Goal: Task Accomplishment & Management: Use online tool/utility

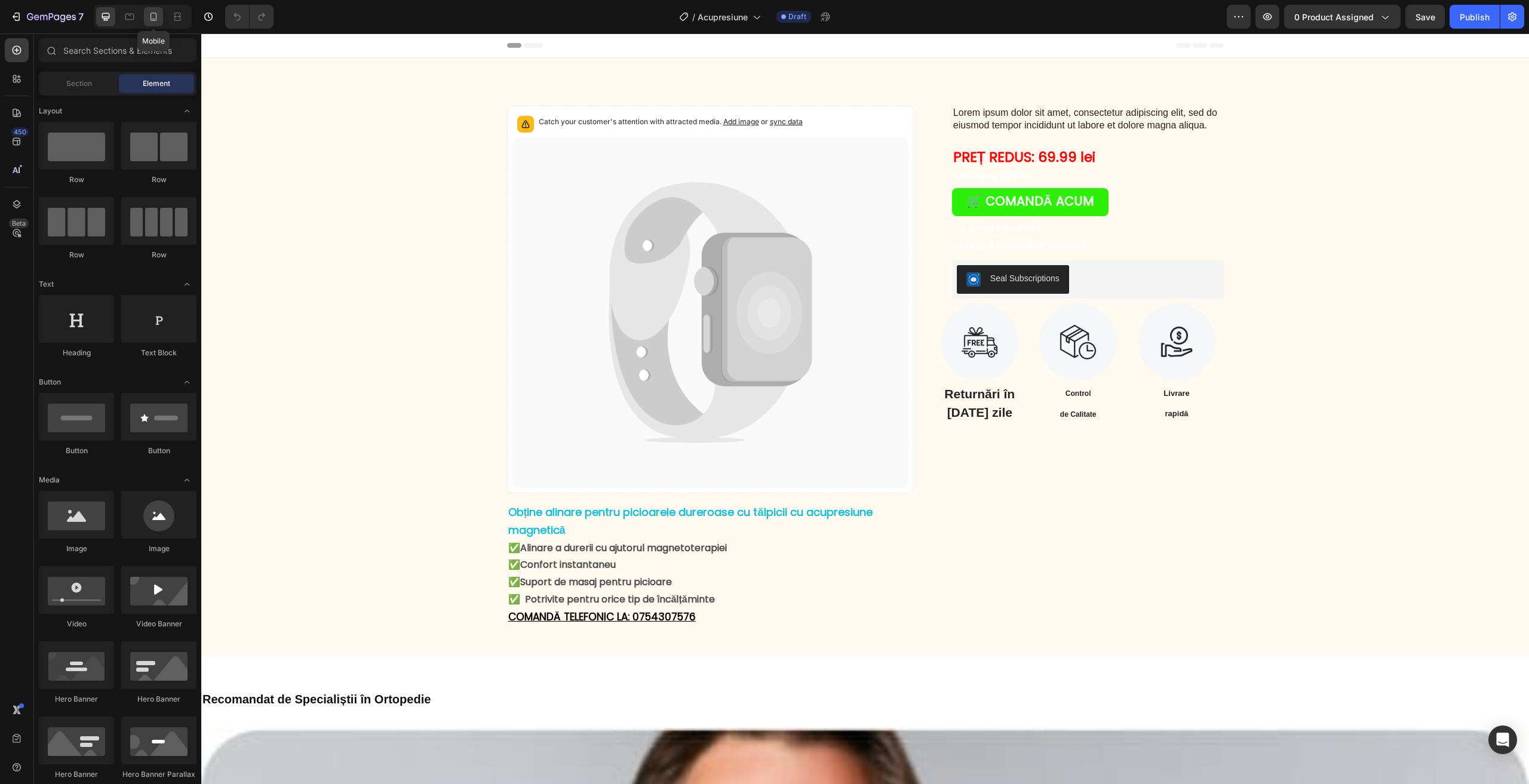
click at [151, 17] on icon at bounding box center [153, 17] width 7 height 9
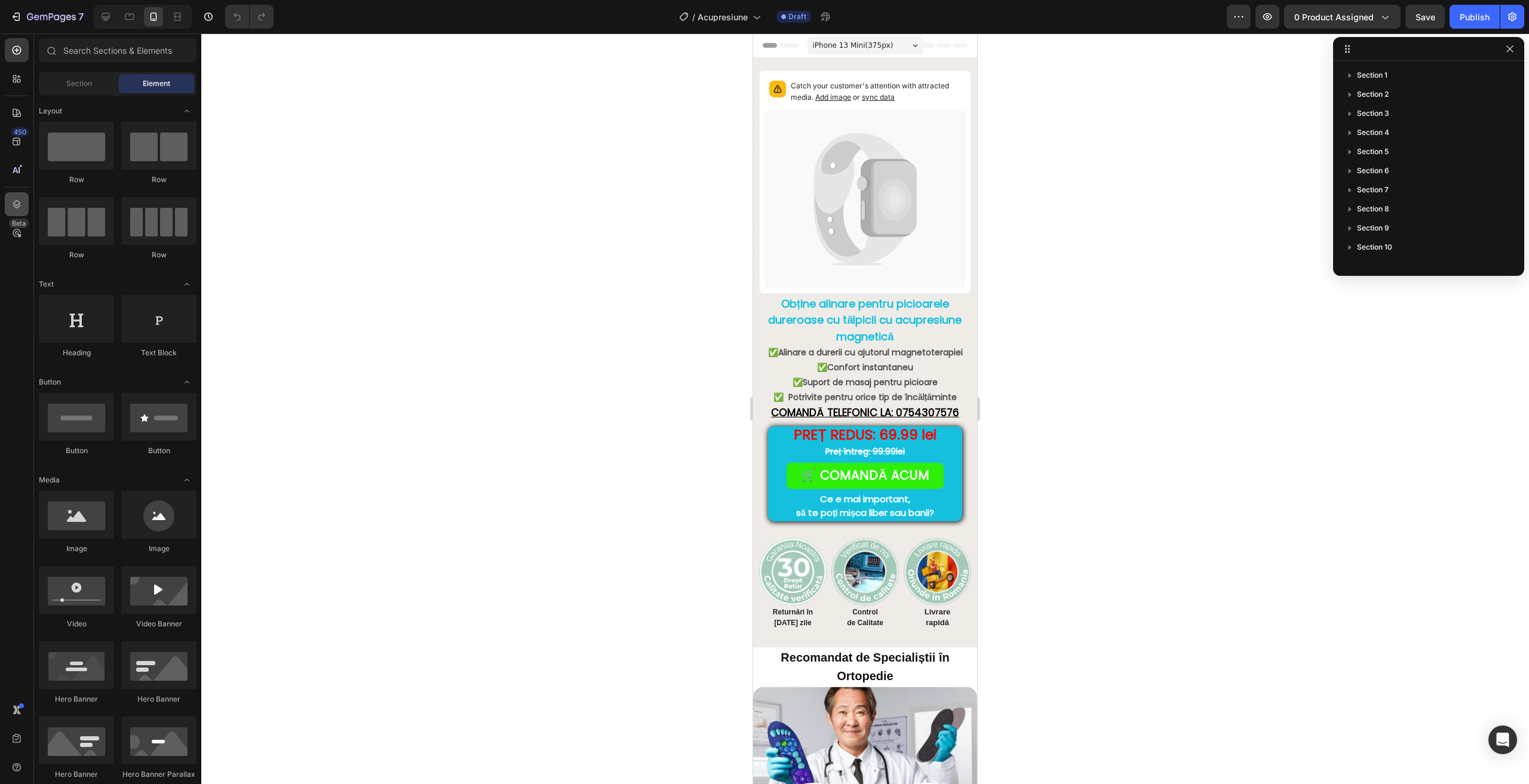
click at [13, 196] on div at bounding box center [17, 204] width 24 height 24
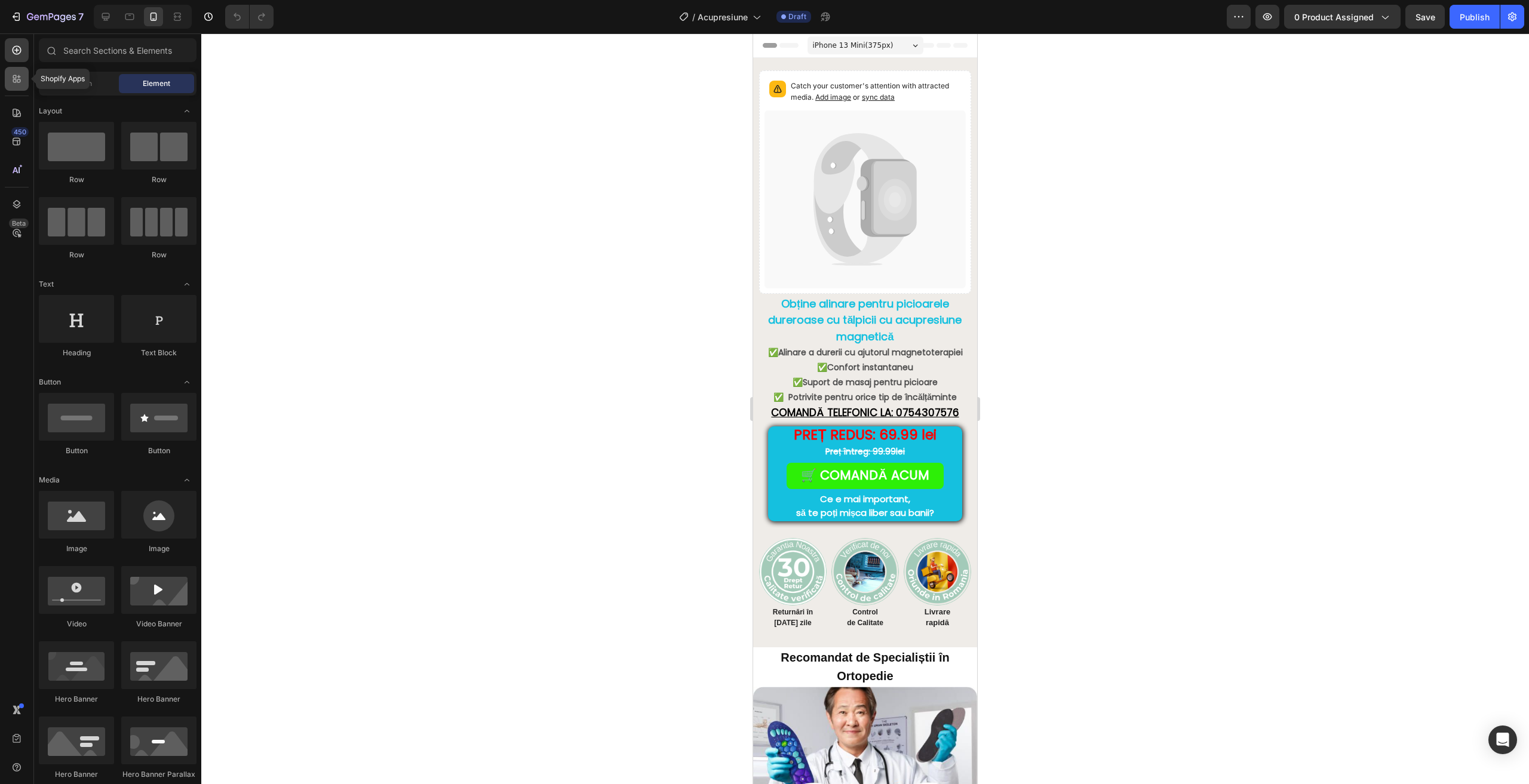
click at [13, 82] on icon at bounding box center [17, 79] width 12 height 12
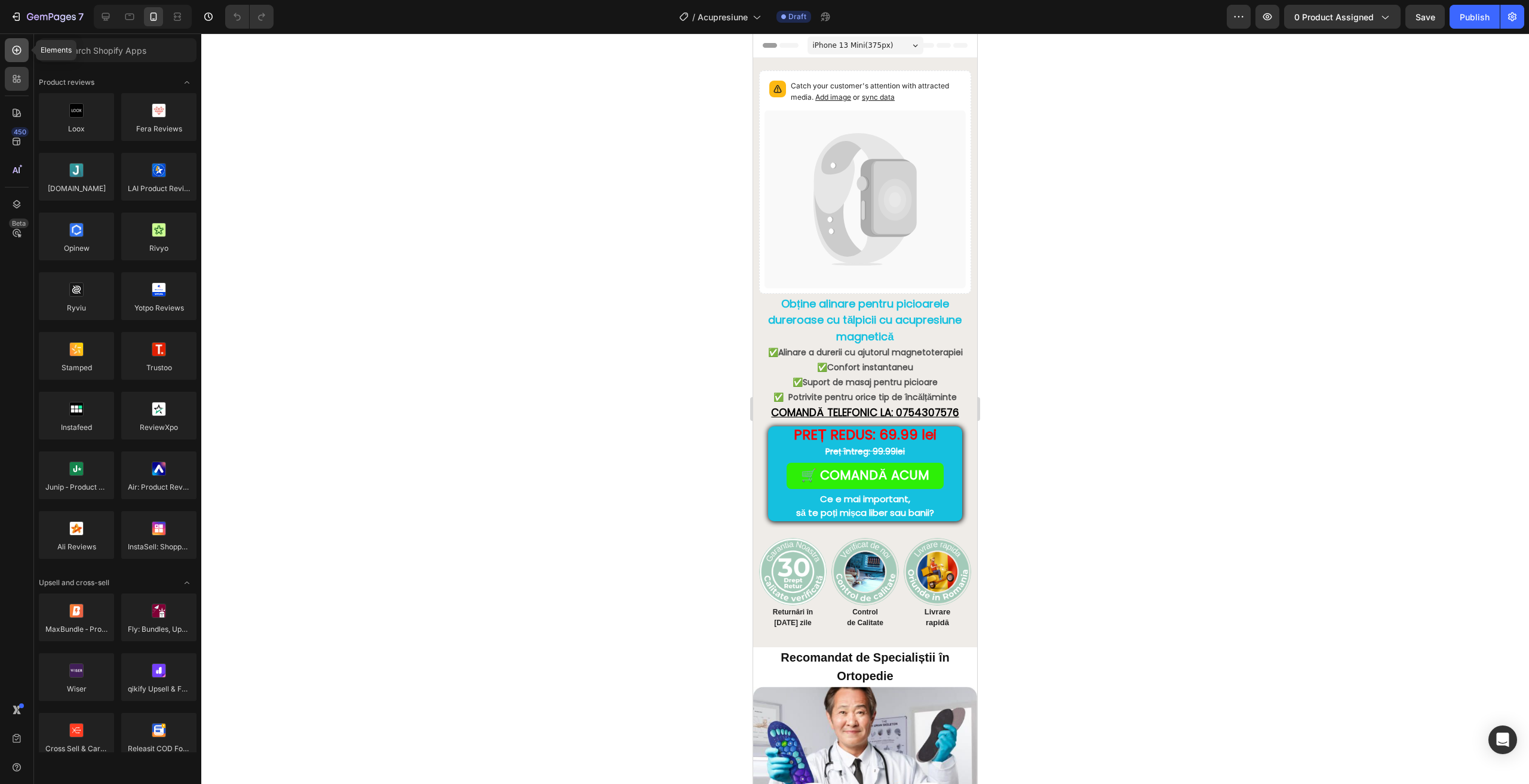
click at [15, 53] on icon at bounding box center [17, 50] width 12 height 12
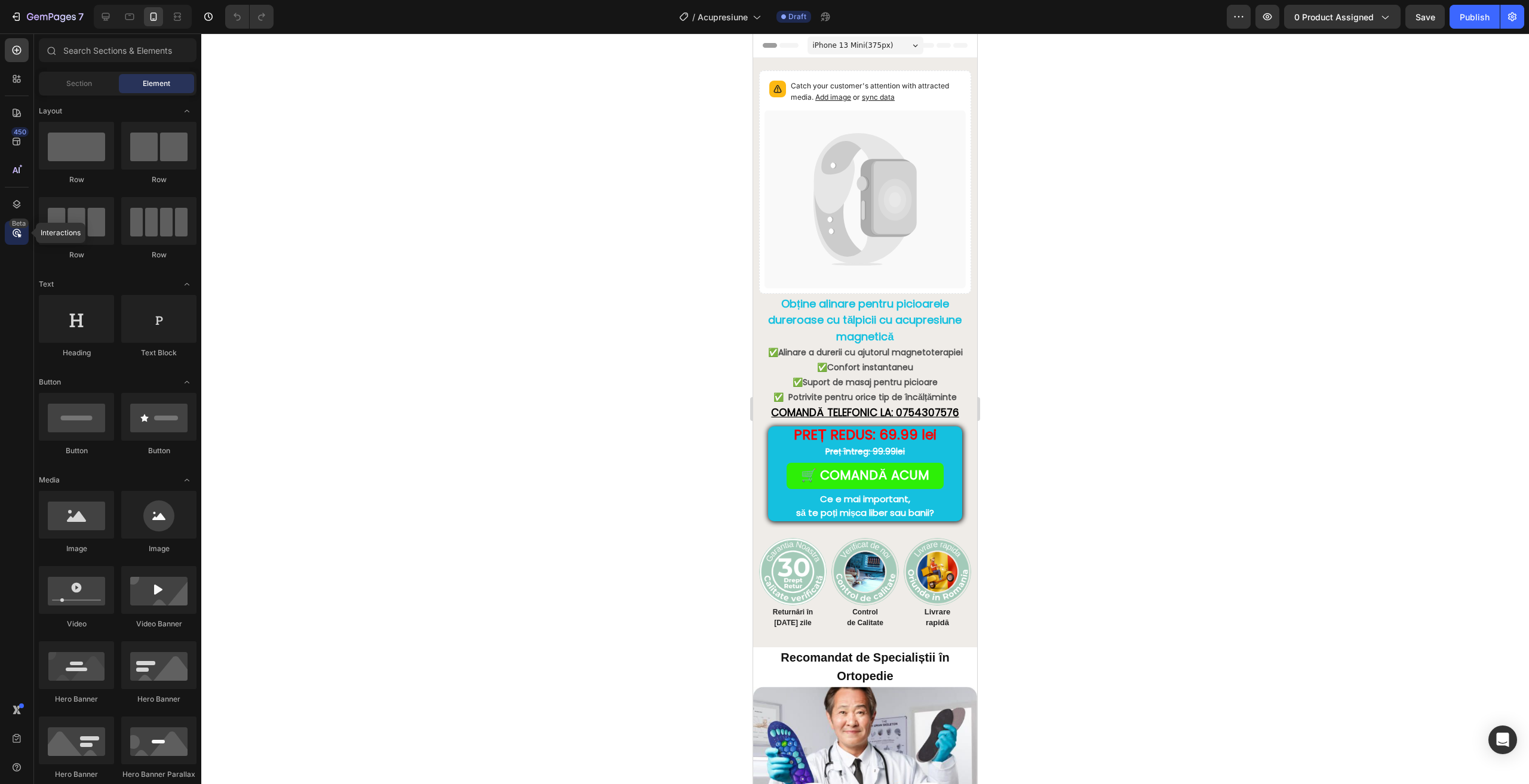
click at [13, 229] on icon at bounding box center [17, 233] width 12 height 12
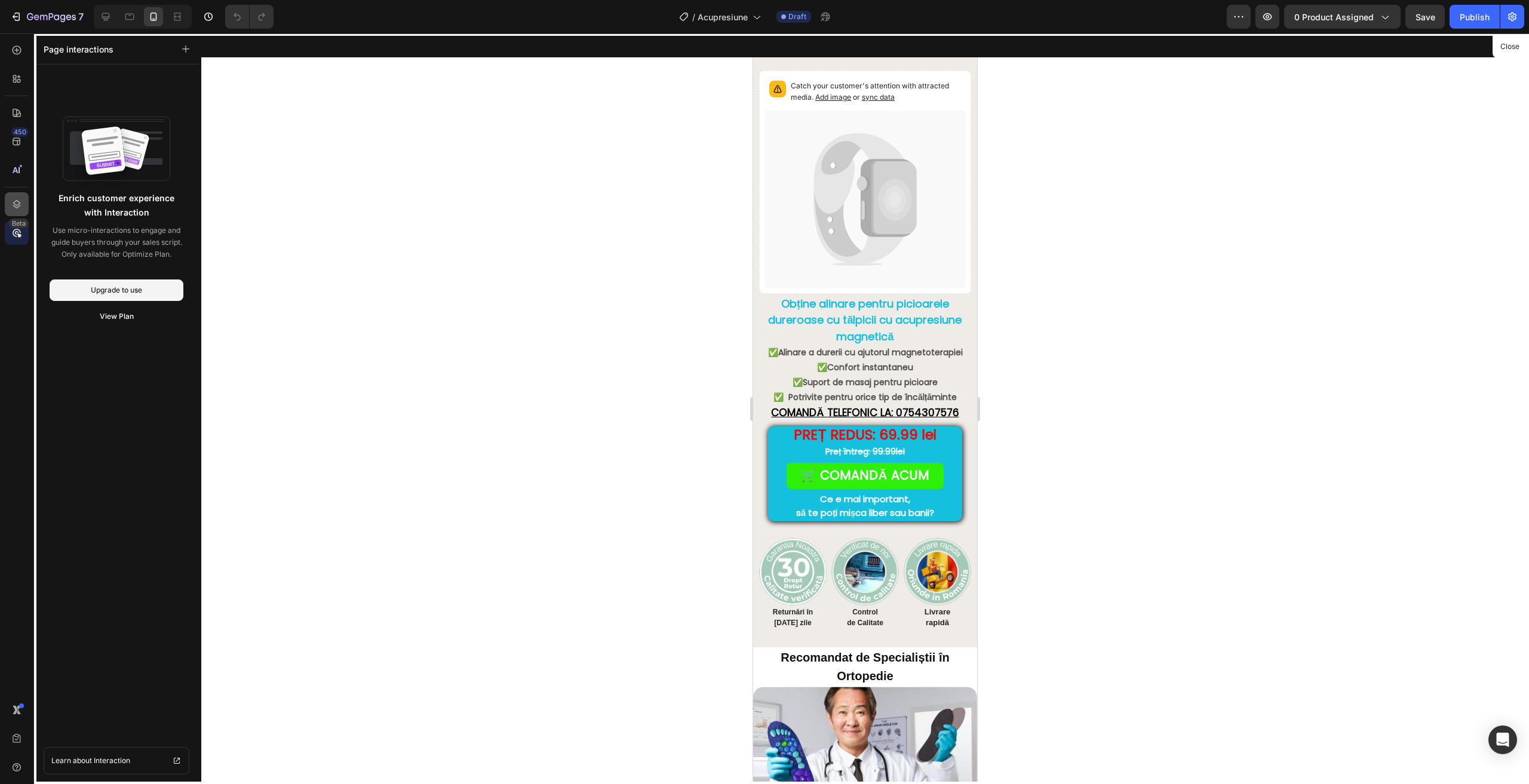
click at [17, 205] on icon at bounding box center [17, 204] width 12 height 12
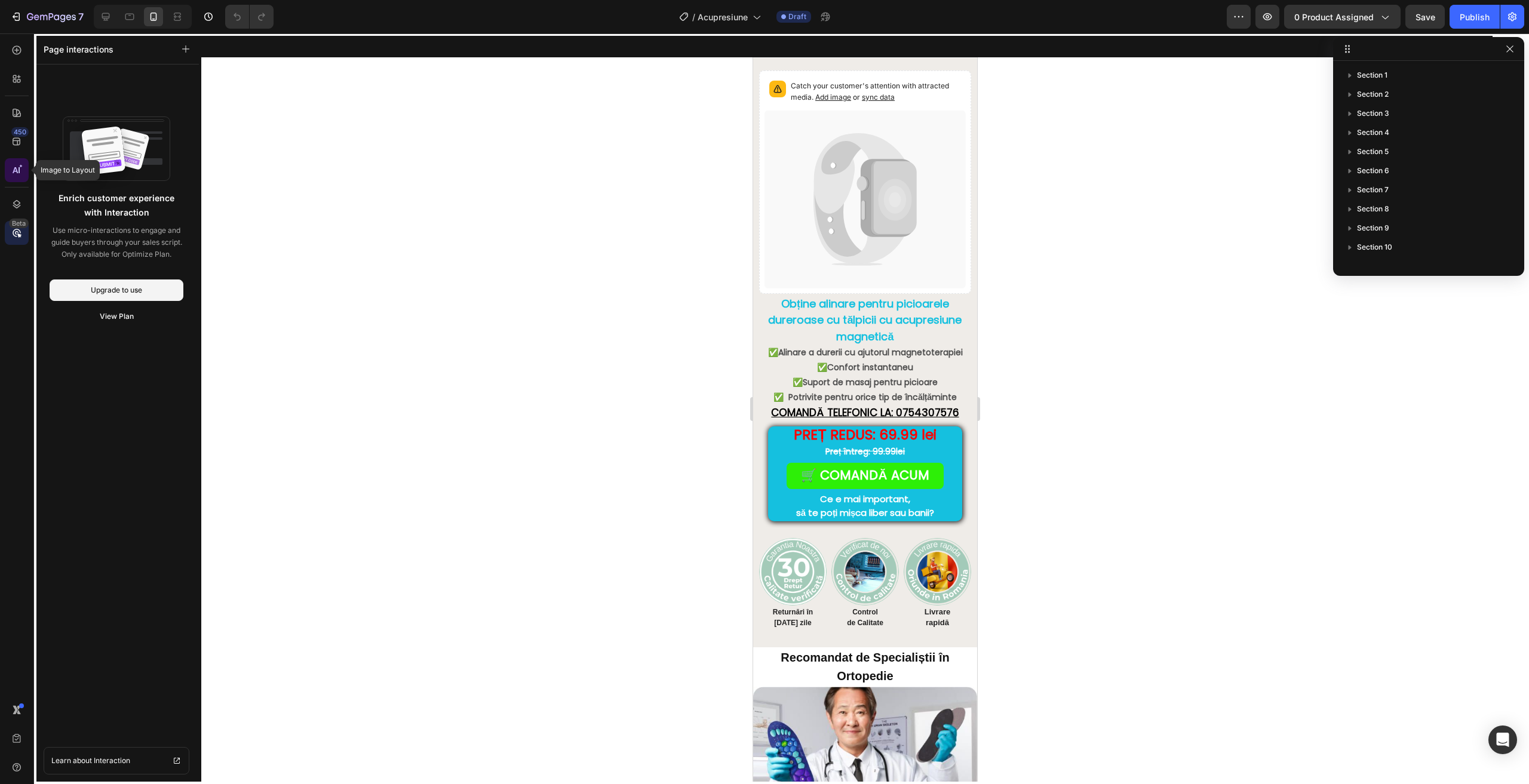
click at [13, 166] on icon at bounding box center [17, 170] width 12 height 12
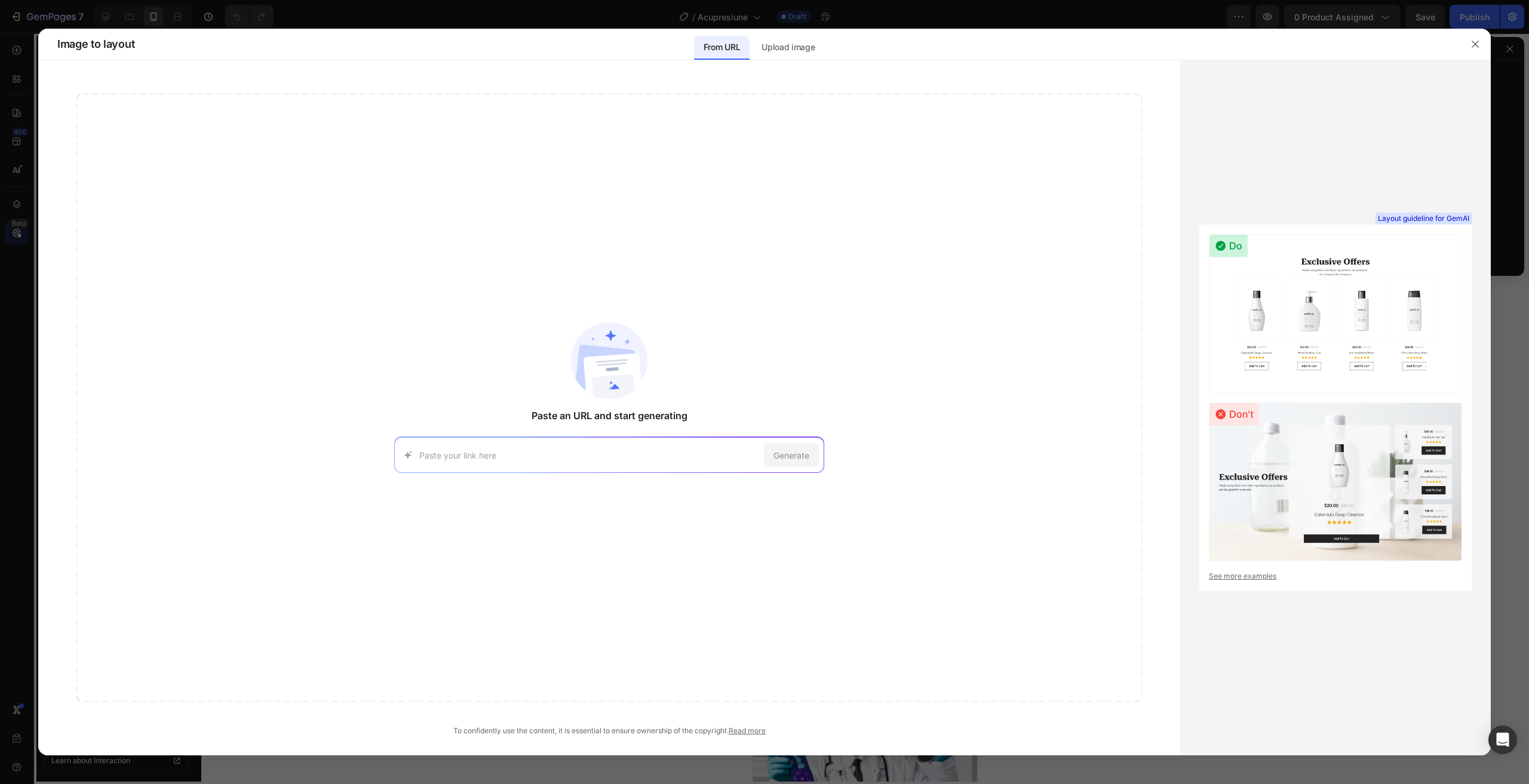
click at [17, 131] on div at bounding box center [764, 392] width 1529 height 784
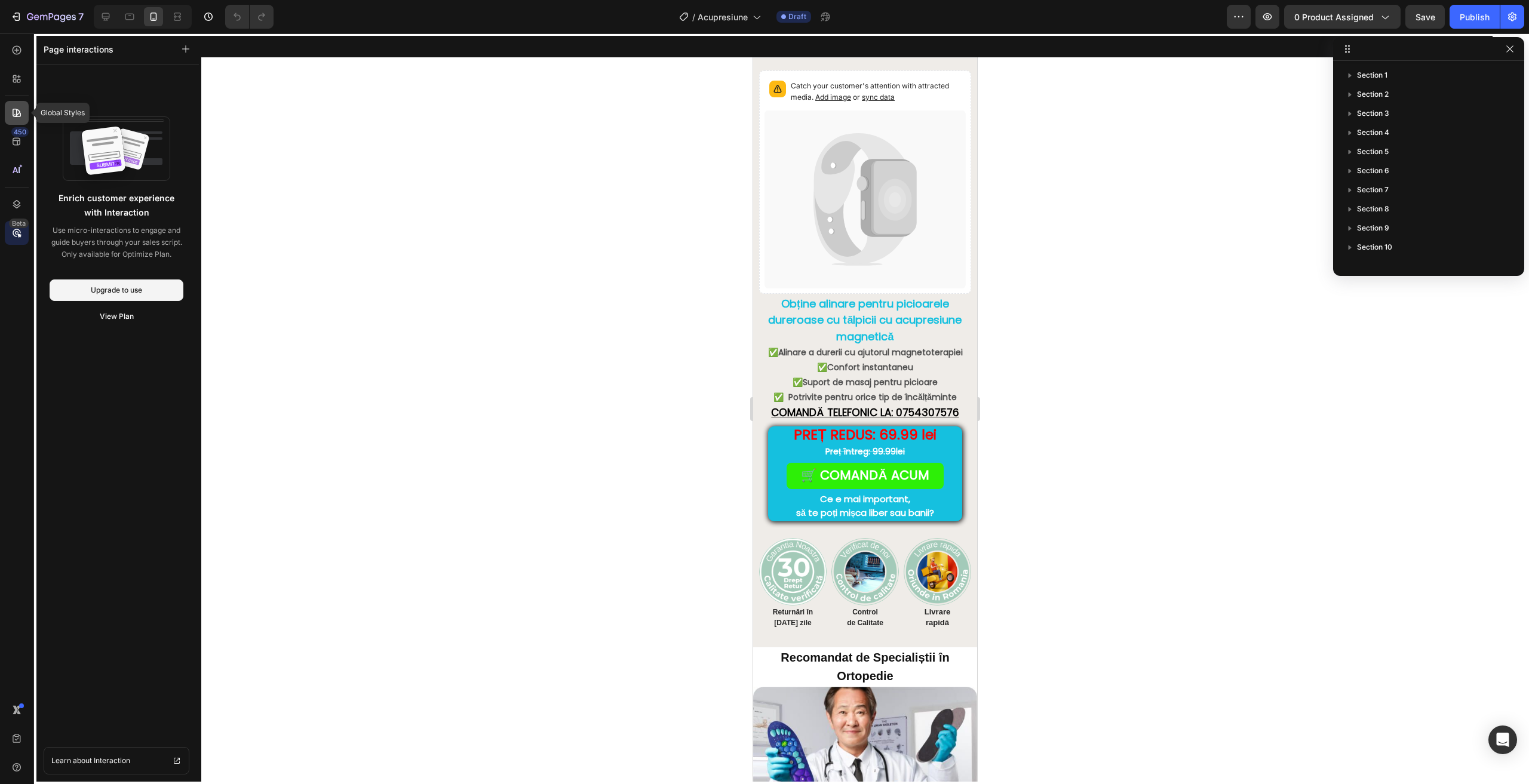
click at [9, 117] on div at bounding box center [17, 112] width 24 height 24
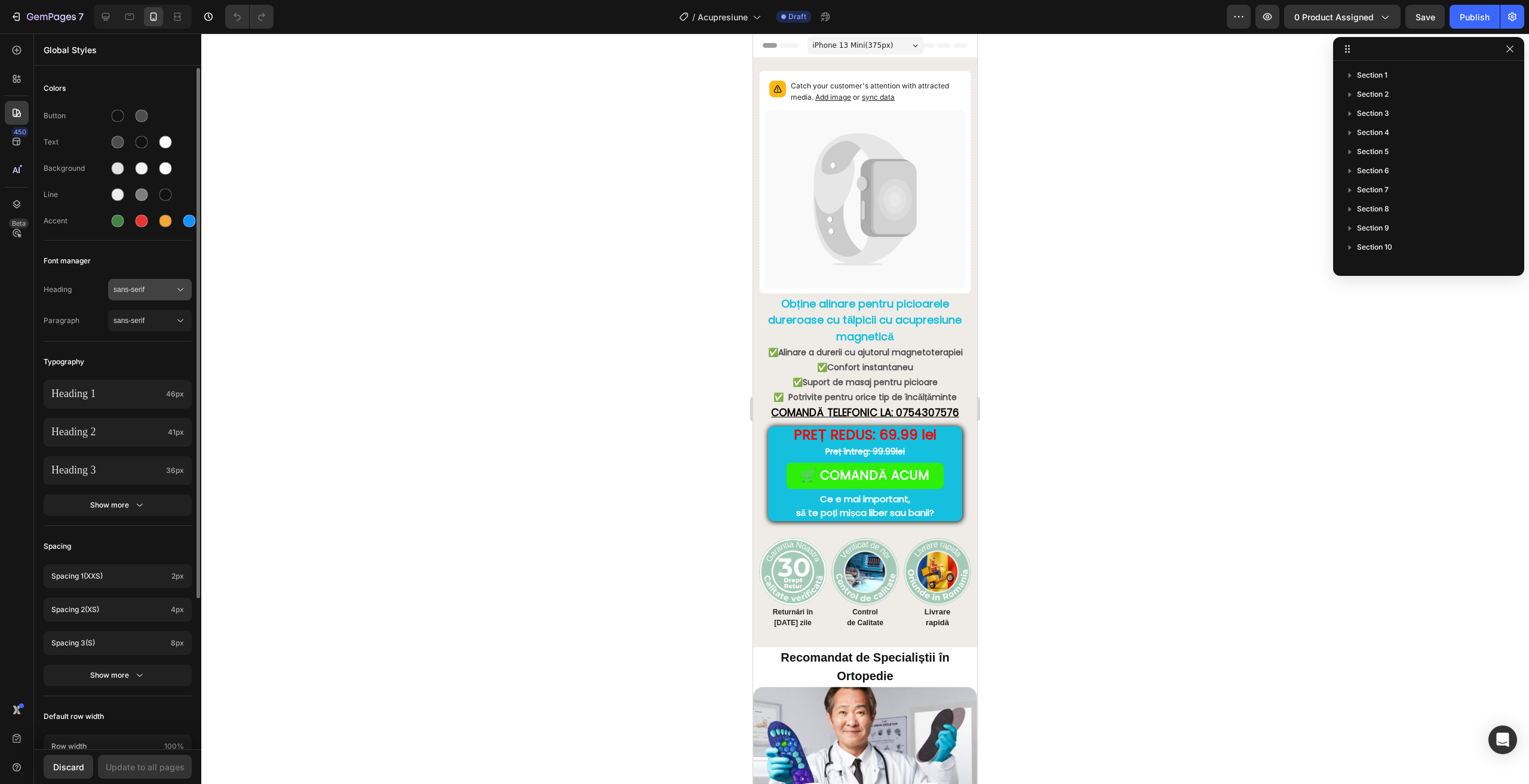
click at [142, 288] on span "sans-serif" at bounding box center [144, 290] width 61 height 11
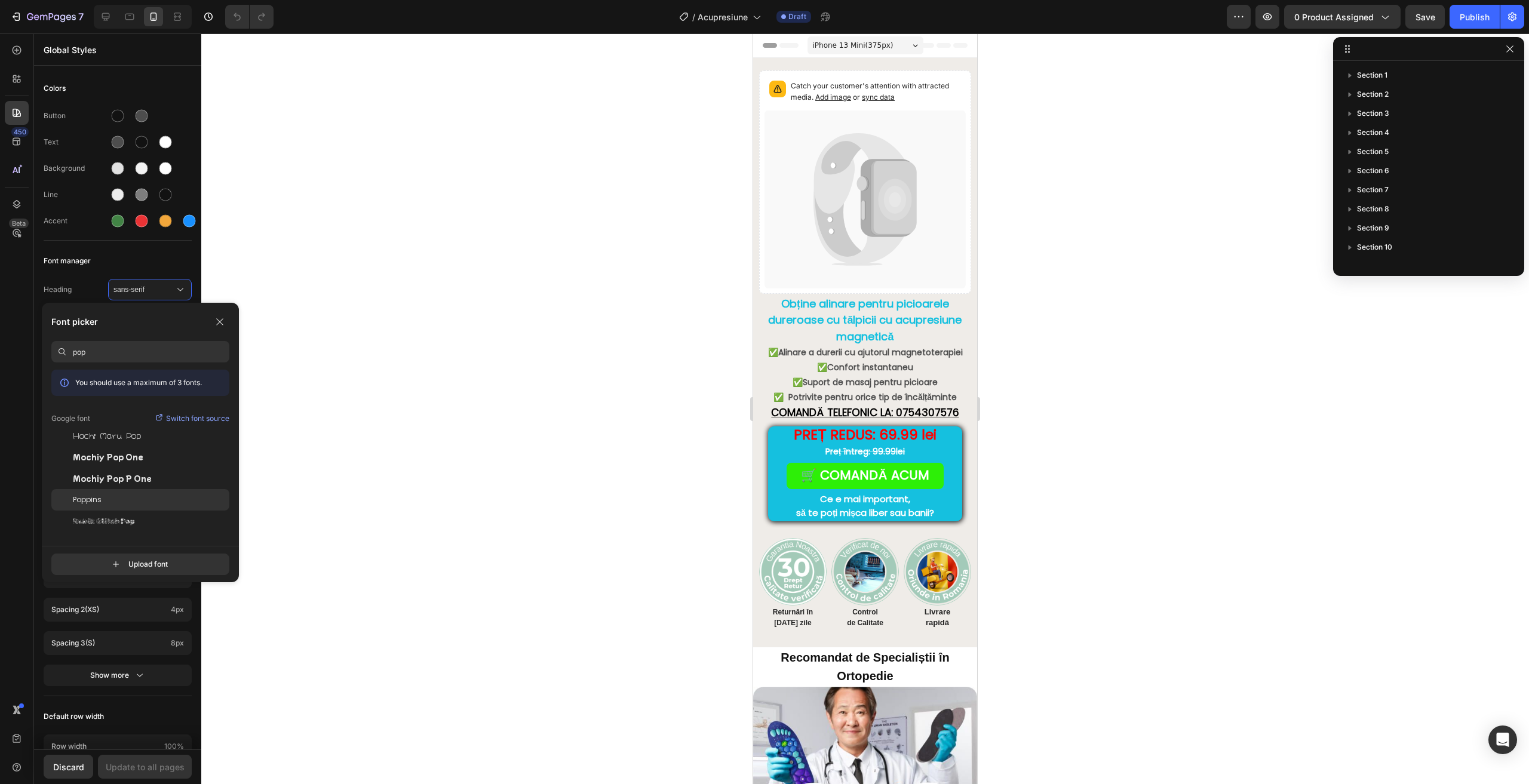
type input "pop"
click at [65, 492] on div at bounding box center [62, 499] width 21 height 21
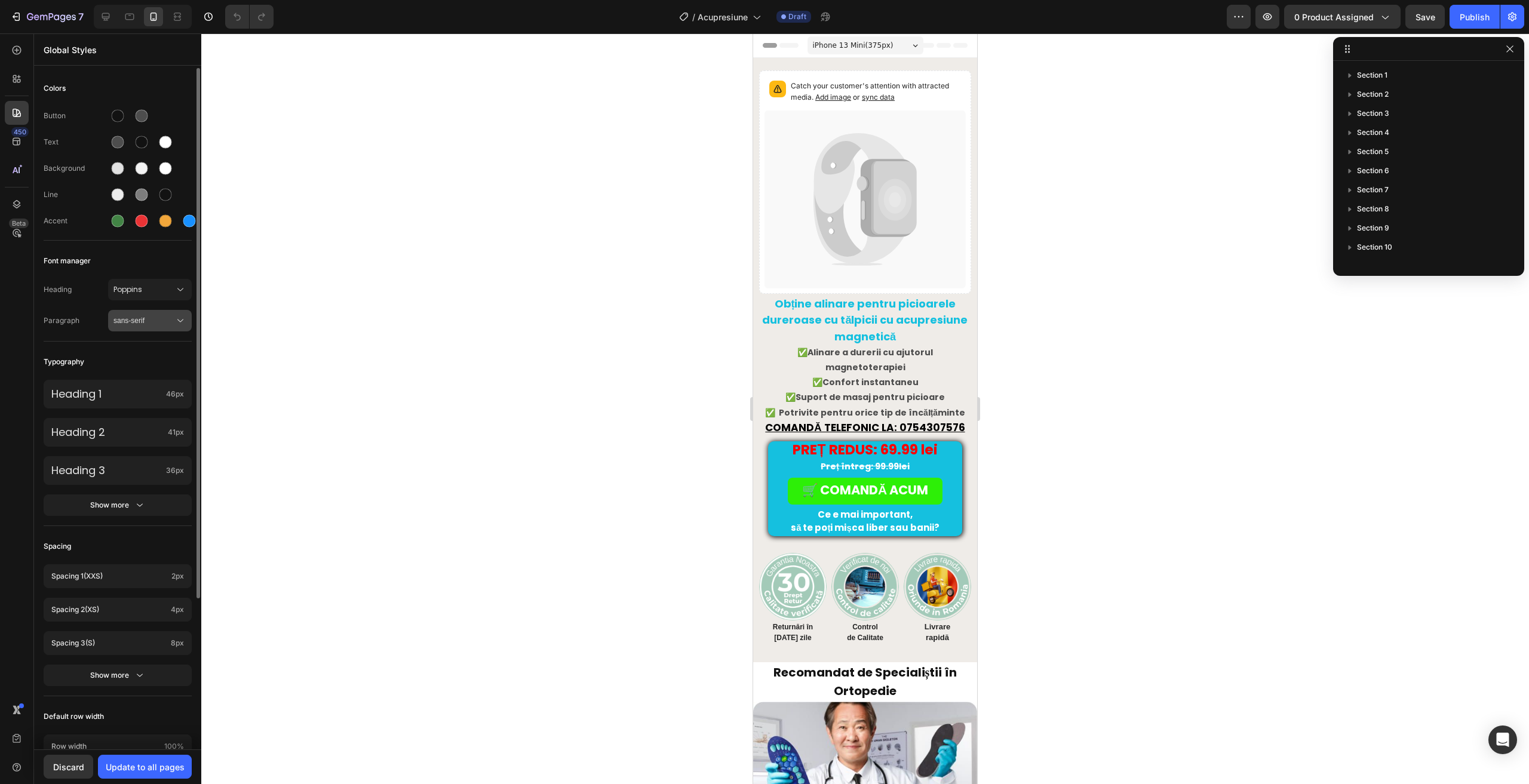
click at [117, 323] on span "sans-serif" at bounding box center [144, 321] width 61 height 11
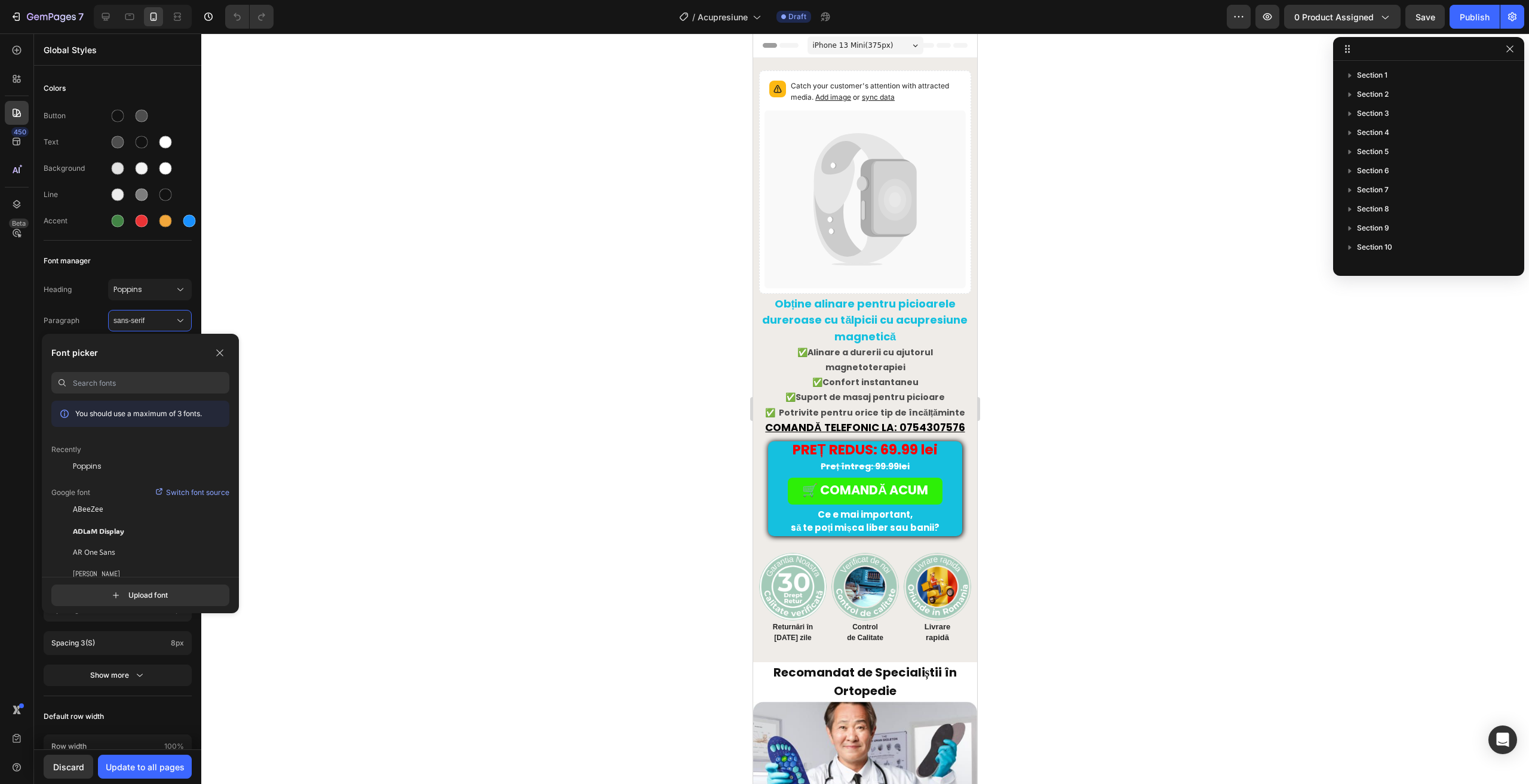
type input "o"
type input "pop"
click at [130, 537] on div "Poppins" at bounding box center [140, 530] width 178 height 21
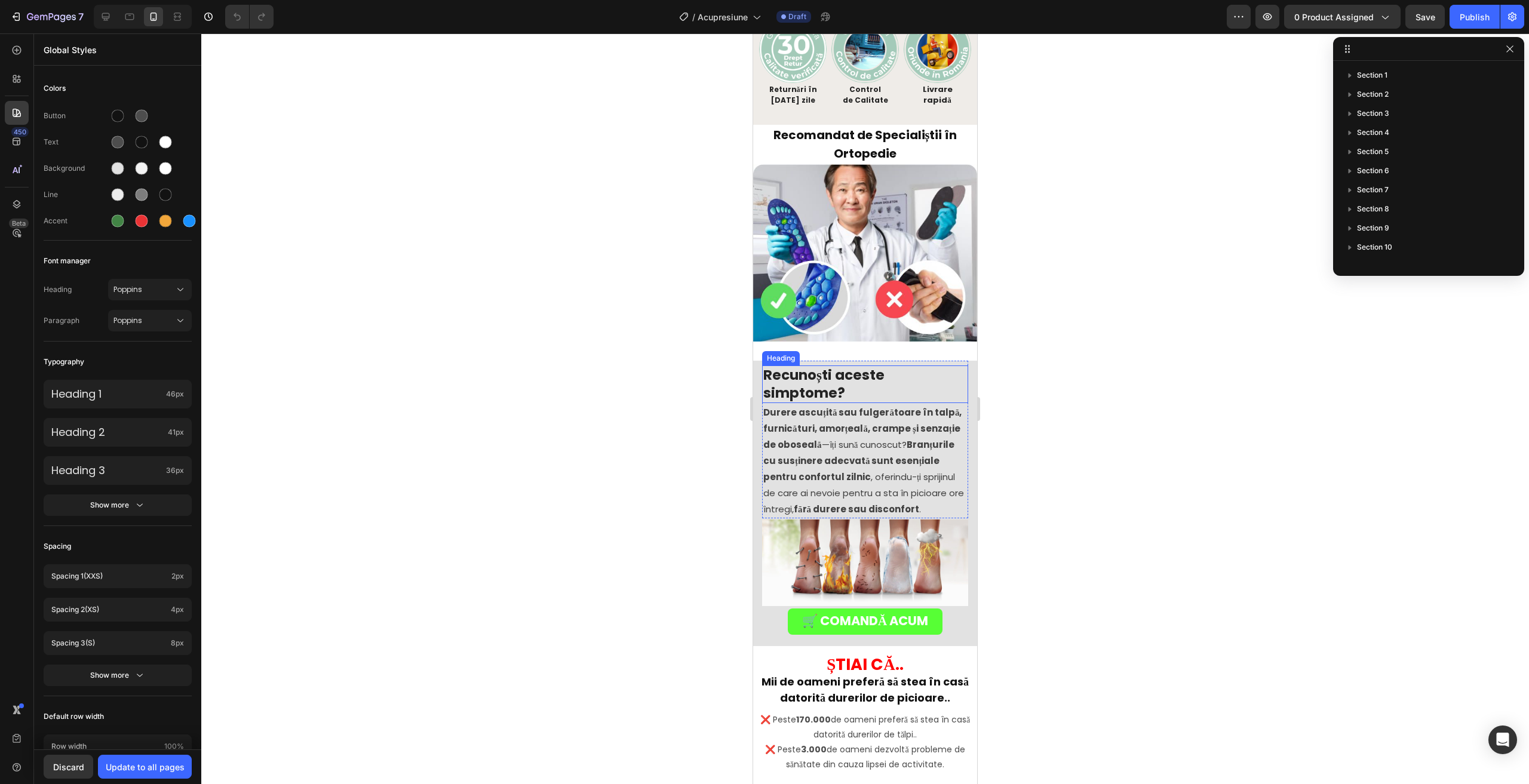
scroll to position [597, 0]
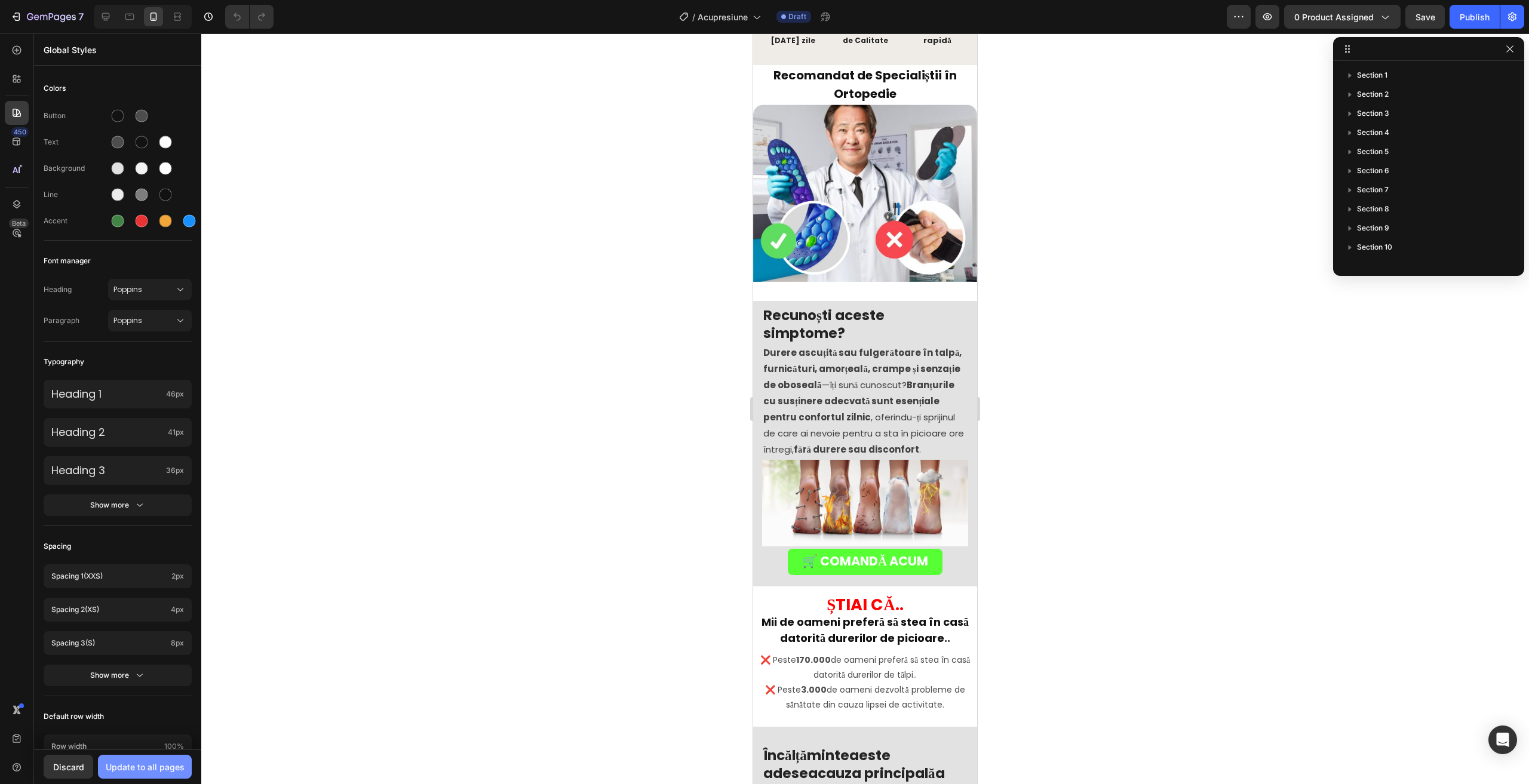
click at [137, 761] on div "Update to all pages" at bounding box center [145, 767] width 79 height 13
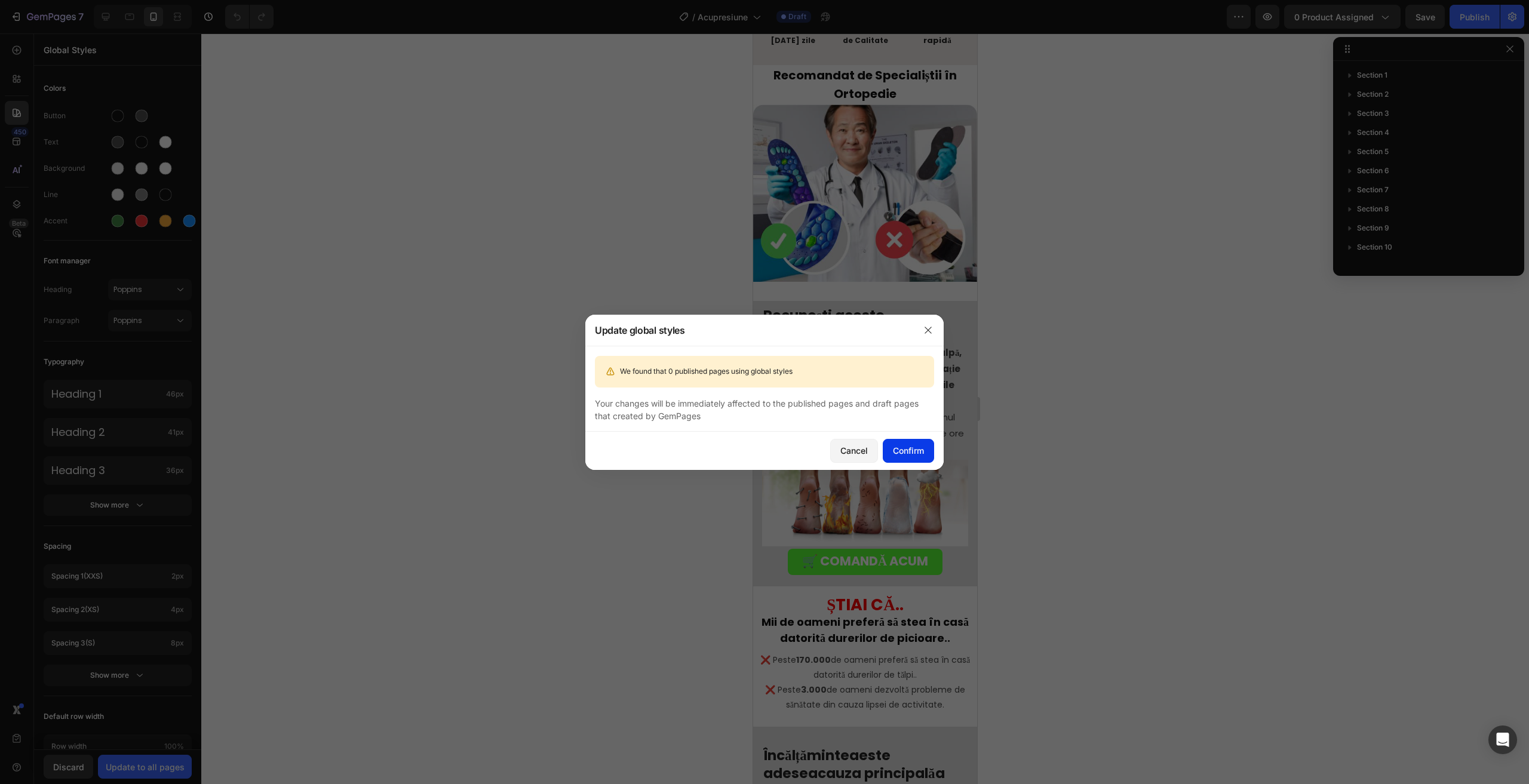
click at [905, 441] on button "Confirm" at bounding box center [908, 450] width 51 height 24
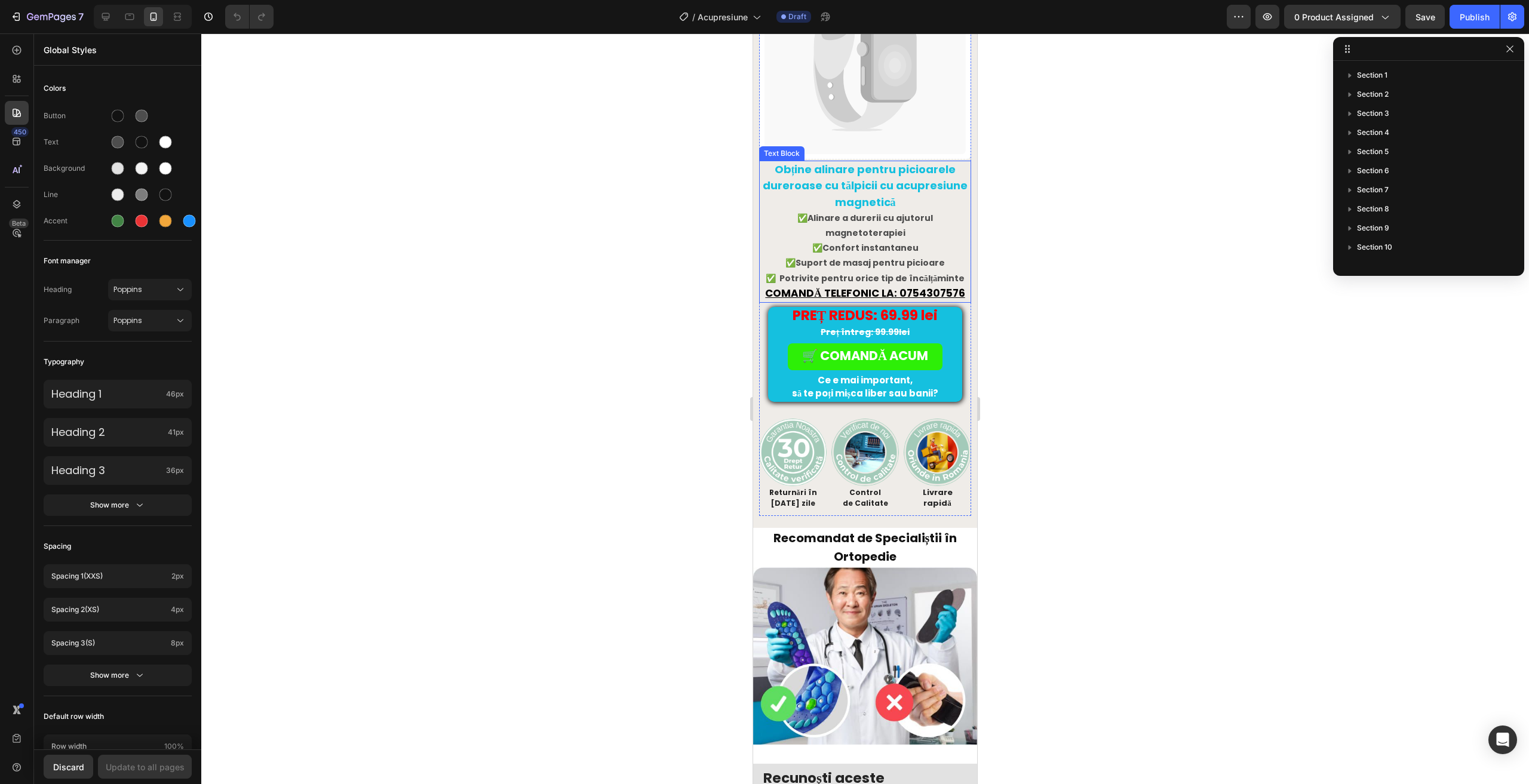
scroll to position [0, 0]
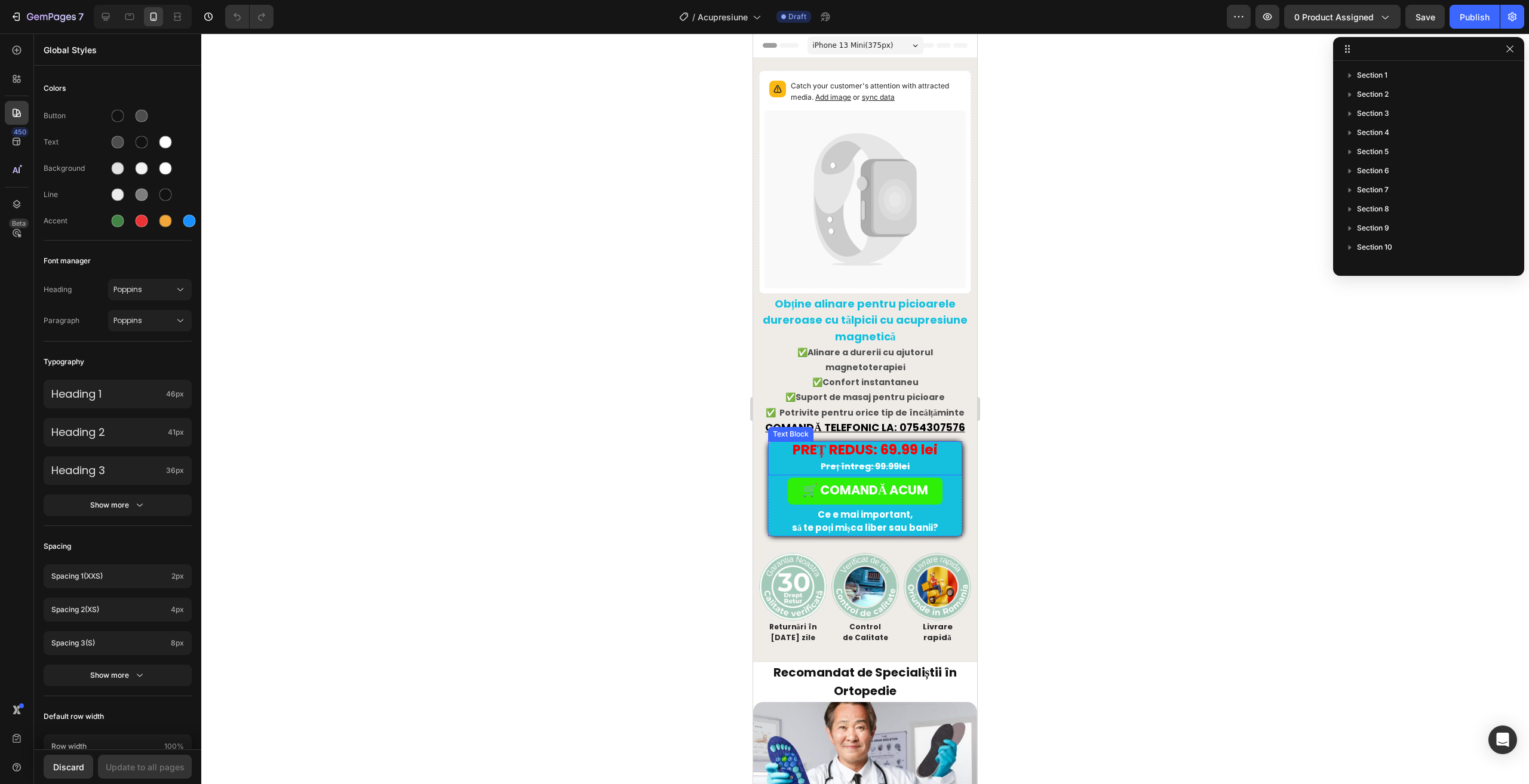
click at [779, 459] on p "Preț întreg: 99.99lei" at bounding box center [865, 466] width 192 height 15
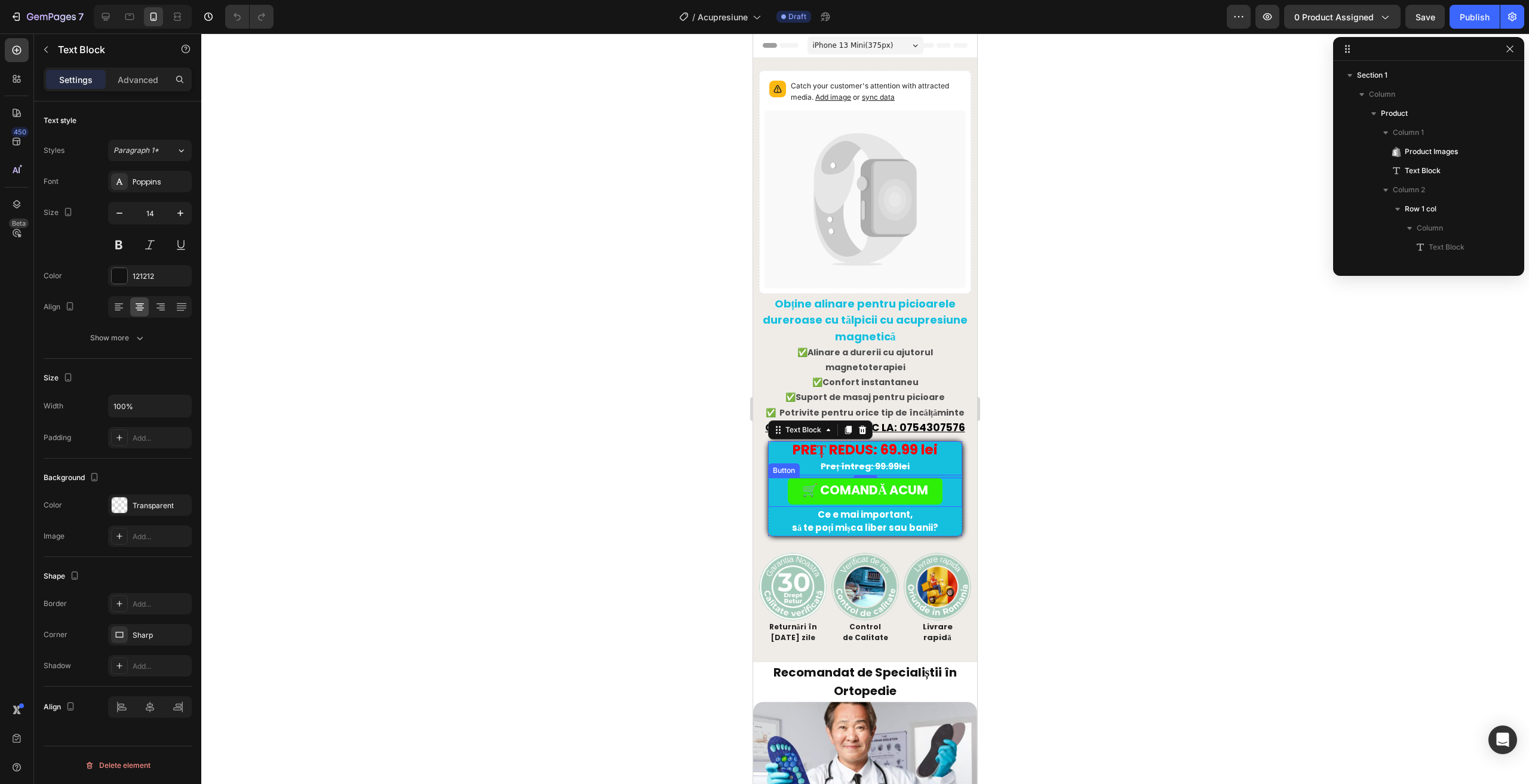
scroll to position [150, 0]
click at [773, 477] on div "🛒 COMANDĂ ACUM Button" at bounding box center [864, 491] width 194 height 29
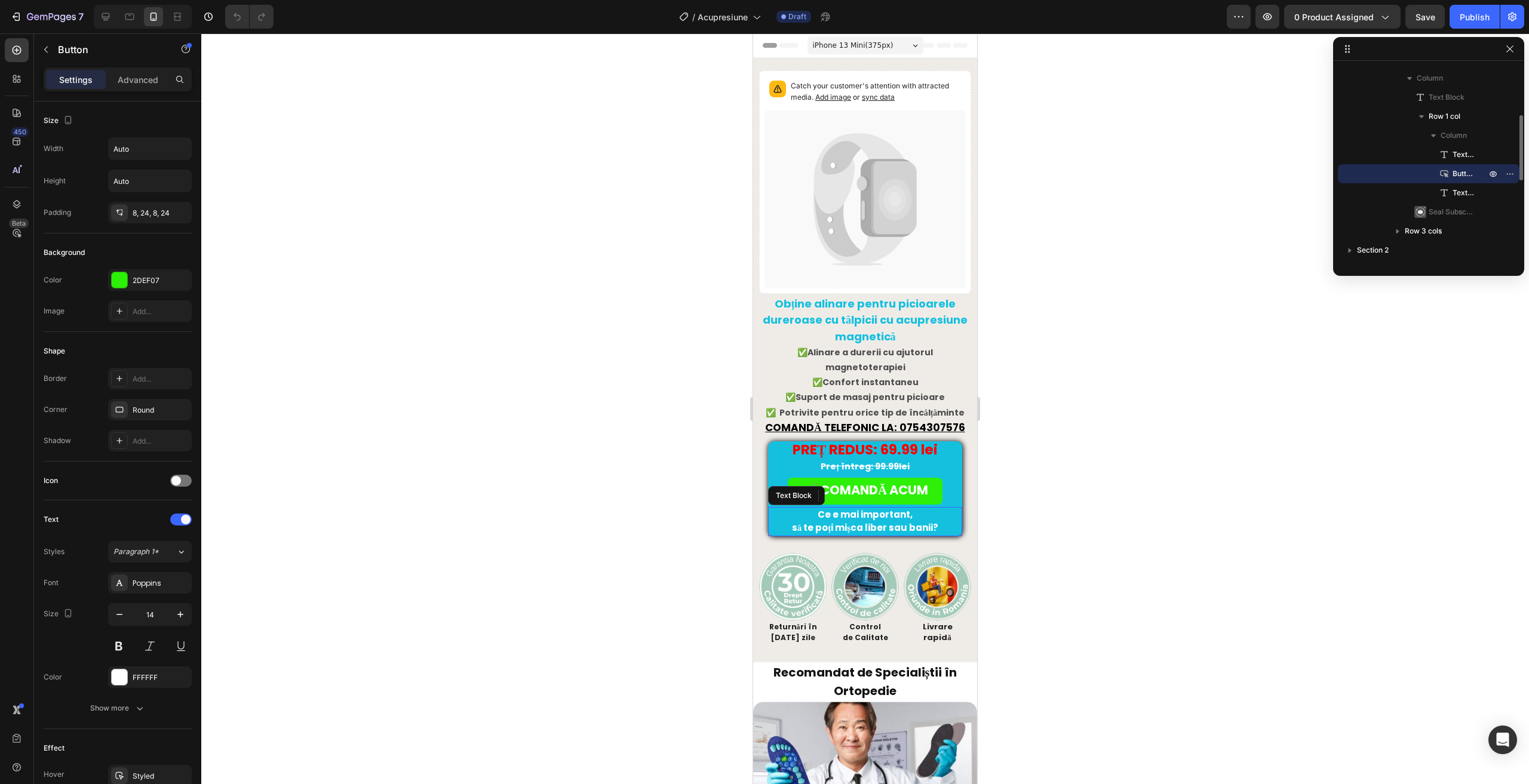
click at [774, 508] on p "Ce e mai important," at bounding box center [865, 515] width 192 height 13
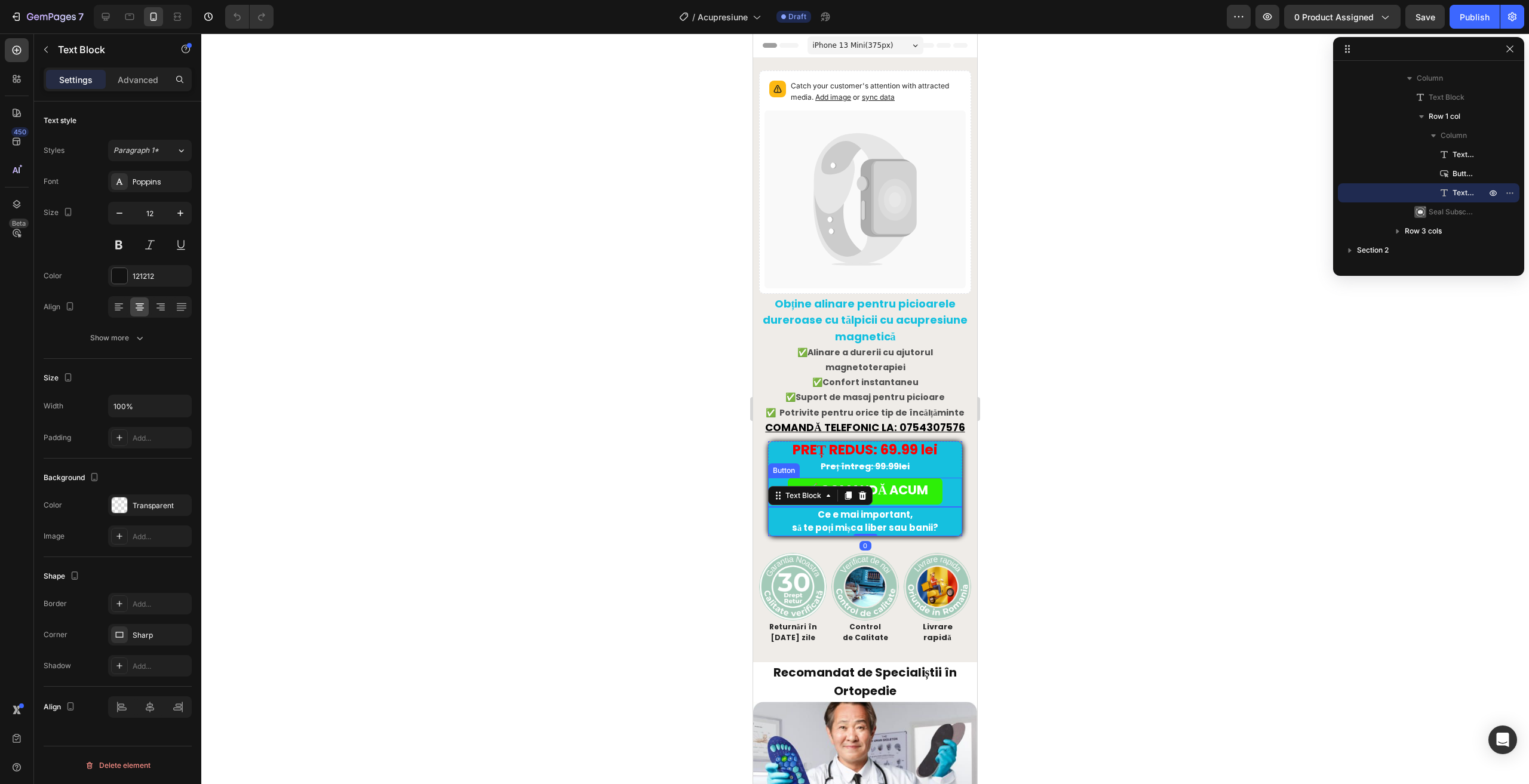
click at [778, 465] on div "Button" at bounding box center [784, 471] width 27 height 11
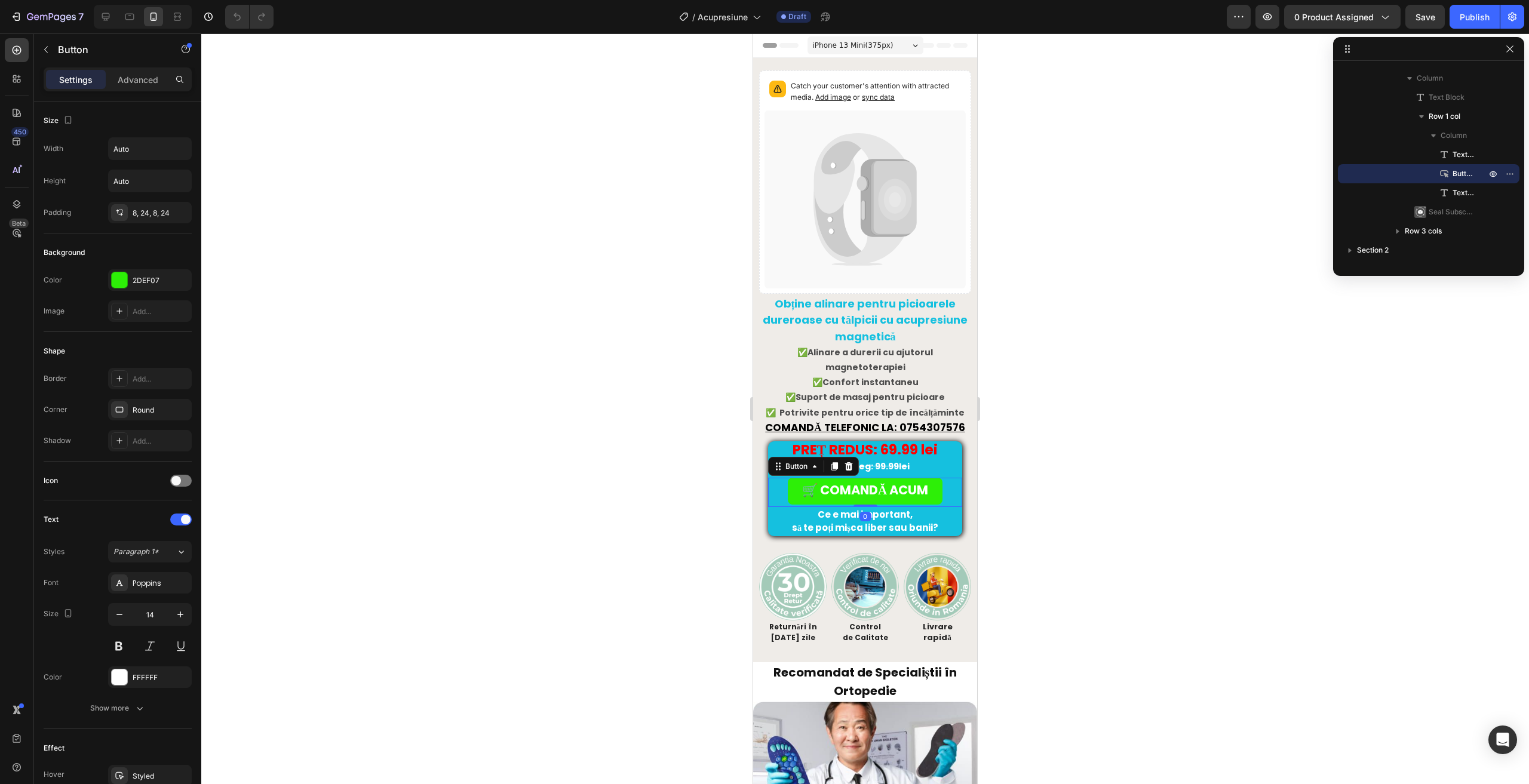
click at [770, 456] on div "Button" at bounding box center [813, 466] width 90 height 19
click at [763, 452] on div "Lorem ipsum dolor sit amet, consectetur adipiscing elit, sed do eiusmod tempor …" at bounding box center [865, 489] width 212 height 97
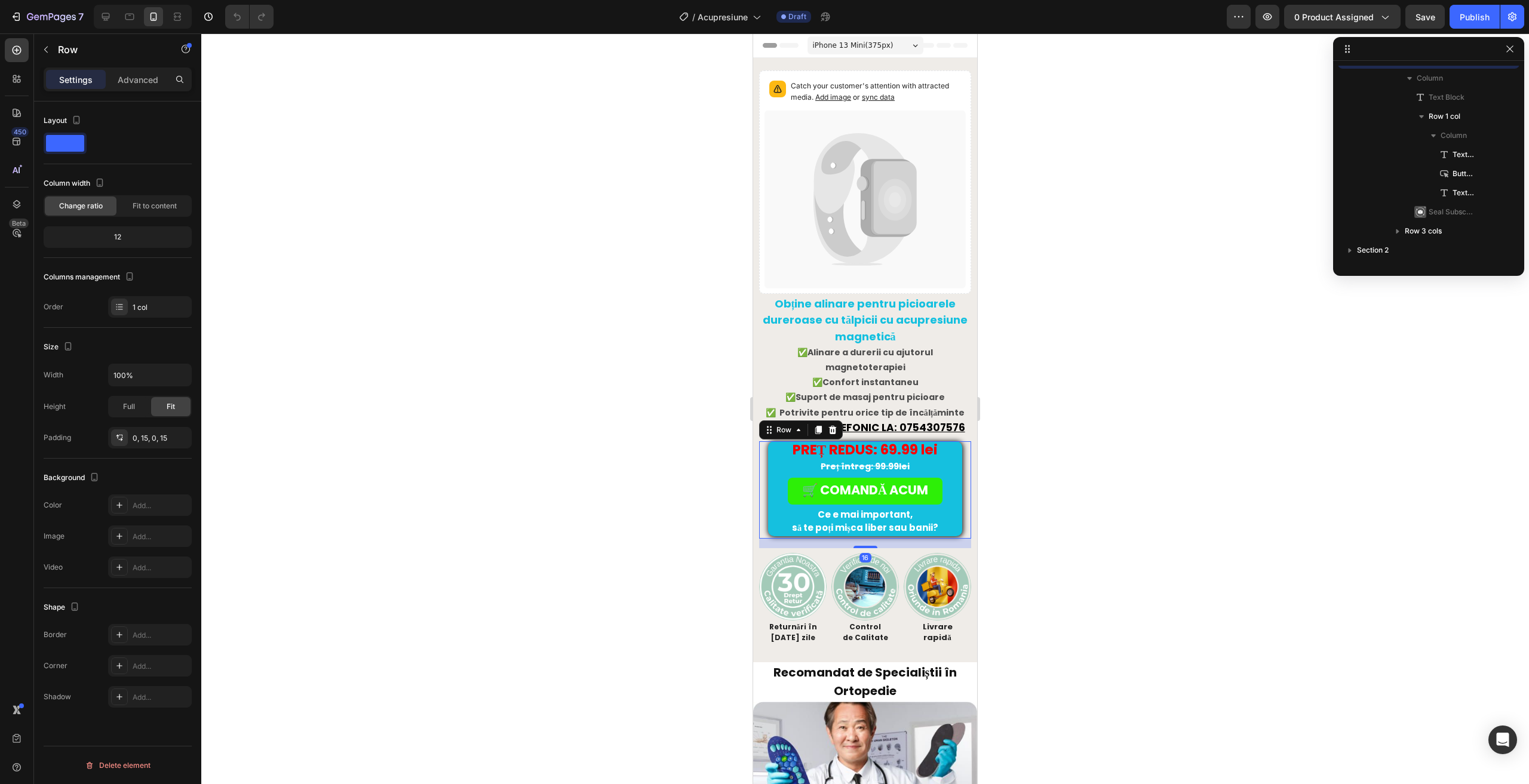
scroll to position [54, 0]
click at [759, 453] on div "Lorem ipsum dolor sit amet, consectetur adipiscing elit, sed do eiusmod tempor …" at bounding box center [865, 489] width 212 height 97
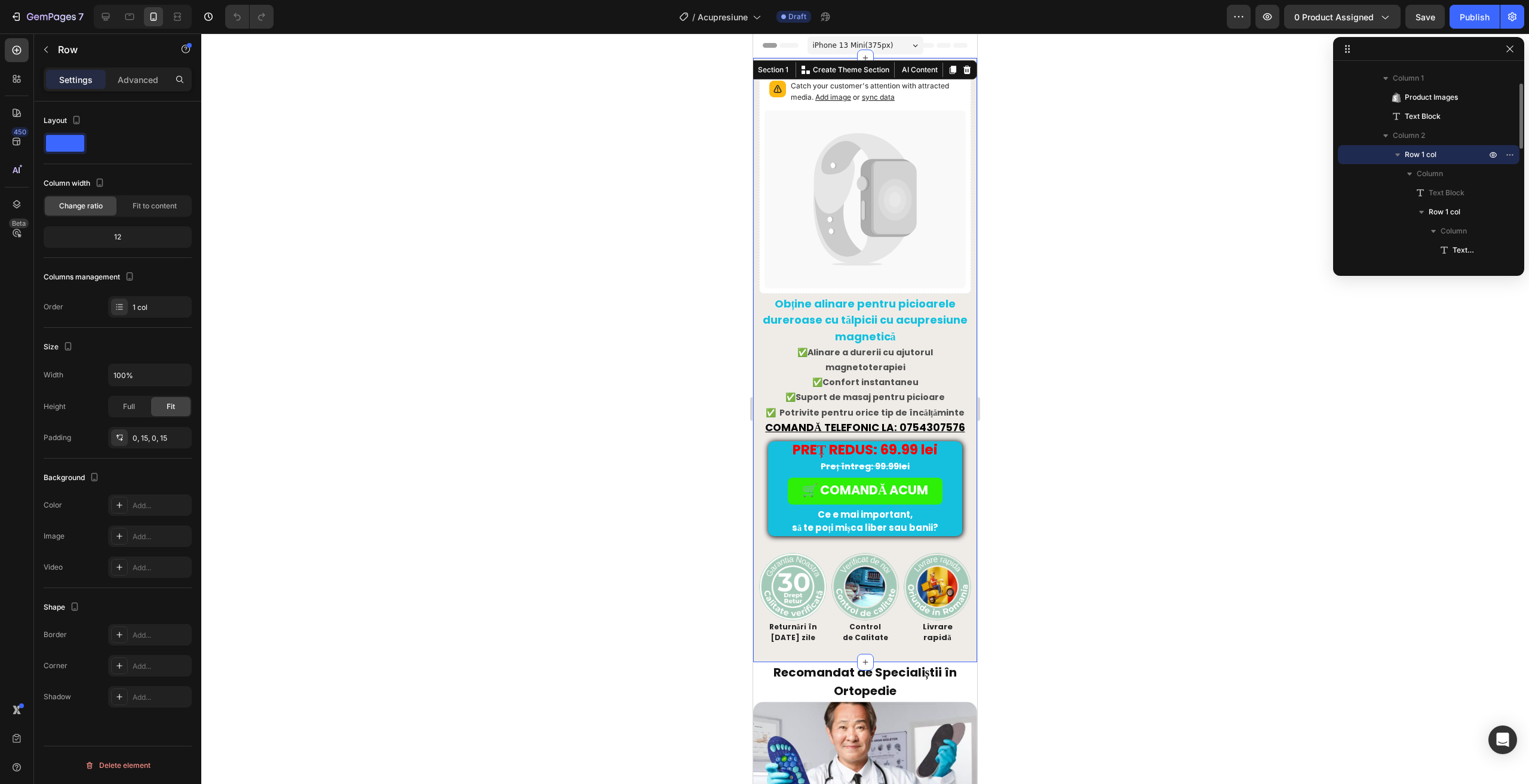
click at [756, 454] on div "Catch your customer's attention with attracted media. Add image or sync data Pr…" at bounding box center [865, 360] width 224 height 604
click at [827, 308] on strong "Obține alinare pentru picioarele dureroase cu tălpicii cu acupresiune magnetică" at bounding box center [864, 320] width 205 height 47
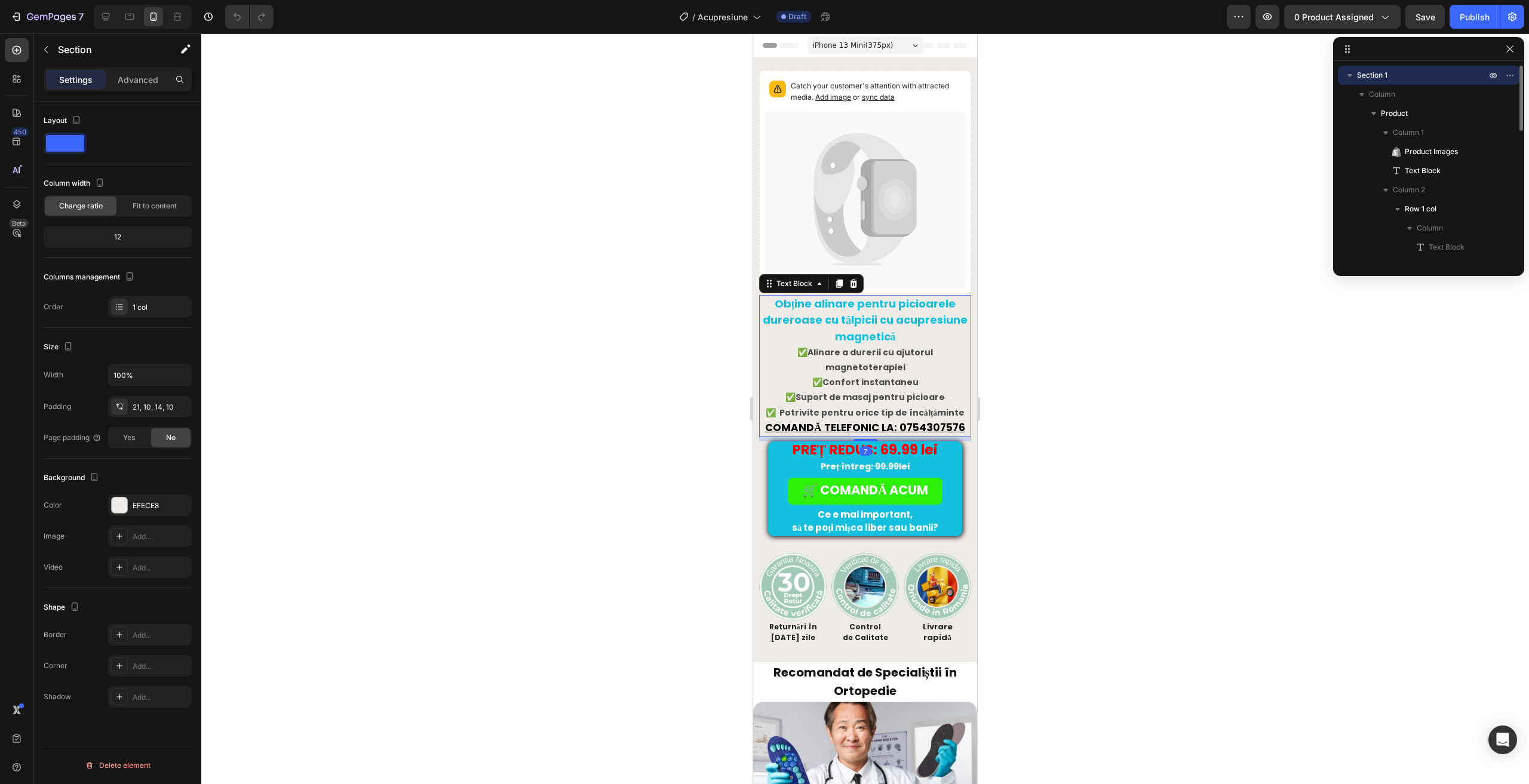
click at [827, 308] on strong "Obține alinare pentru picioarele dureroase cu tălpicii cu acupresiune magnetică" at bounding box center [864, 320] width 205 height 47
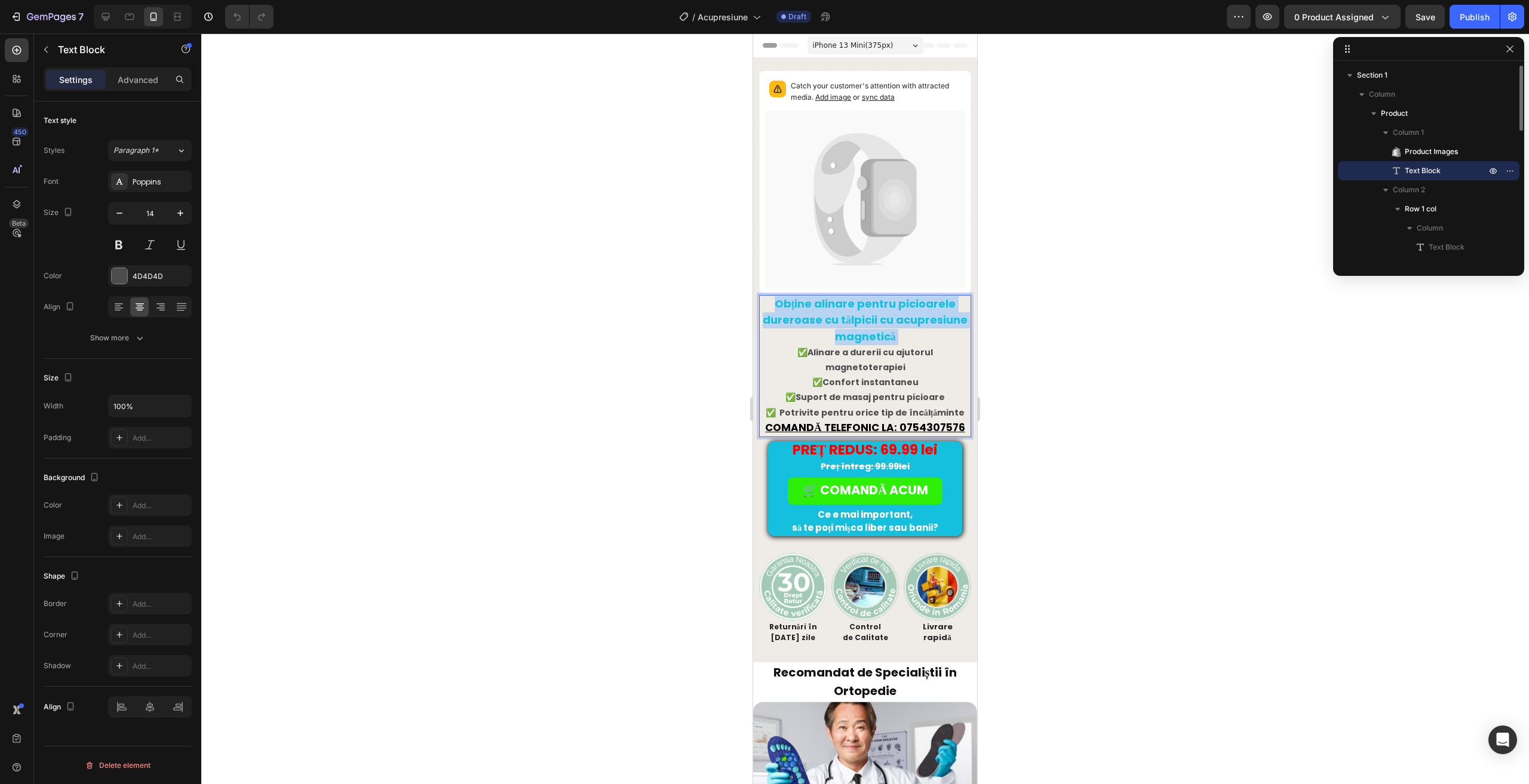
click at [827, 309] on strong "Obține alinare pentru picioarele dureroase cu tălpicii cu acupresiune magnetică" at bounding box center [864, 320] width 205 height 47
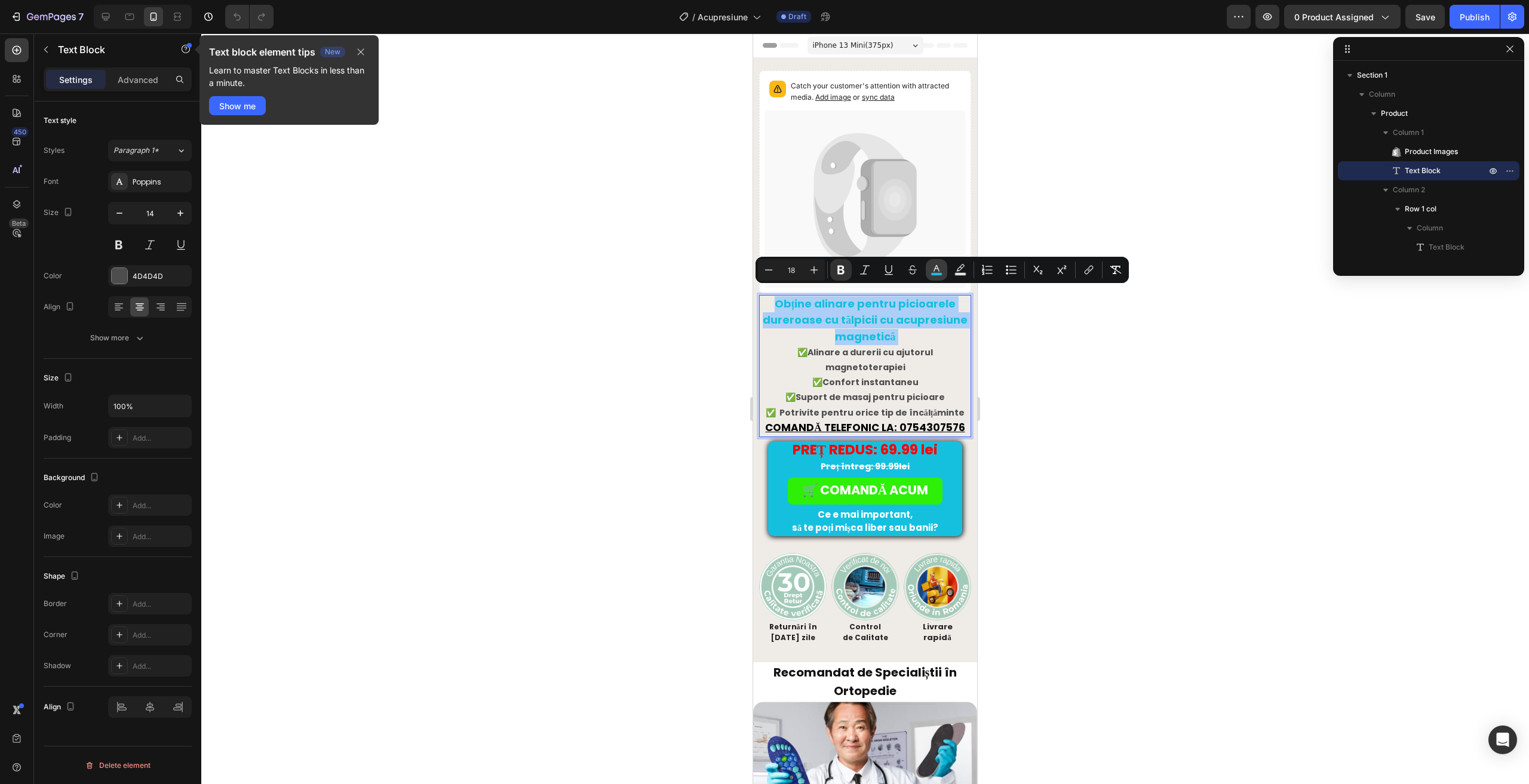
drag, startPoint x: 65, startPoint y: 269, endPoint x: 940, endPoint y: 268, distance: 875.0
click at [940, 268] on icon "Editor contextual toolbar" at bounding box center [937, 270] width 12 height 12
type input "15C0DF"
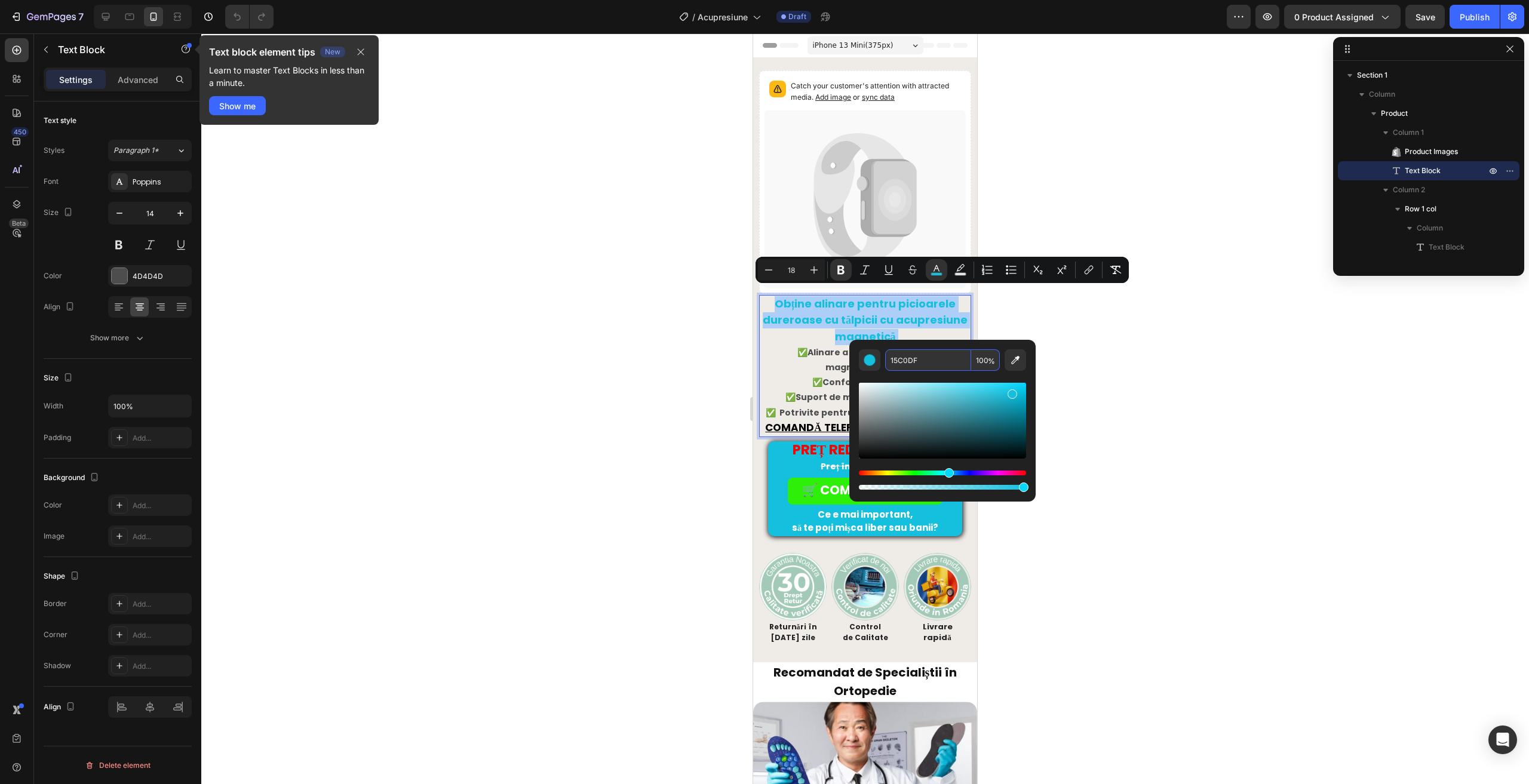
click at [924, 368] on input "15C0DF" at bounding box center [928, 359] width 86 height 21
paste input "#06a9b1"
type input "06A9B1"
click at [754, 354] on div "Catch your customer's attention with attracted media. Add image or sync data Pr…" at bounding box center [865, 360] width 224 height 604
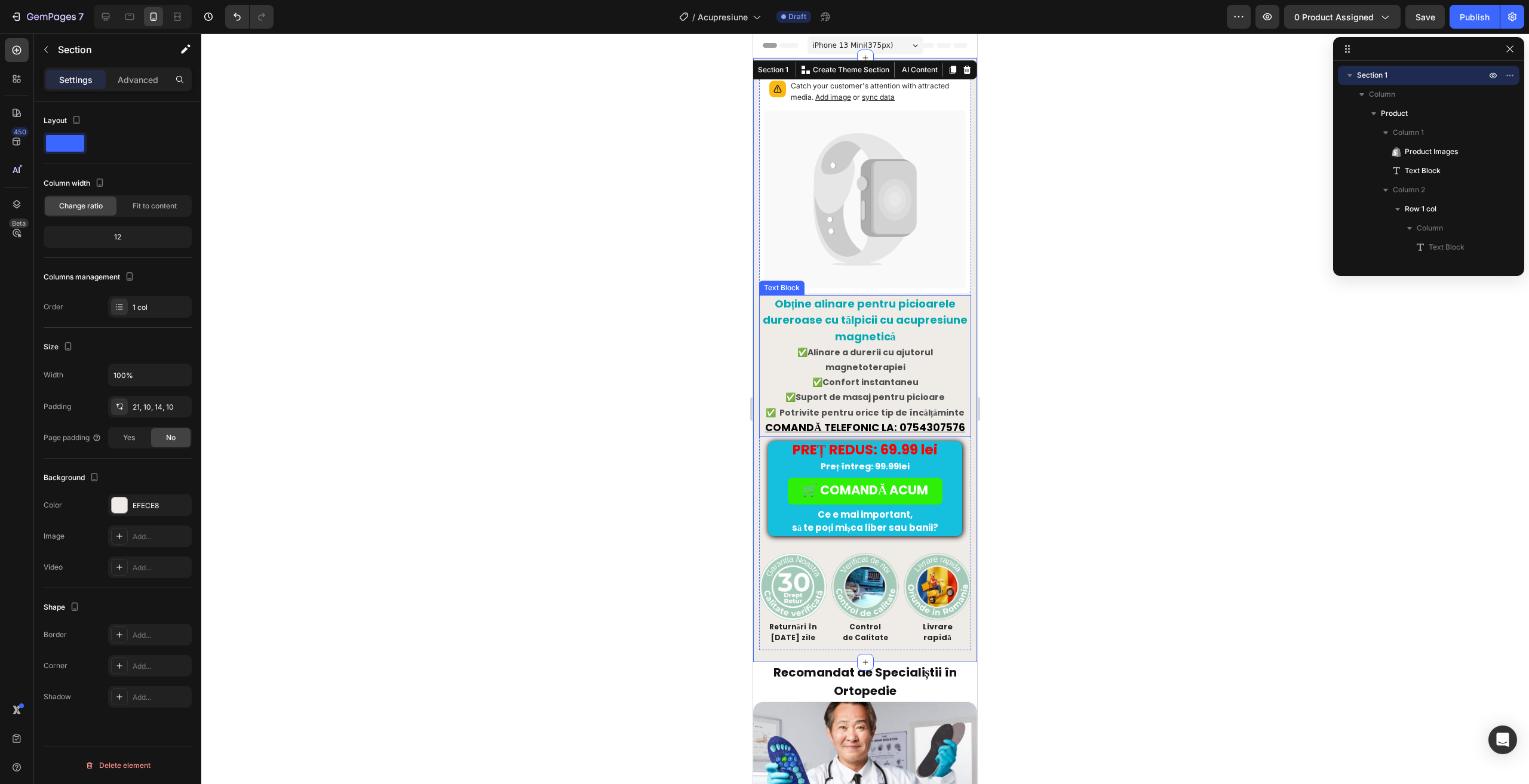
click at [829, 317] on strong "Obține alinare pentru picioarele dureroase cu tălpicii cu acupresiune magnetică" at bounding box center [864, 320] width 205 height 47
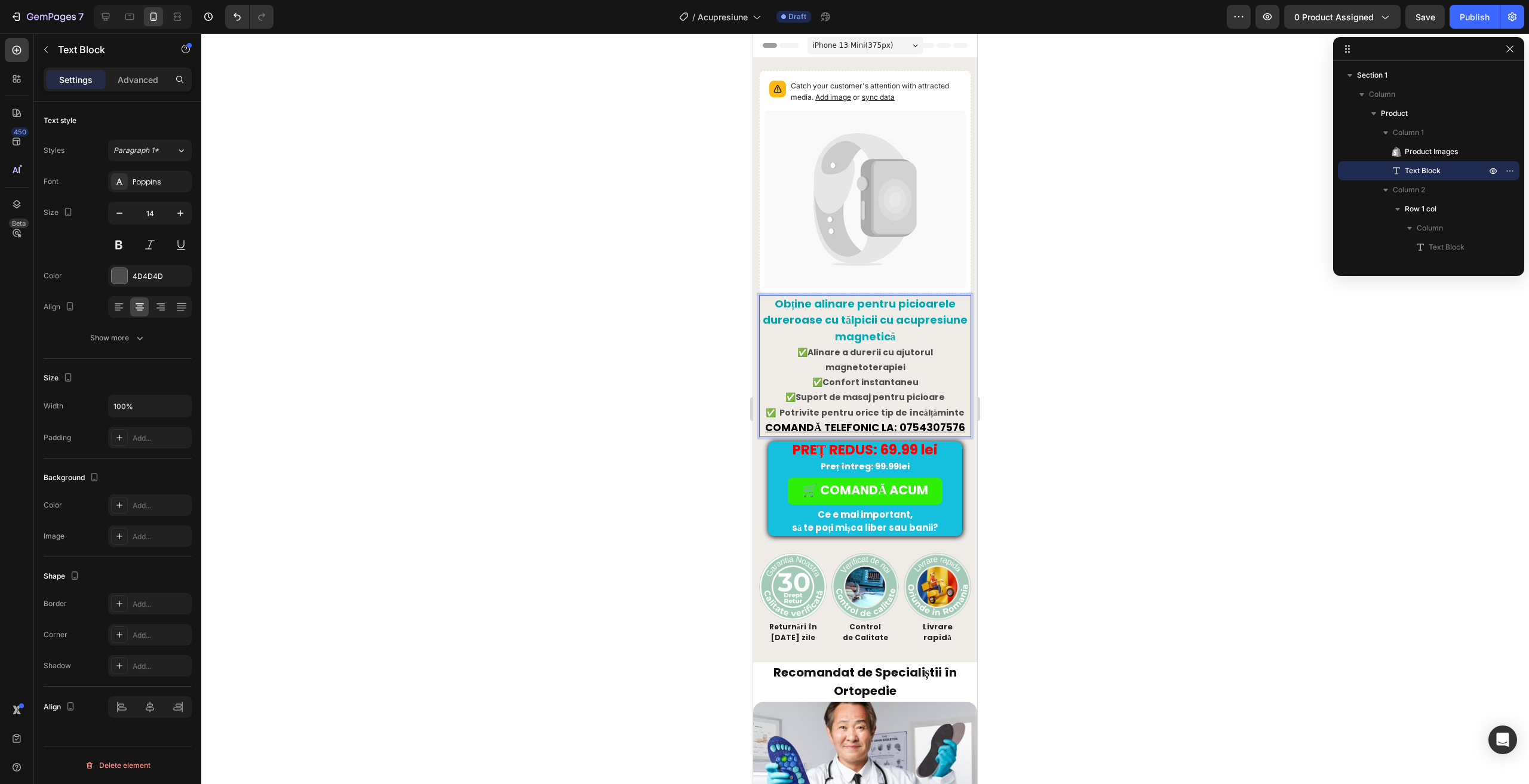
click at [807, 345] on p "✅ Alinare a durerii cu ajutorul magnetoterapiei ✅ Confort instantaneu ✅ Suport …" at bounding box center [865, 375] width 210 height 60
click at [873, 420] on u "COMANDĂ TELEFONIC LA: 0754307576" at bounding box center [864, 427] width 199 height 14
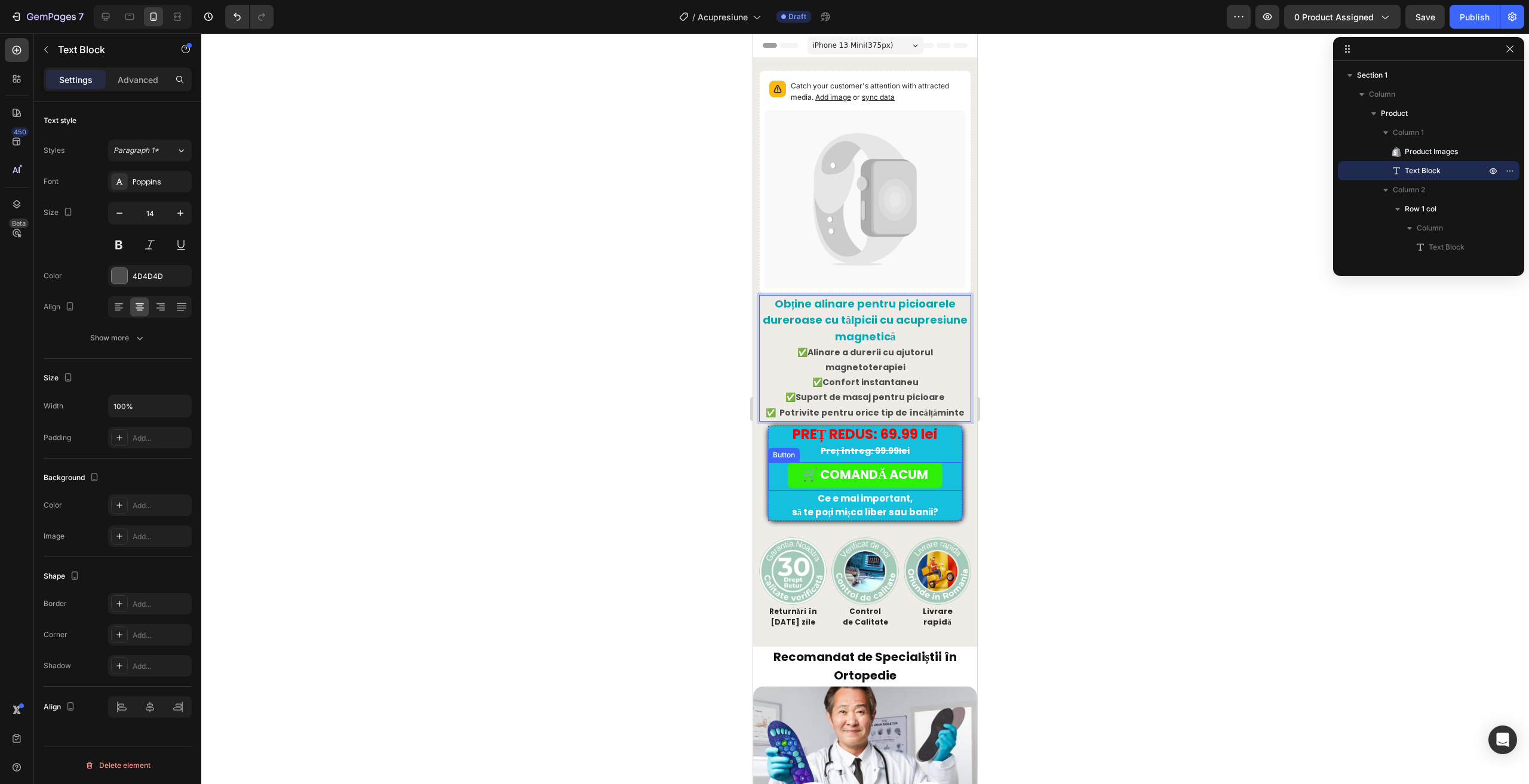
click at [774, 492] on p "Ce e mai important," at bounding box center [865, 499] width 192 height 13
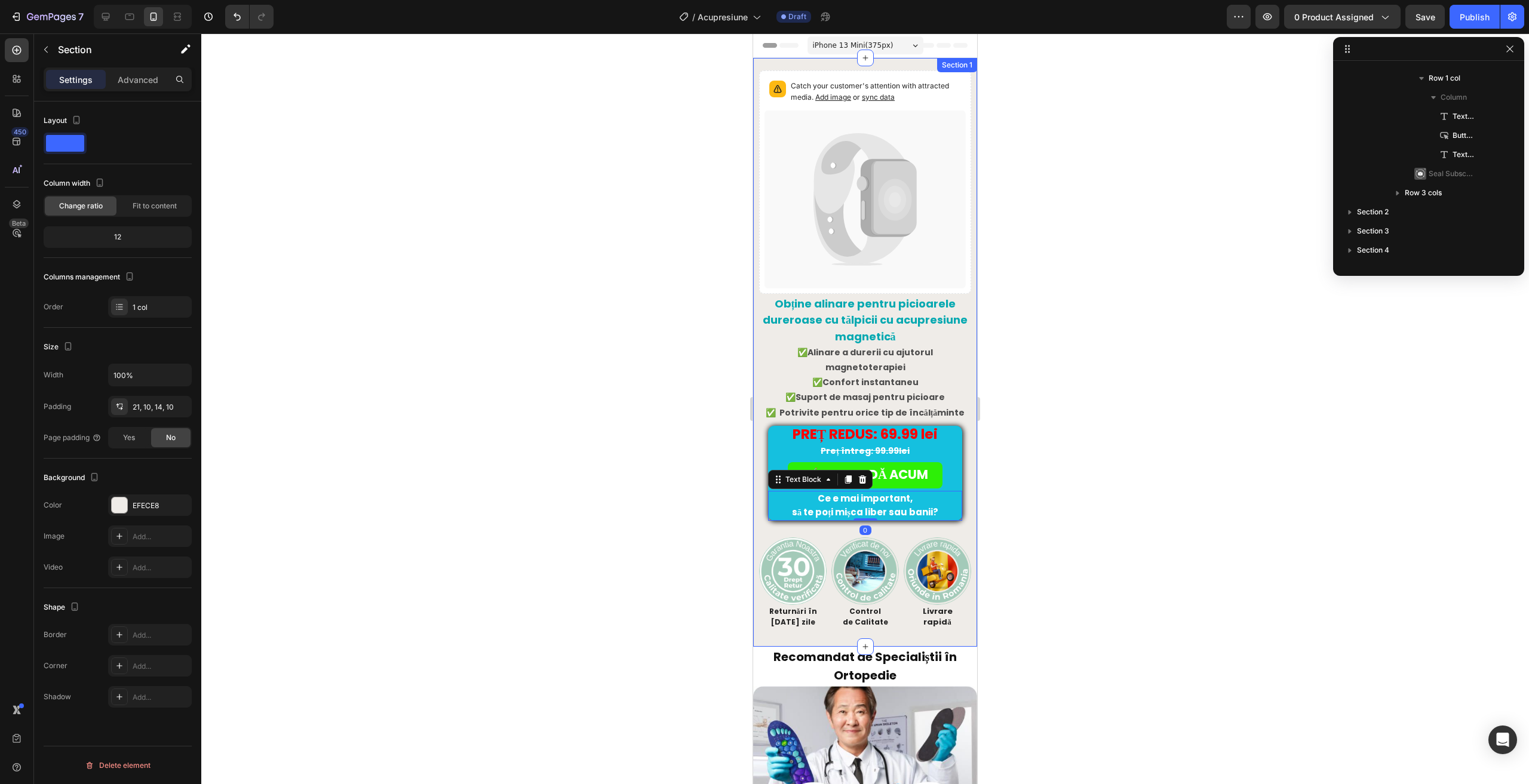
click at [756, 452] on div "Catch your customer's attention with attracted media. Add image or sync data Pr…" at bounding box center [865, 352] width 224 height 588
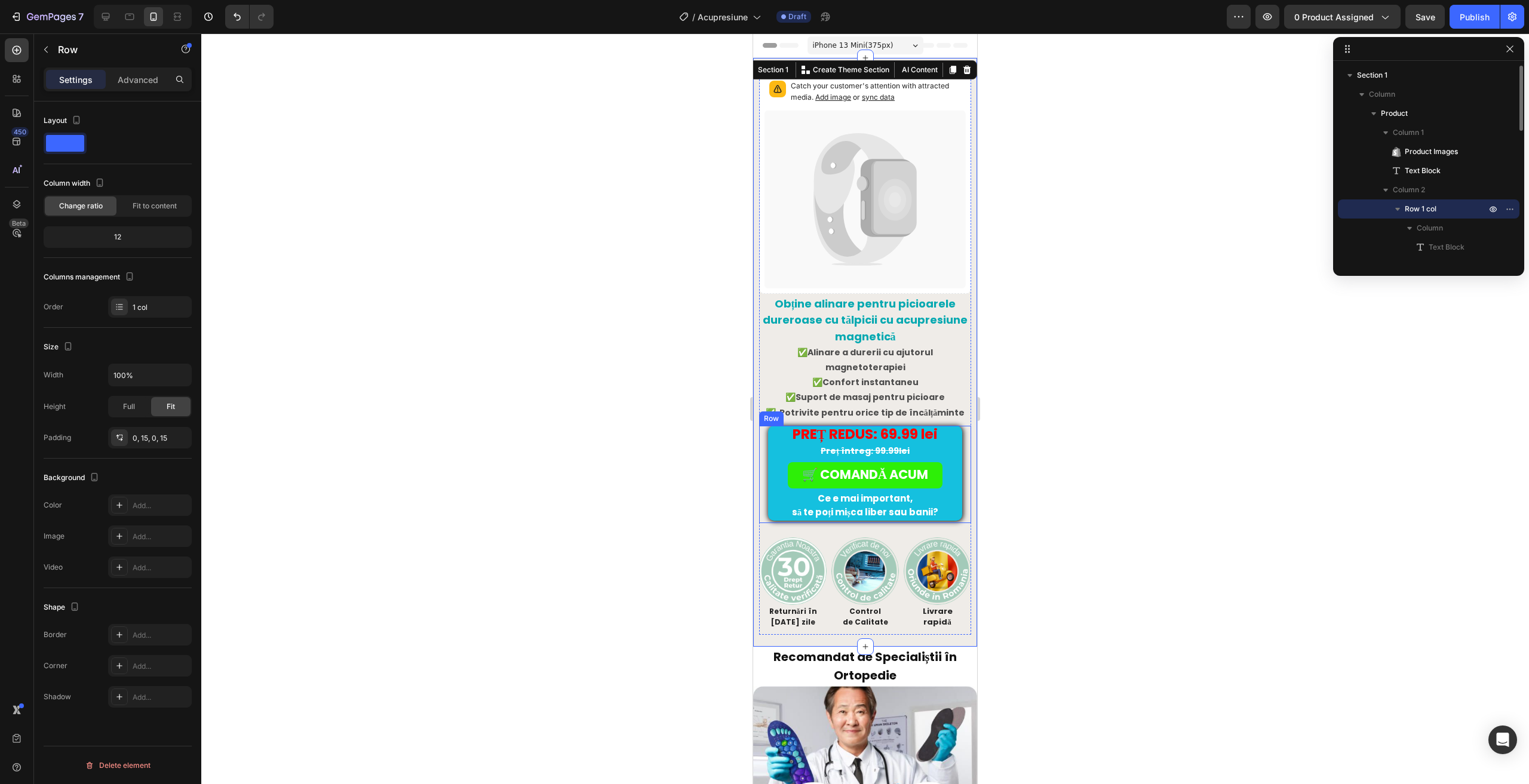
click at [765, 450] on div "Lorem ipsum dolor sit amet, consectetur adipiscing elit, sed do eiusmod tempor …" at bounding box center [865, 474] width 212 height 97
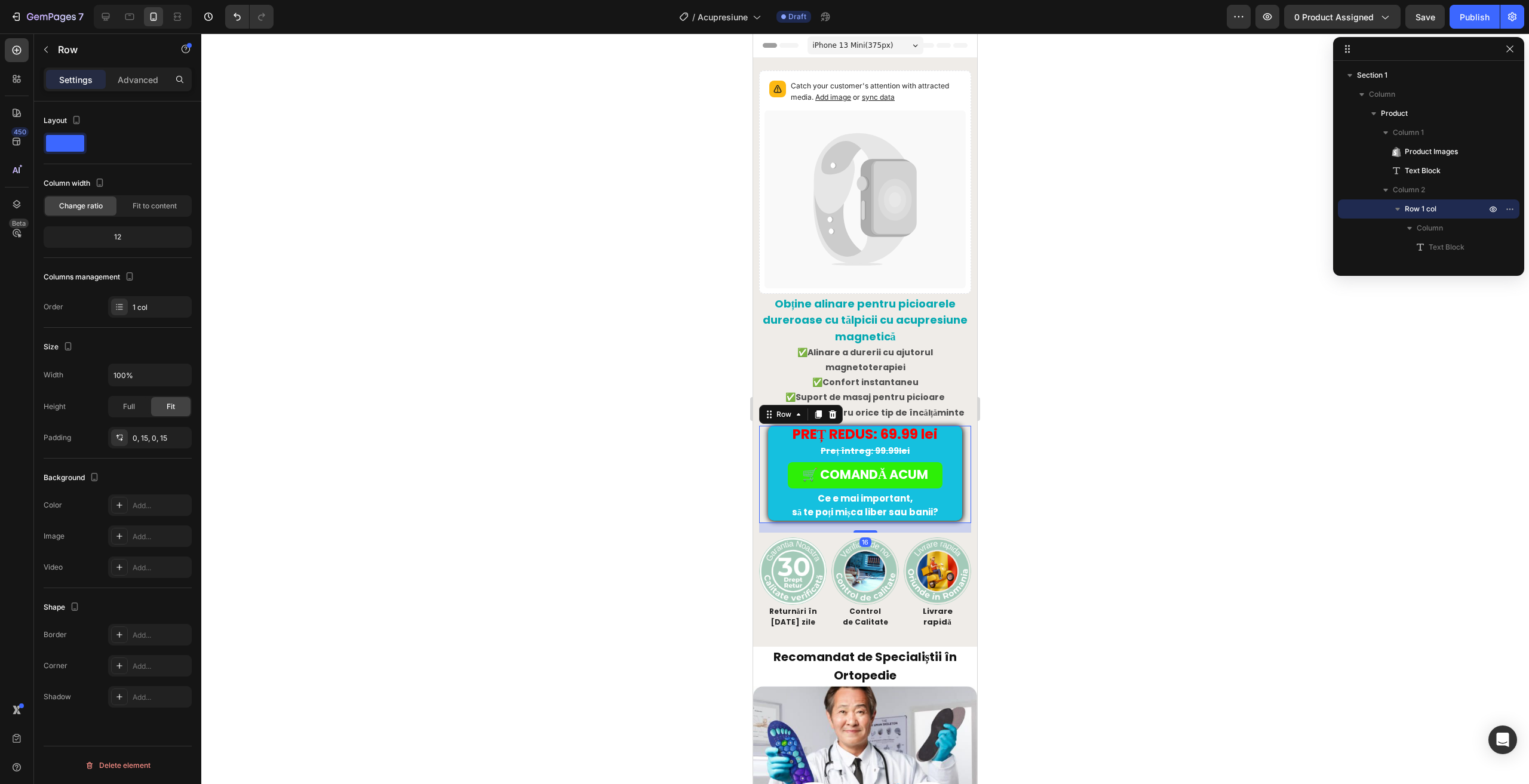
click at [146, 95] on div "Settings Advanced" at bounding box center [118, 84] width 168 height 34
click at [130, 80] on p "Advanced" at bounding box center [138, 79] width 40 height 13
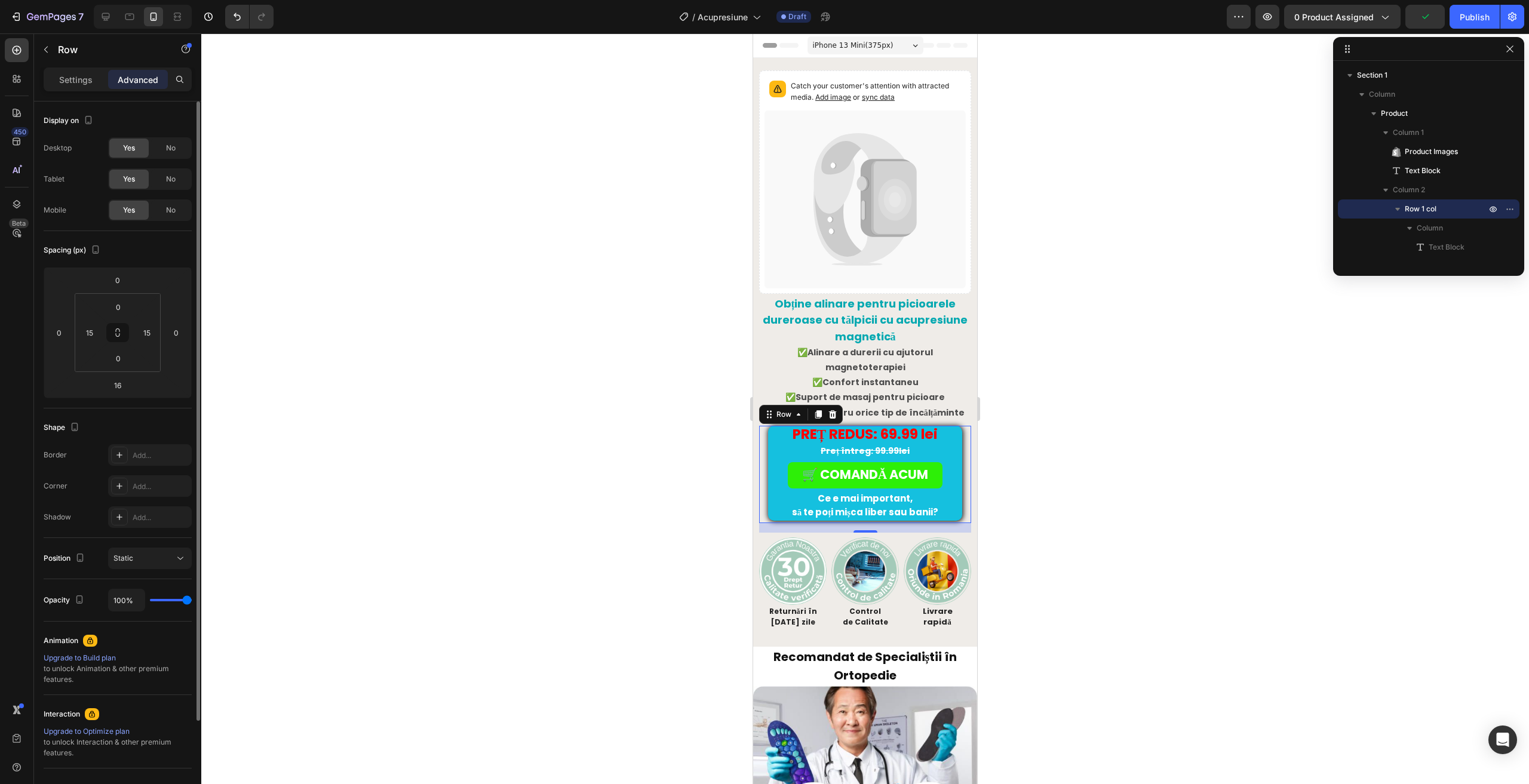
click at [77, 75] on p "Settings" at bounding box center [76, 79] width 34 height 13
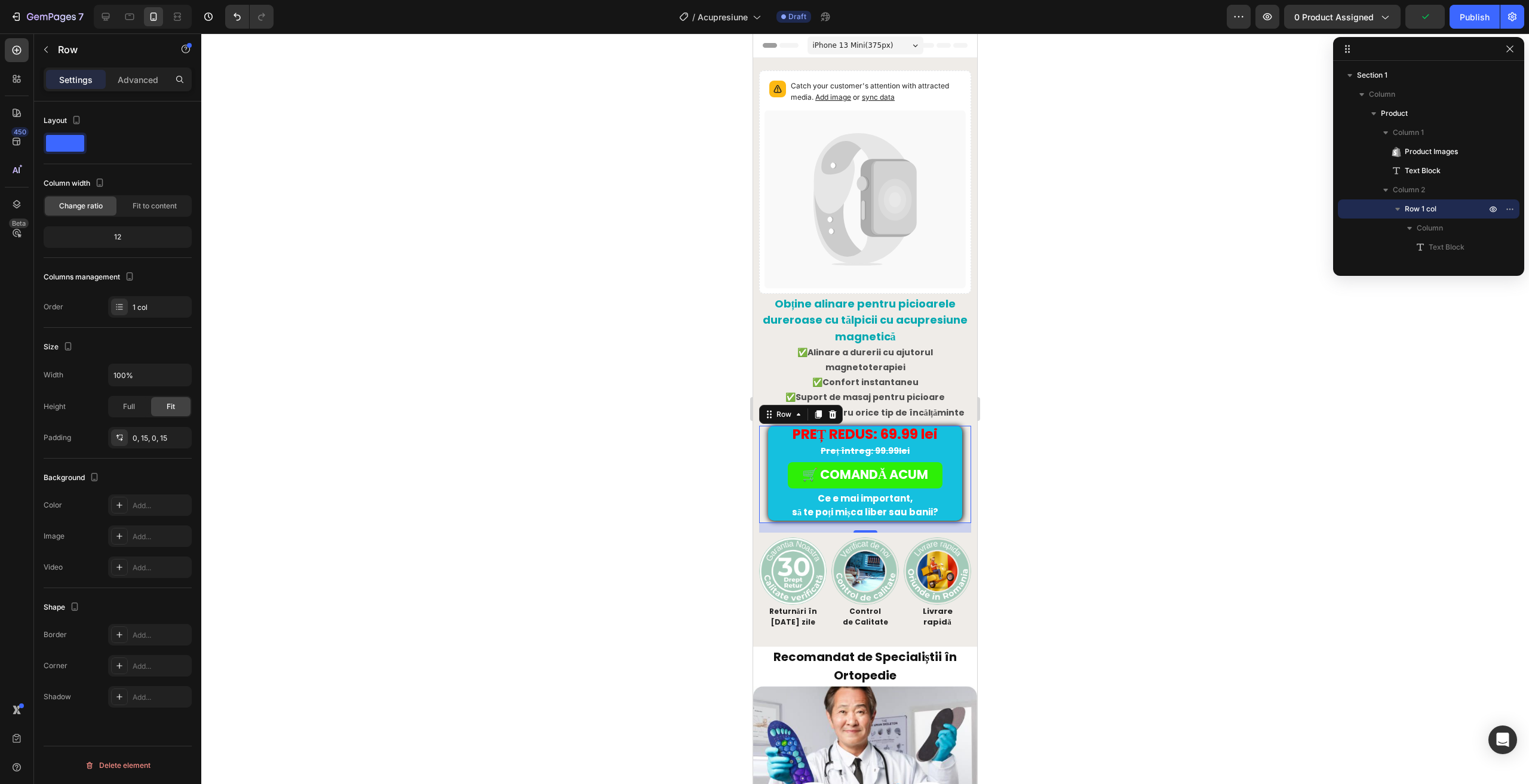
click at [75, 145] on span at bounding box center [65, 143] width 39 height 16
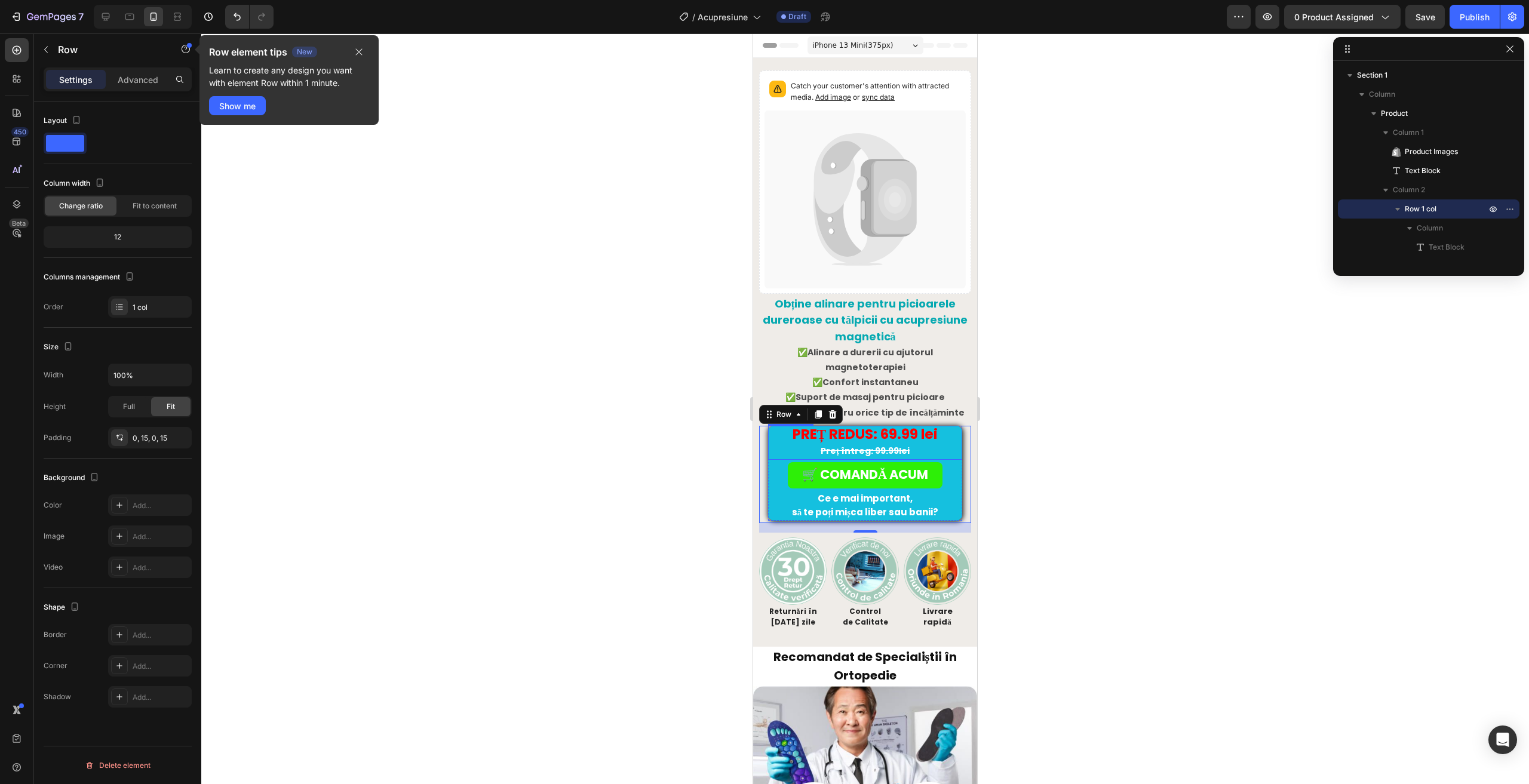
click at [770, 444] on p "Preț întreg: 99.99lei" at bounding box center [865, 451] width 192 height 15
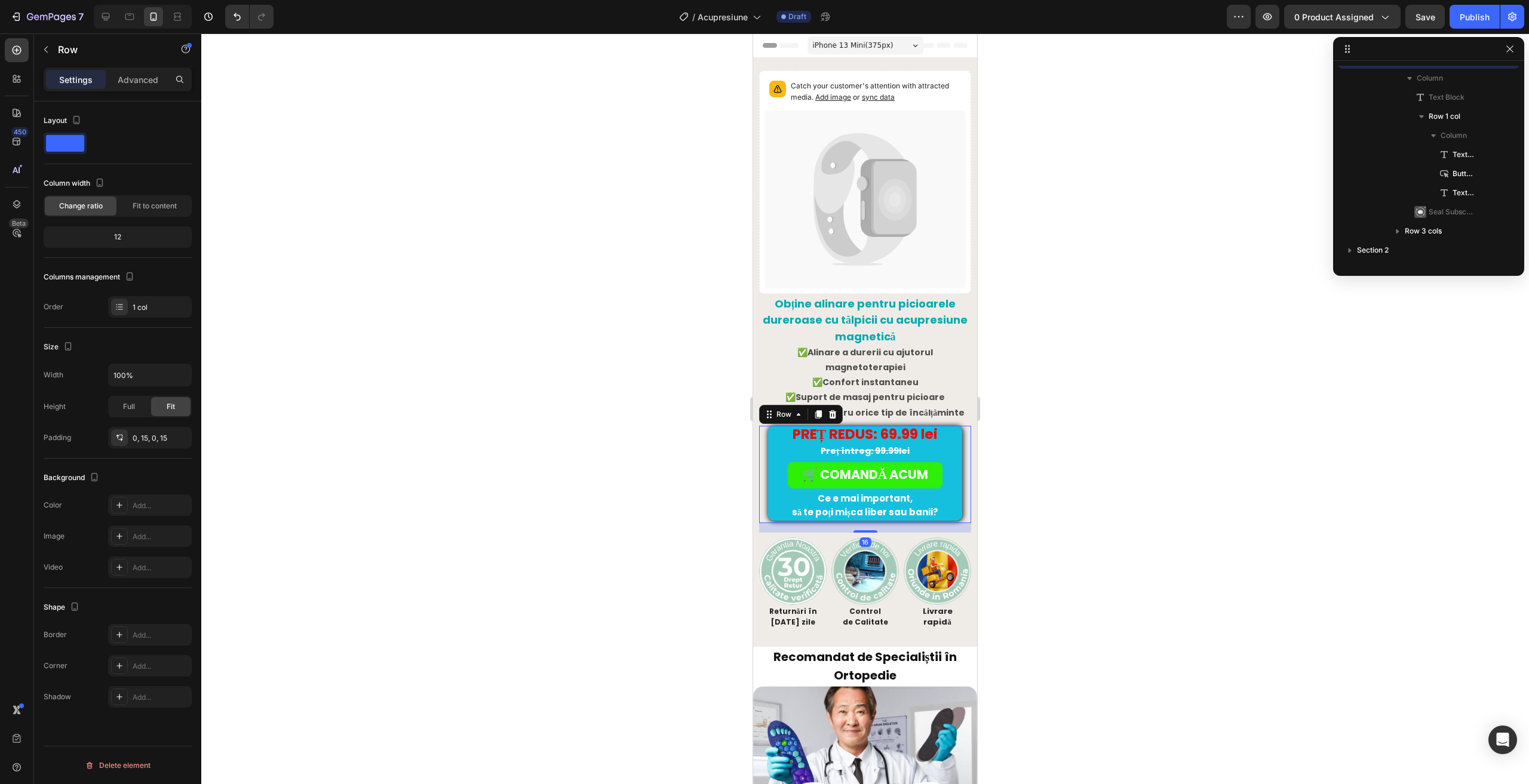
click at [764, 461] on div "Lorem ipsum dolor sit amet, consectetur adipiscing elit, sed do eiusmod tempor …" at bounding box center [865, 474] width 212 height 97
click at [135, 64] on div "Row" at bounding box center [102, 49] width 136 height 31
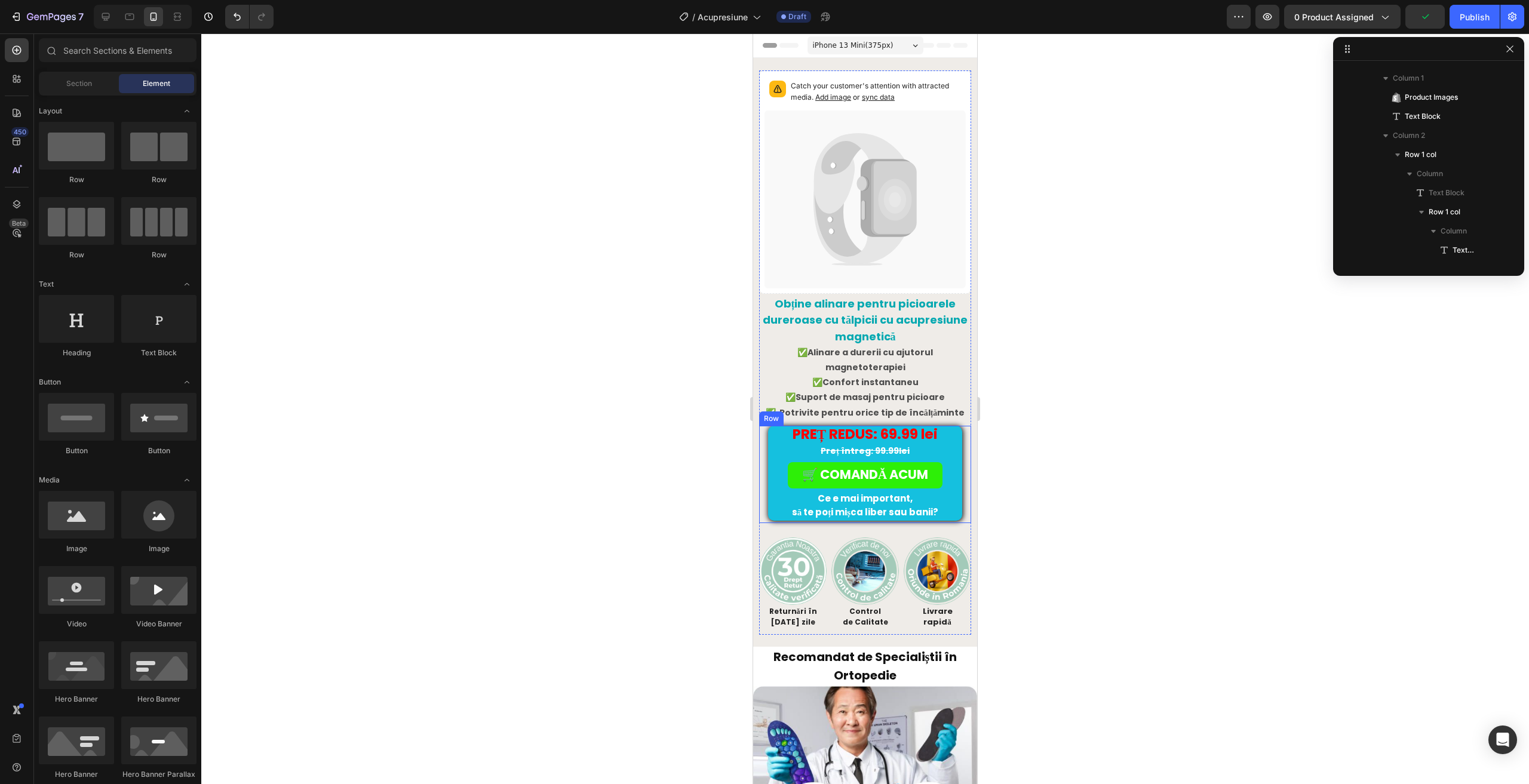
click at [764, 477] on div "Lorem ipsum dolor sit amet, consectetur adipiscing elit, sed do eiusmod tempor …" at bounding box center [865, 474] width 212 height 97
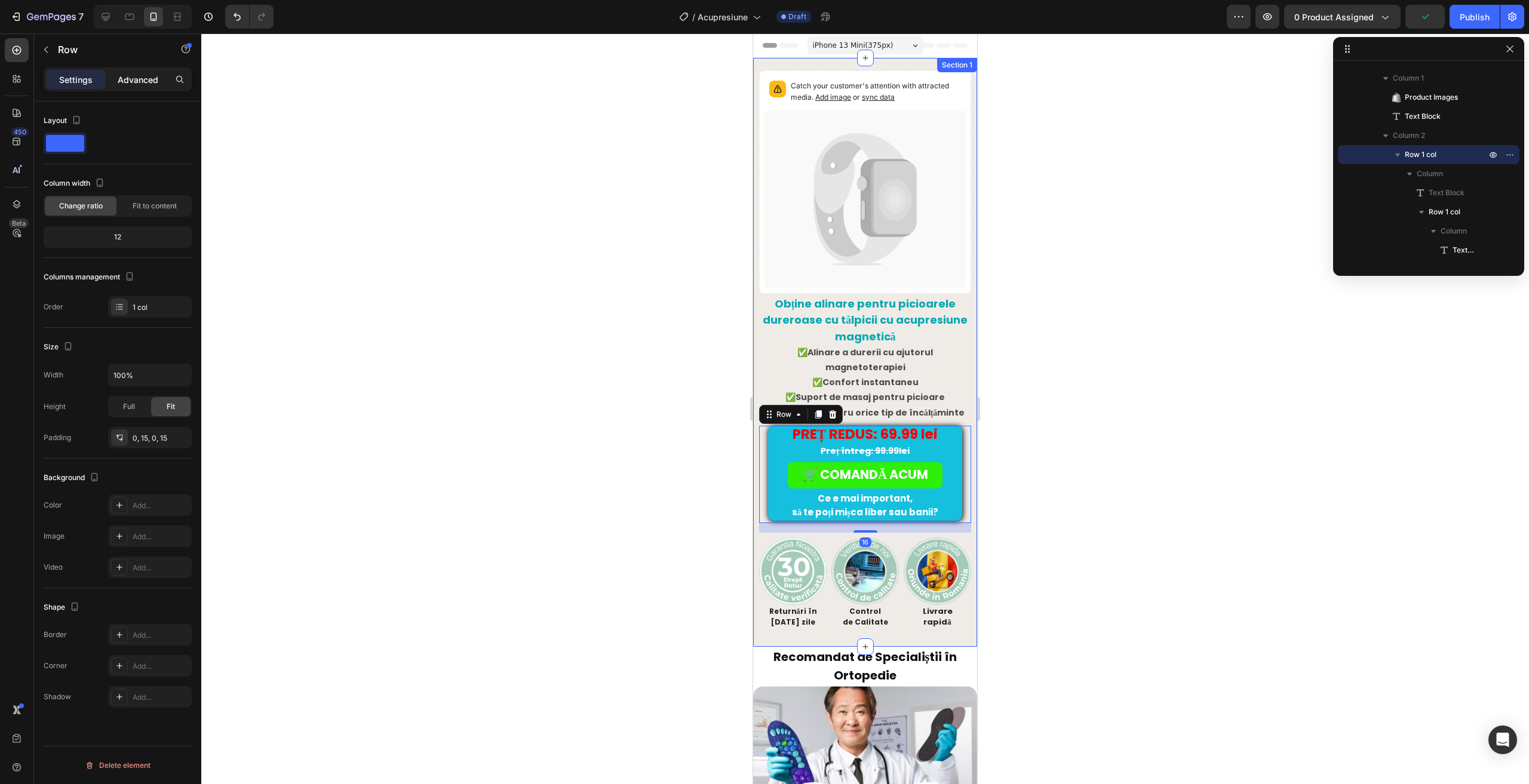
click at [141, 76] on p "Advanced" at bounding box center [138, 79] width 40 height 13
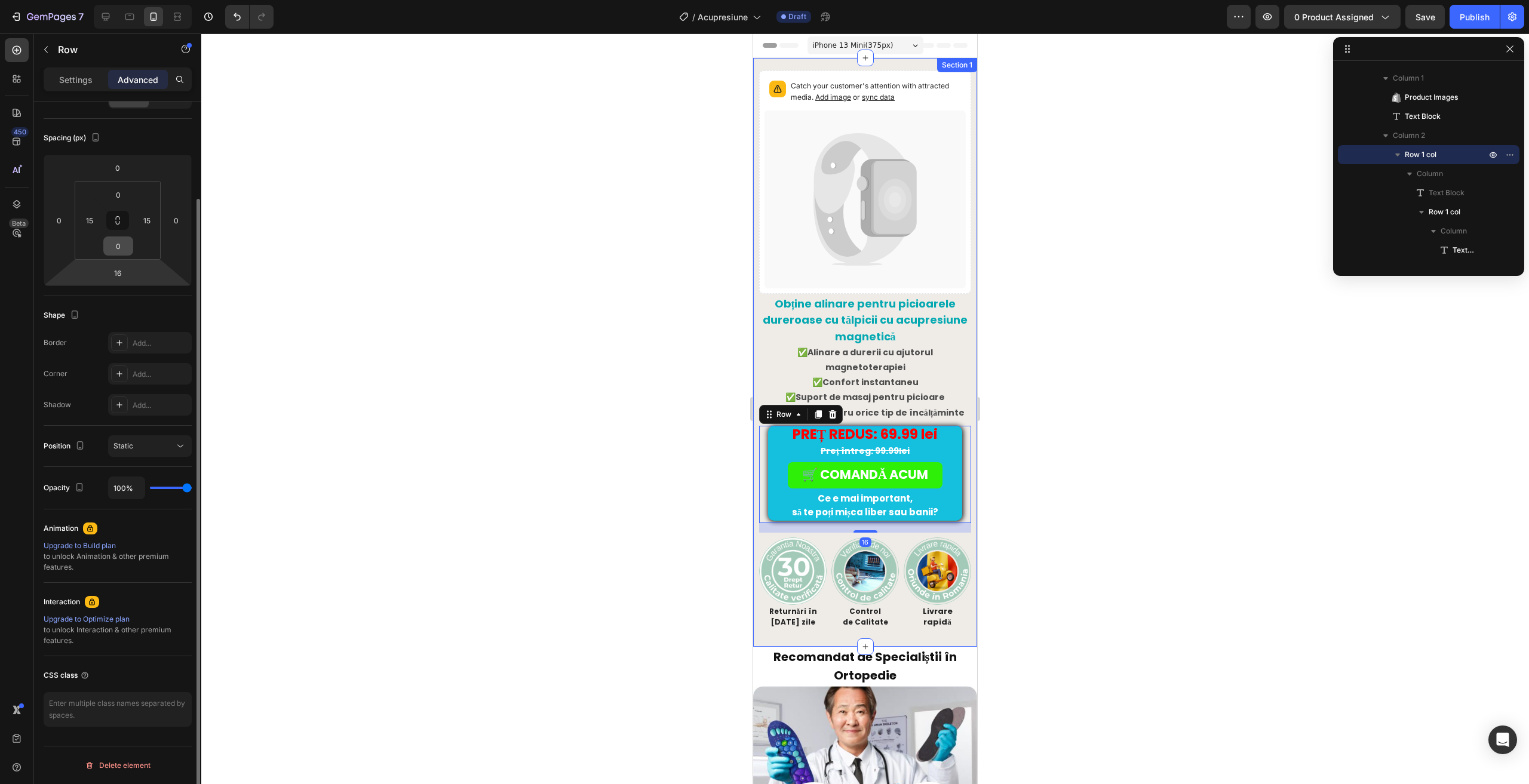
scroll to position [0, 0]
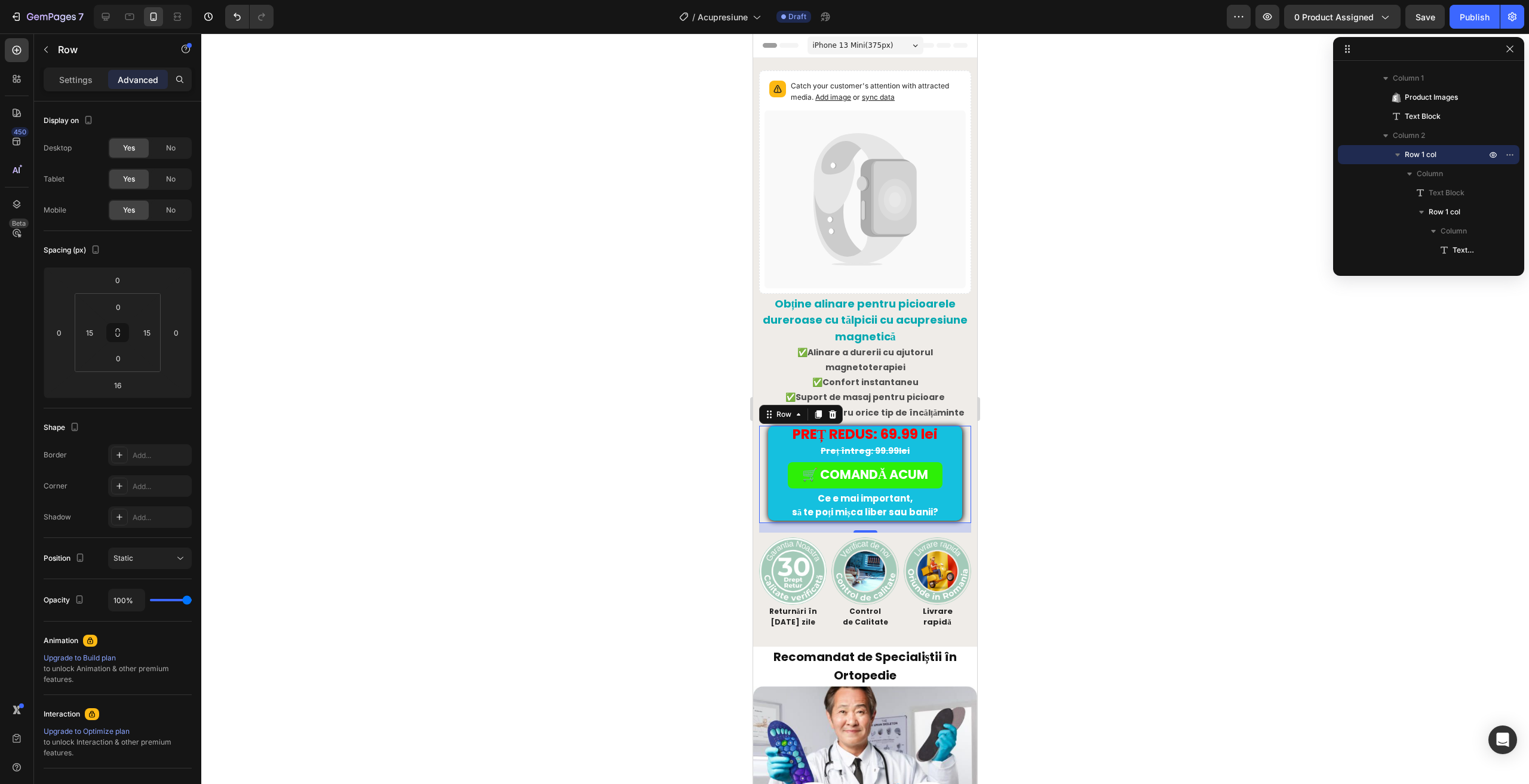
click at [116, 12] on div at bounding box center [142, 16] width 98 height 24
click at [111, 11] on icon at bounding box center [106, 17] width 12 height 12
type input "0"
type input "32"
type input "0"
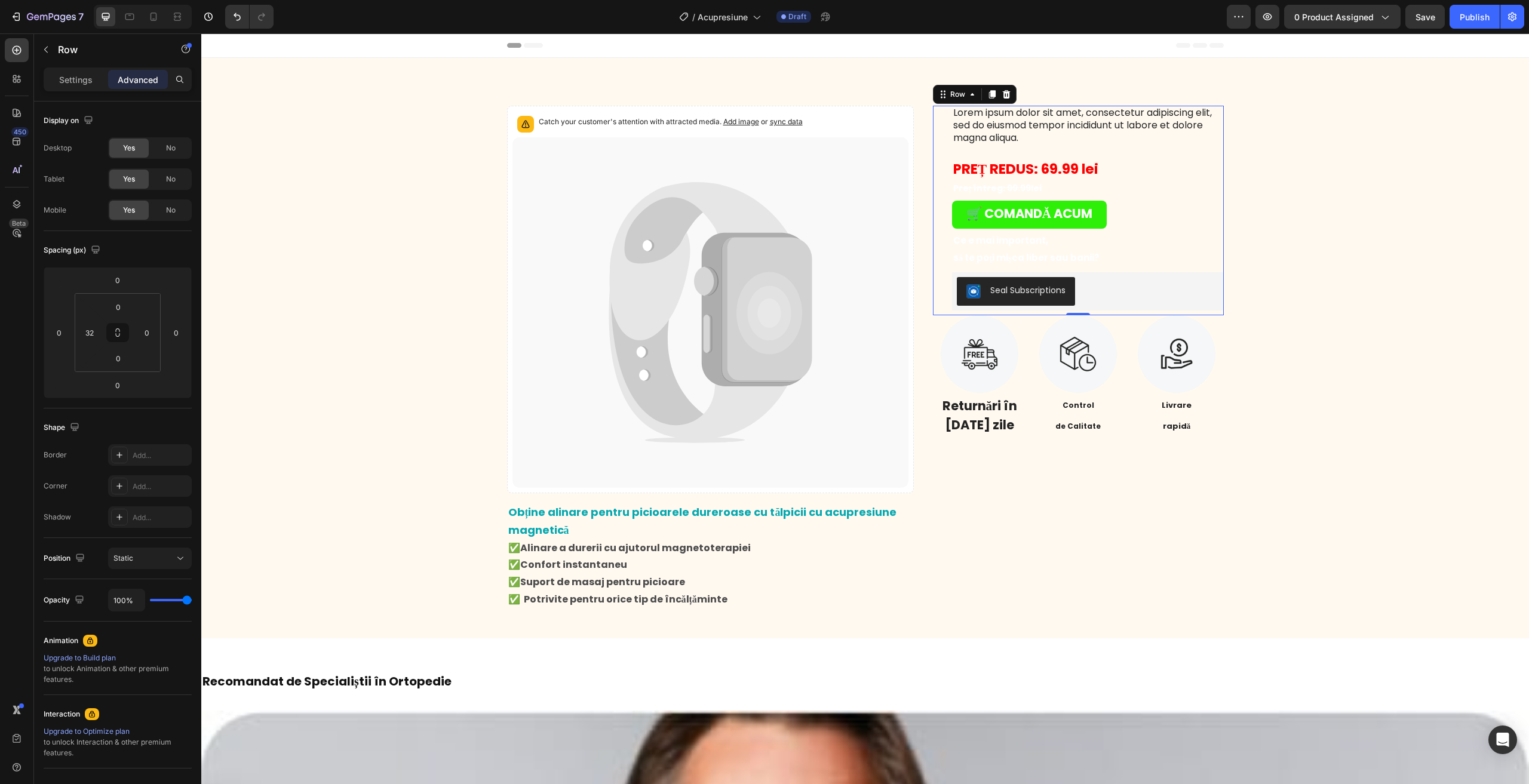
scroll to position [31, 0]
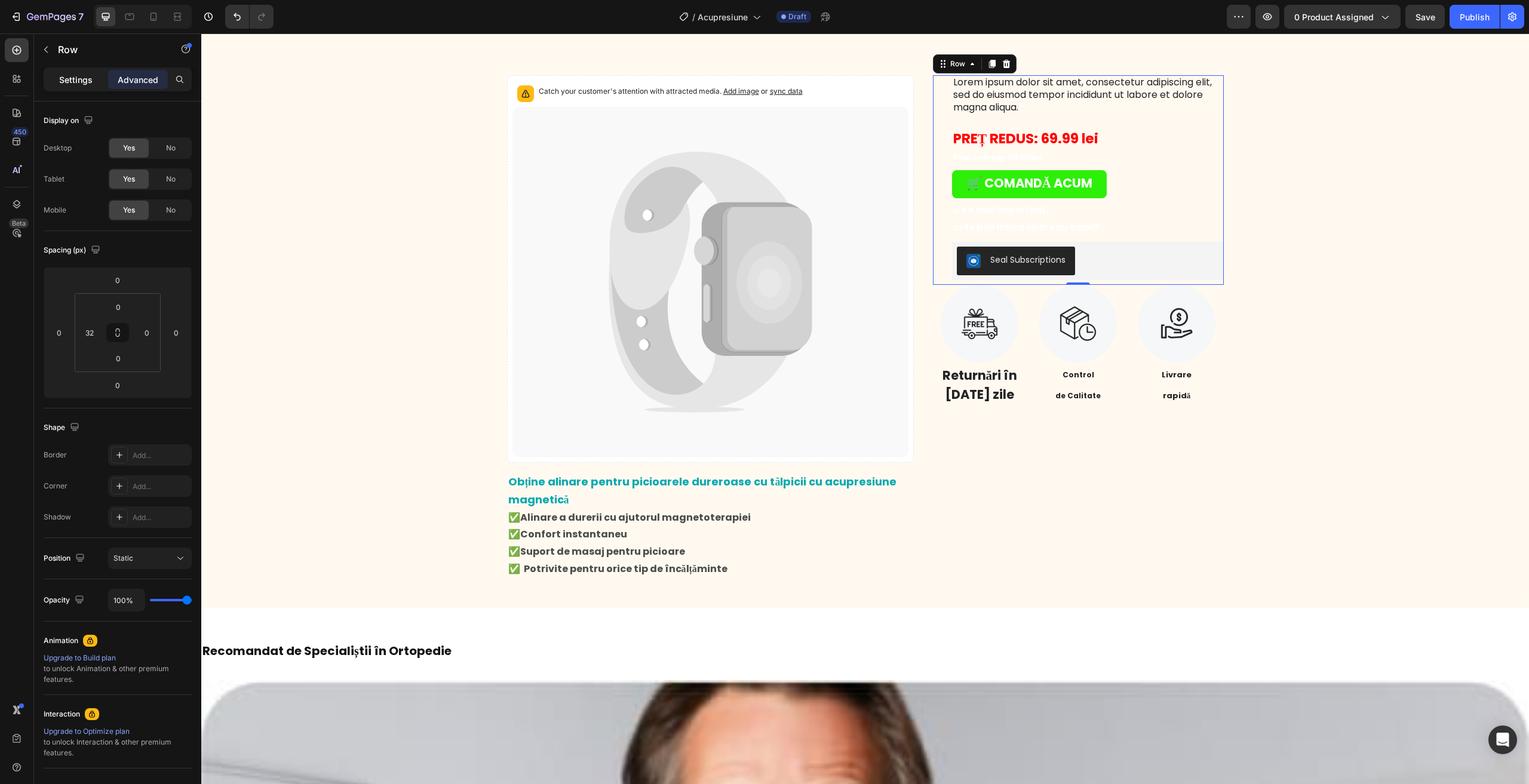
click at [59, 79] on div "Settings" at bounding box center [76, 79] width 60 height 19
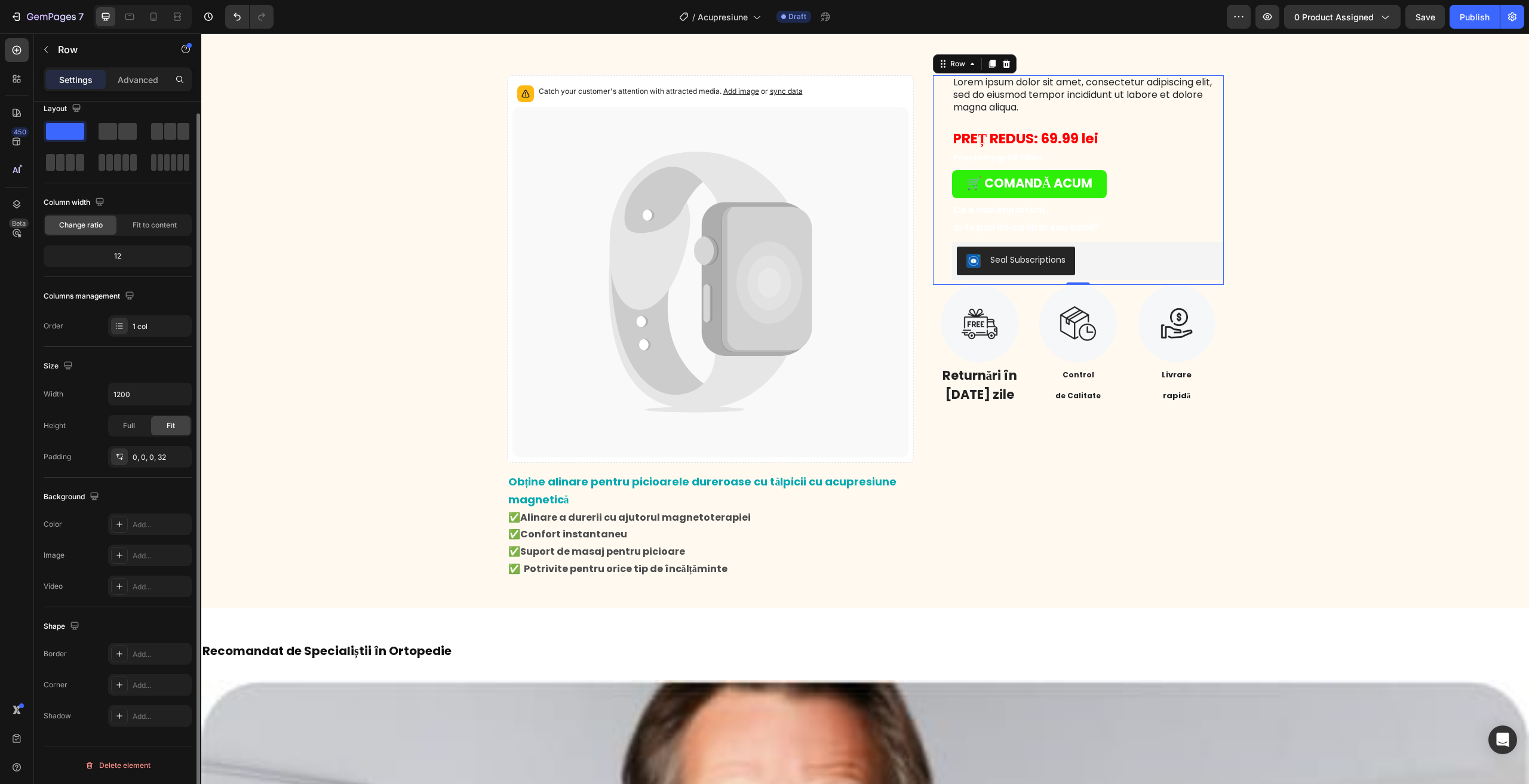
scroll to position [0, 0]
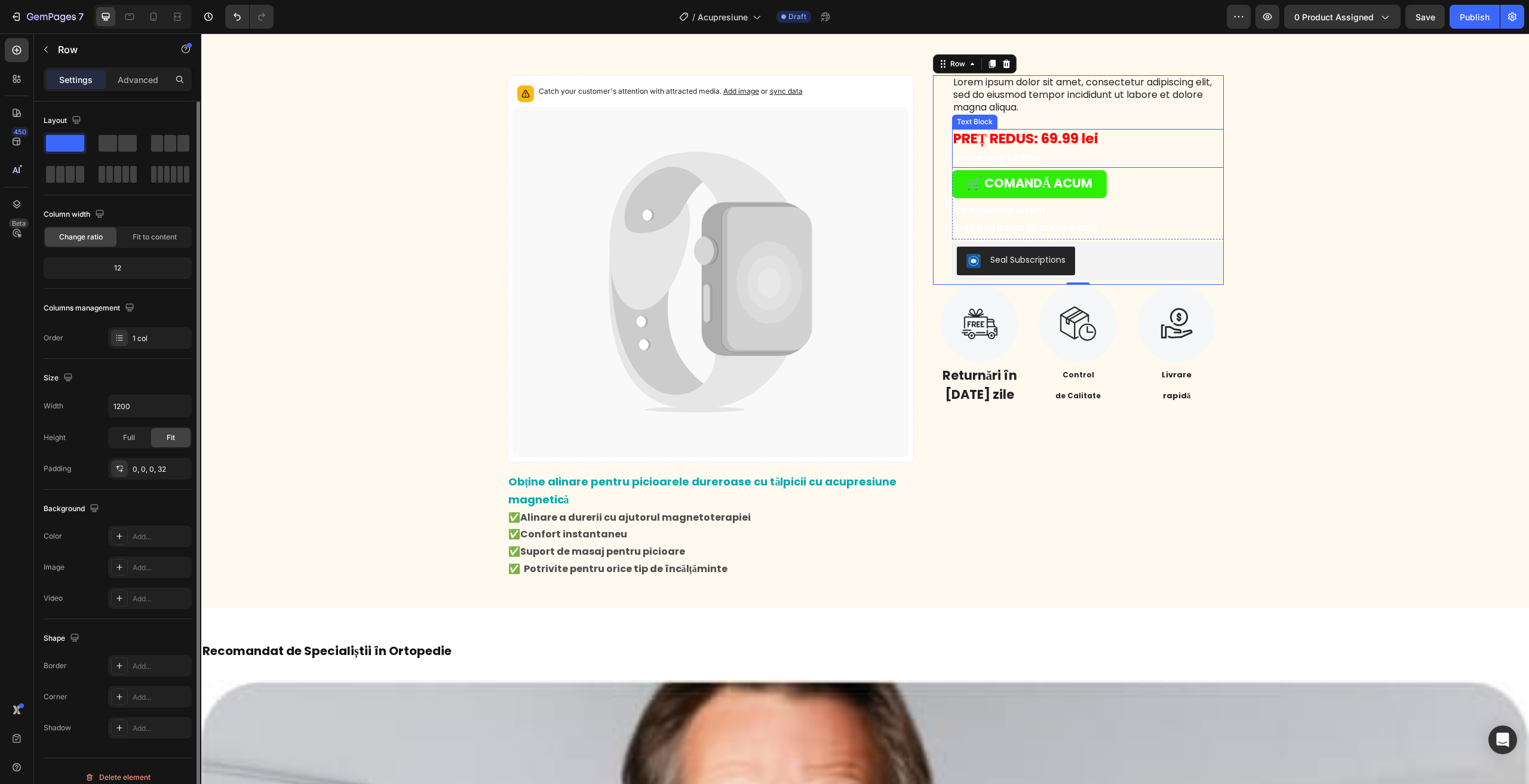
click at [1143, 189] on div "🛒 COMANDĂ ACUM Button" at bounding box center [1088, 184] width 271 height 28
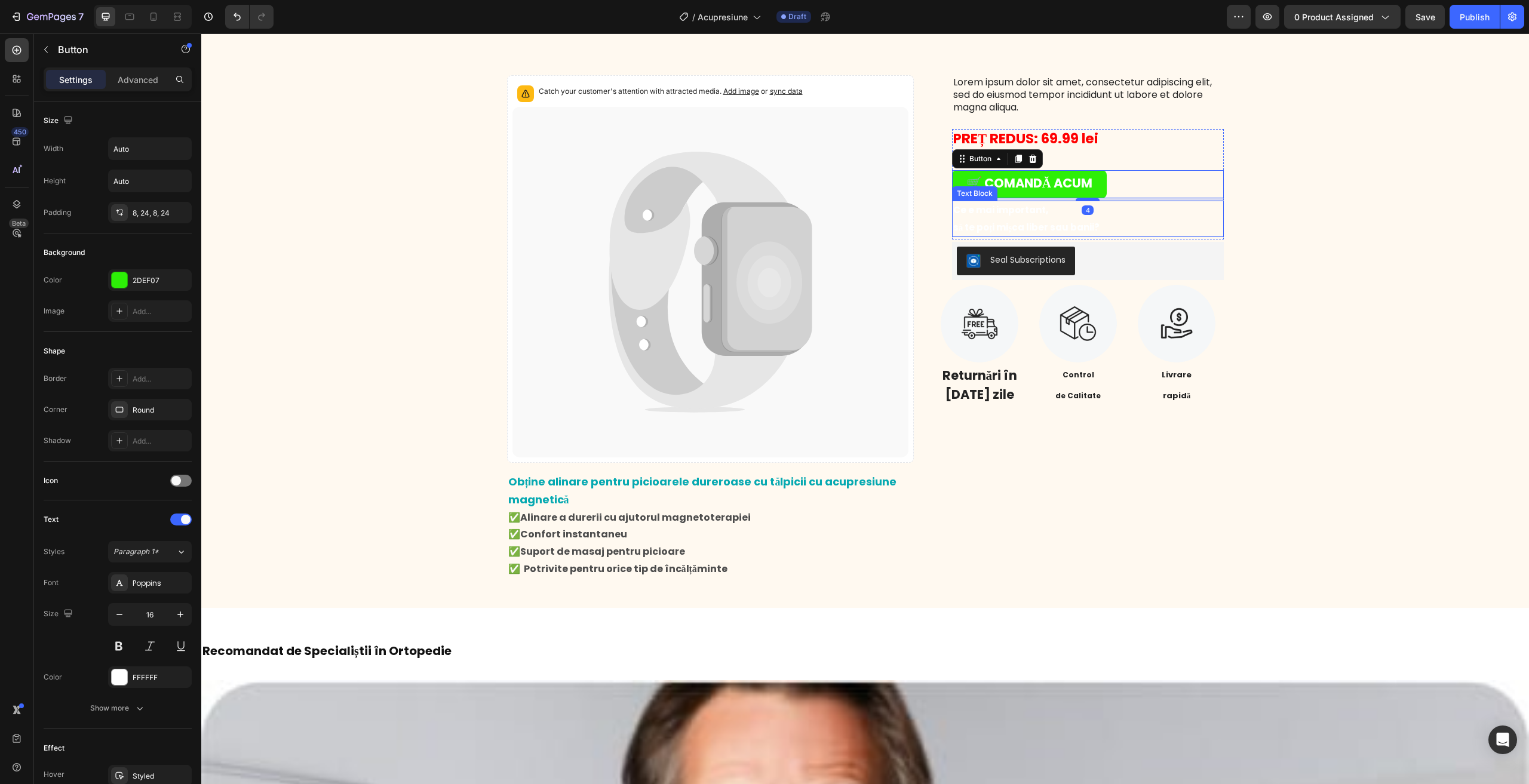
click at [1151, 222] on p "să te poți mișca liber sau banii?" at bounding box center [1088, 228] width 270 height 17
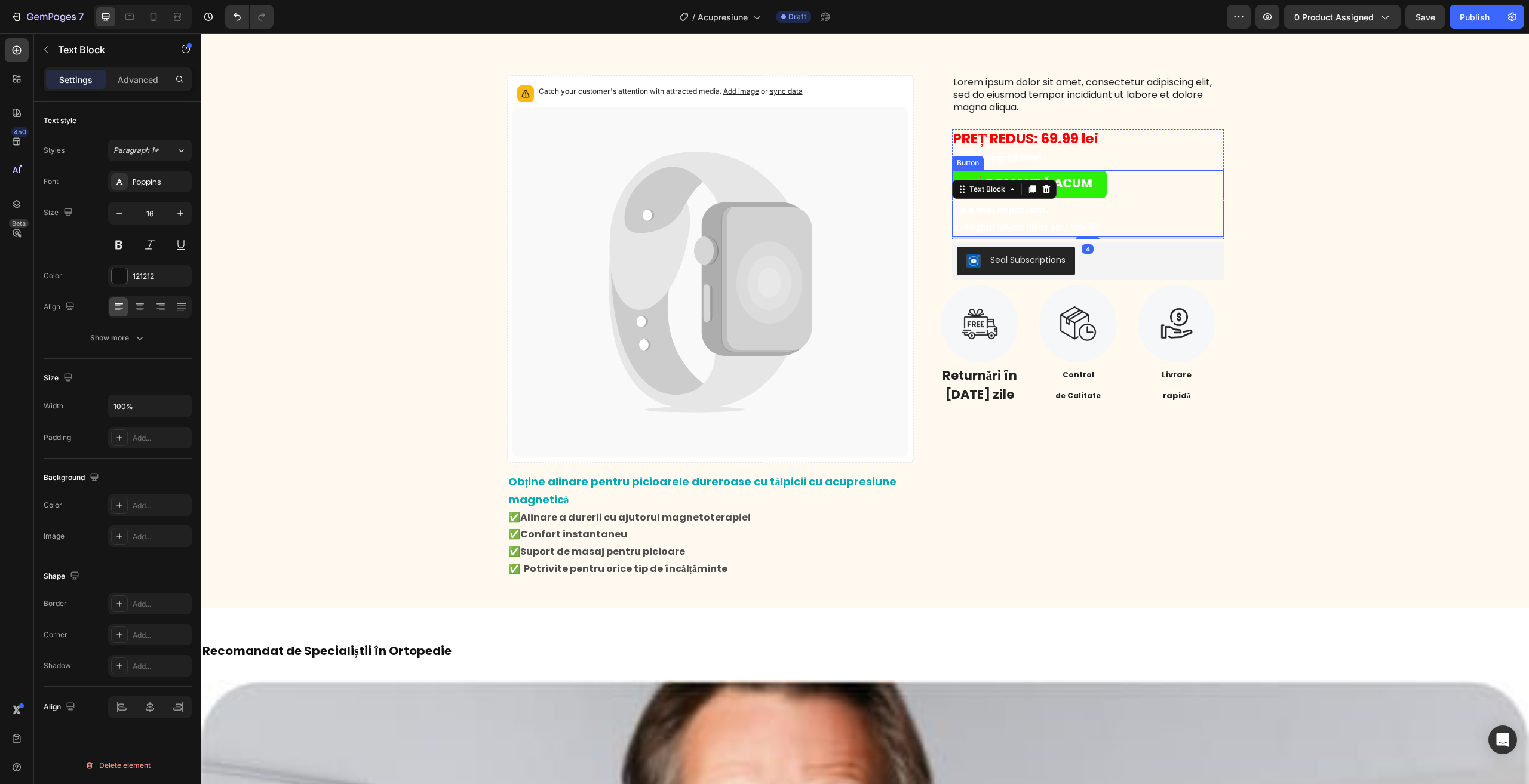
click at [912, 159] on div "Catch your customer's attention with attracted media. Add image or sync data Pr…" at bounding box center [865, 327] width 717 height 504
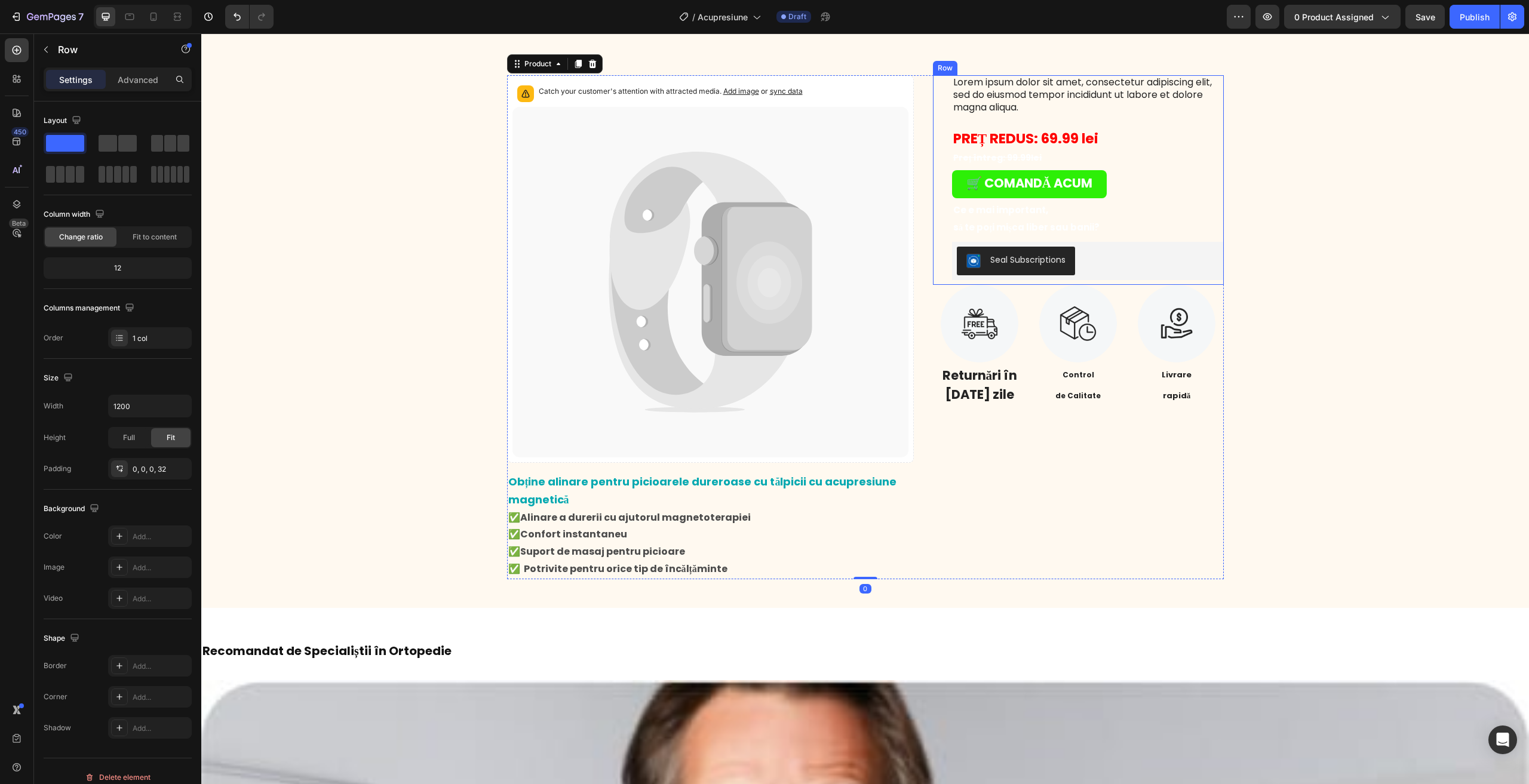
click at [937, 142] on div "Lorem ipsum dolor sit amet, consectetur adipiscing elit, sed do eiusmod tempor …" at bounding box center [1078, 180] width 291 height 210
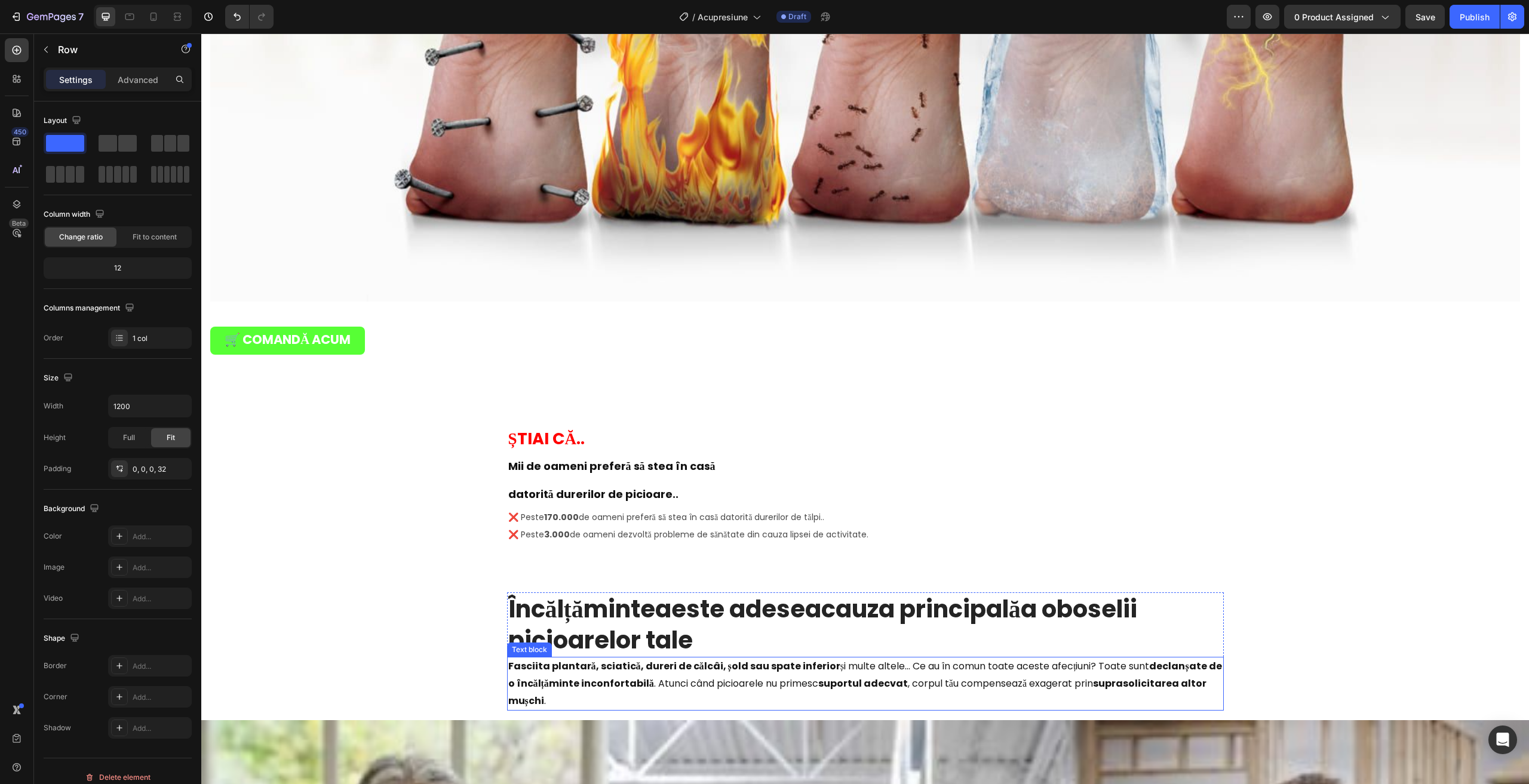
scroll to position [2060, 0]
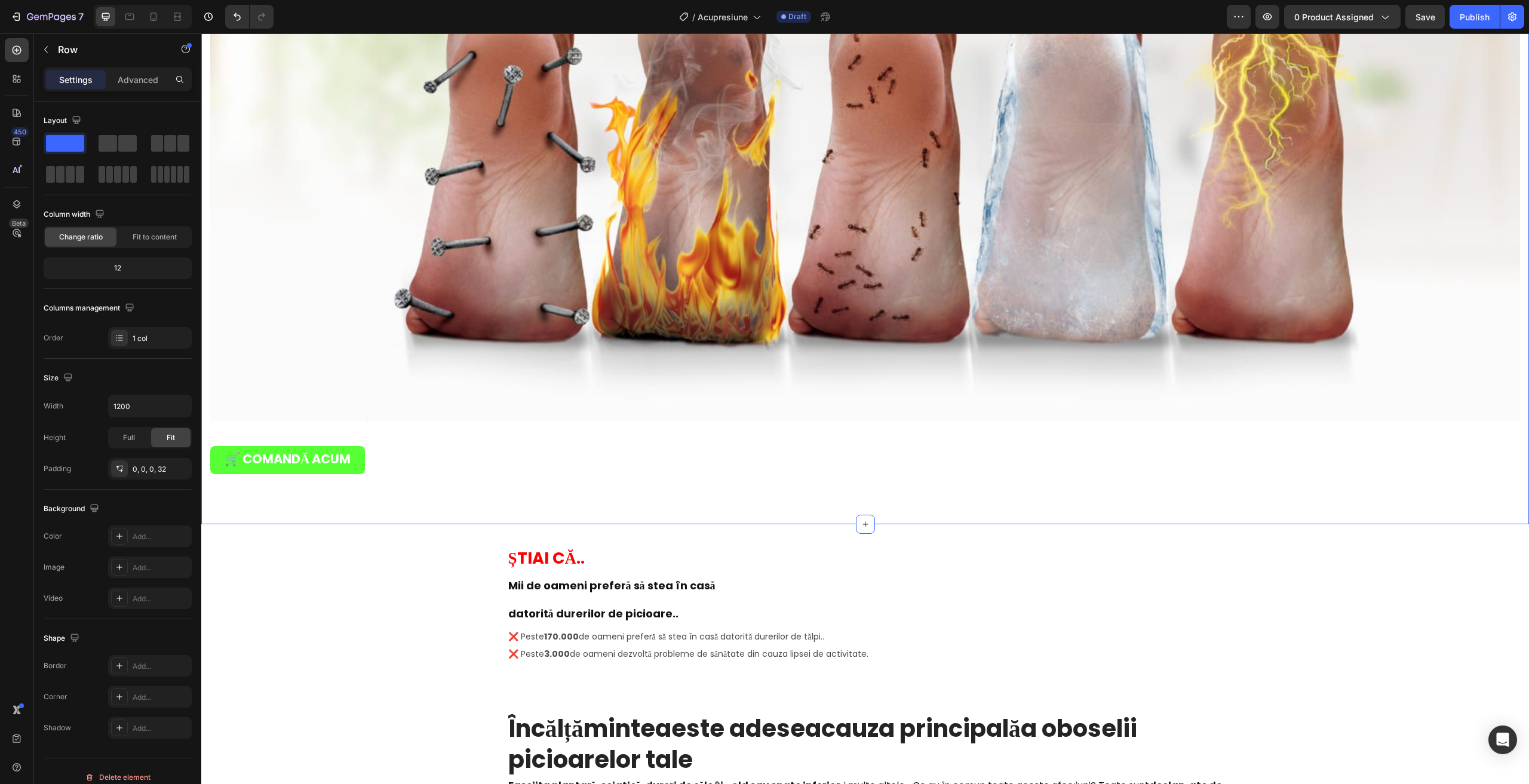
click at [576, 418] on div "Recunoști aceste simptome? Heading Durere ascuțită sau fulgerătoare în talpă, f…" at bounding box center [865, 117] width 1310 height 716
click at [334, 452] on strong "🛒 COMANDĂ ACUM" at bounding box center [287, 459] width 126 height 17
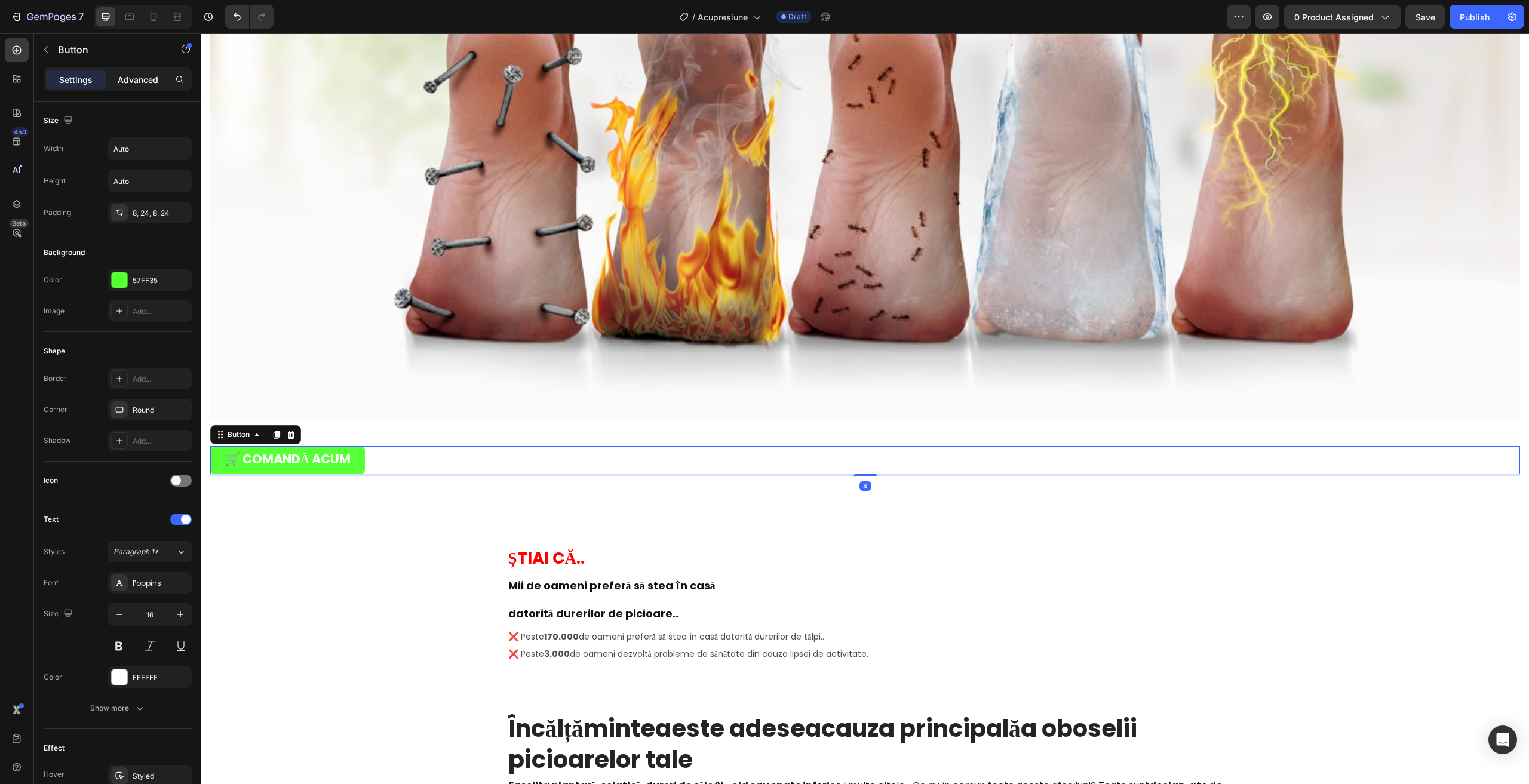
click at [119, 80] on p "Advanced" at bounding box center [138, 79] width 40 height 13
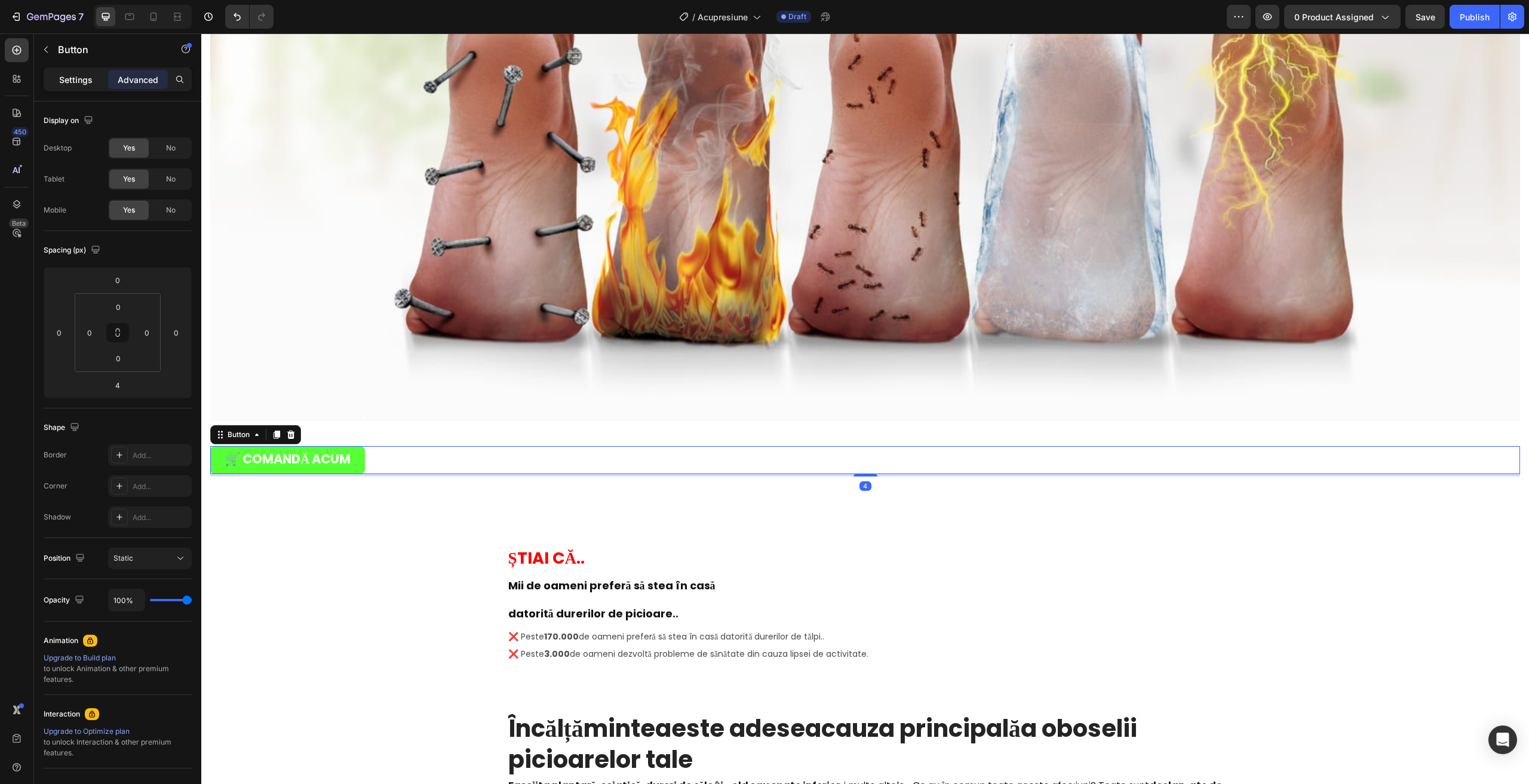
click at [66, 79] on p "Settings" at bounding box center [76, 79] width 34 height 13
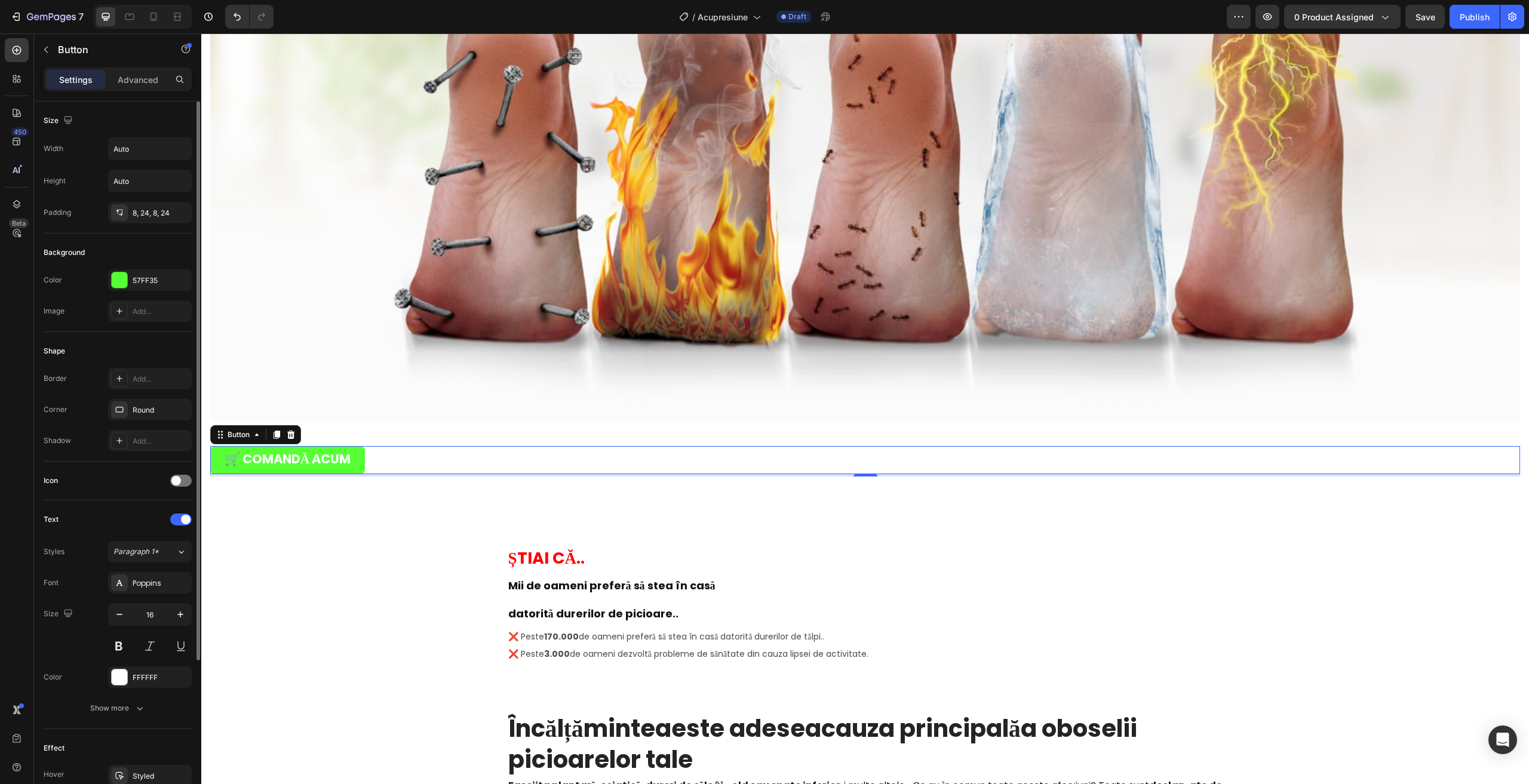
scroll to position [202, 0]
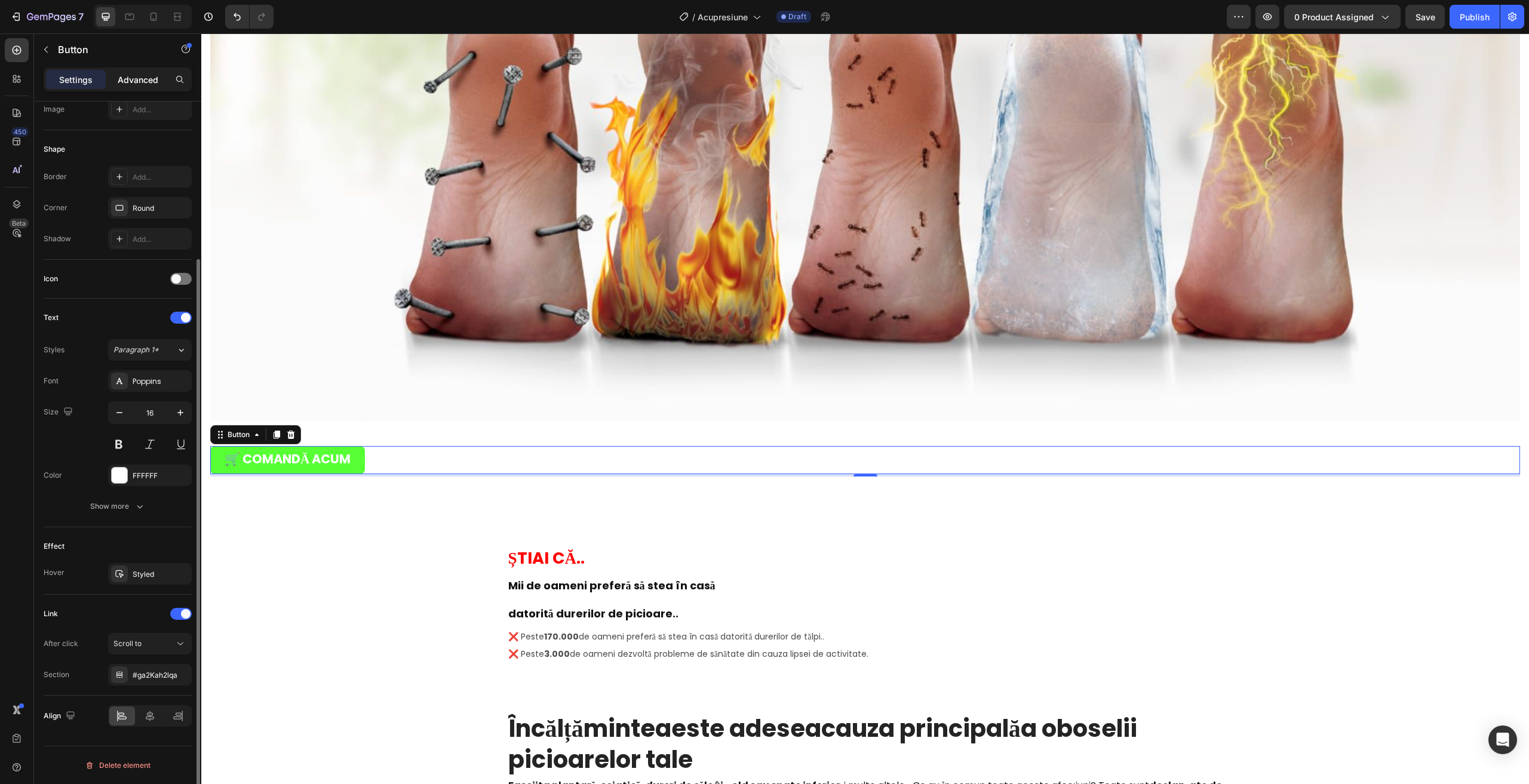
click at [114, 82] on div "Advanced" at bounding box center [138, 79] width 60 height 19
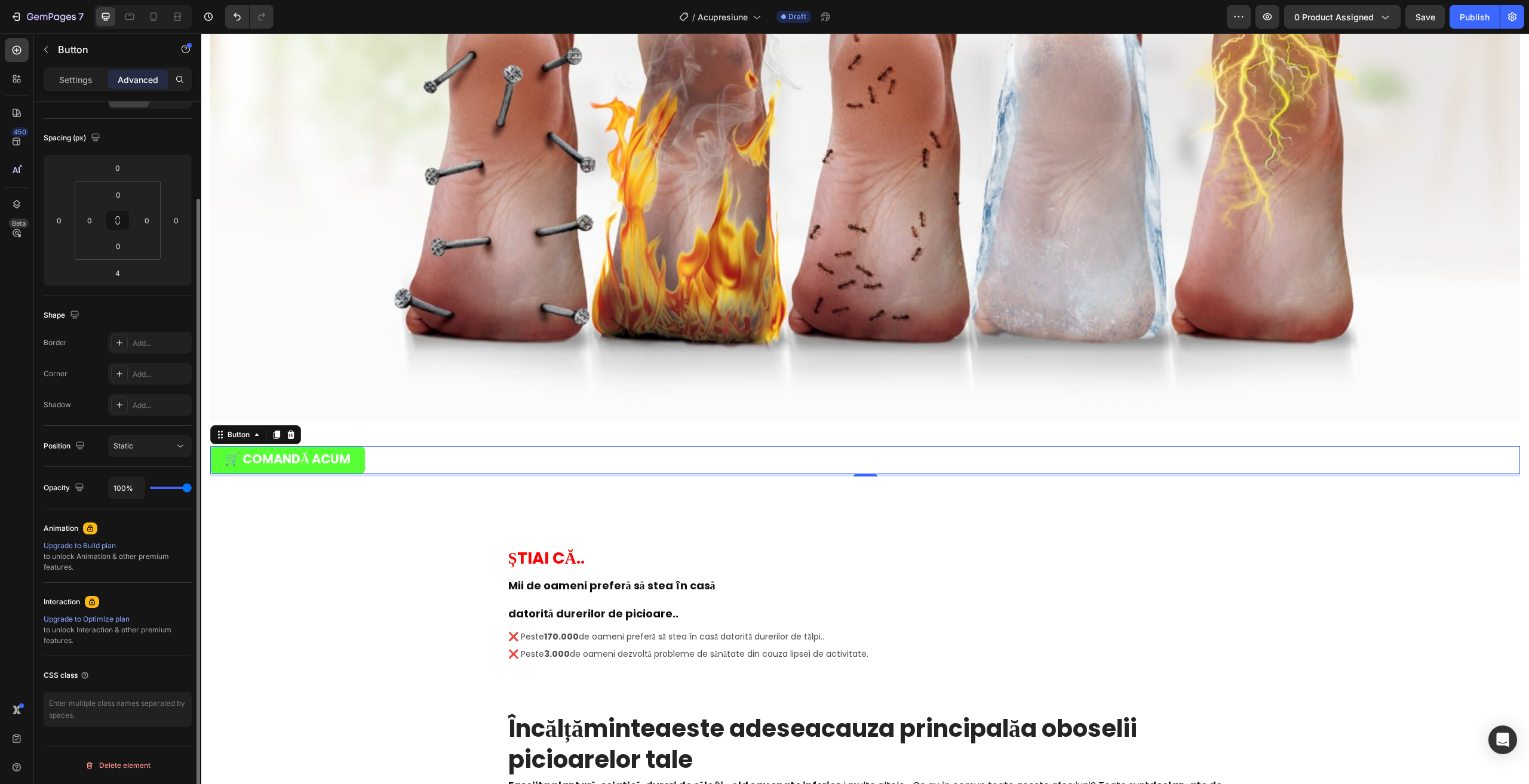
scroll to position [112, 0]
click at [76, 90] on div "Settings Advanced" at bounding box center [117, 79] width 148 height 24
click at [71, 80] on p "Settings" at bounding box center [76, 79] width 34 height 13
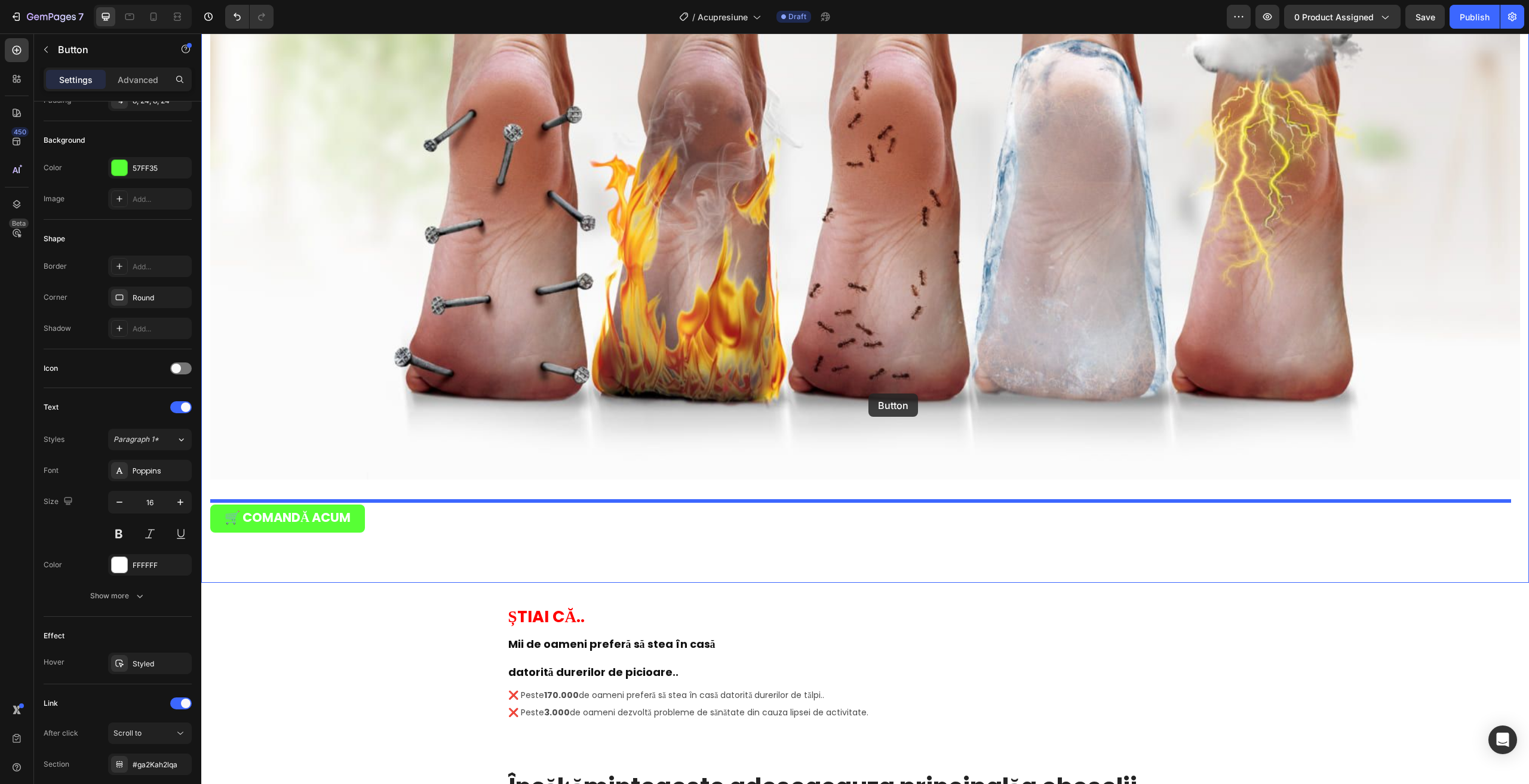
scroll to position [1643, 0]
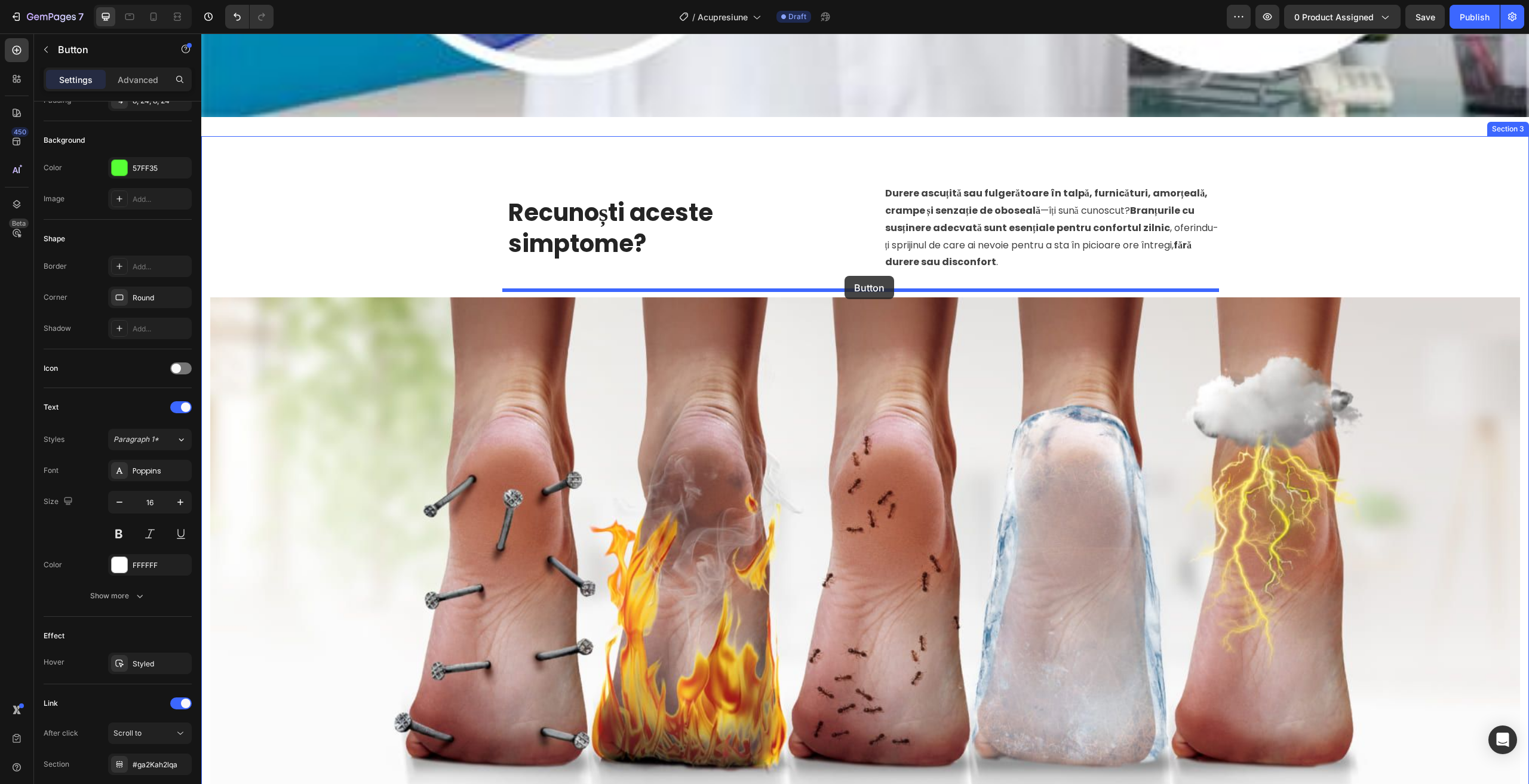
drag, startPoint x: 471, startPoint y: 513, endPoint x: 844, endPoint y: 276, distance: 441.9
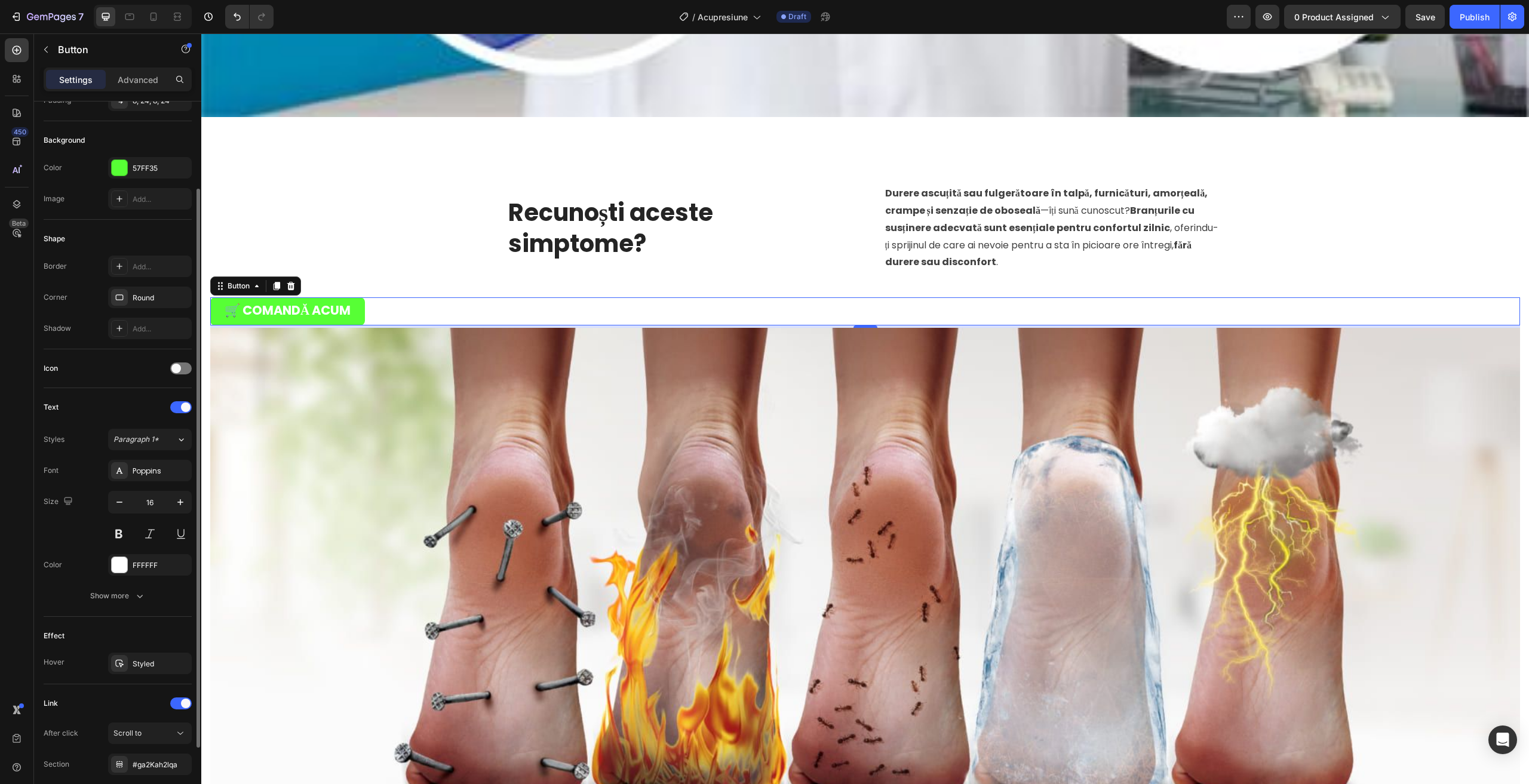
scroll to position [202, 0]
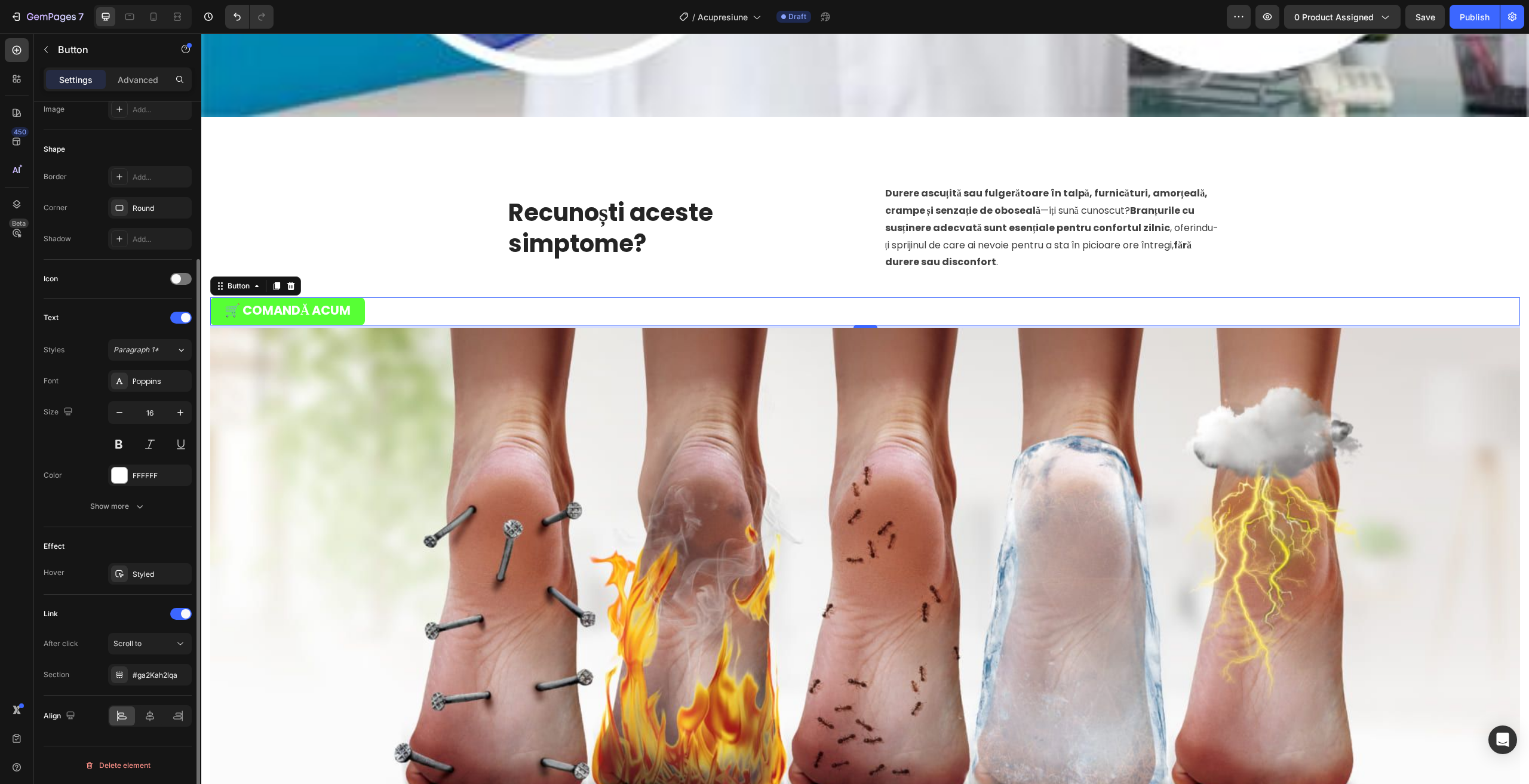
click at [139, 520] on div "Text Styles Paragraph 1* Font Poppins Size 16 Color FFFFFF Show more" at bounding box center [117, 412] width 148 height 229
click at [131, 514] on button "Show more" at bounding box center [117, 506] width 148 height 21
click at [134, 709] on div at bounding box center [122, 716] width 26 height 19
click at [139, 709] on div at bounding box center [150, 716] width 26 height 19
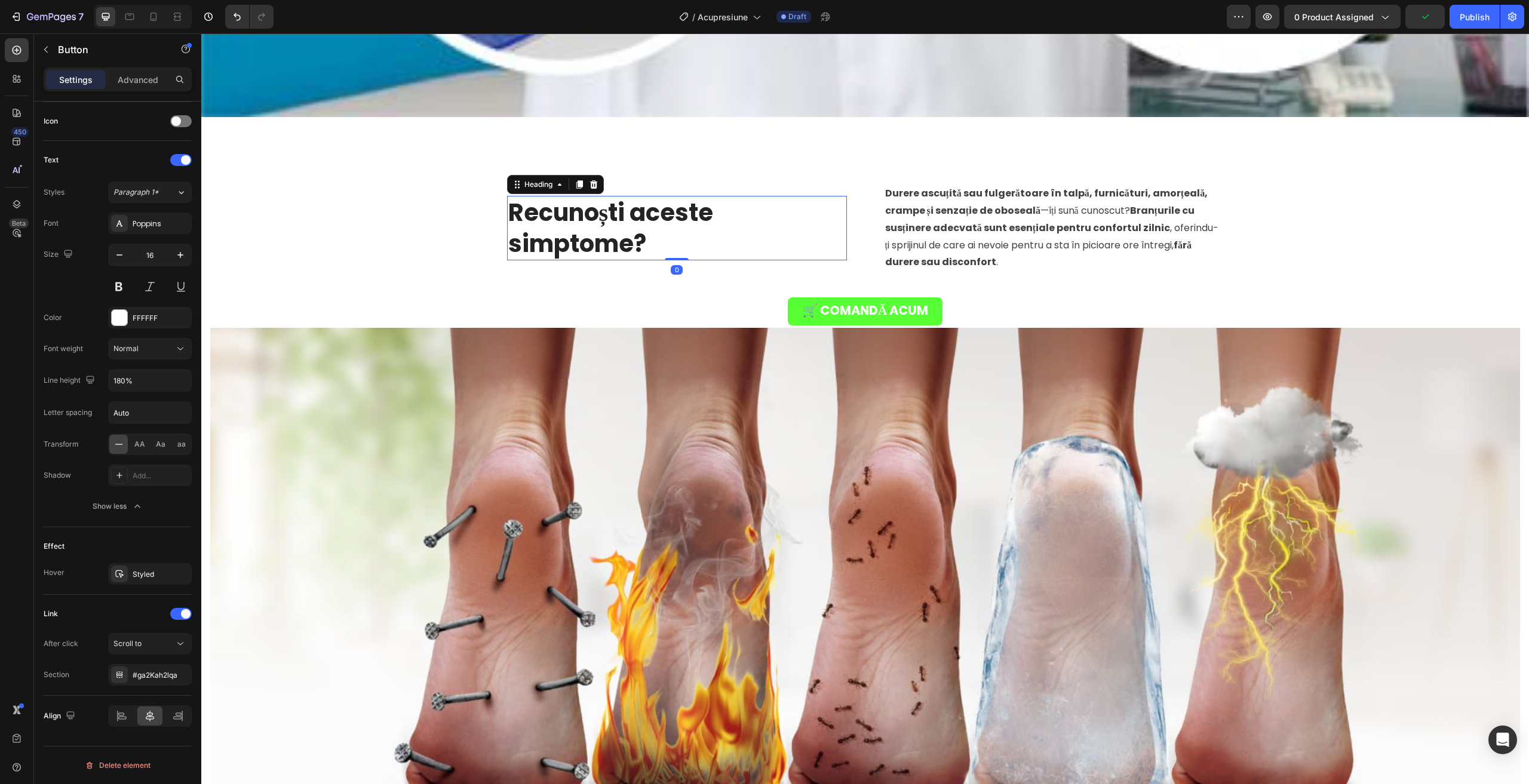
scroll to position [0, 0]
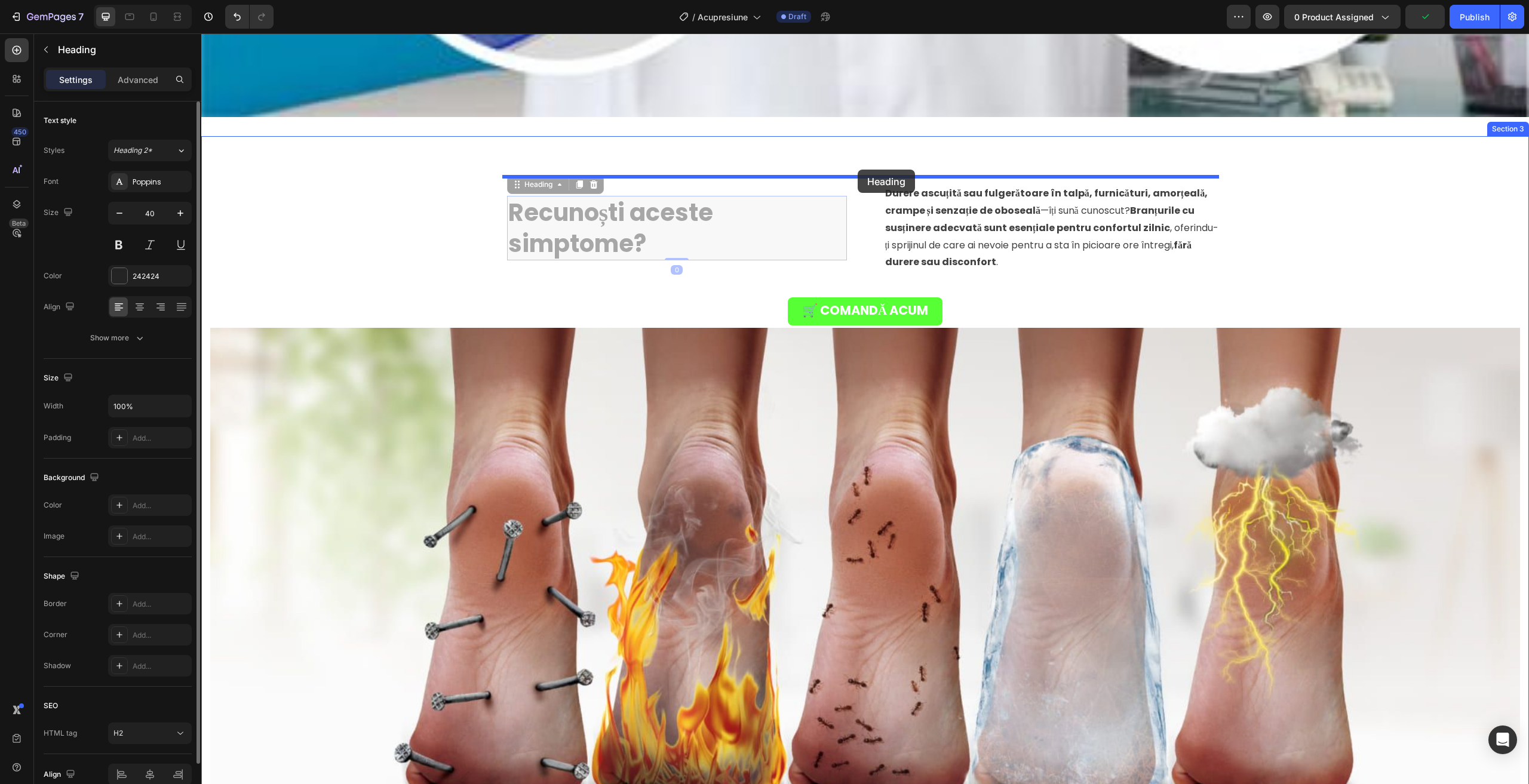
drag, startPoint x: 553, startPoint y: 217, endPoint x: 858, endPoint y: 169, distance: 308.8
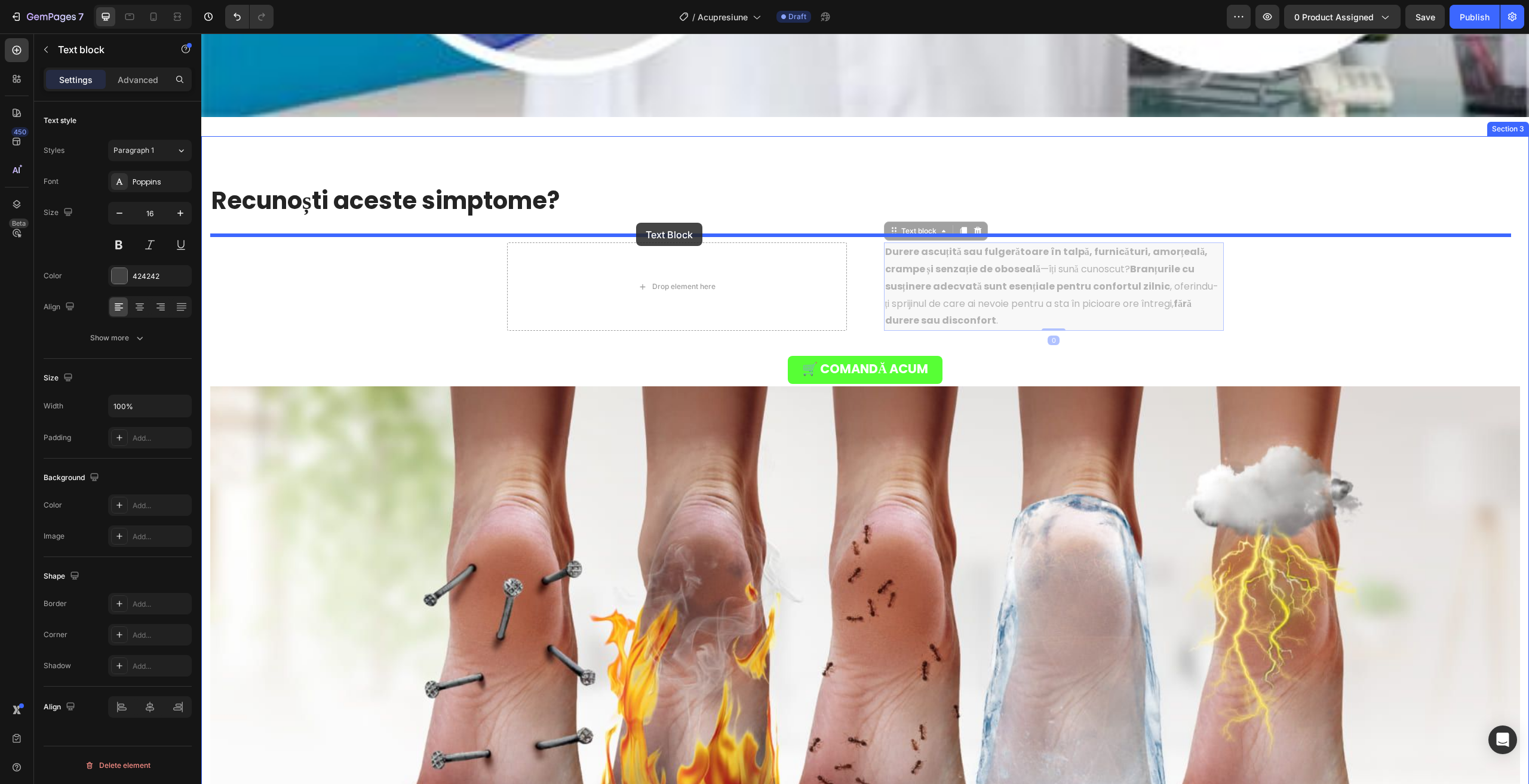
drag, startPoint x: 989, startPoint y: 284, endPoint x: 636, endPoint y: 222, distance: 358.4
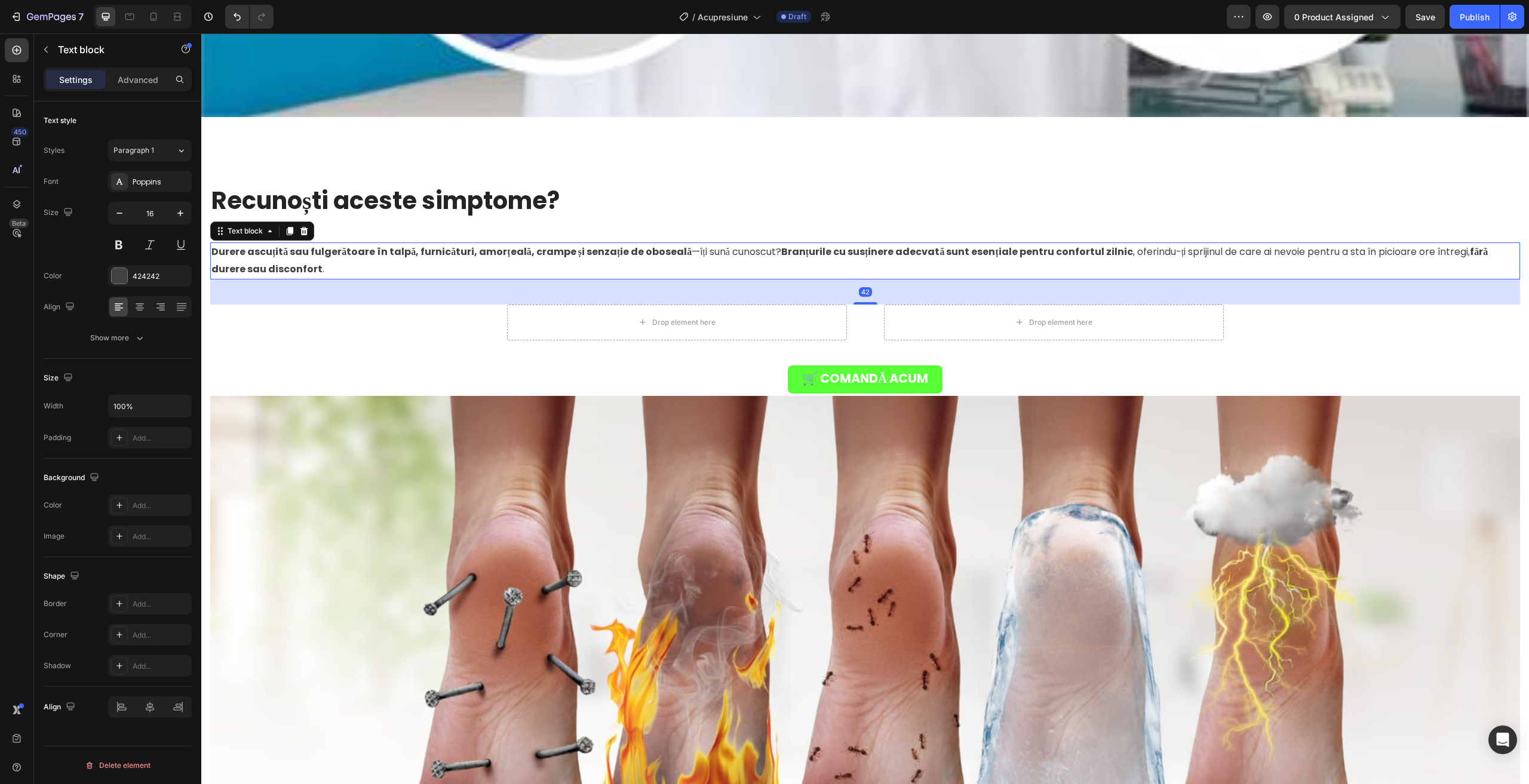
click at [597, 279] on div "42" at bounding box center [865, 291] width 1310 height 25
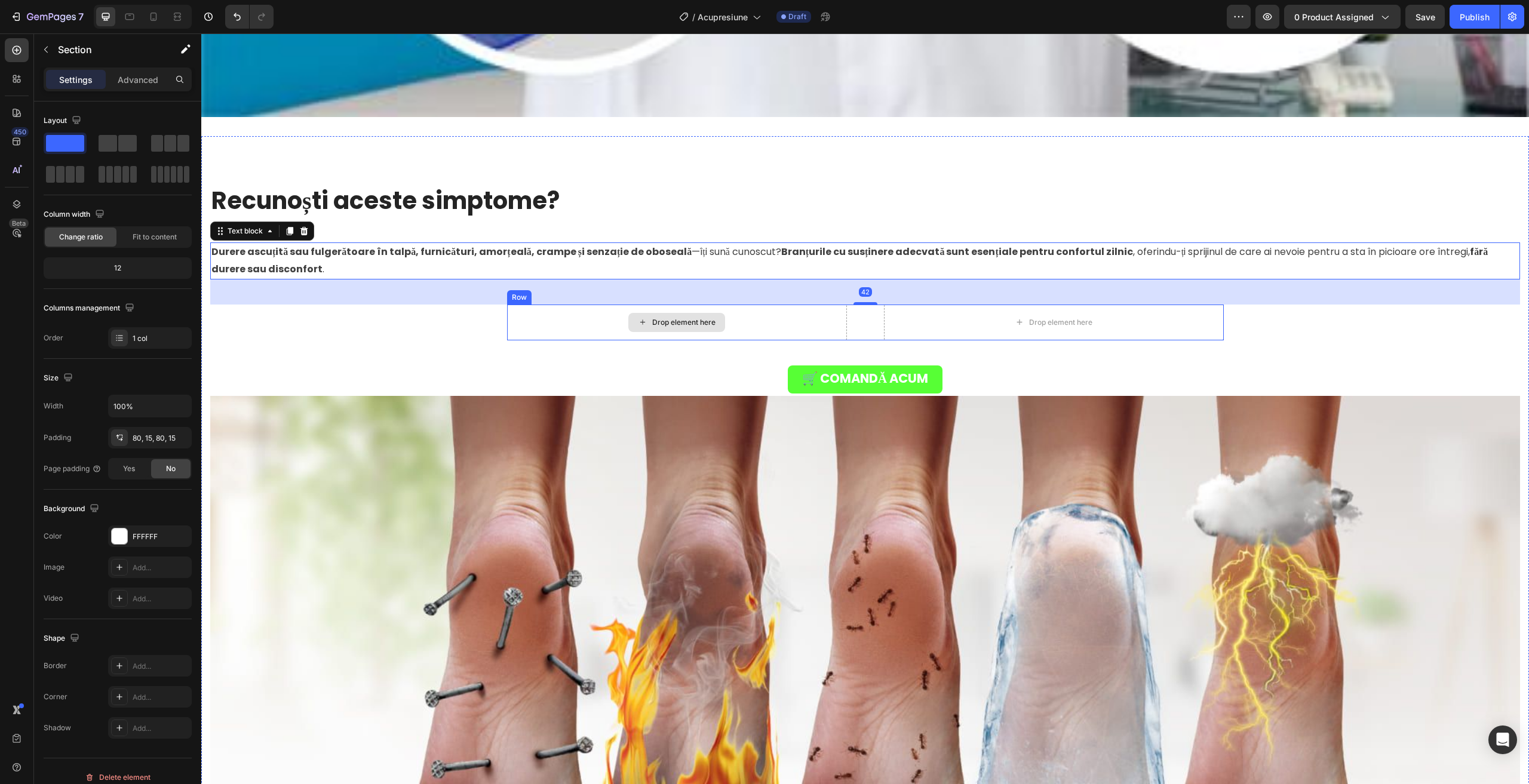
click at [470, 310] on div "Recunoști aceste simptome? Heading Durere ascuțită sau fulgerătoare în talpă, f…" at bounding box center [865, 576] width 1310 height 784
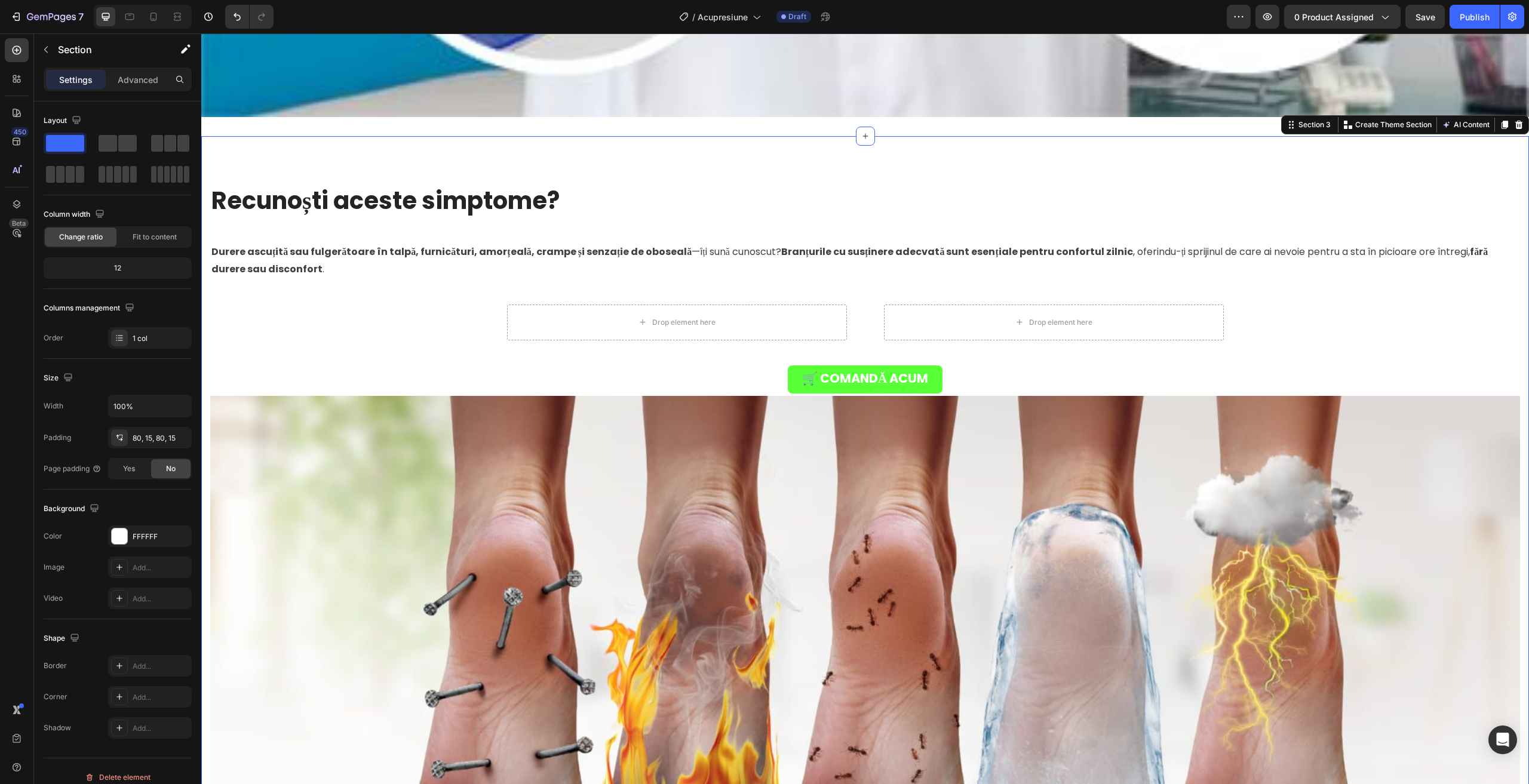
click at [402, 313] on div "Recunoști aceste simptome? Heading Durere ascuțită sau fulgerătoare în talpă, f…" at bounding box center [865, 576] width 1310 height 784
click at [565, 310] on div "Drop element here" at bounding box center [677, 322] width 340 height 36
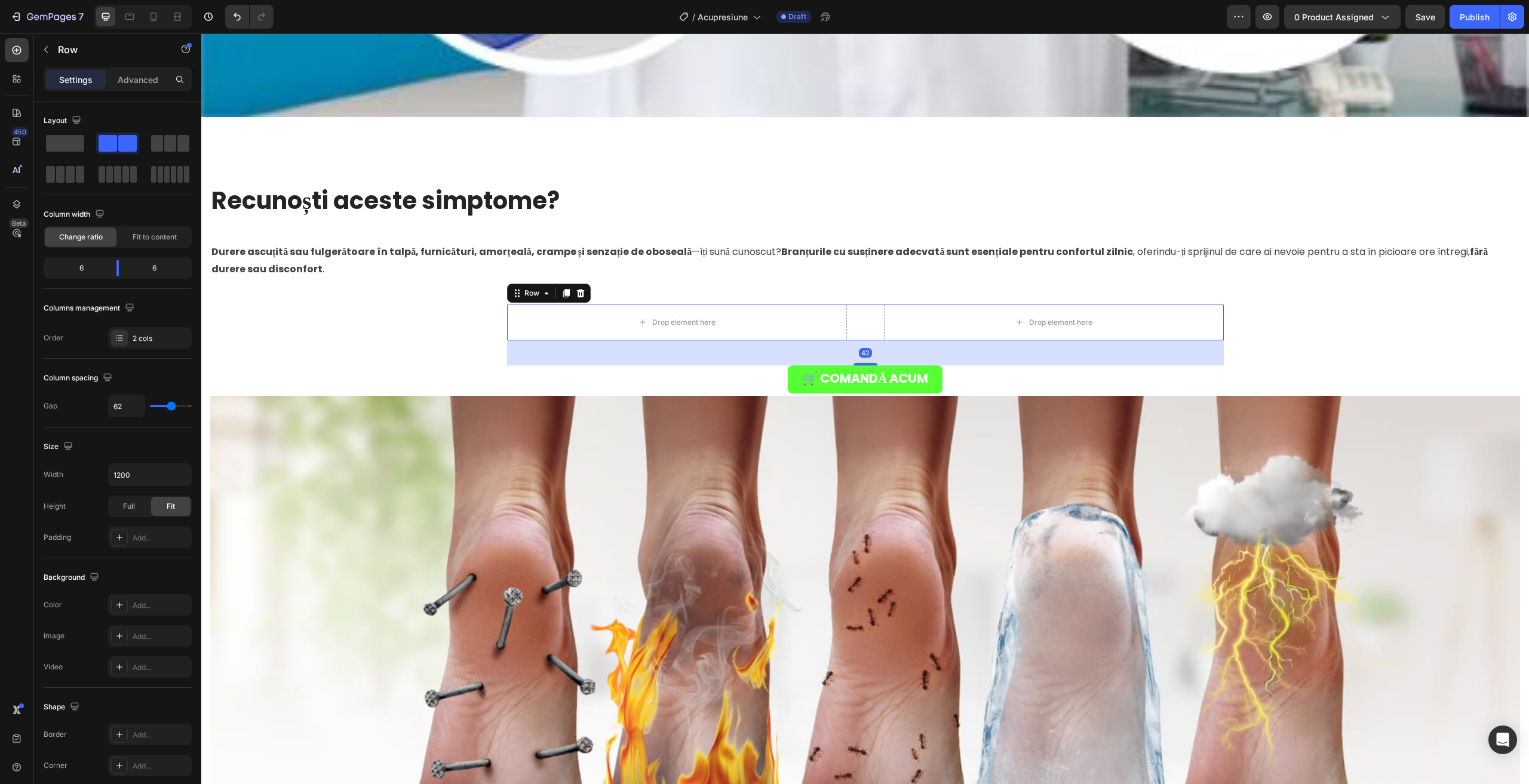
click at [570, 295] on div "Row" at bounding box center [548, 293] width 84 height 19
drag, startPoint x: 574, startPoint y: 287, endPoint x: 523, endPoint y: 269, distance: 54.1
click at [576, 288] on icon at bounding box center [581, 293] width 10 height 10
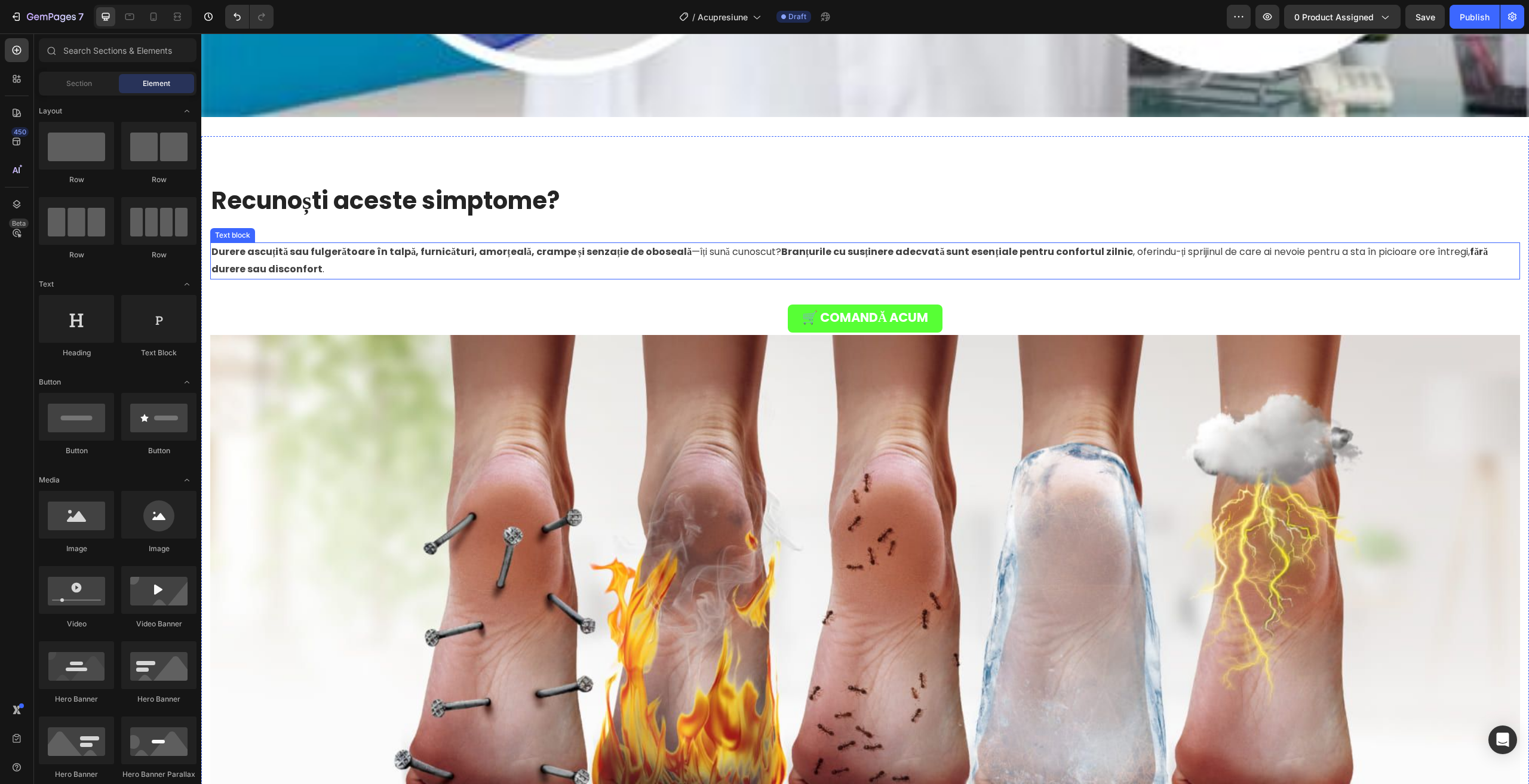
click at [364, 216] on div "Recunoști aceste simptome? Heading Durere ascuțită sau fulgerătoare în talpă, f…" at bounding box center [865, 545] width 1310 height 723
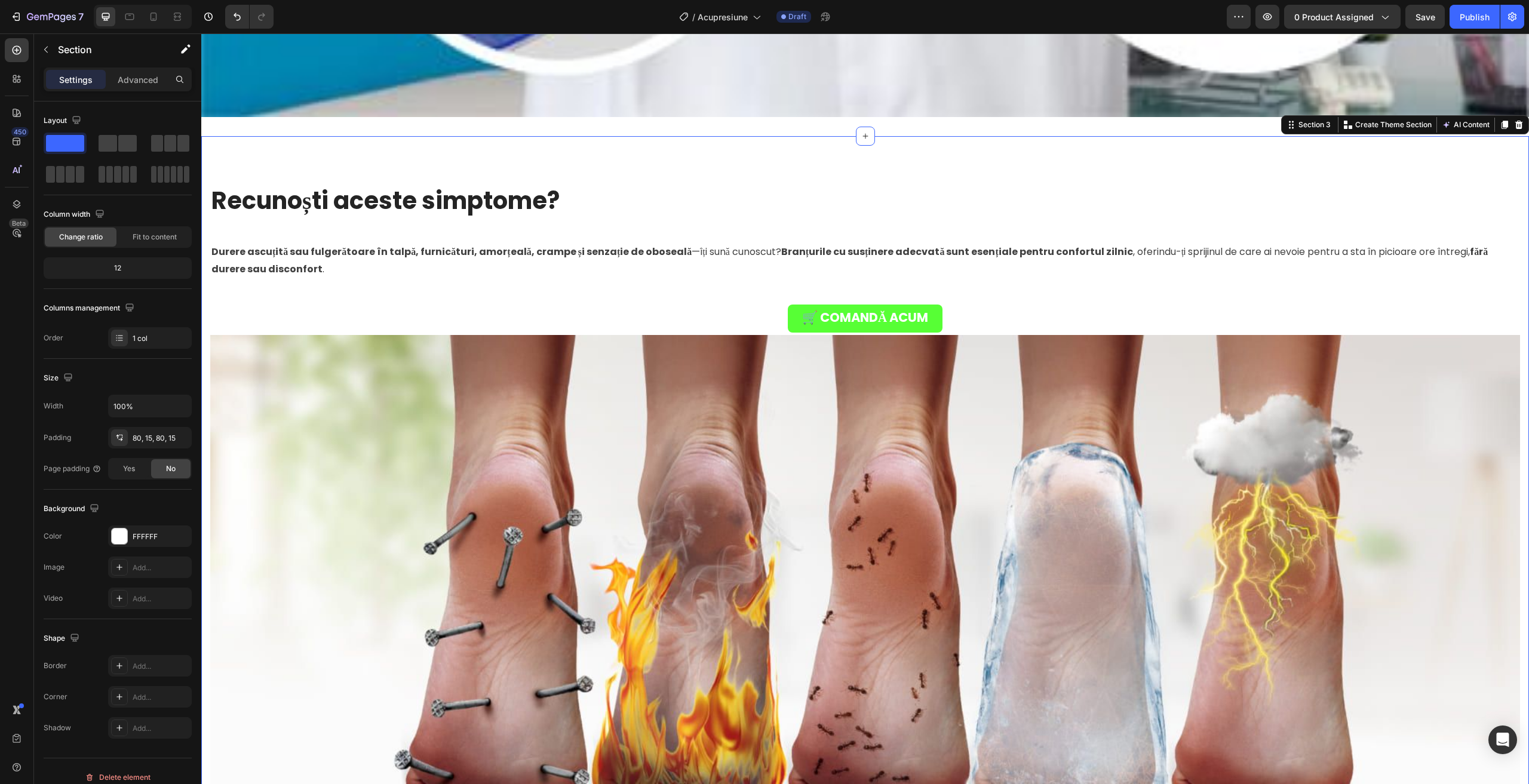
click at [297, 186] on strong "Recunoști aceste simptome?" at bounding box center [386, 200] width 348 height 34
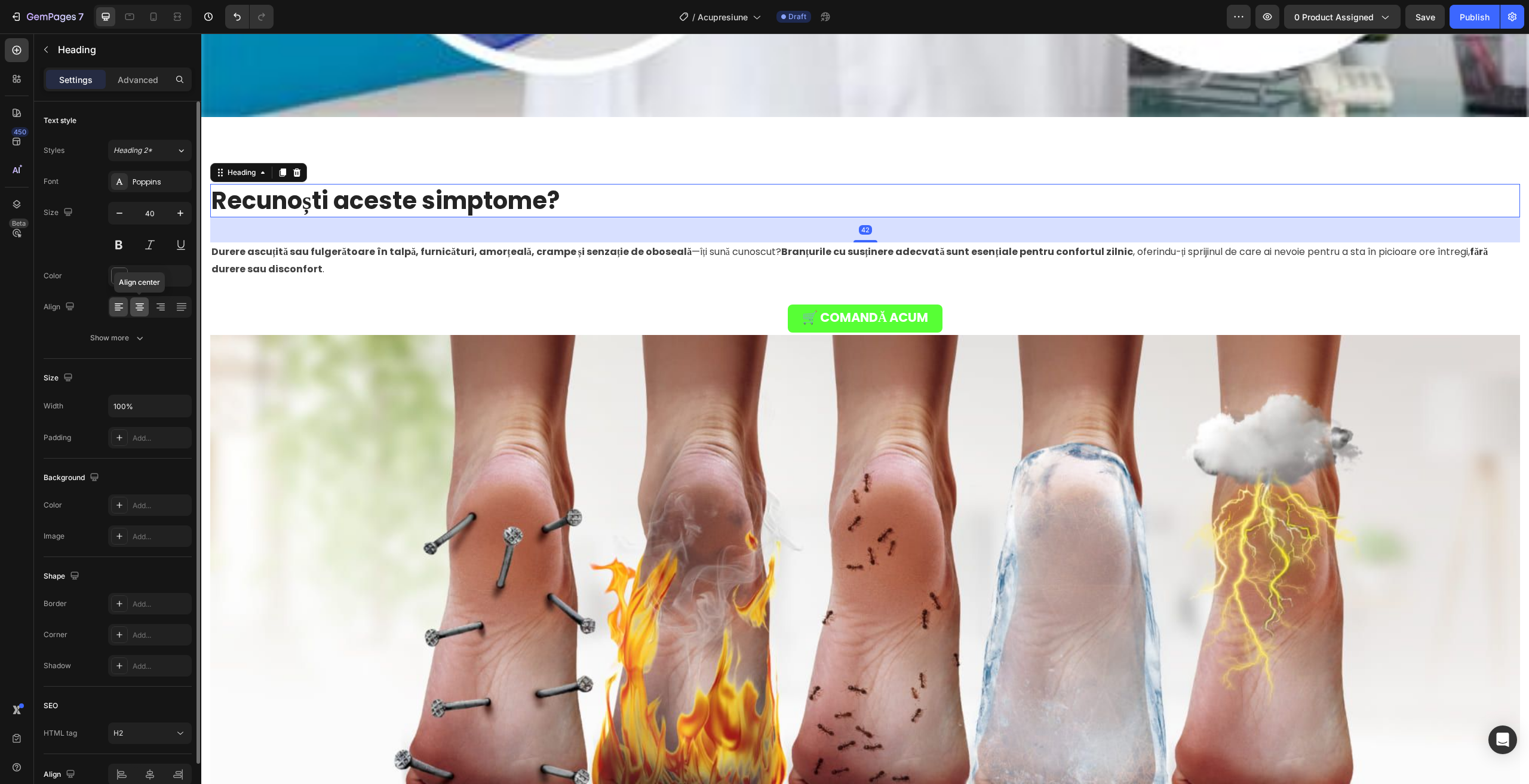
click at [132, 306] on div at bounding box center [139, 306] width 18 height 19
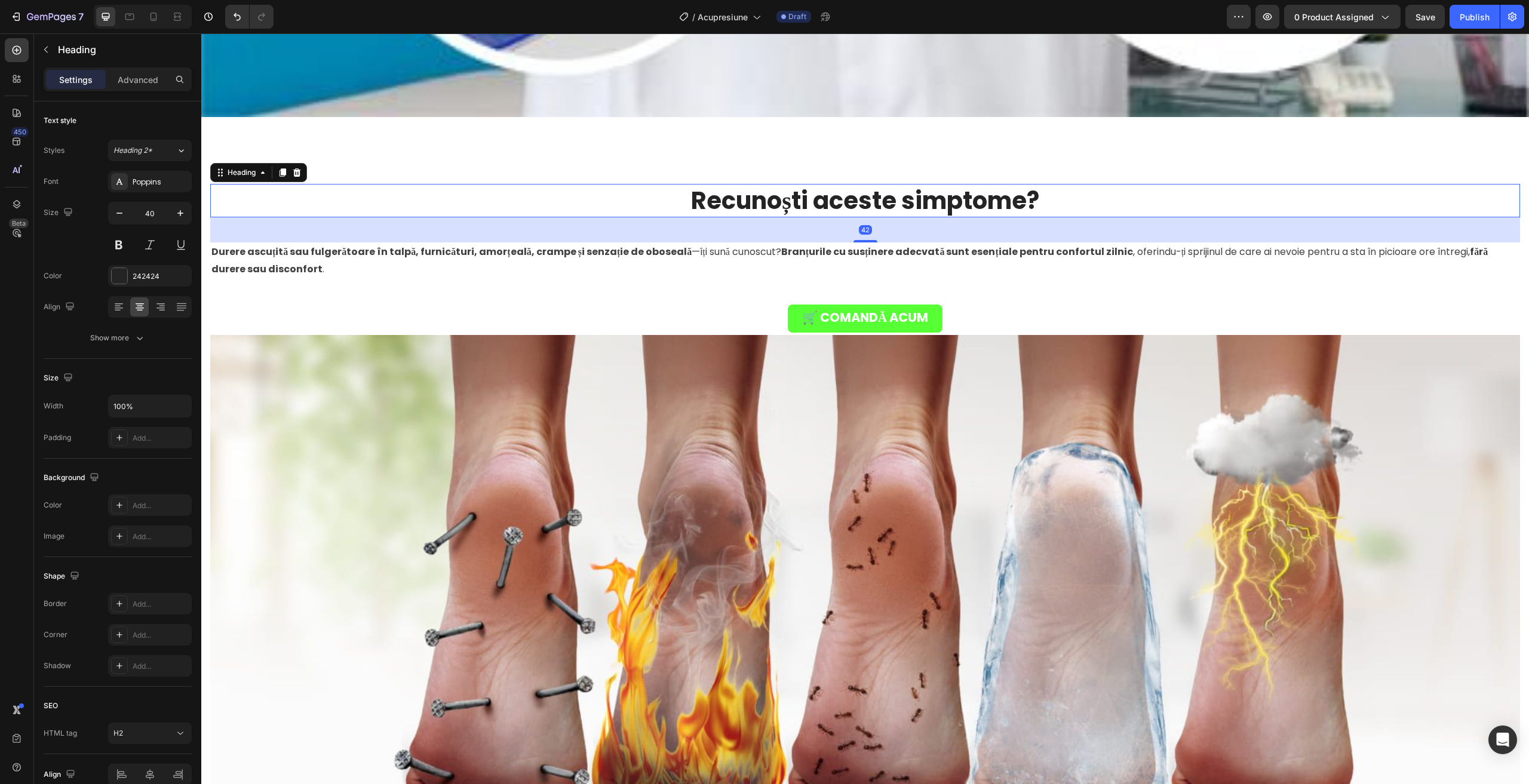
click at [582, 245] on strong "Durere ascuțită sau fulgerătoare în talpă, furnicături, amorțeală, crampe și se…" at bounding box center [451, 252] width 480 height 13
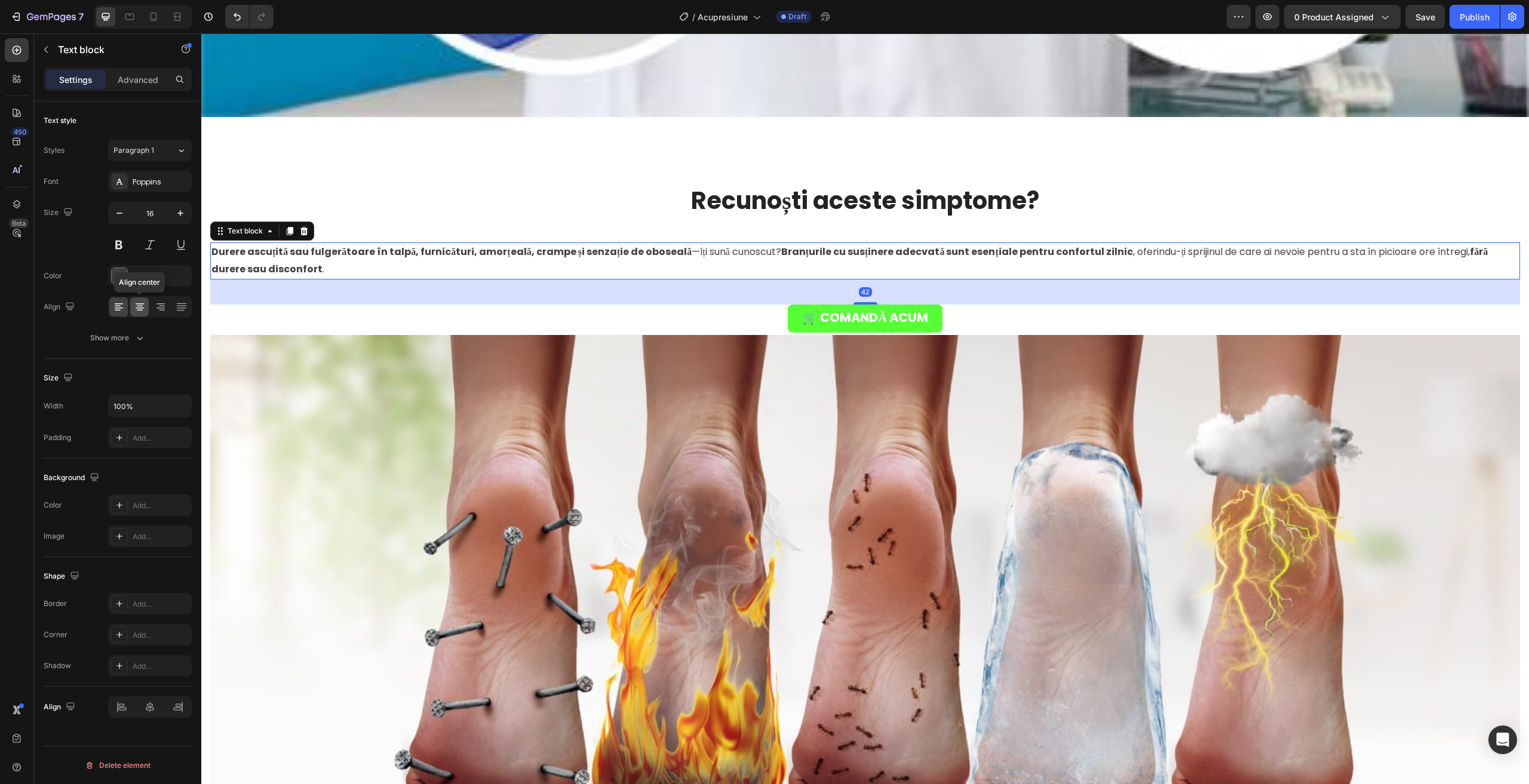
click at [145, 306] on icon at bounding box center [140, 307] width 12 height 12
click at [151, 12] on icon at bounding box center [153, 17] width 12 height 12
type input "15"
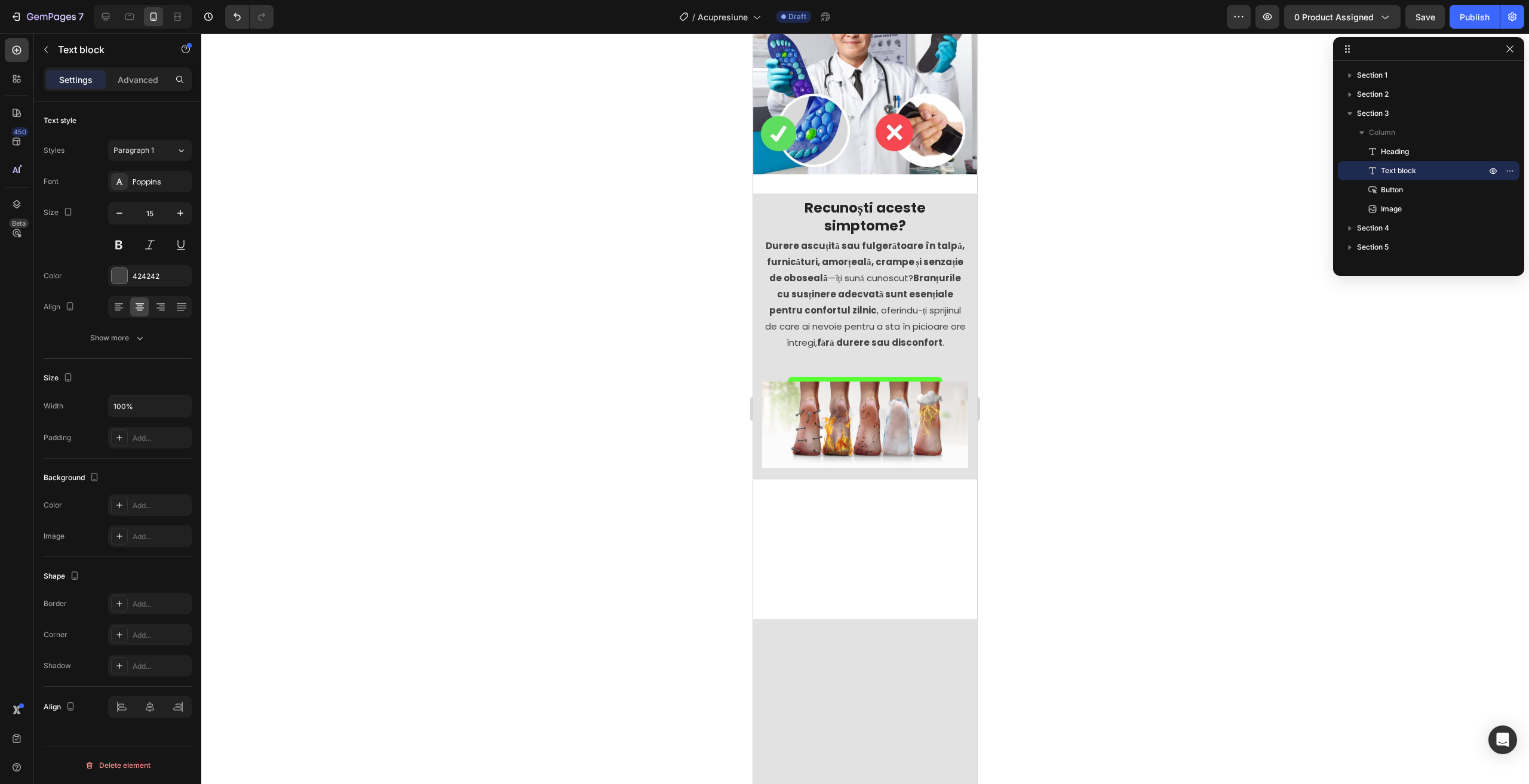
scroll to position [748, 0]
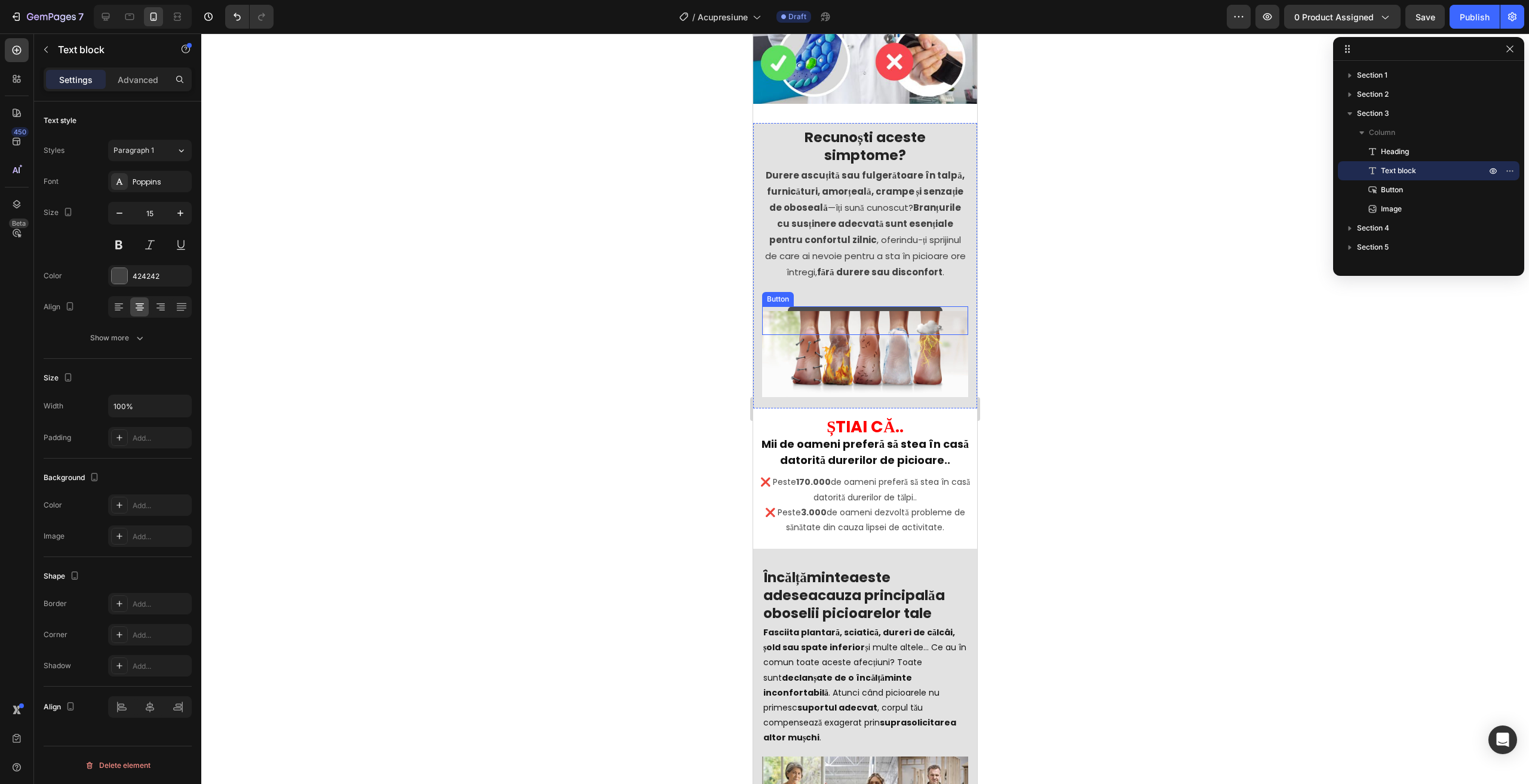
click at [828, 306] on link "🛒 COMANDĂ ACUM" at bounding box center [864, 319] width 155 height 26
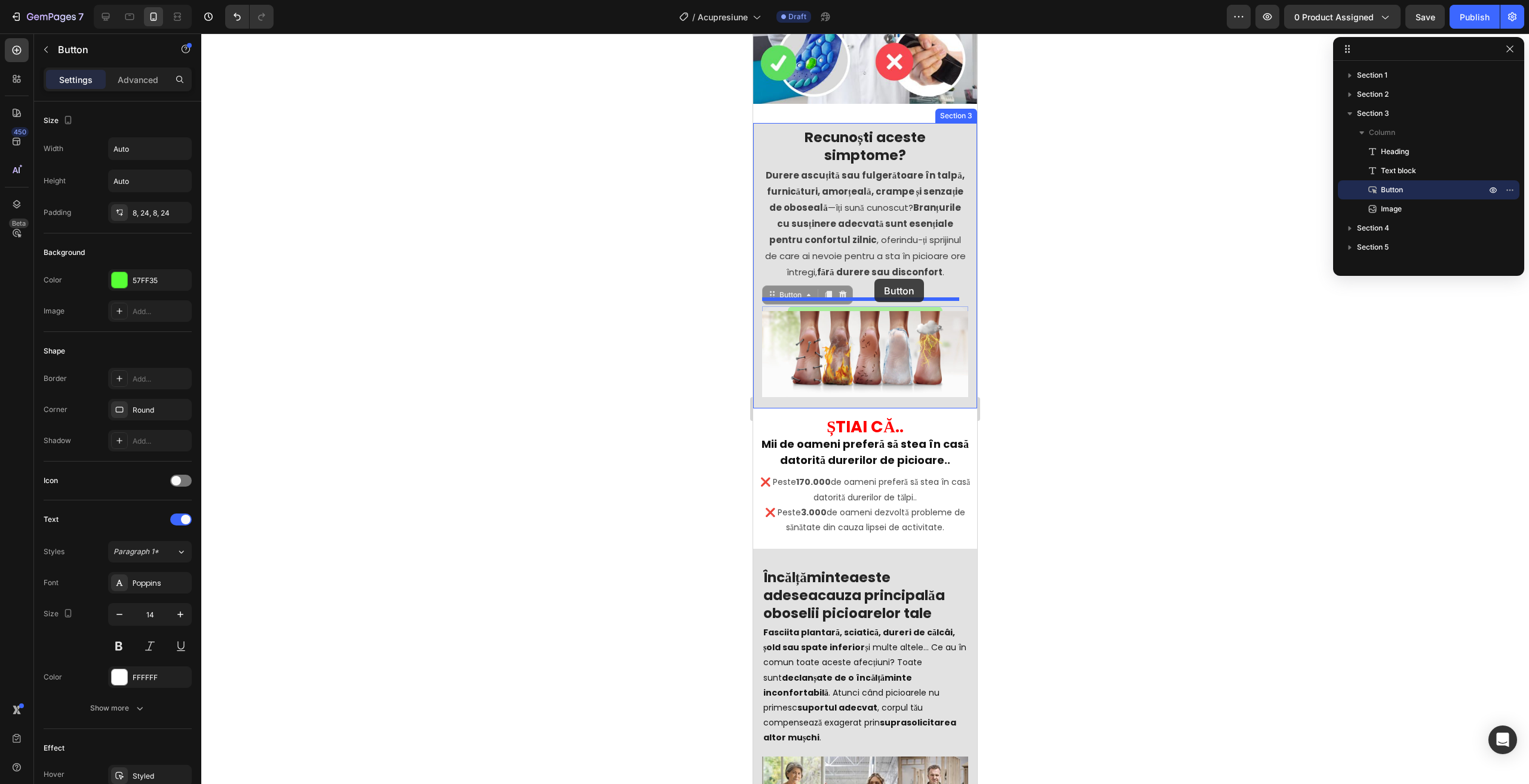
drag, startPoint x: 825, startPoint y: 301, endPoint x: 872, endPoint y: 285, distance: 49.6
click at [133, 83] on p "Advanced" at bounding box center [138, 79] width 40 height 13
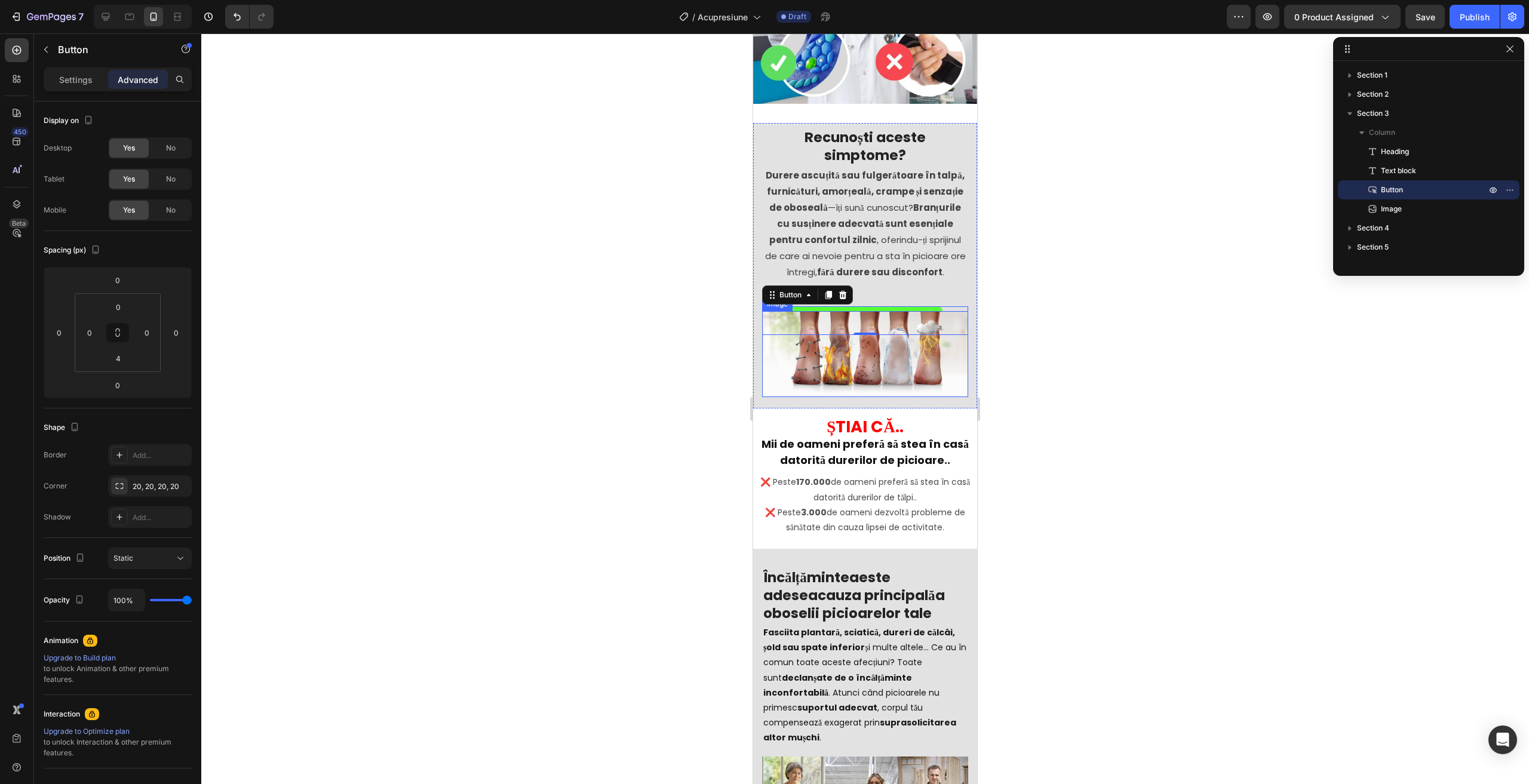
click at [888, 255] on p "Durere ascuțită sau fulgerătoare în talpă, furnicături, amorțeală, crampe și se…" at bounding box center [864, 224] width 204 height 113
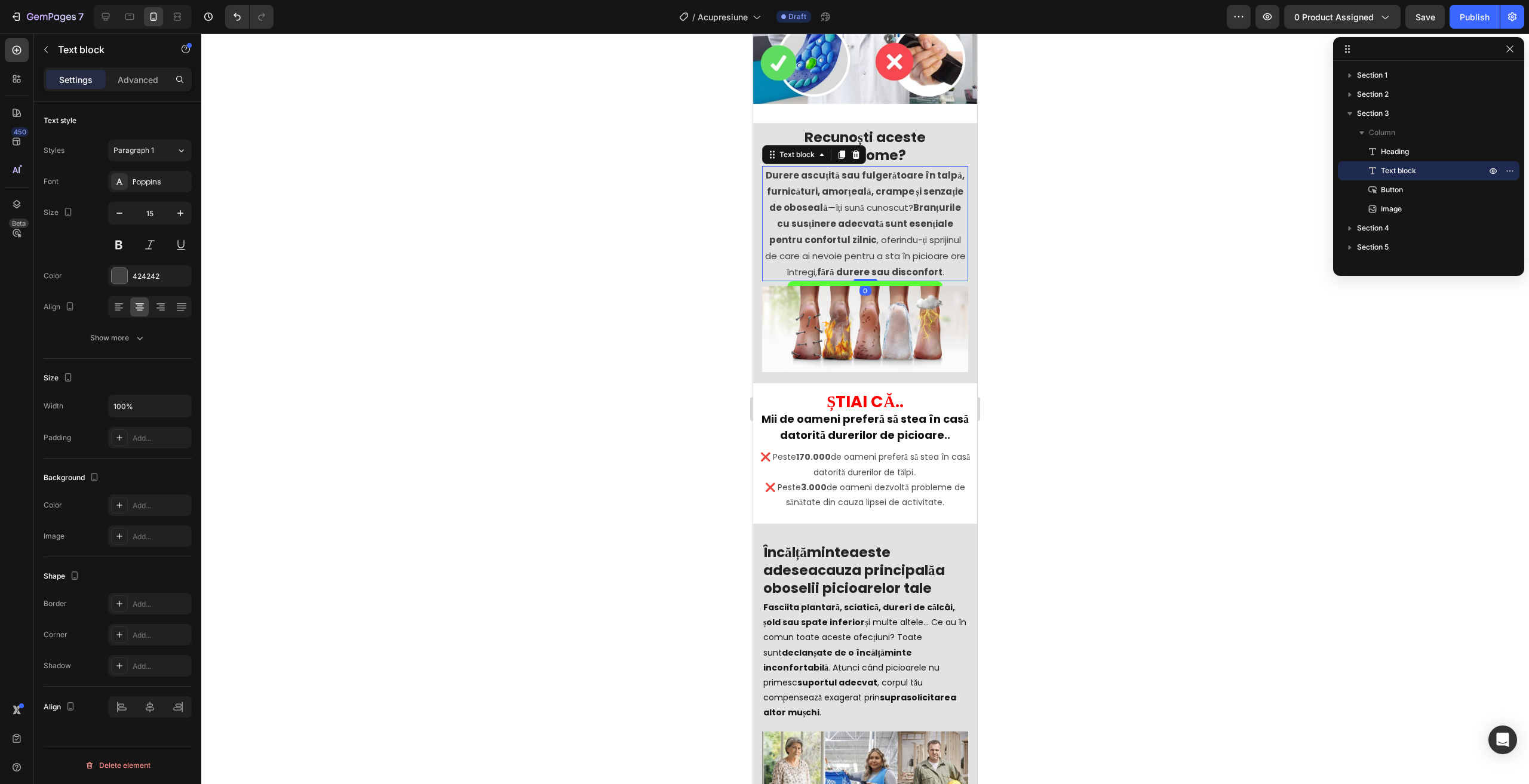
drag, startPoint x: 858, startPoint y: 297, endPoint x: 779, endPoint y: 251, distance: 91.4
click at [853, 246] on div "Durere ascuțită sau fulgerătoare în talpă, furnicături, amorțeală, crampe și se…" at bounding box center [864, 224] width 206 height 115
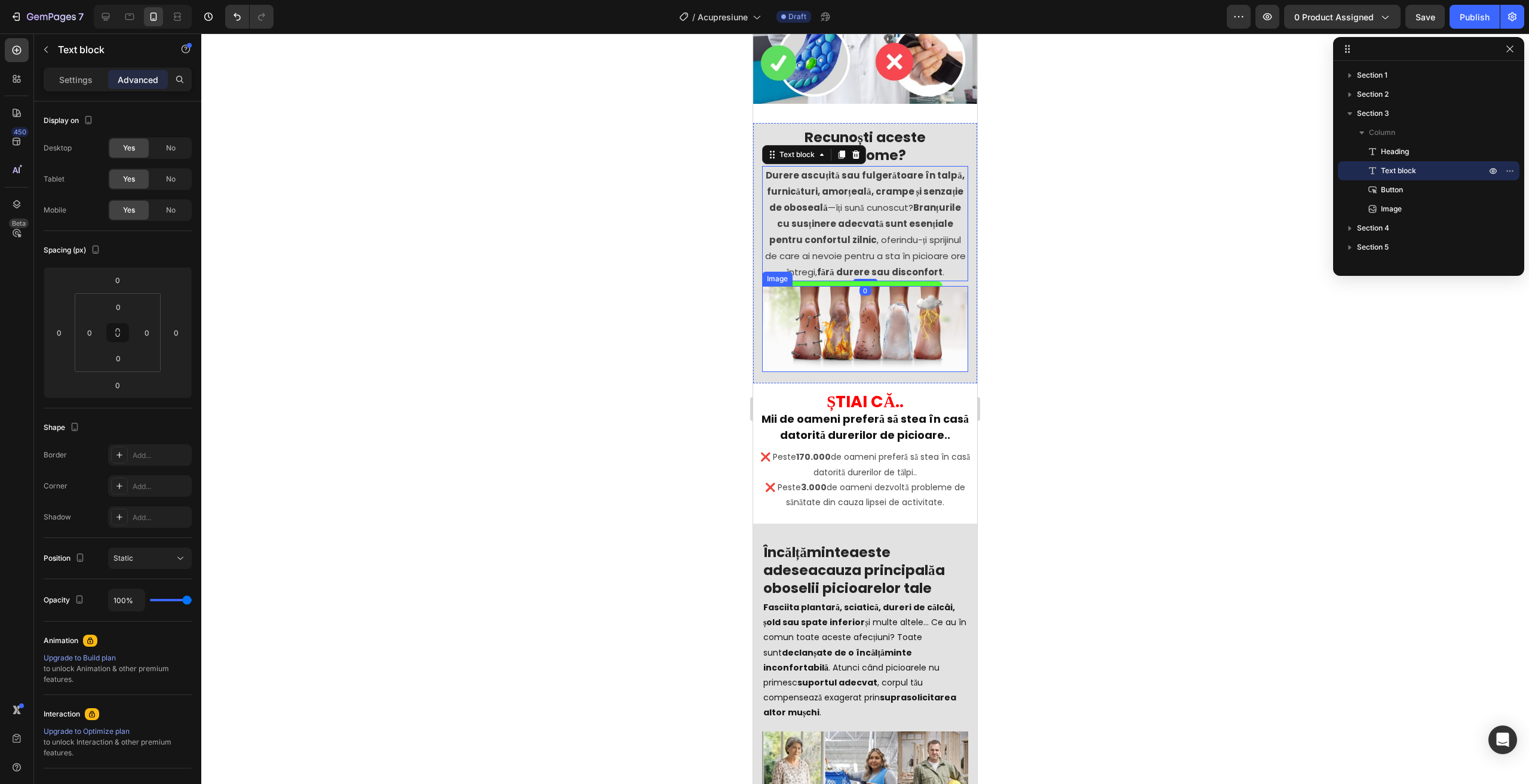
click at [871, 298] on img at bounding box center [864, 329] width 206 height 86
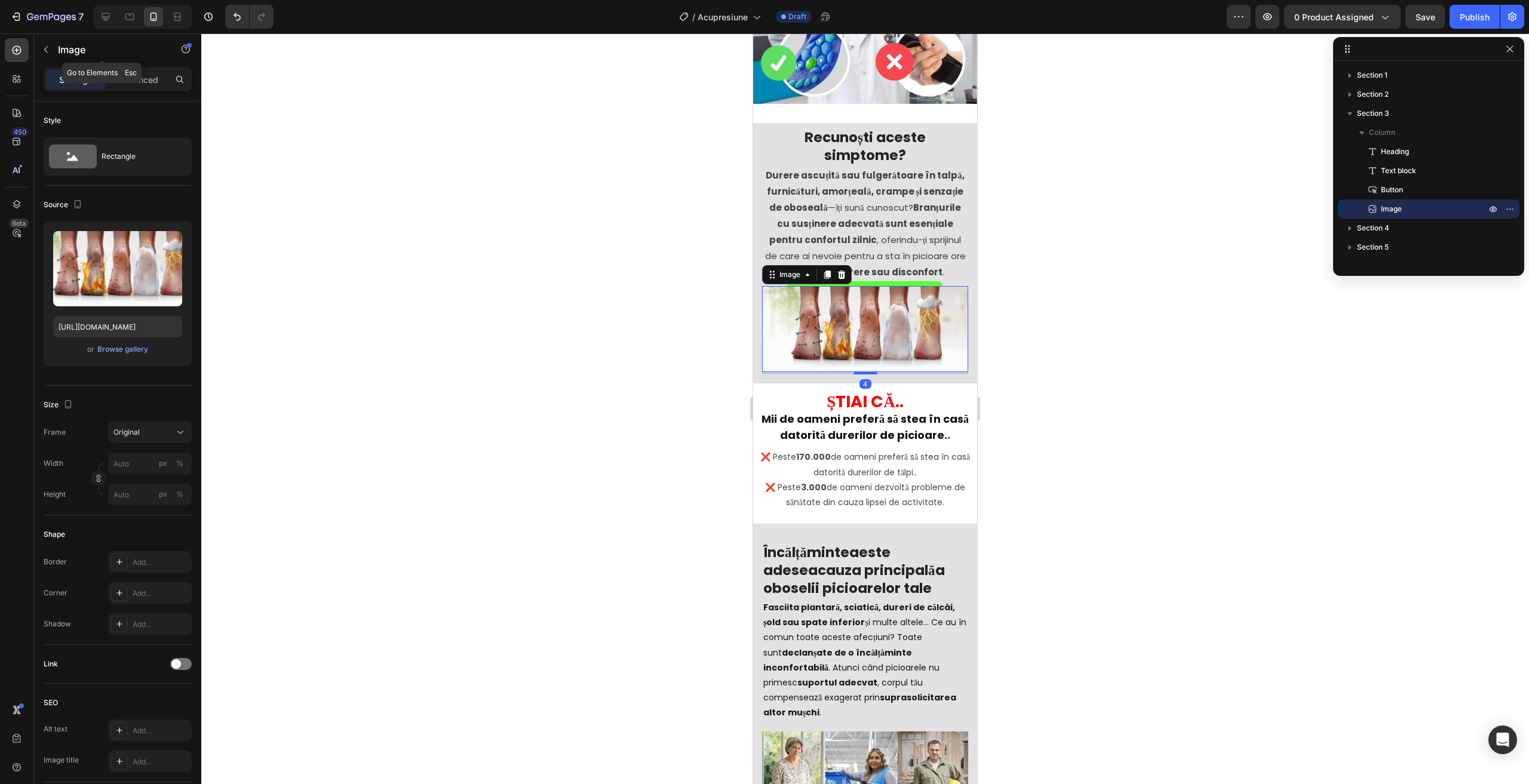
click at [151, 67] on div "Image" at bounding box center [102, 51] width 136 height 34
click at [149, 71] on div "Advanced" at bounding box center [138, 79] width 60 height 19
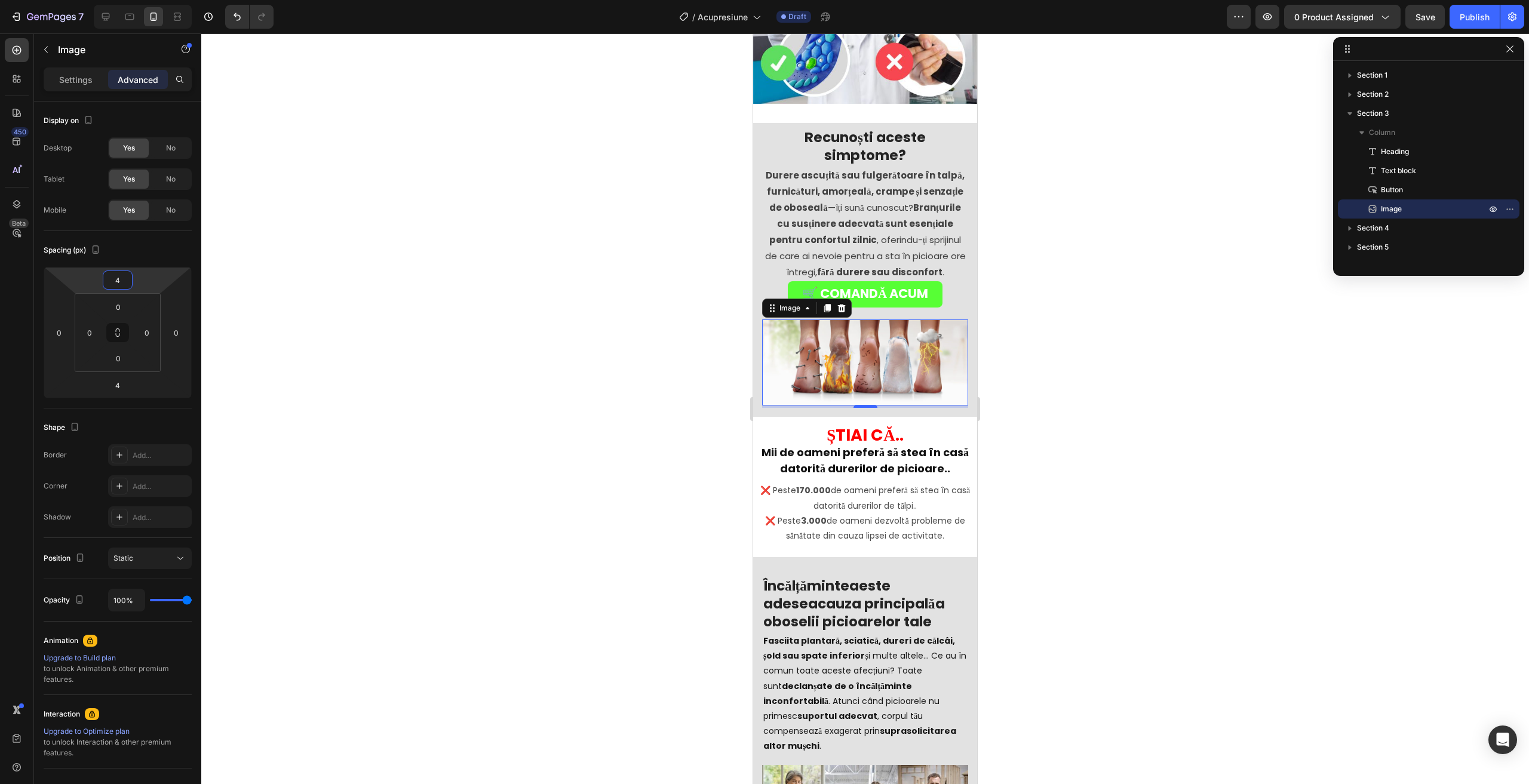
type input "2"
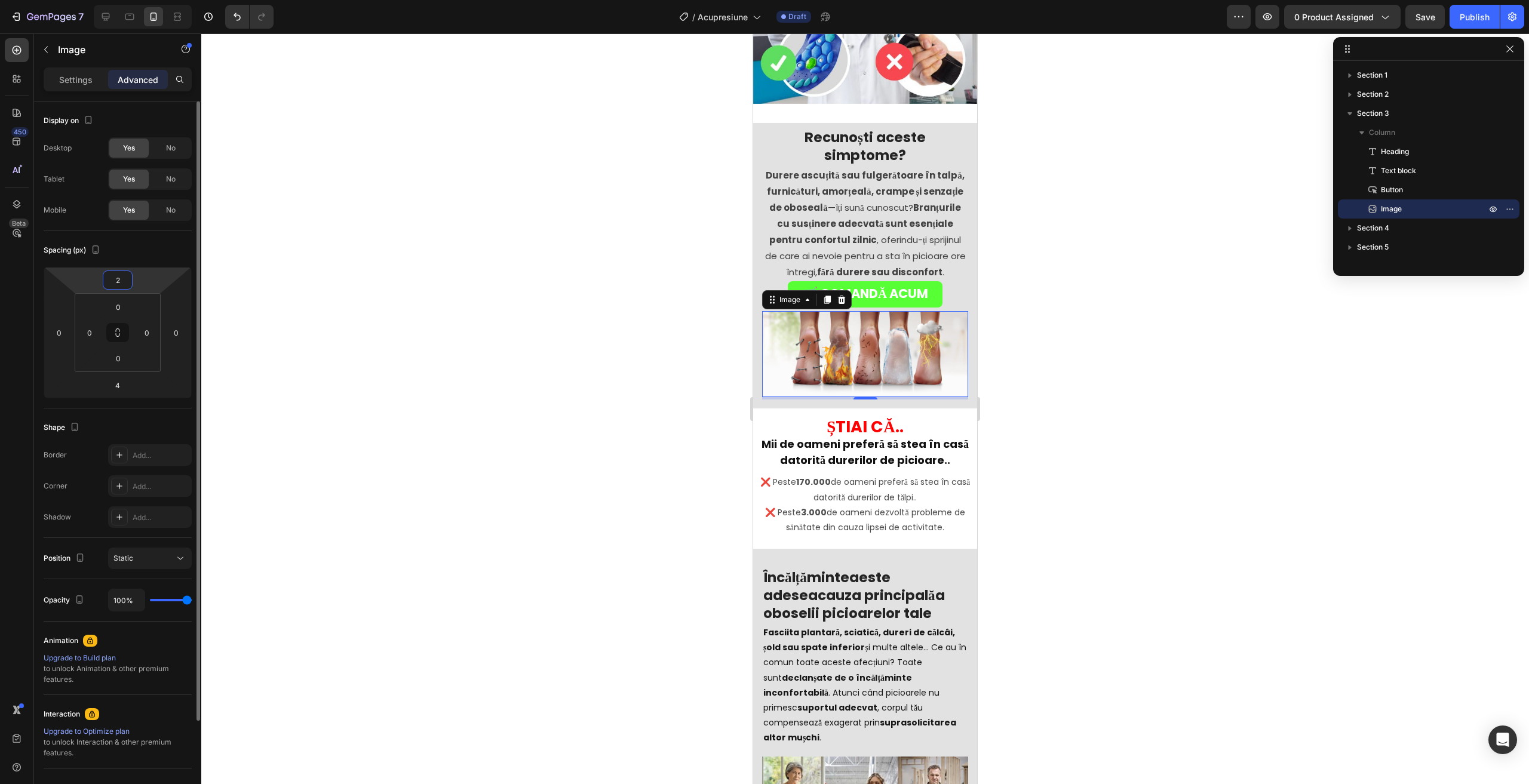
drag, startPoint x: 96, startPoint y: 272, endPoint x: 104, endPoint y: 257, distance: 17.0
click at [102, 0] on html "7 / Acupresiune Draft Preview 0 product assigned Save Publish 450 Beta Sections…" at bounding box center [764, 0] width 1529 height 0
click at [562, 189] on div at bounding box center [865, 409] width 1328 height 750
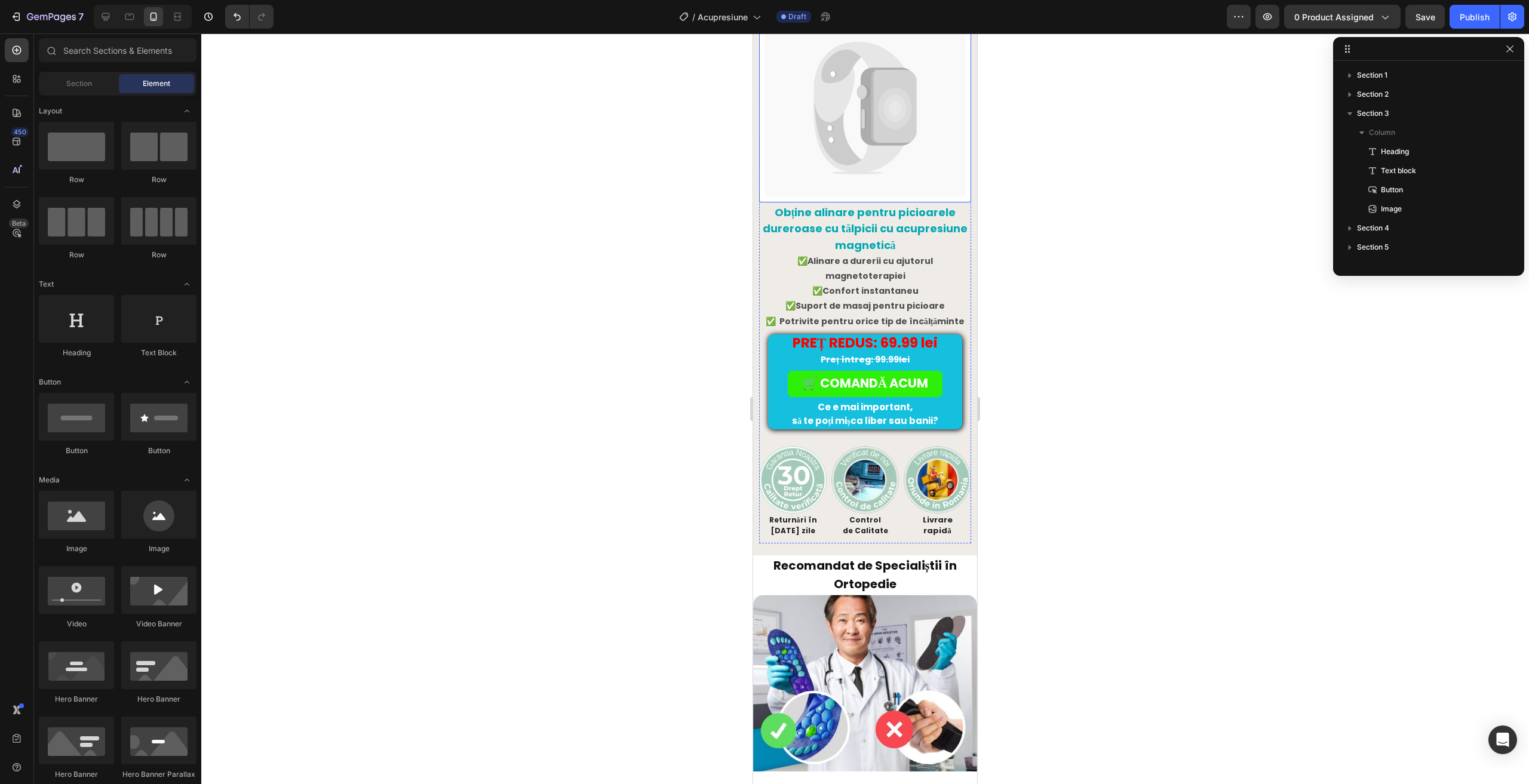
scroll to position [0, 0]
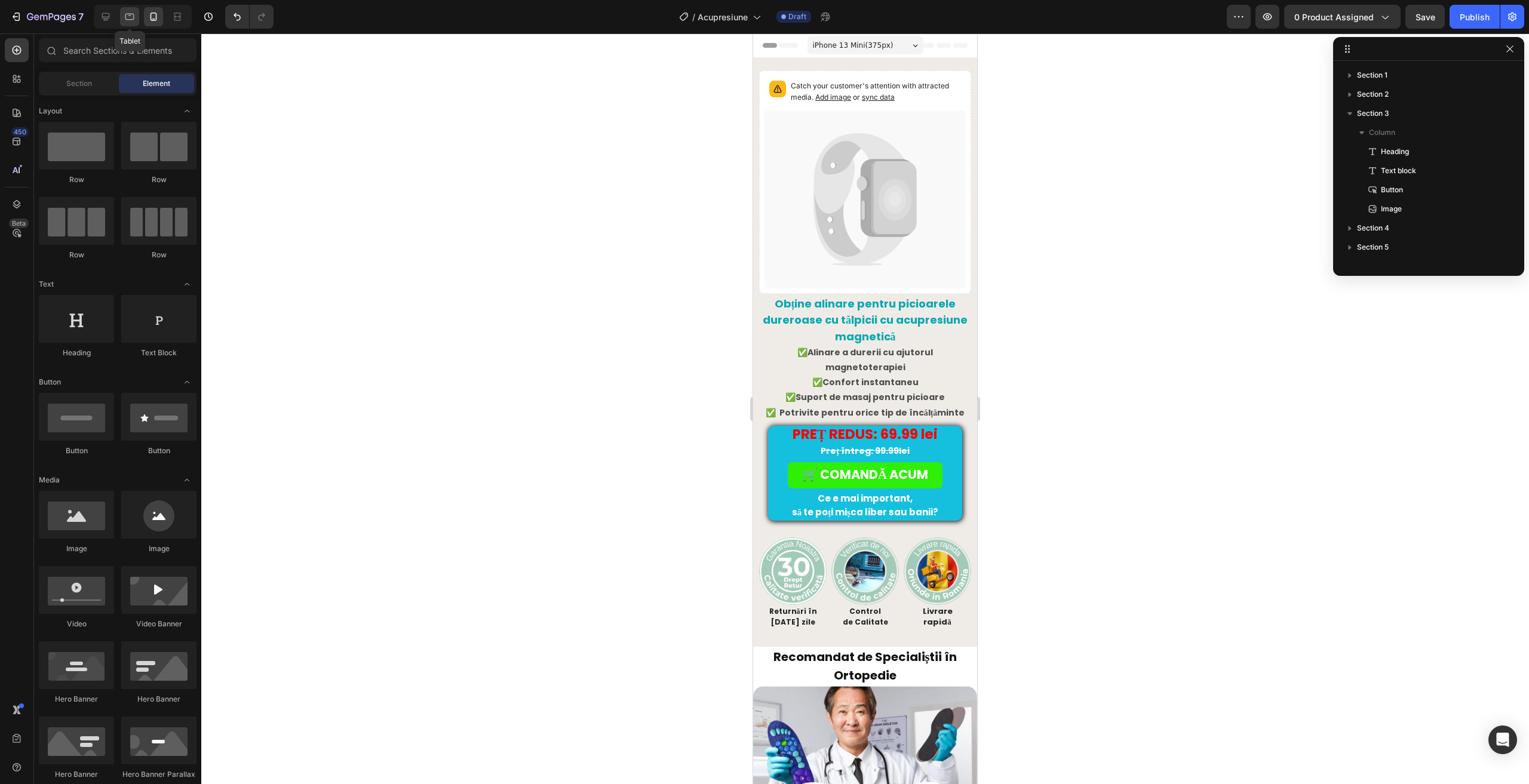
click at [132, 23] on div at bounding box center [129, 16] width 19 height 19
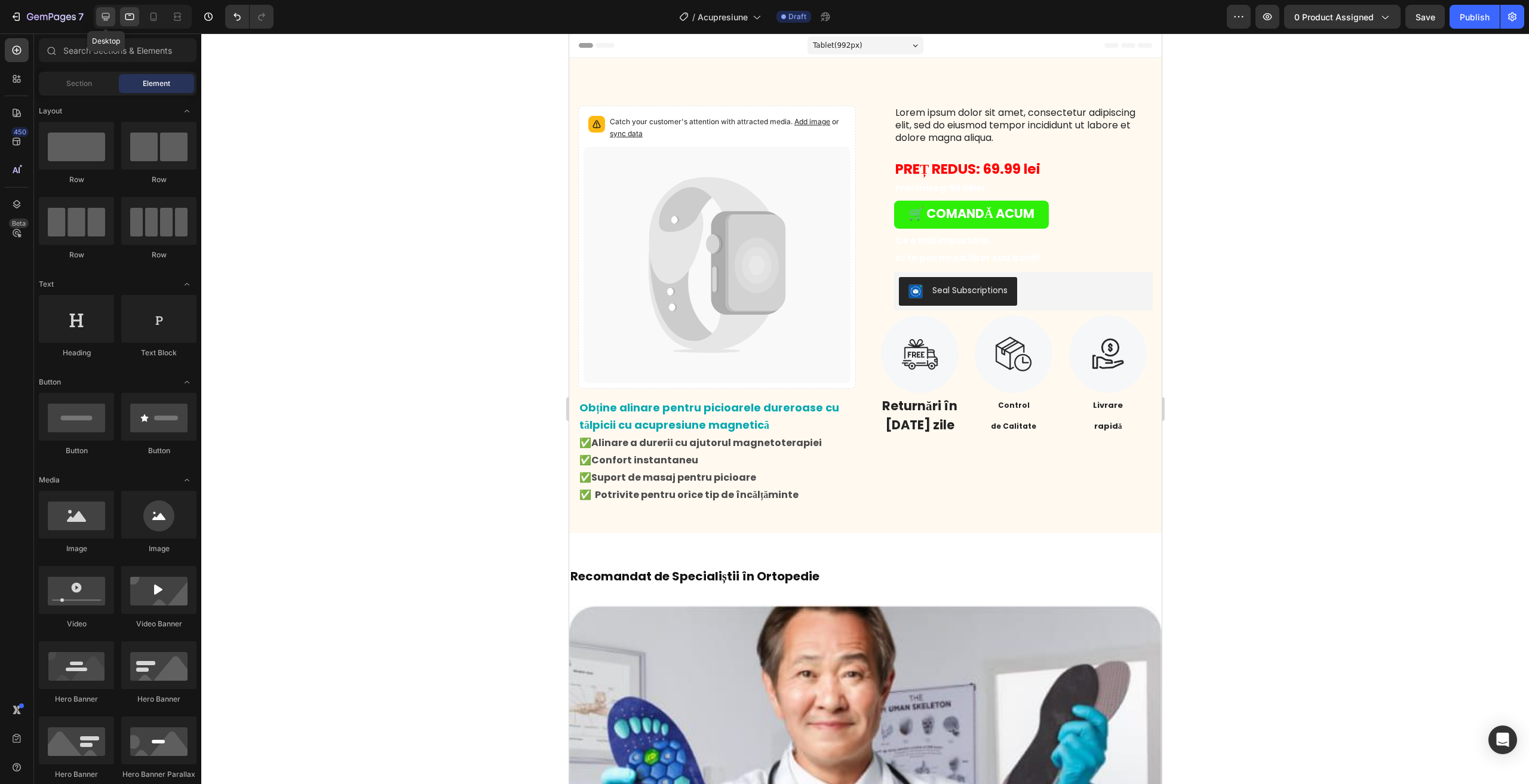
click at [102, 18] on icon at bounding box center [106, 17] width 12 height 12
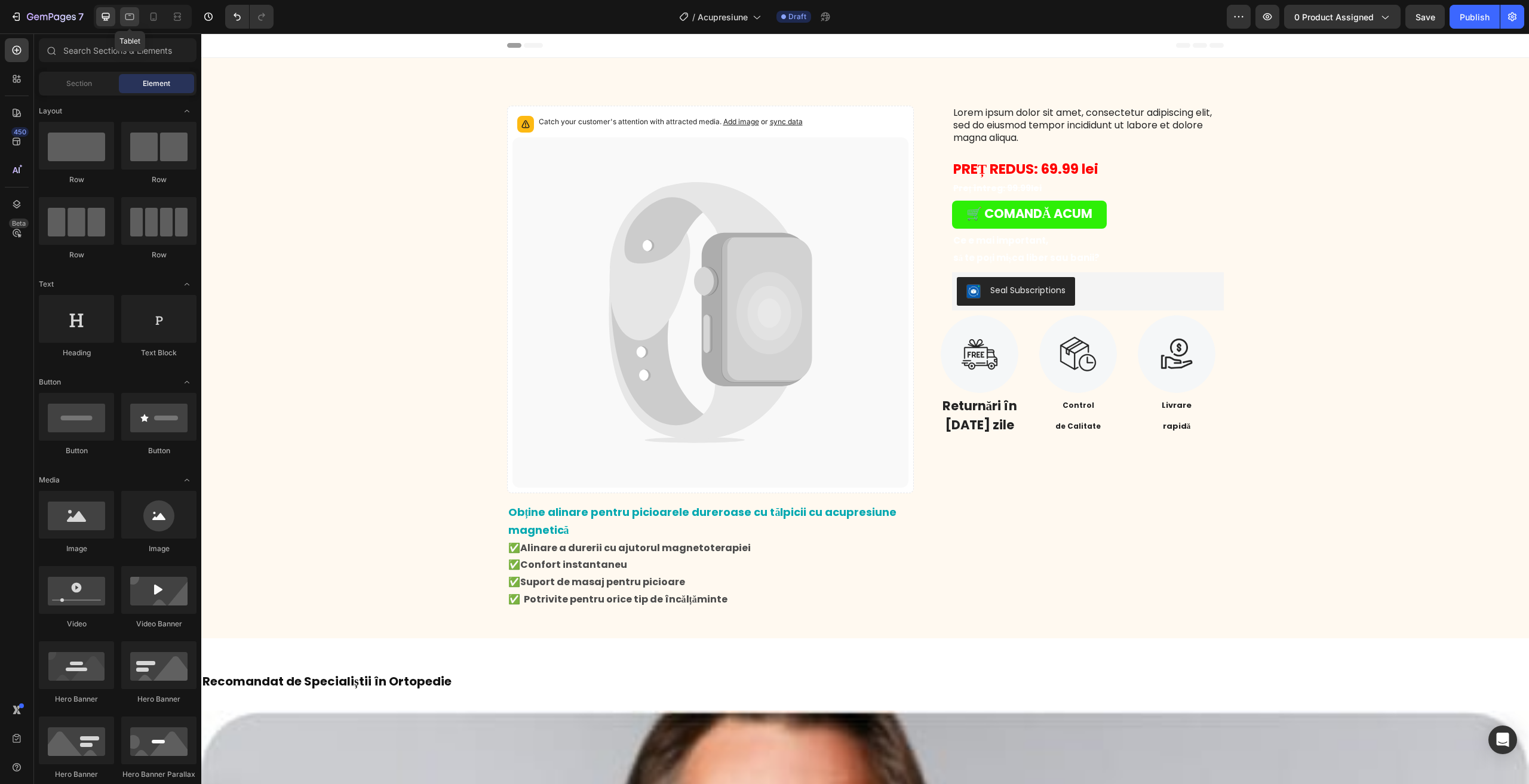
click at [128, 14] on icon at bounding box center [130, 16] width 9 height 7
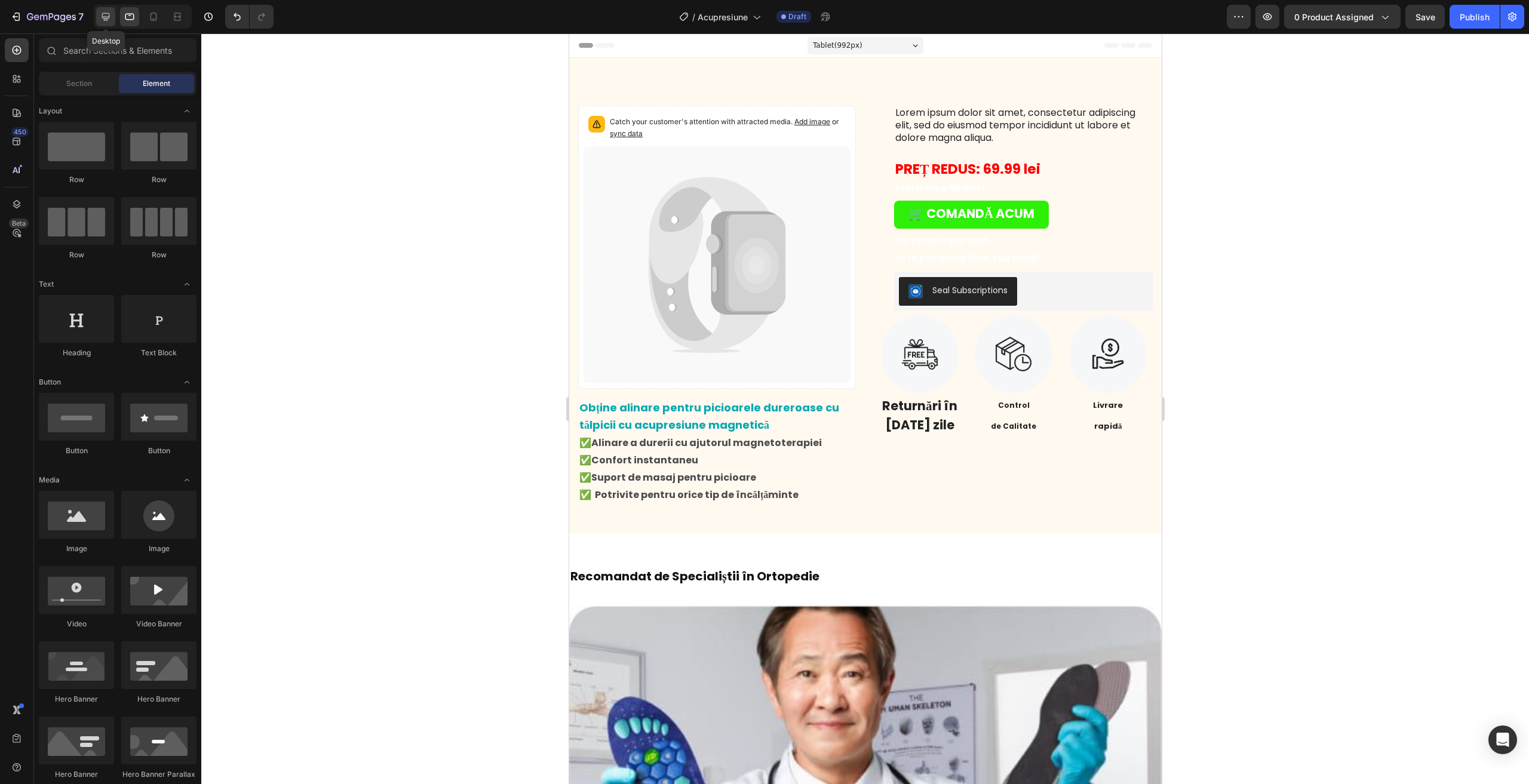
click at [98, 15] on div at bounding box center [105, 16] width 19 height 19
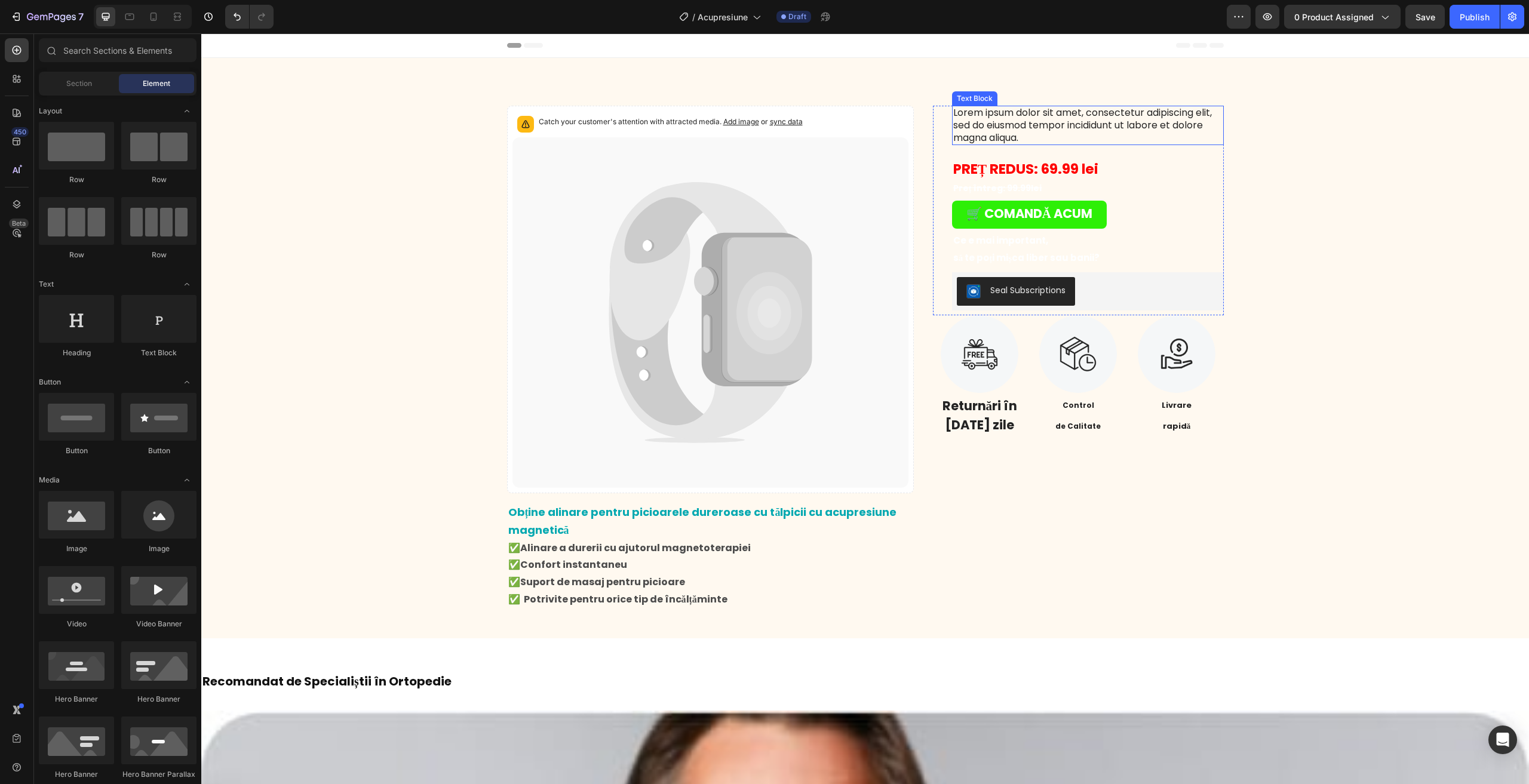
click at [1007, 115] on p "Lorem ipsum dolor sit amet, consectetur adipiscing elit, sed do eiusmod tempor …" at bounding box center [1088, 125] width 270 height 37
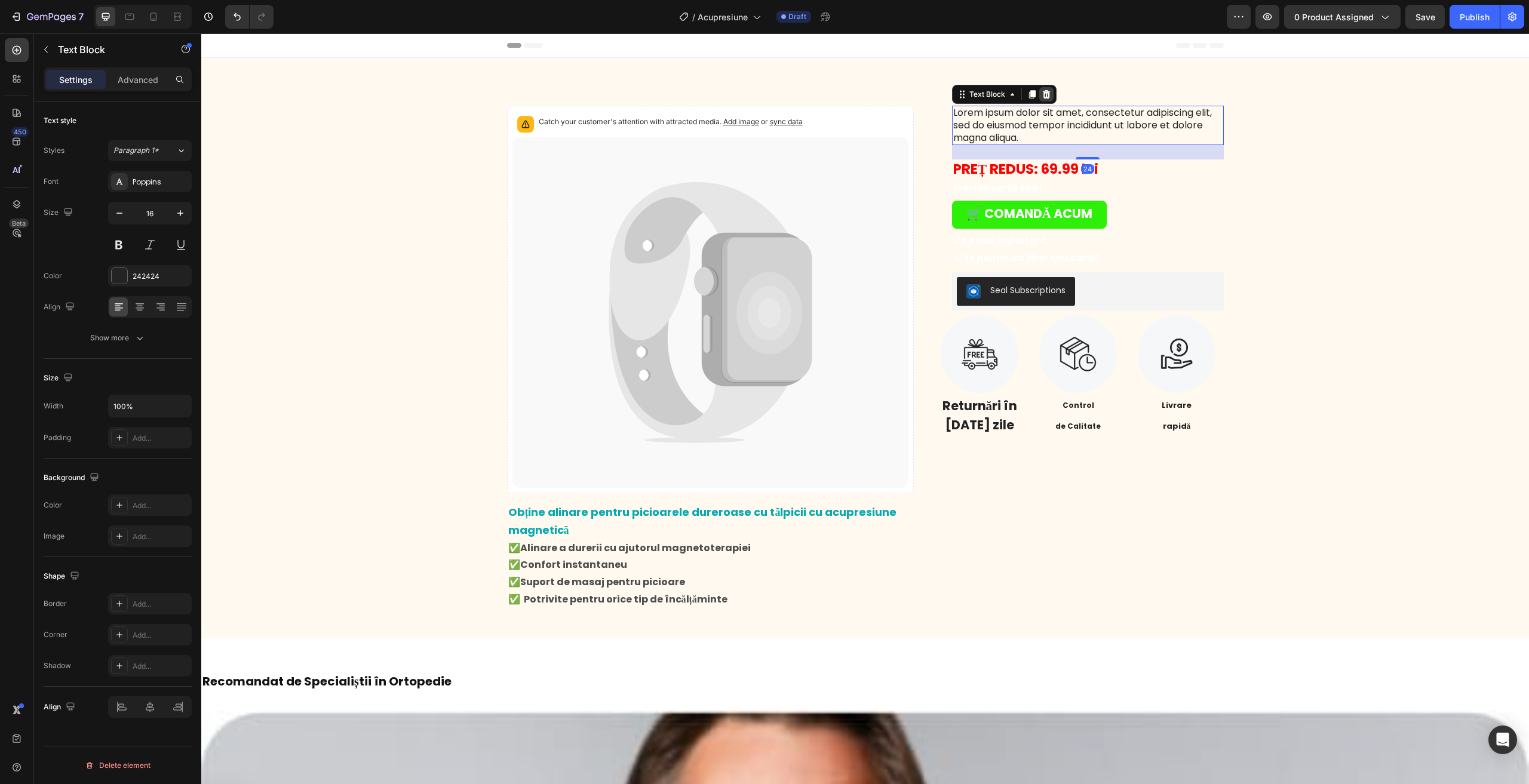
click at [1042, 91] on icon at bounding box center [1046, 95] width 8 height 9
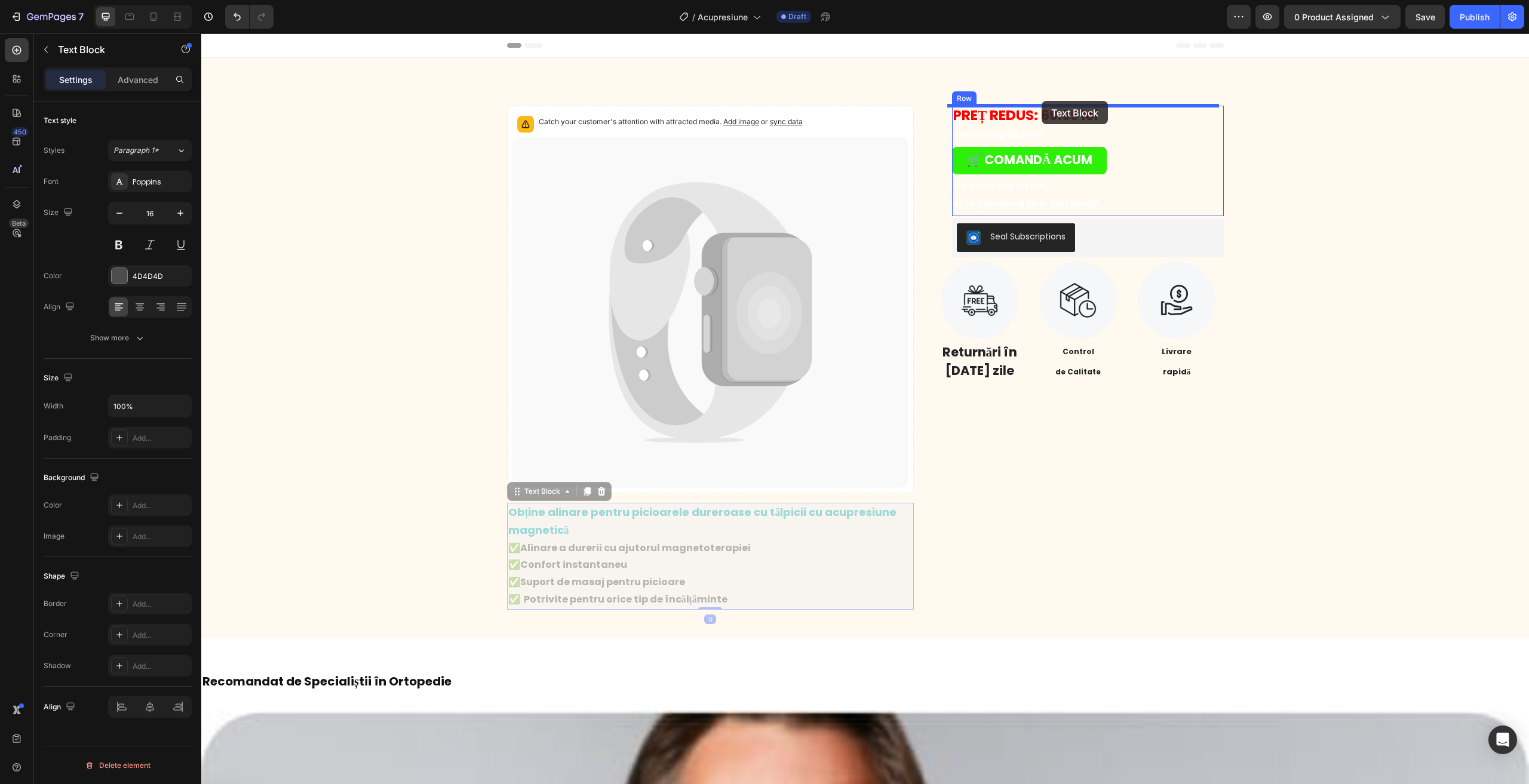
drag, startPoint x: 1215, startPoint y: 18, endPoint x: 1042, endPoint y: 101, distance: 191.9
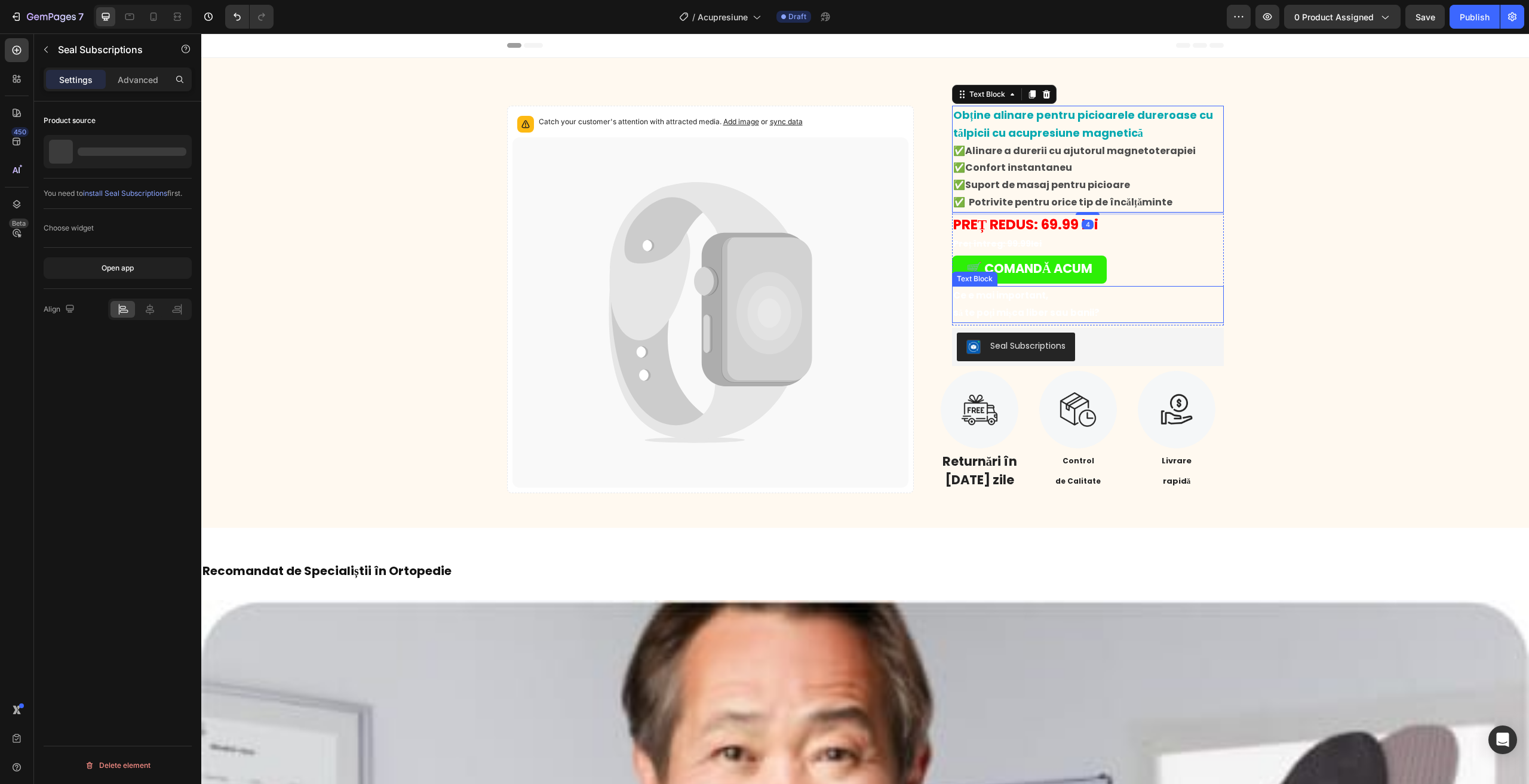
click at [974, 330] on div "Seal Subscriptions" at bounding box center [1088, 346] width 271 height 38
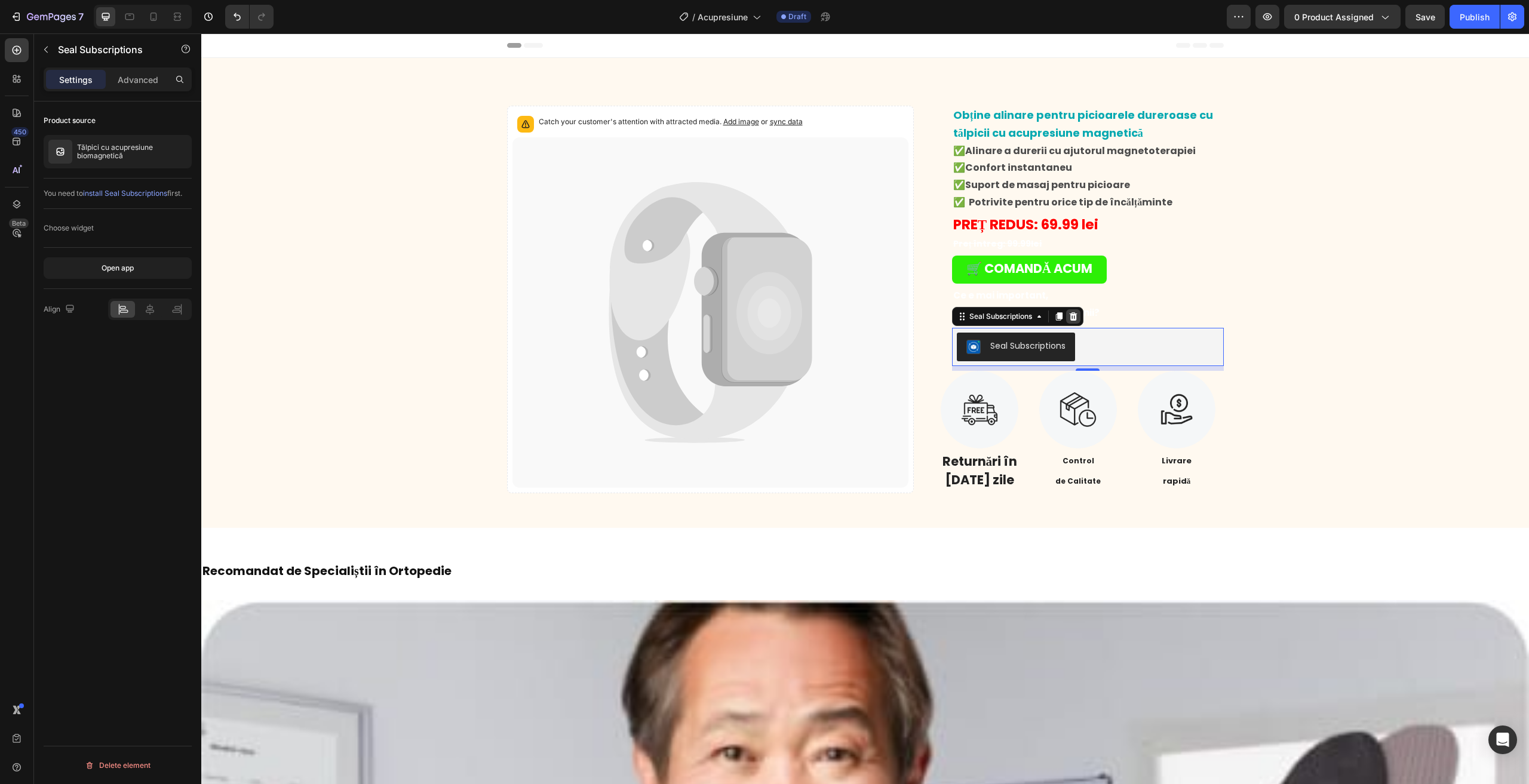
click at [1071, 319] on icon at bounding box center [1073, 317] width 8 height 9
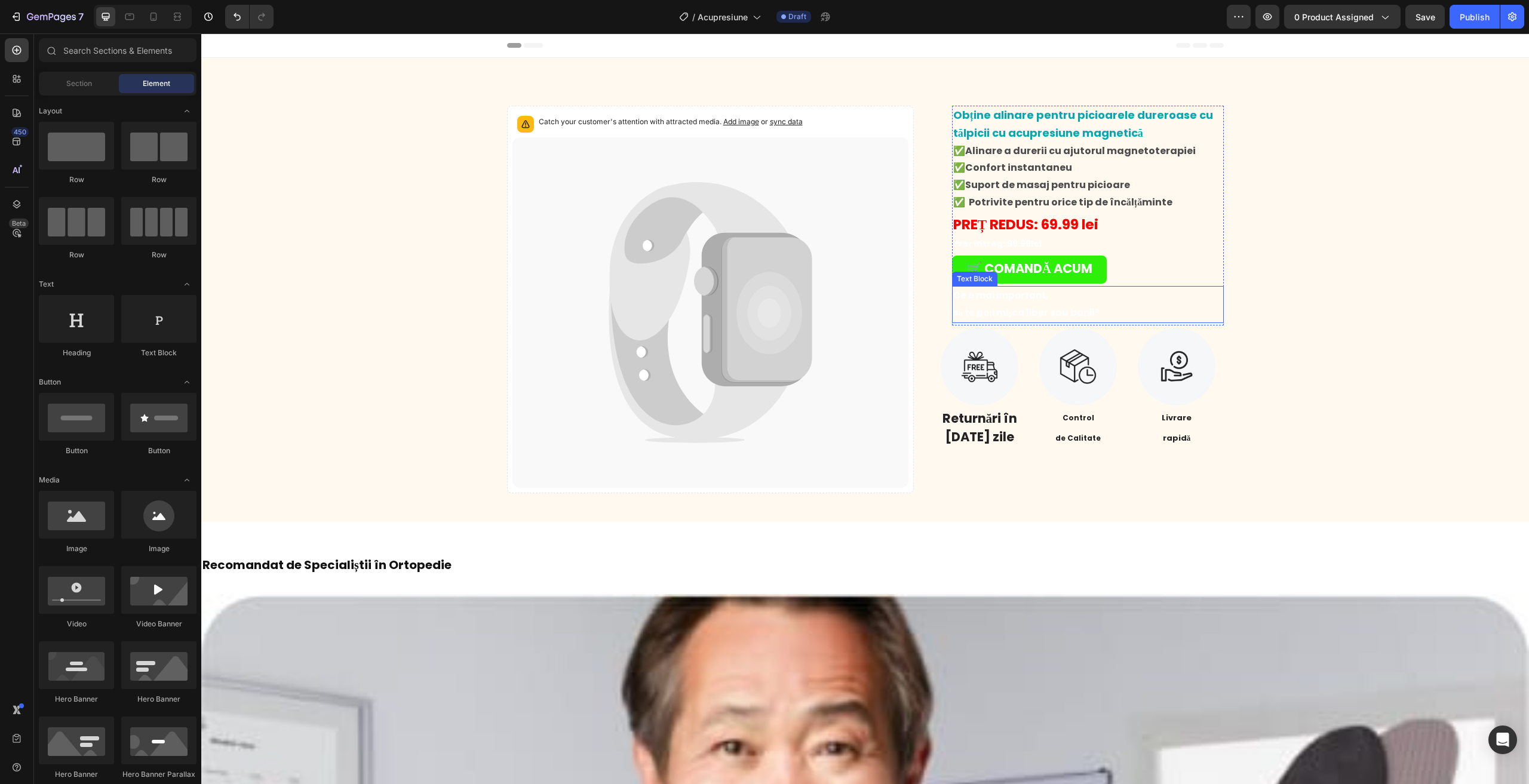
click at [1022, 298] on strong "Ce e mai important," at bounding box center [1000, 295] width 95 height 13
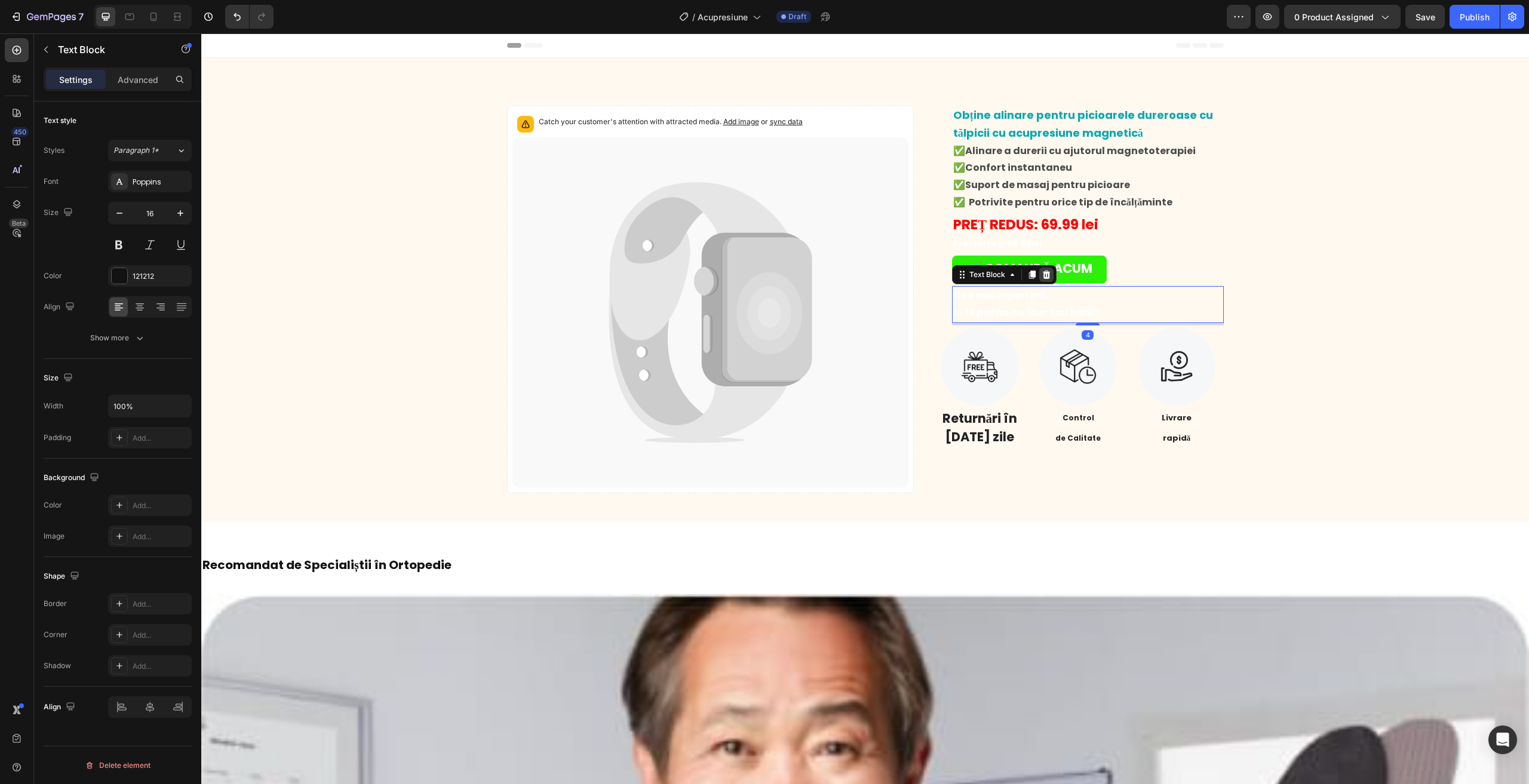
click at [1047, 279] on div at bounding box center [1046, 274] width 14 height 14
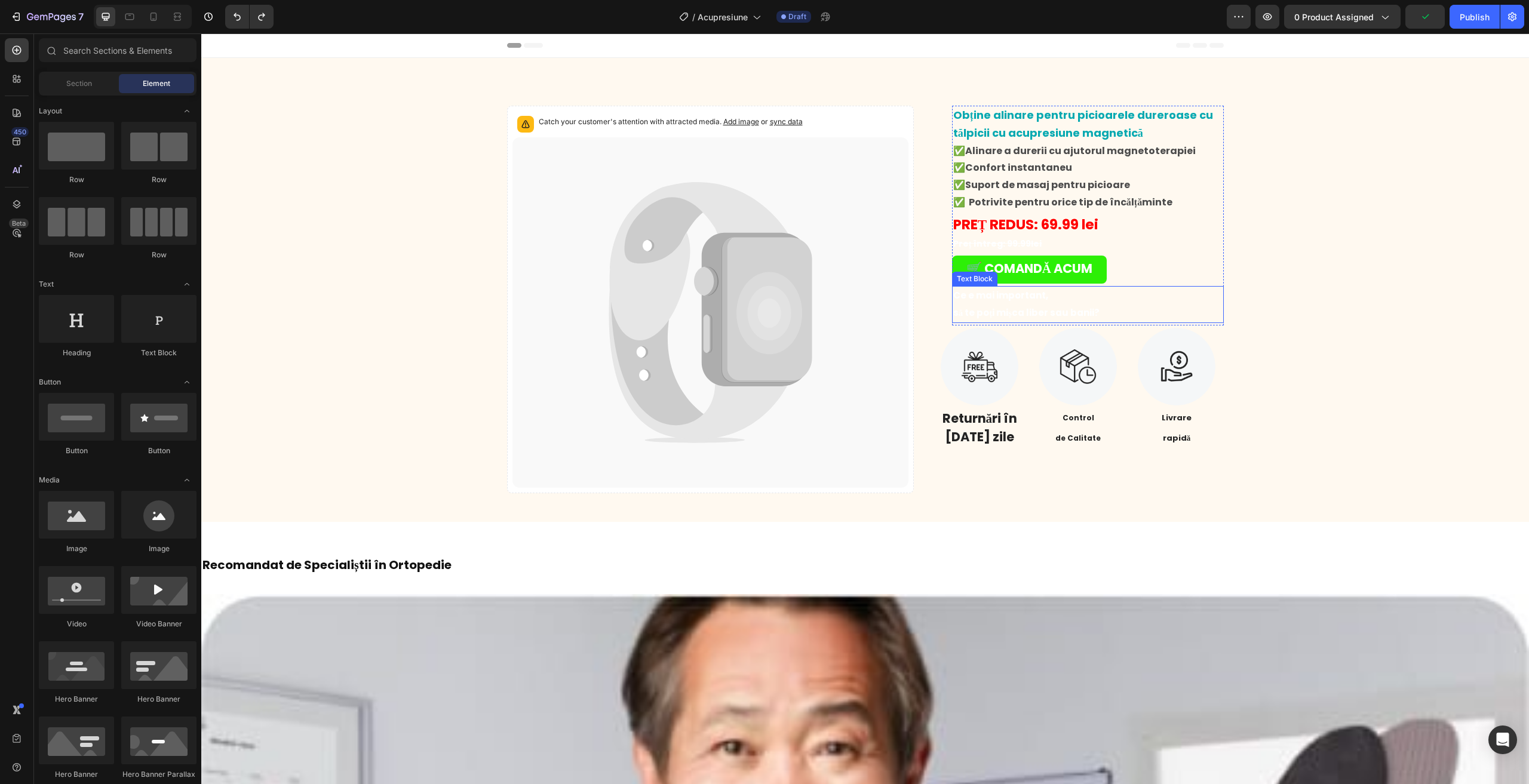
click at [1069, 306] on strong "să te poți mișca liber sau banii?" at bounding box center [1026, 312] width 146 height 13
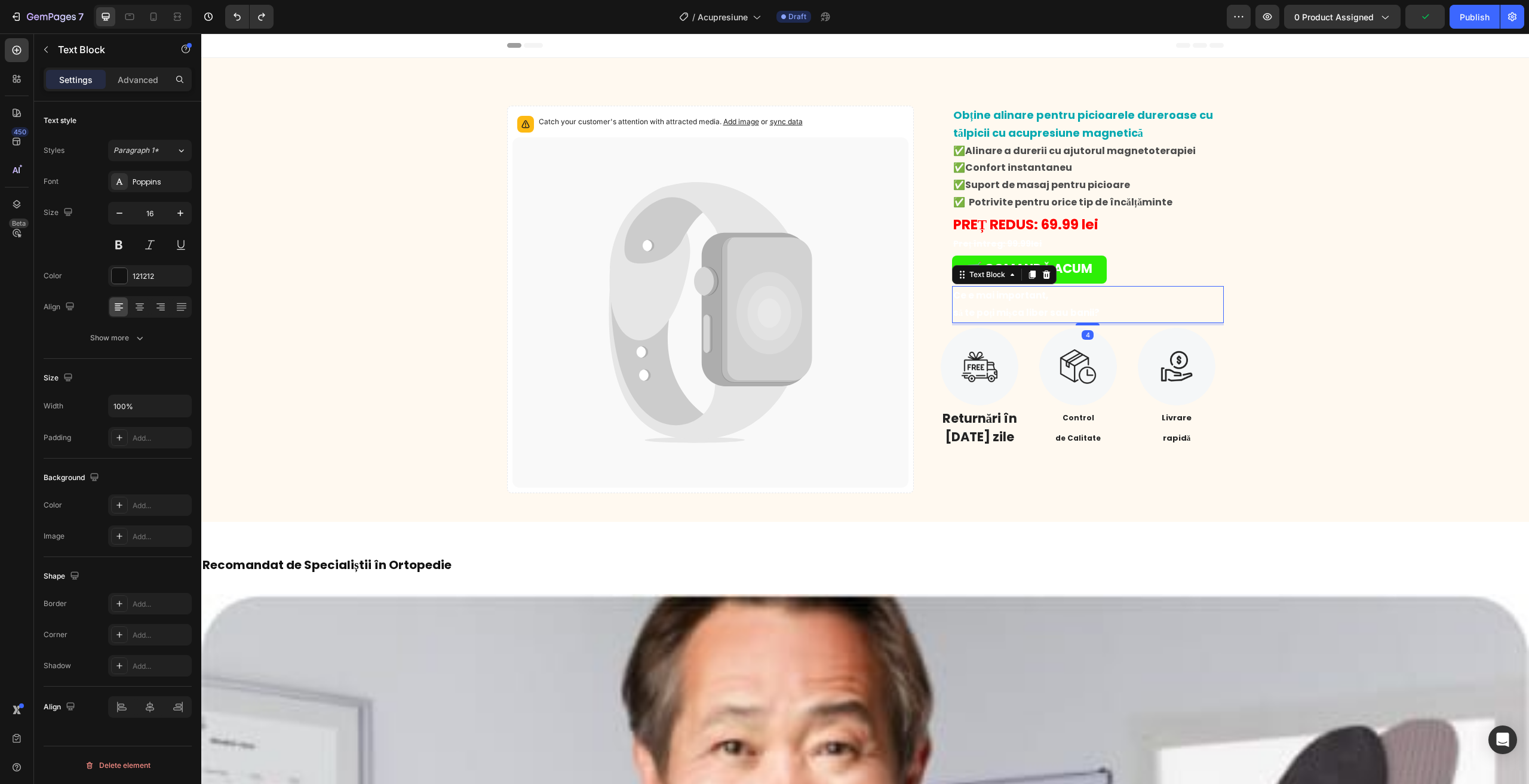
click at [1069, 306] on strong "să te poți mișca liber sau banii?" at bounding box center [1026, 312] width 146 height 13
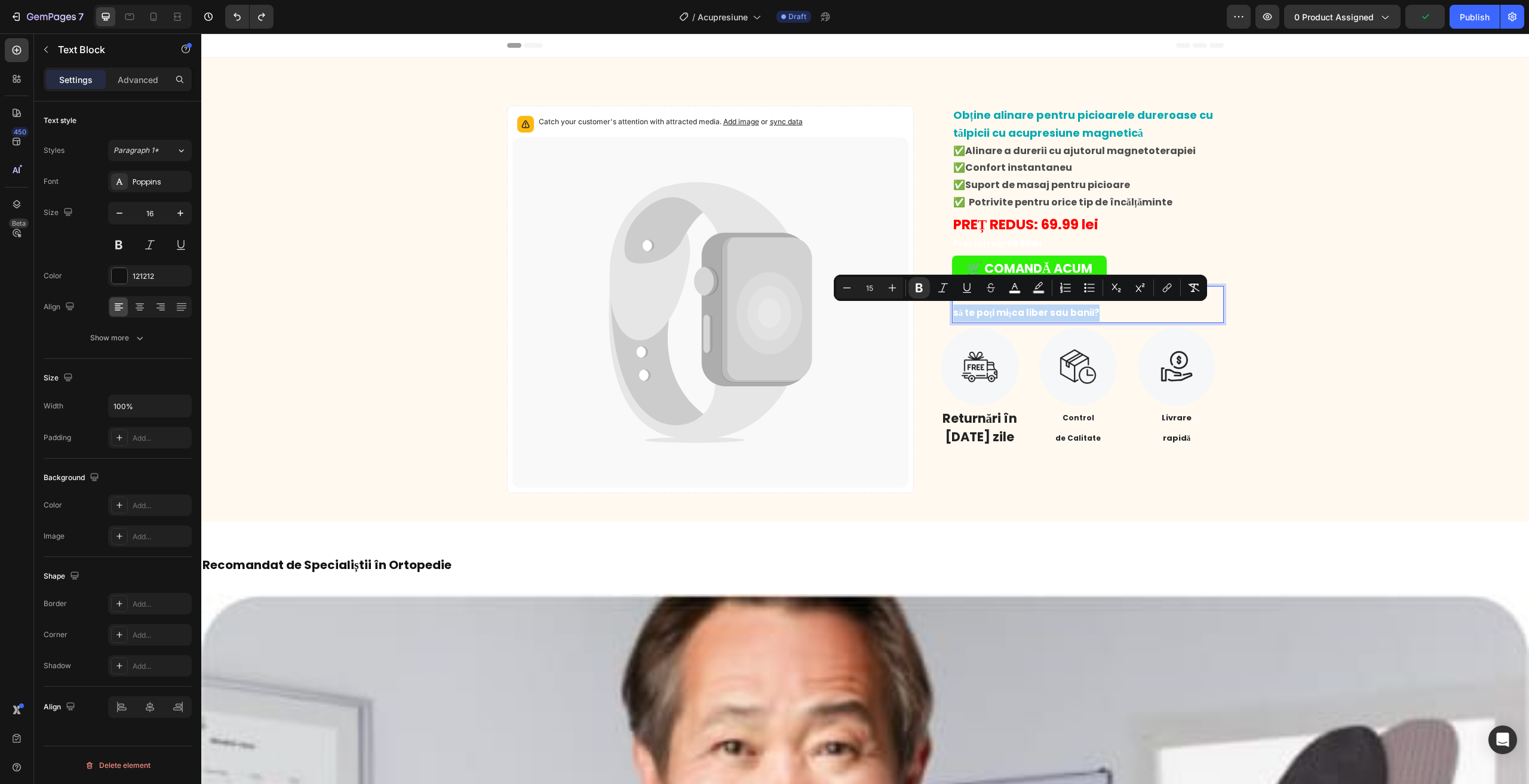
click at [1068, 306] on strong "să te poți mișca liber sau banii?" at bounding box center [1026, 312] width 146 height 13
click at [1124, 316] on p "să te poți mișca liber sau banii?" at bounding box center [1088, 313] width 270 height 17
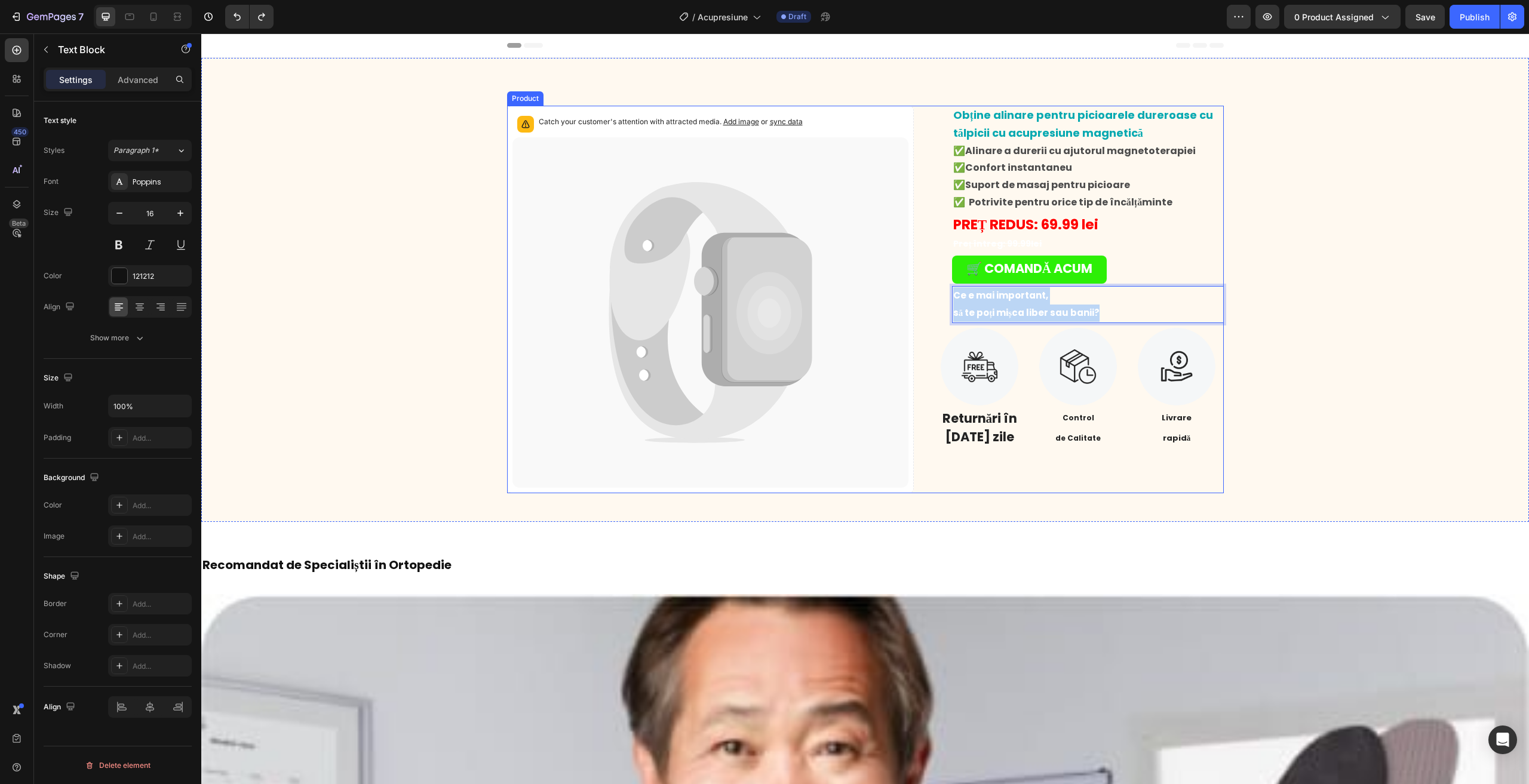
drag, startPoint x: 1135, startPoint y: 317, endPoint x: 913, endPoint y: 302, distance: 222.5
click at [913, 302] on div "Catch your customer's attention with attracted media. Add image or sync data Pr…" at bounding box center [865, 299] width 717 height 387
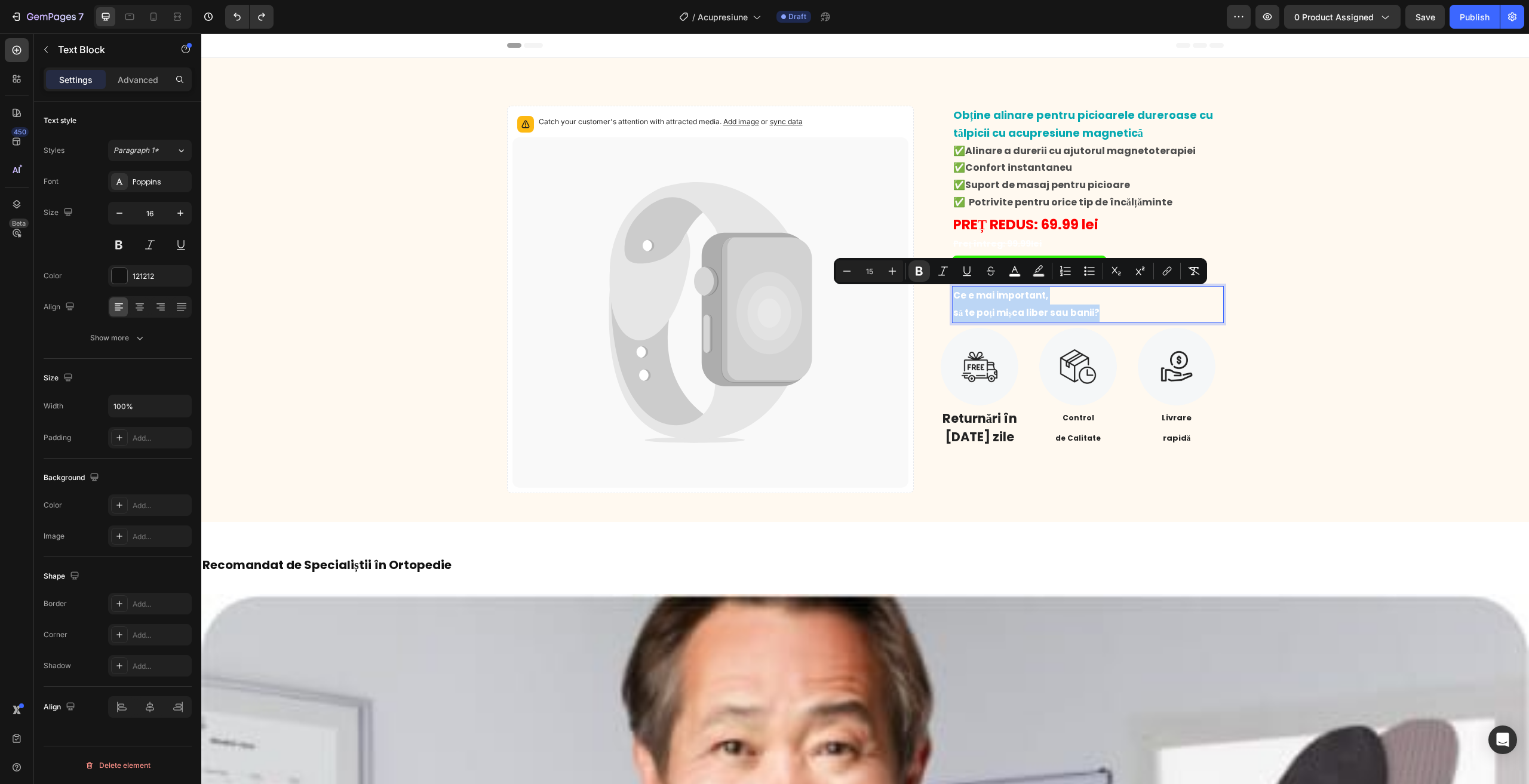
click at [1184, 302] on p "Ce e mai important," at bounding box center [1088, 296] width 270 height 17
click at [1250, 263] on div "Catch your customer's attention with attracted media. Add image or sync data Pr…" at bounding box center [865, 299] width 1310 height 387
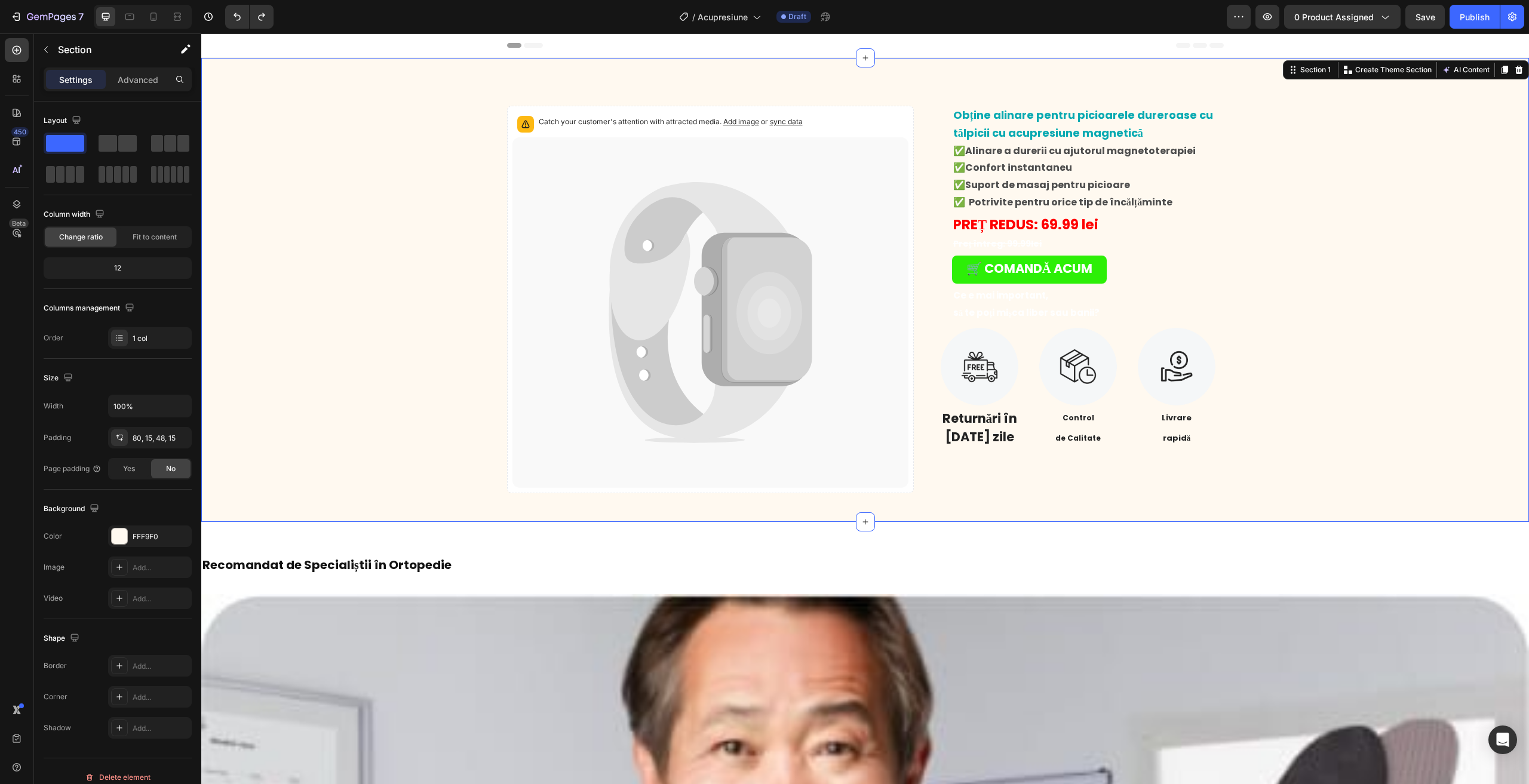
click at [1225, 271] on div "Catch your customer's attention with attracted media. Add image or sync data Pr…" at bounding box center [865, 299] width 1310 height 387
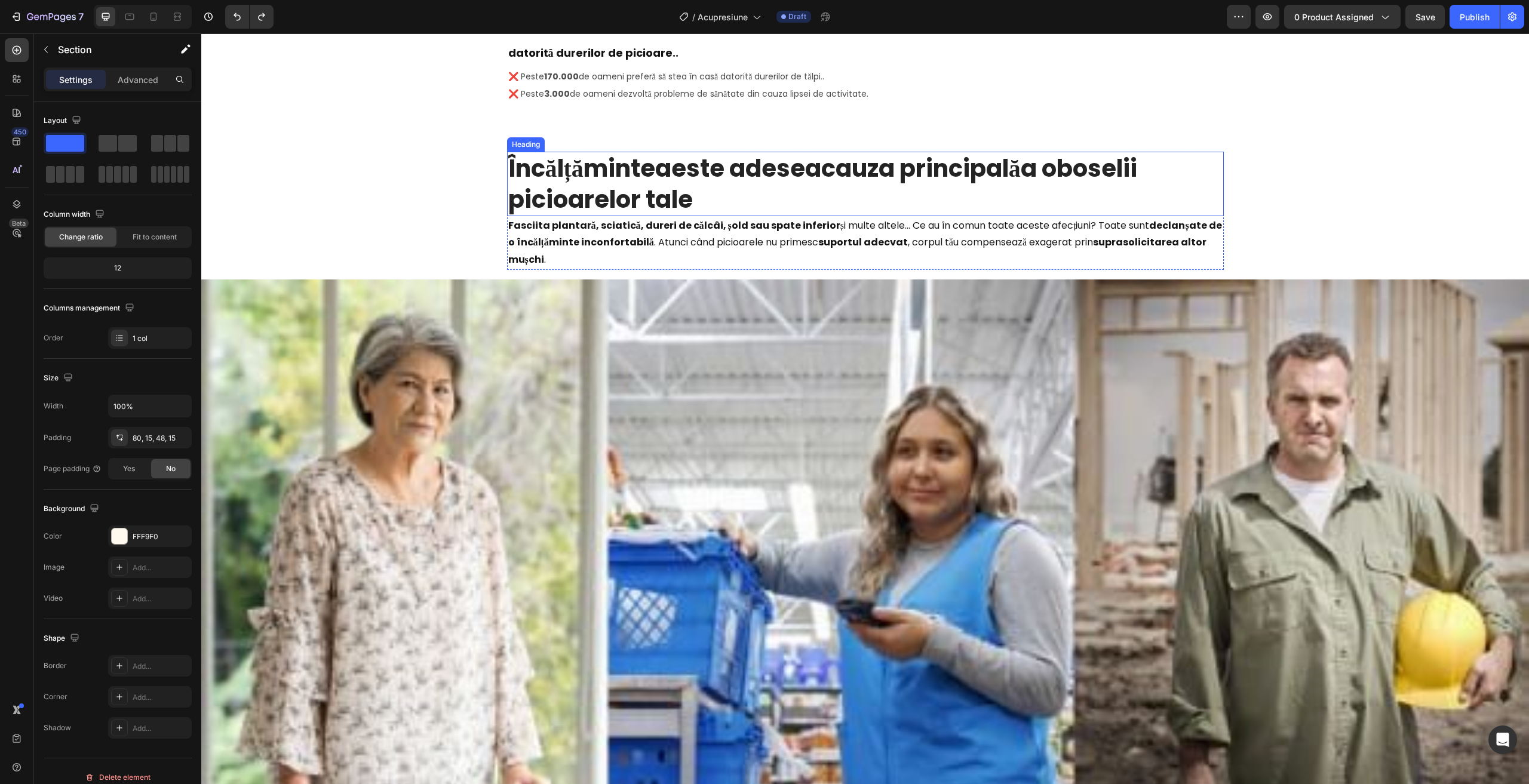
scroll to position [2328, 0]
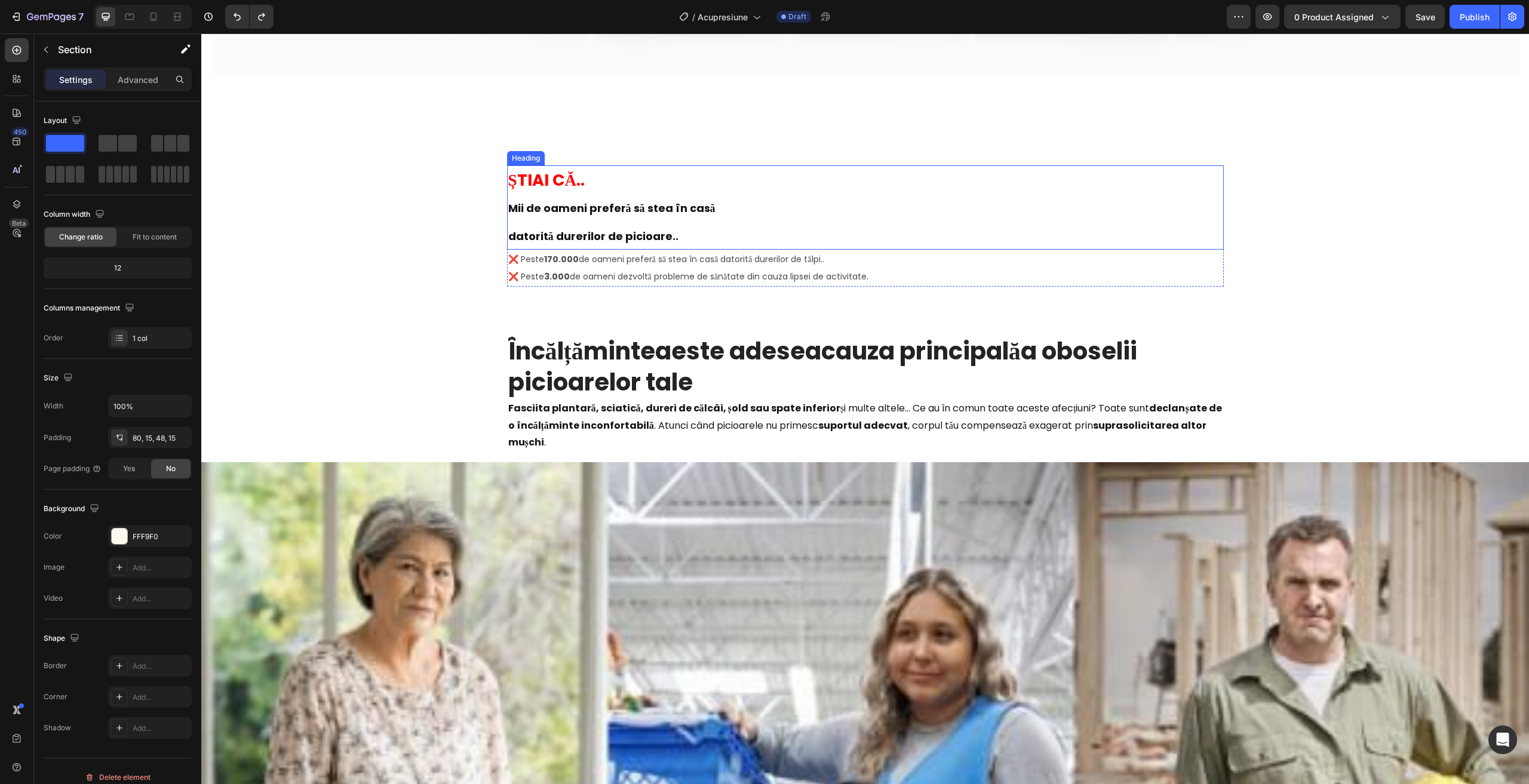
click at [660, 219] on h2 "ȘTIAI CĂ.. Mii de oameni preferă să stea în casă datorită durerilor de picioare…" at bounding box center [865, 208] width 717 height 84
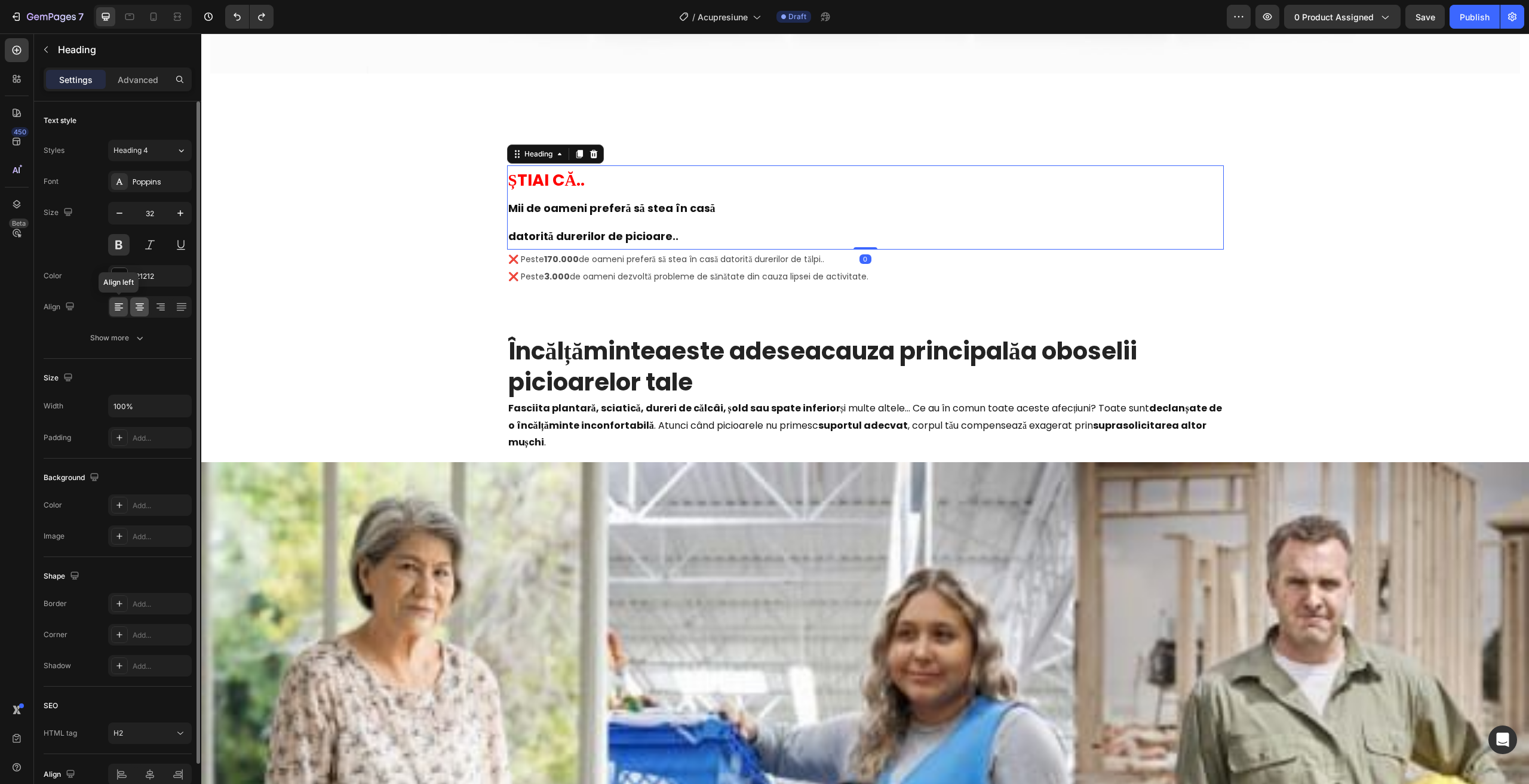
click at [131, 308] on div at bounding box center [139, 306] width 18 height 19
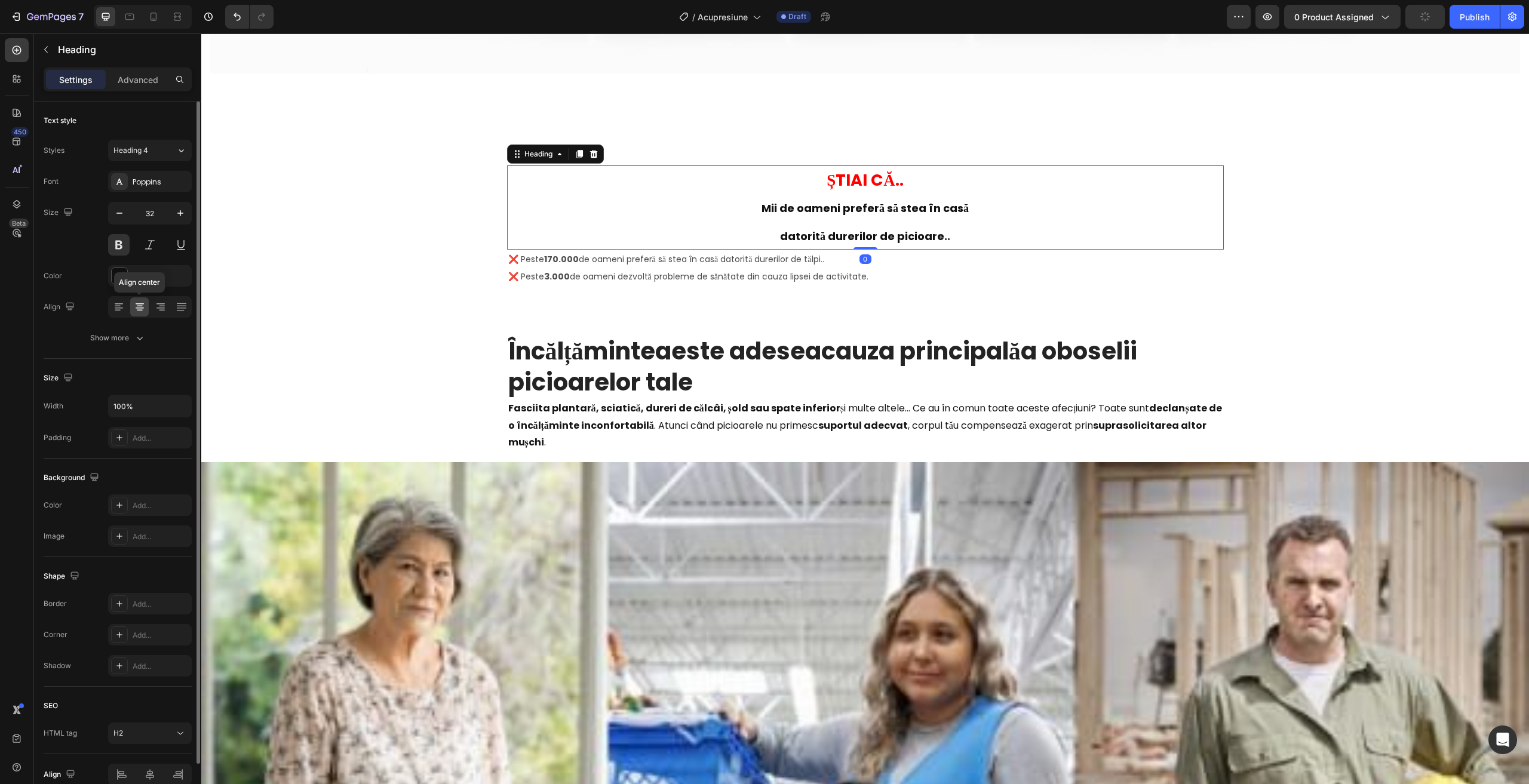
click at [136, 307] on icon at bounding box center [140, 307] width 12 height 12
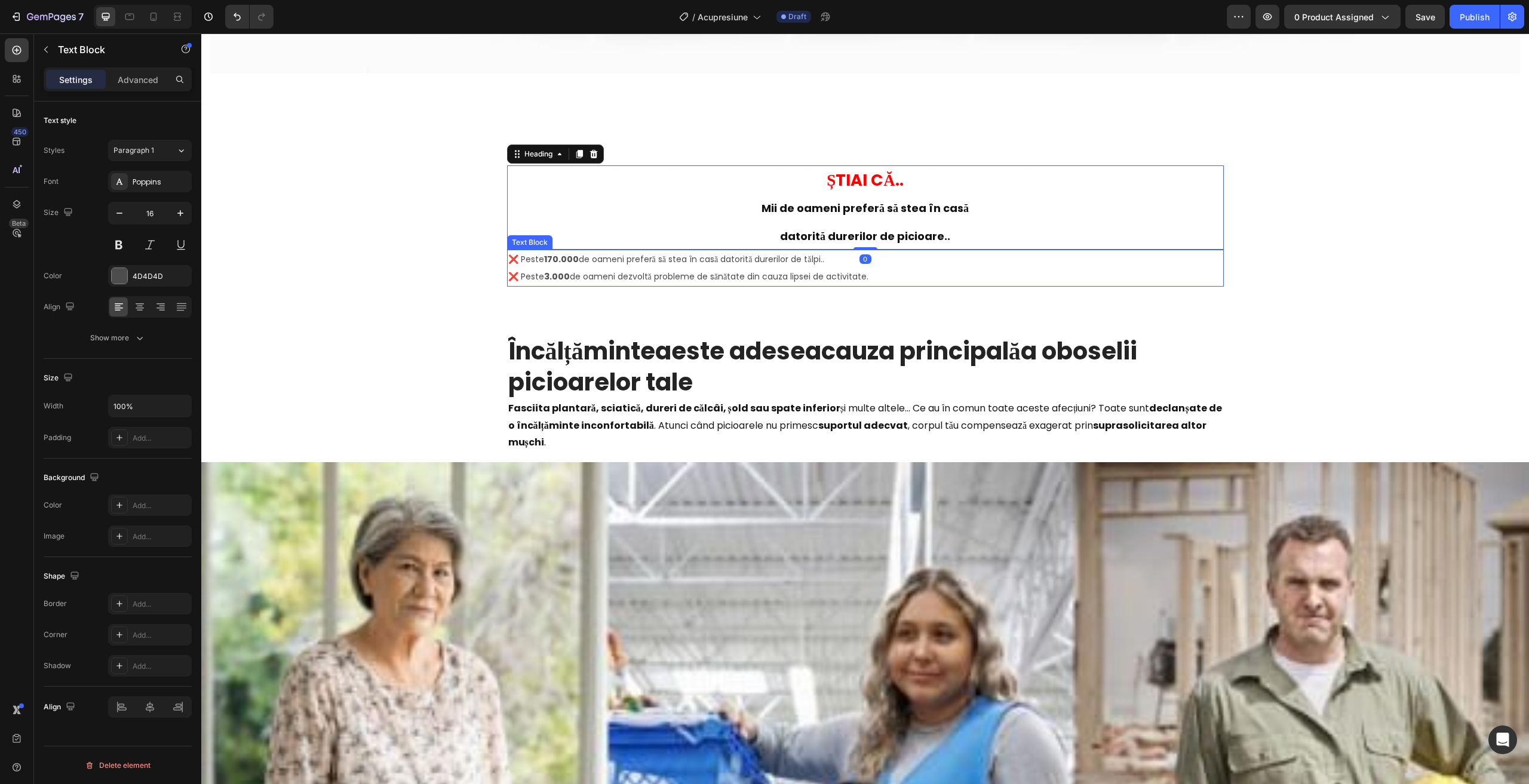
click at [712, 271] on span "❌ Peste 3.000 de oameni dezvoltă probleme de sănătate din cauza lipsei de activ…" at bounding box center [688, 277] width 361 height 12
click at [131, 308] on div at bounding box center [139, 306] width 18 height 19
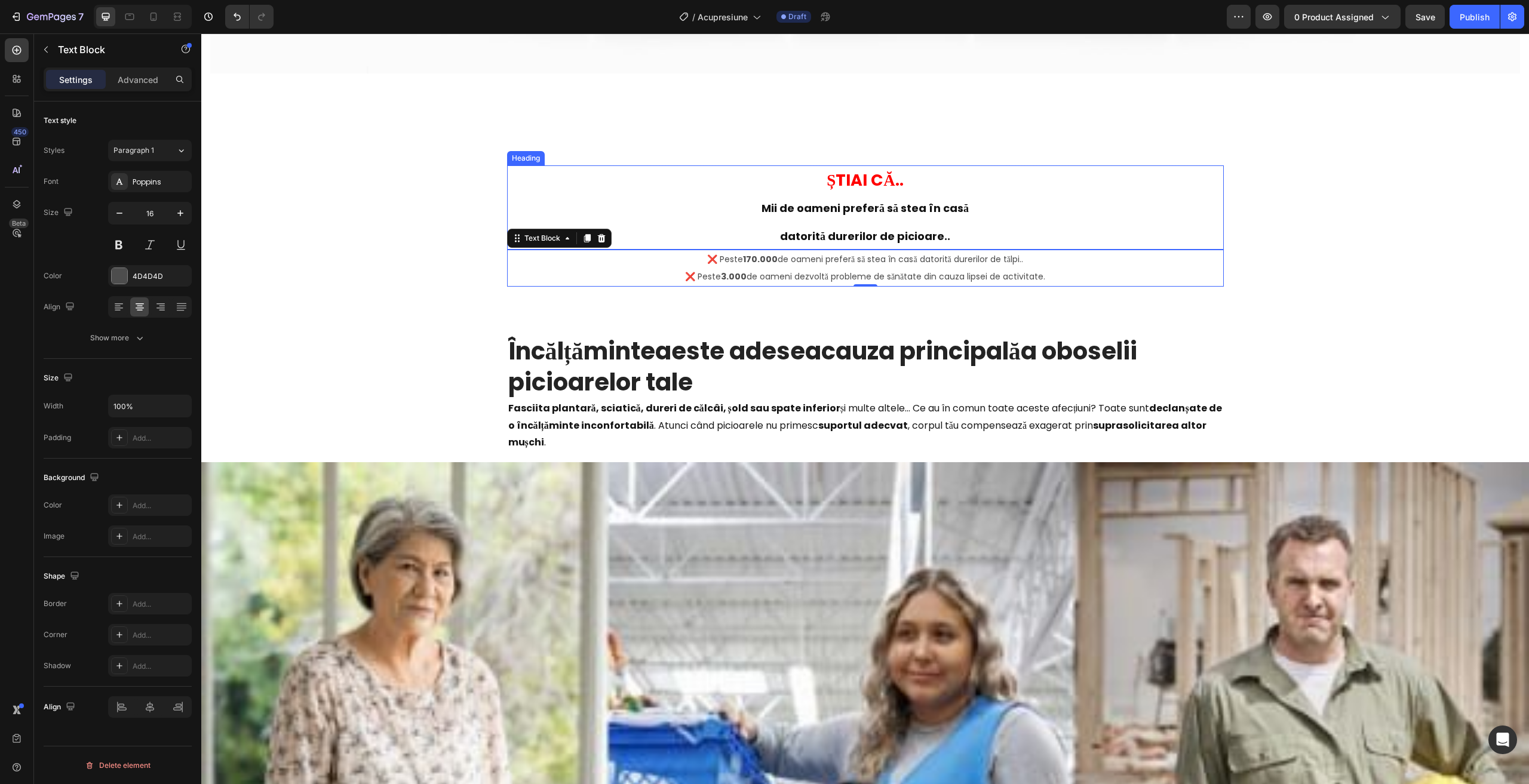
click at [828, 229] on span "datorită durerilor de picioare.." at bounding box center [865, 236] width 170 height 15
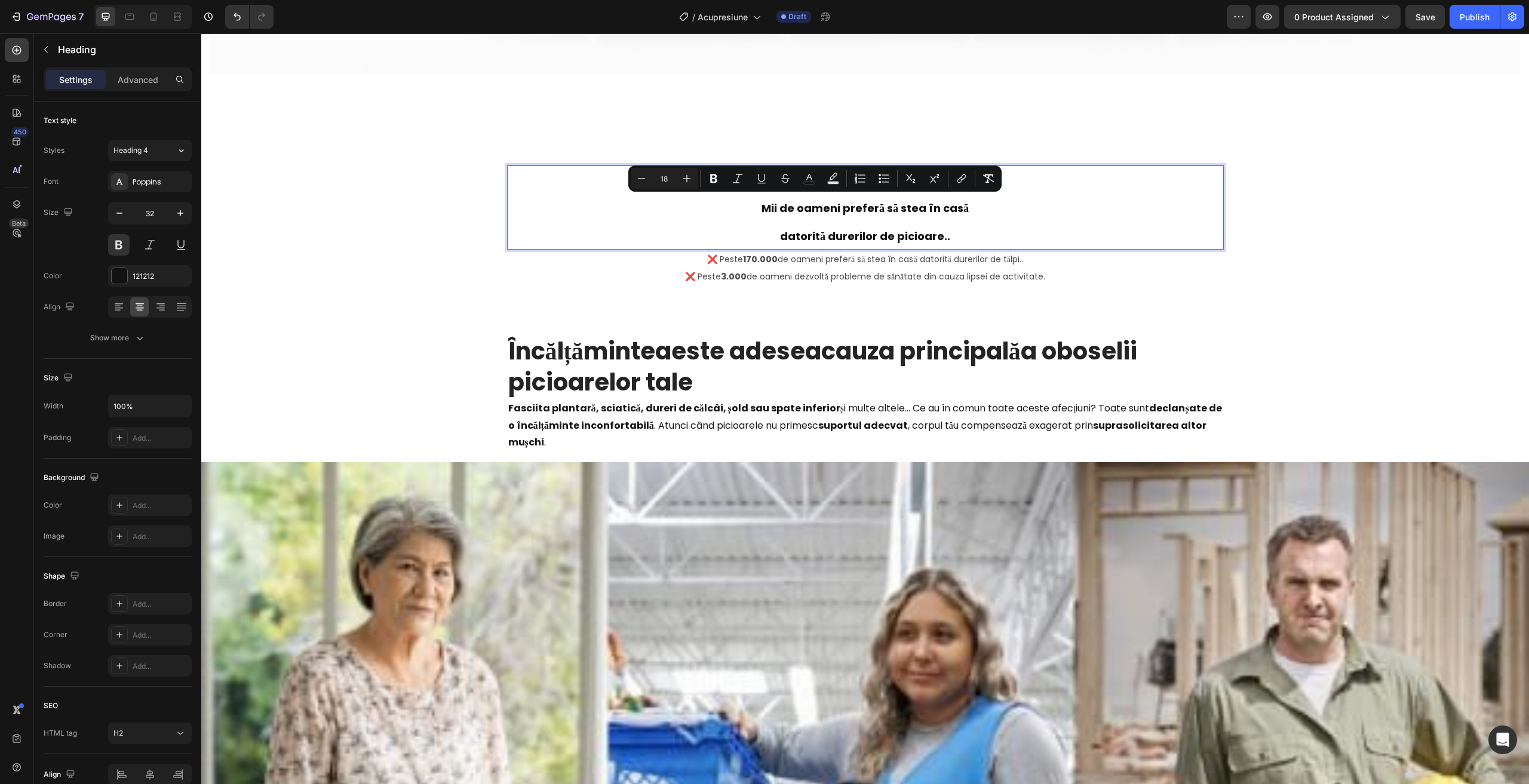
drag, startPoint x: 982, startPoint y: 224, endPoint x: 721, endPoint y: 216, distance: 261.1
click at [684, 213] on p "ȘTIAI CĂ.. Mii de oameni preferă să stea în casă datorită durerilor de picioare…" at bounding box center [865, 208] width 714 height 82
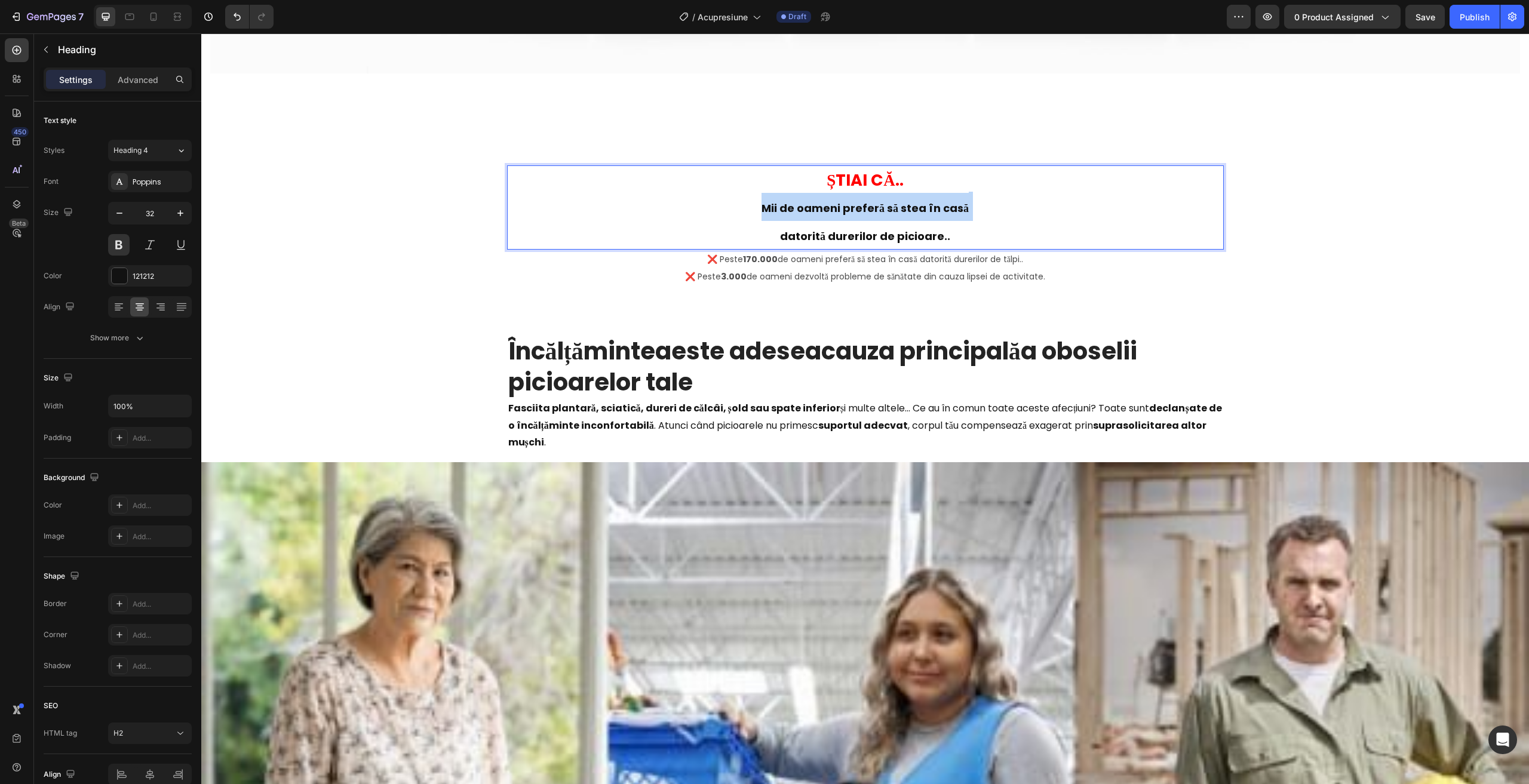
click at [684, 212] on p "ȘTIAI CĂ.. Mii de oameni preferă să stea în casă datorită durerilor de picioare…" at bounding box center [865, 208] width 714 height 82
click at [684, 211] on p "ȘTIAI CĂ.. Mii de oameni preferă să stea în casă datorită durerilor de picioare…" at bounding box center [865, 208] width 714 height 82
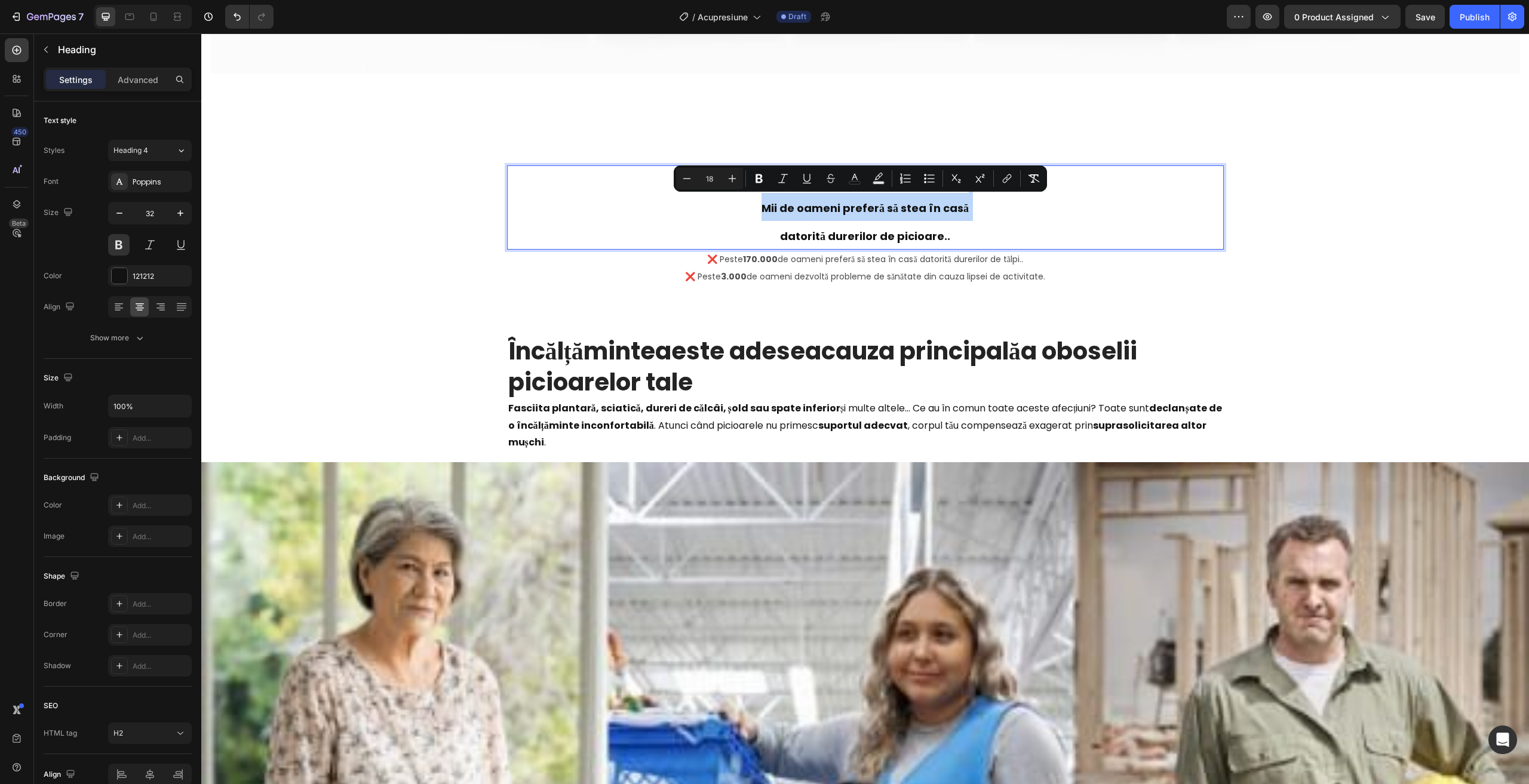
click at [676, 207] on p "ȘTIAI CĂ.. Mii de oameni preferă să stea în casă datorită durerilor de picioare…" at bounding box center [865, 208] width 714 height 82
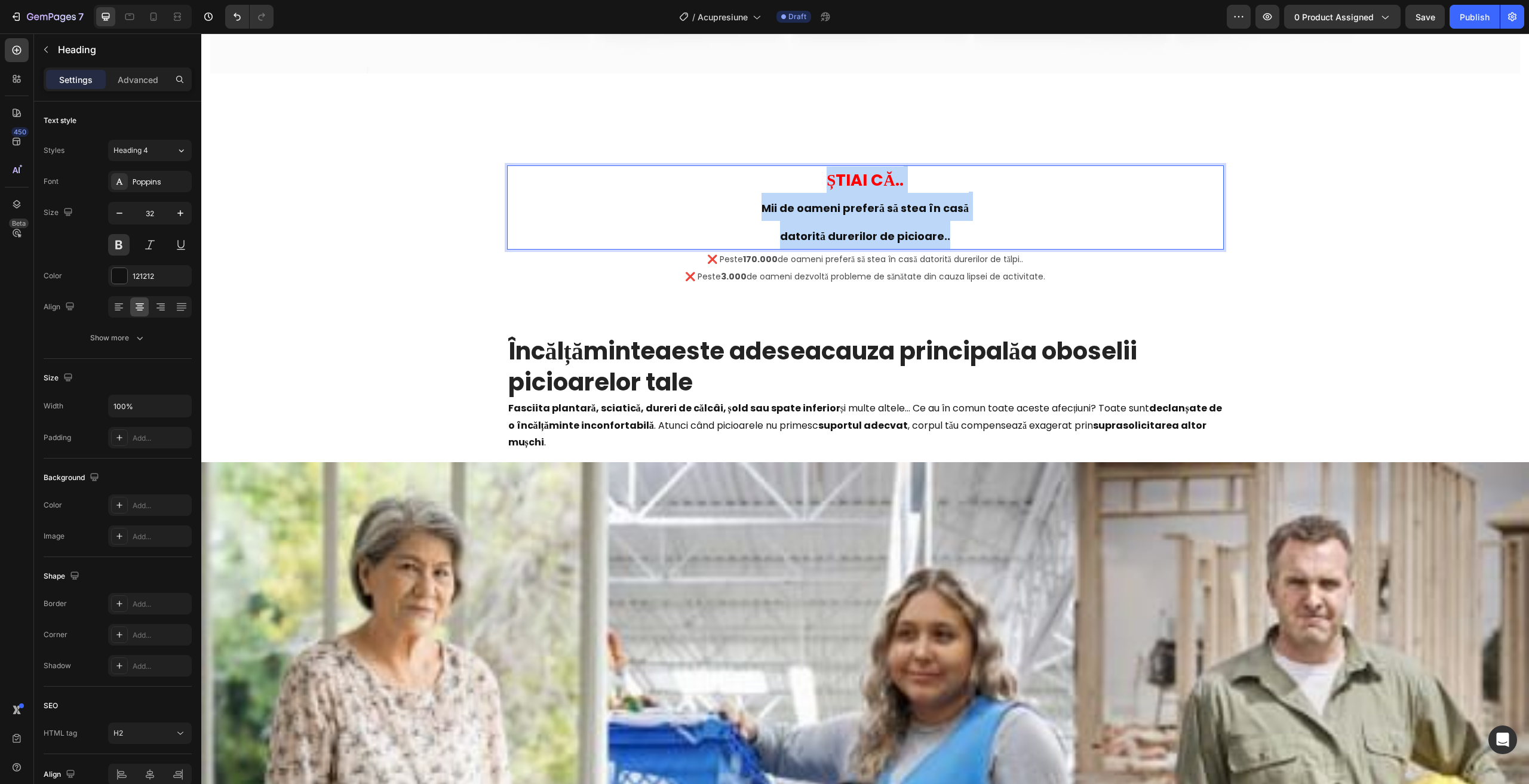
drag, startPoint x: 1015, startPoint y: 229, endPoint x: 687, endPoint y: 175, distance: 332.4
click at [687, 175] on p "ȘTIAI CĂ.. Mii de oameni preferă să stea în casă datorită durerilor de picioare…" at bounding box center [865, 208] width 714 height 82
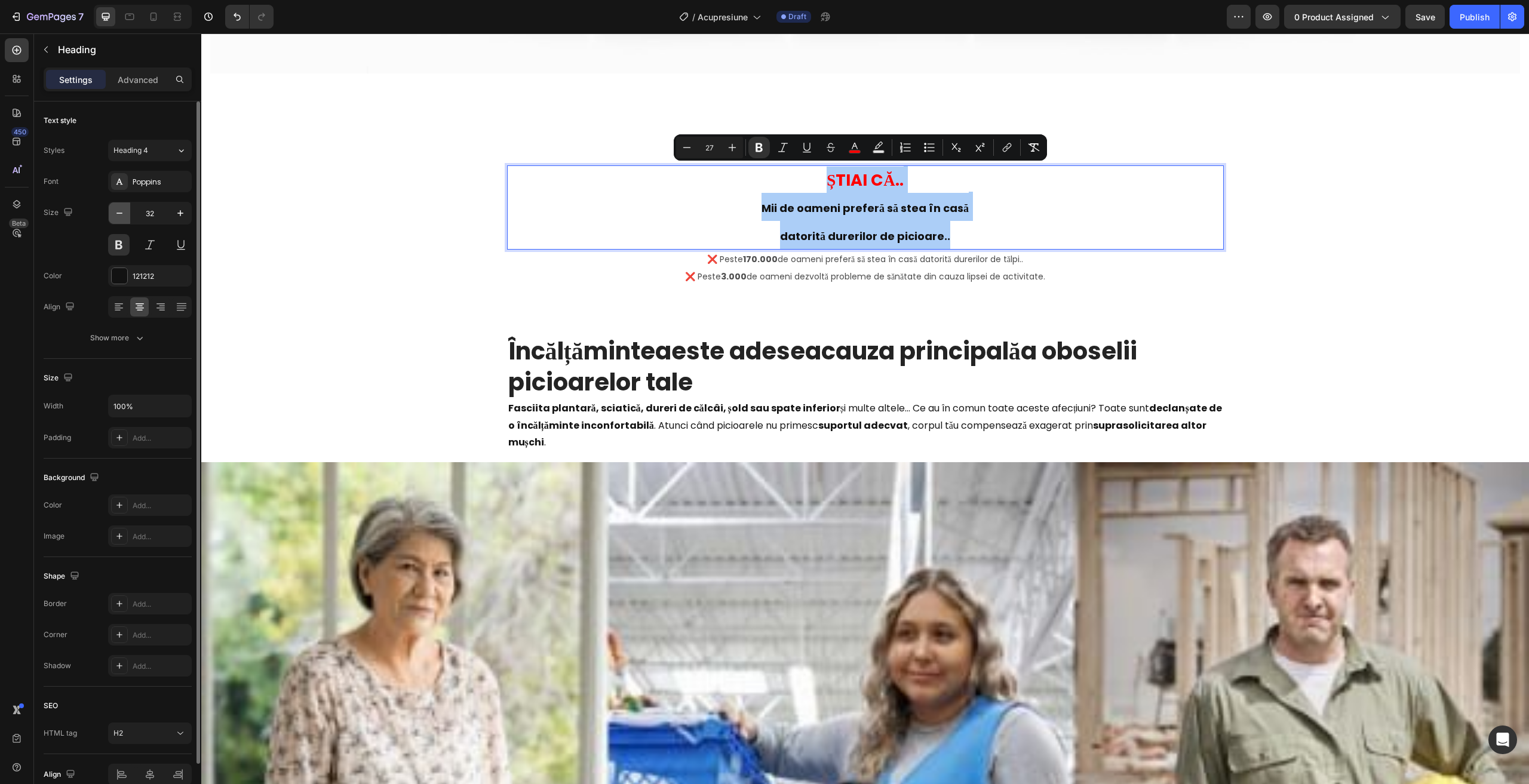
click at [116, 217] on icon "button" at bounding box center [120, 213] width 12 height 12
click at [117, 217] on icon "button" at bounding box center [120, 213] width 12 height 12
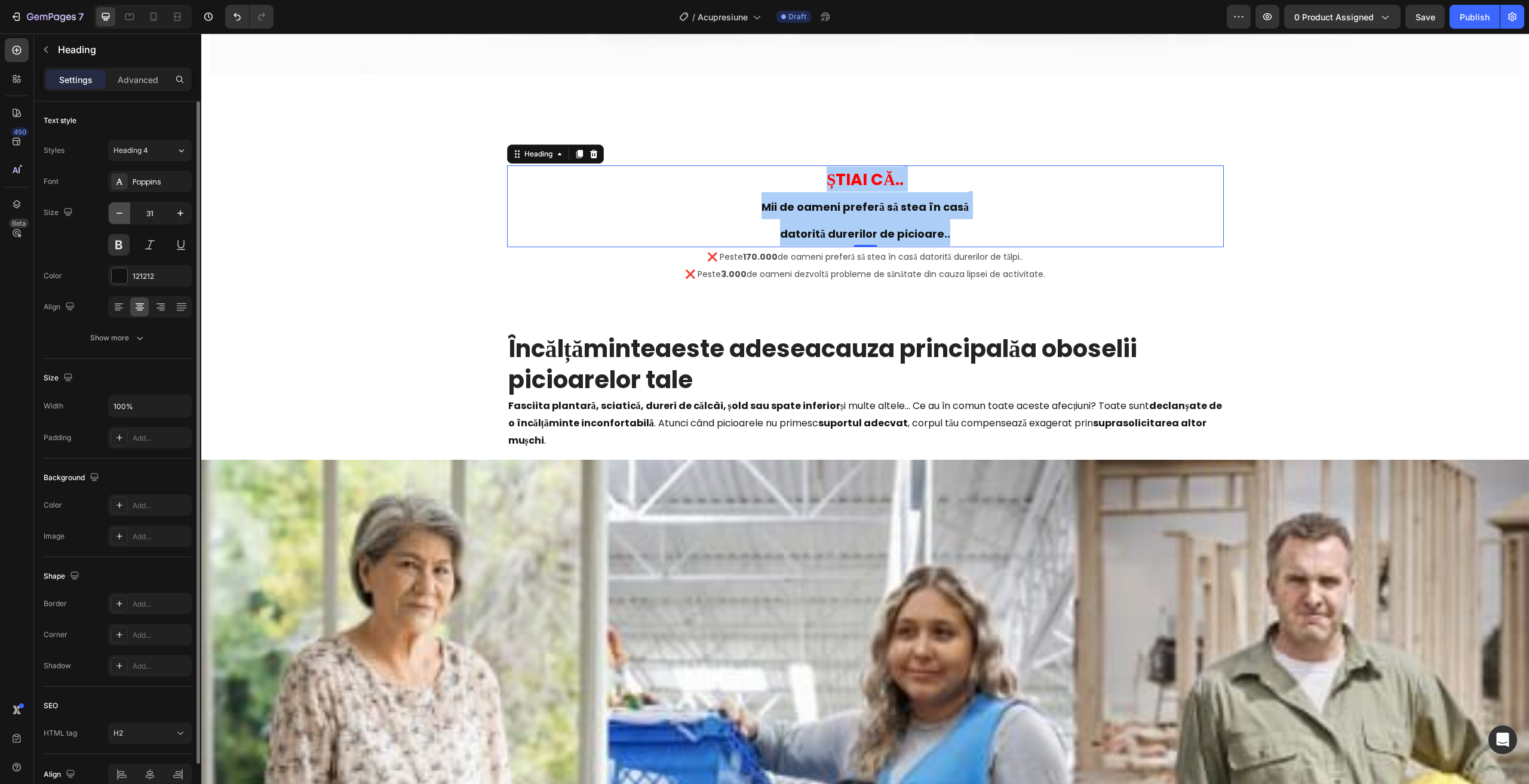
click at [117, 216] on icon "button" at bounding box center [120, 213] width 12 height 12
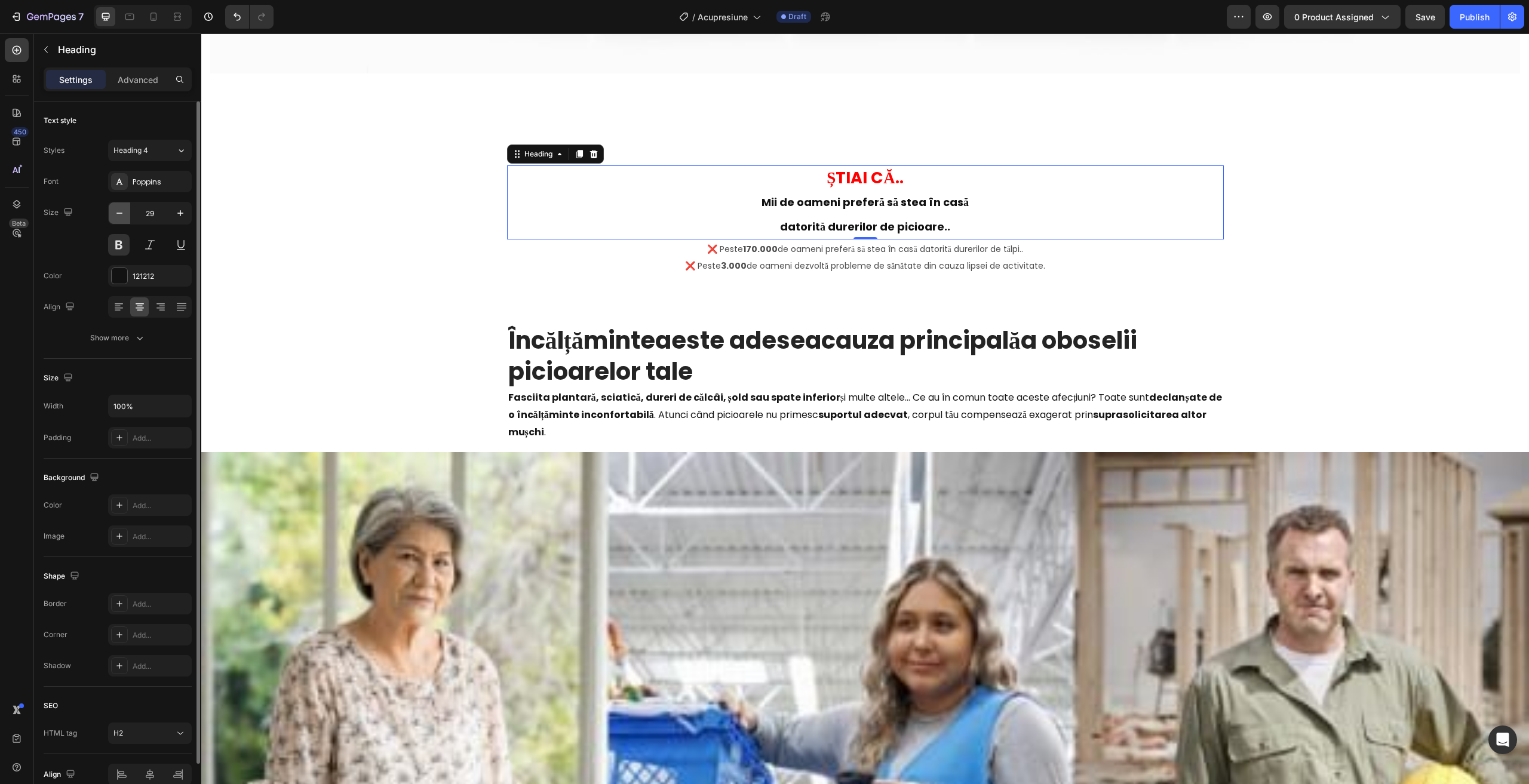
click at [117, 216] on icon "button" at bounding box center [120, 213] width 12 height 12
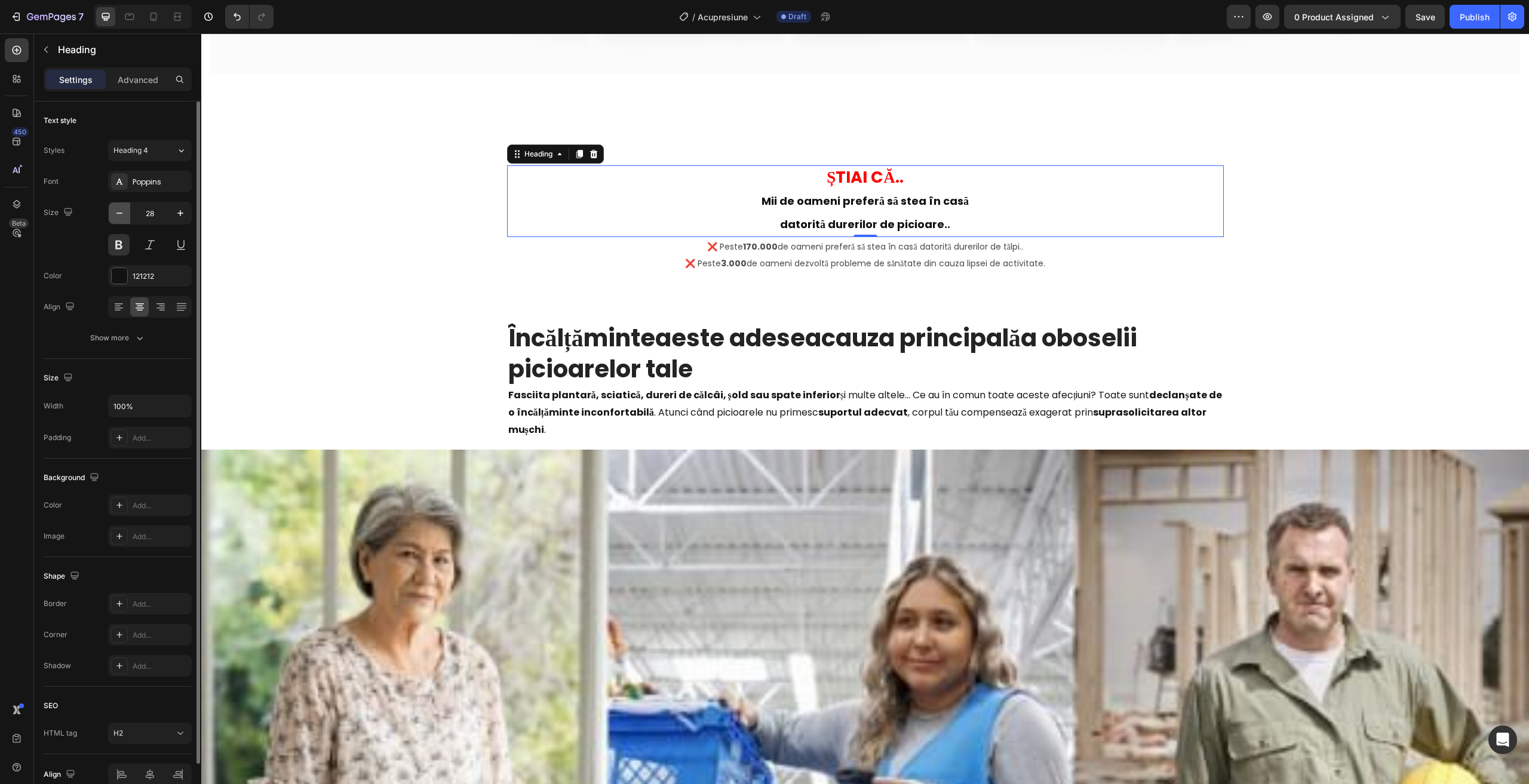
click at [117, 216] on icon "button" at bounding box center [120, 213] width 12 height 12
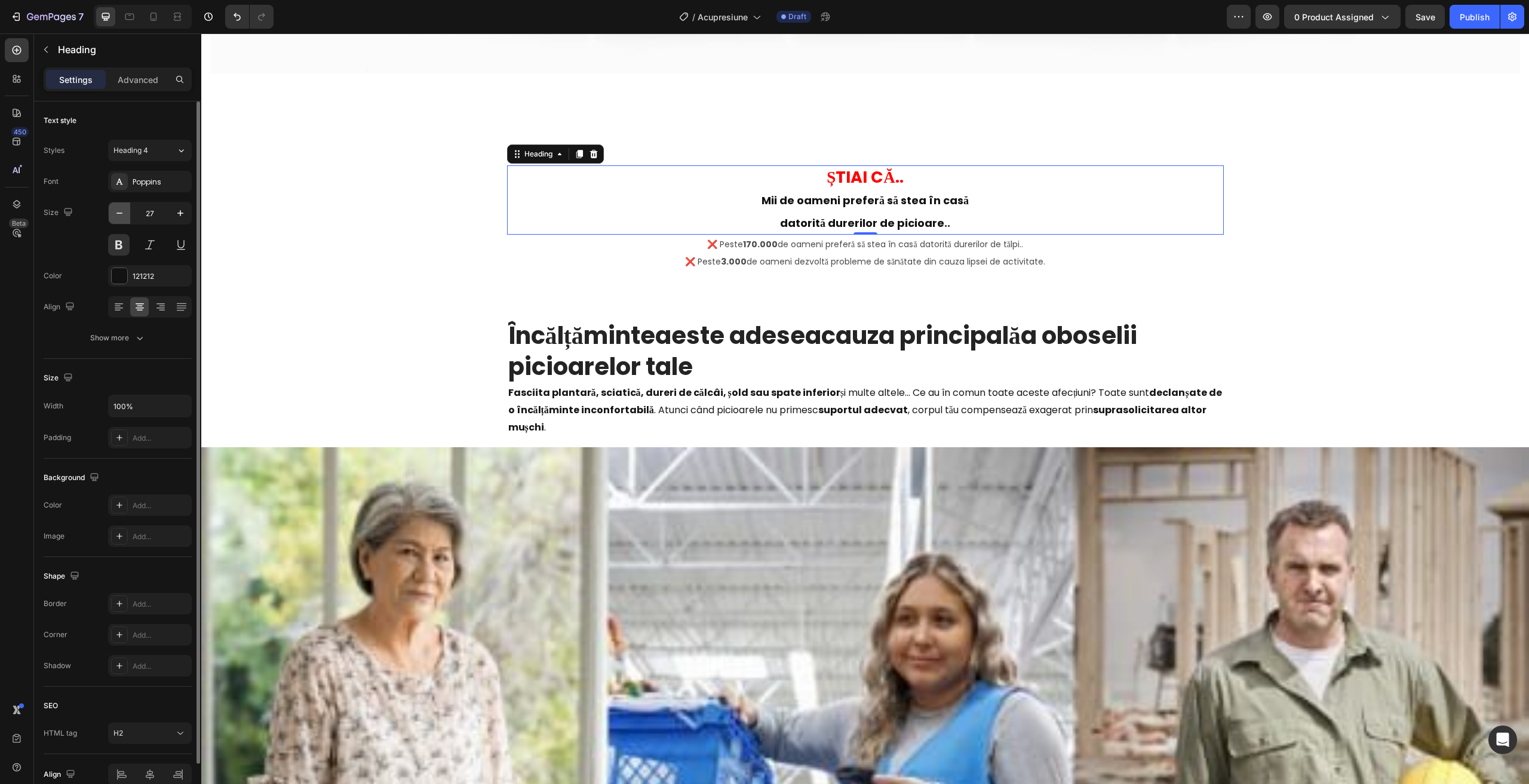
click at [117, 216] on icon "button" at bounding box center [120, 213] width 12 height 12
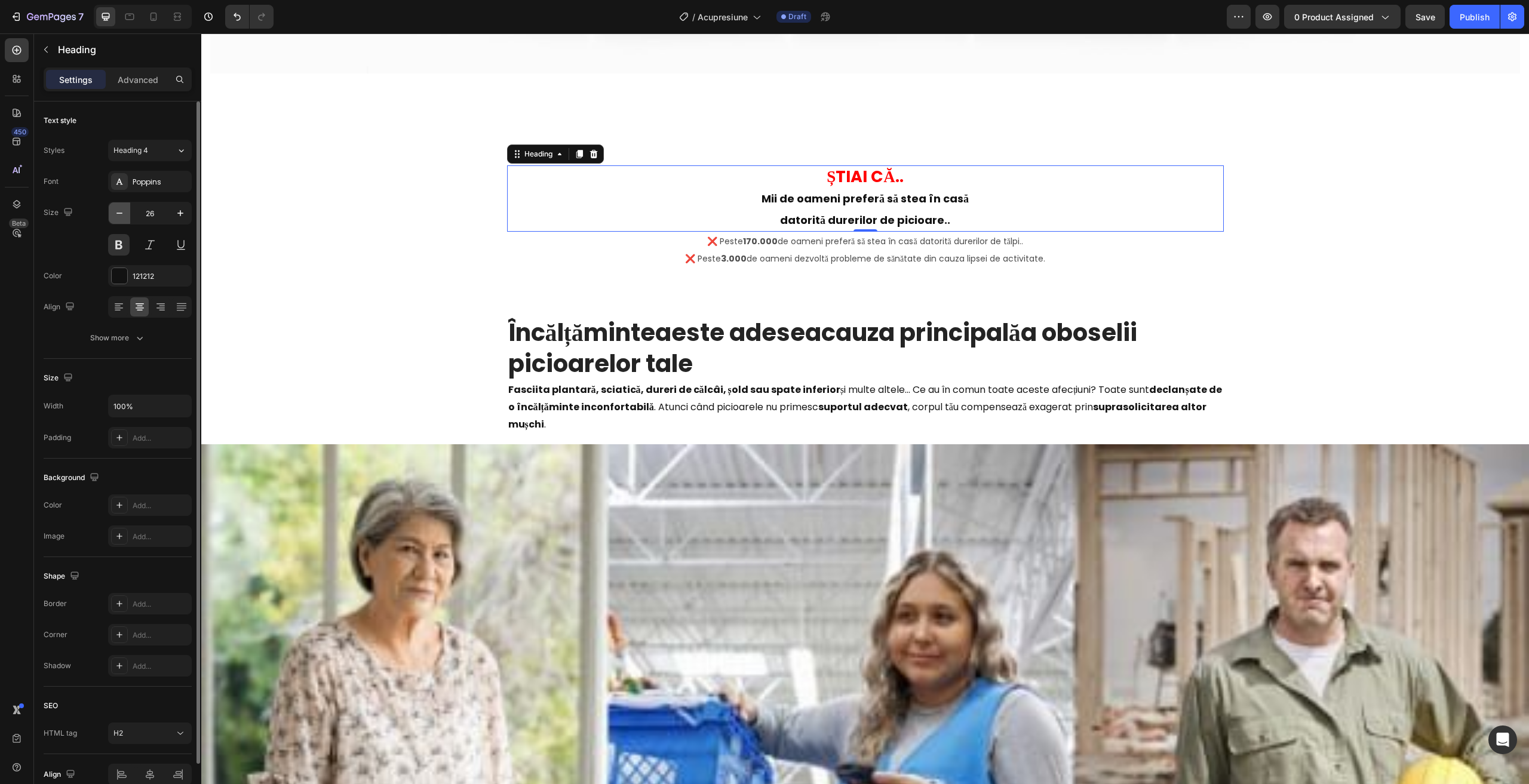
click at [117, 216] on icon "button" at bounding box center [120, 213] width 12 height 12
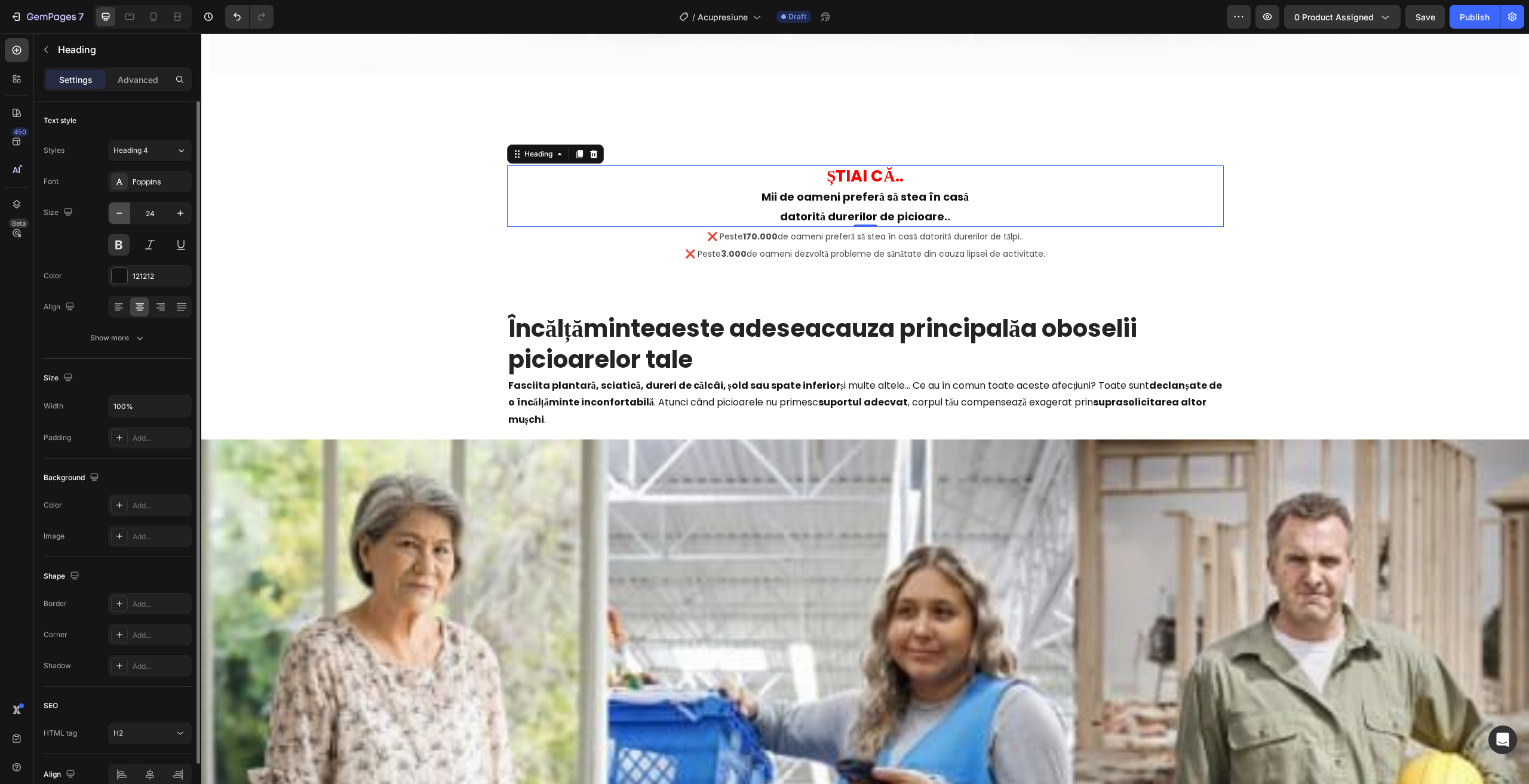
click at [117, 216] on icon "button" at bounding box center [120, 213] width 12 height 12
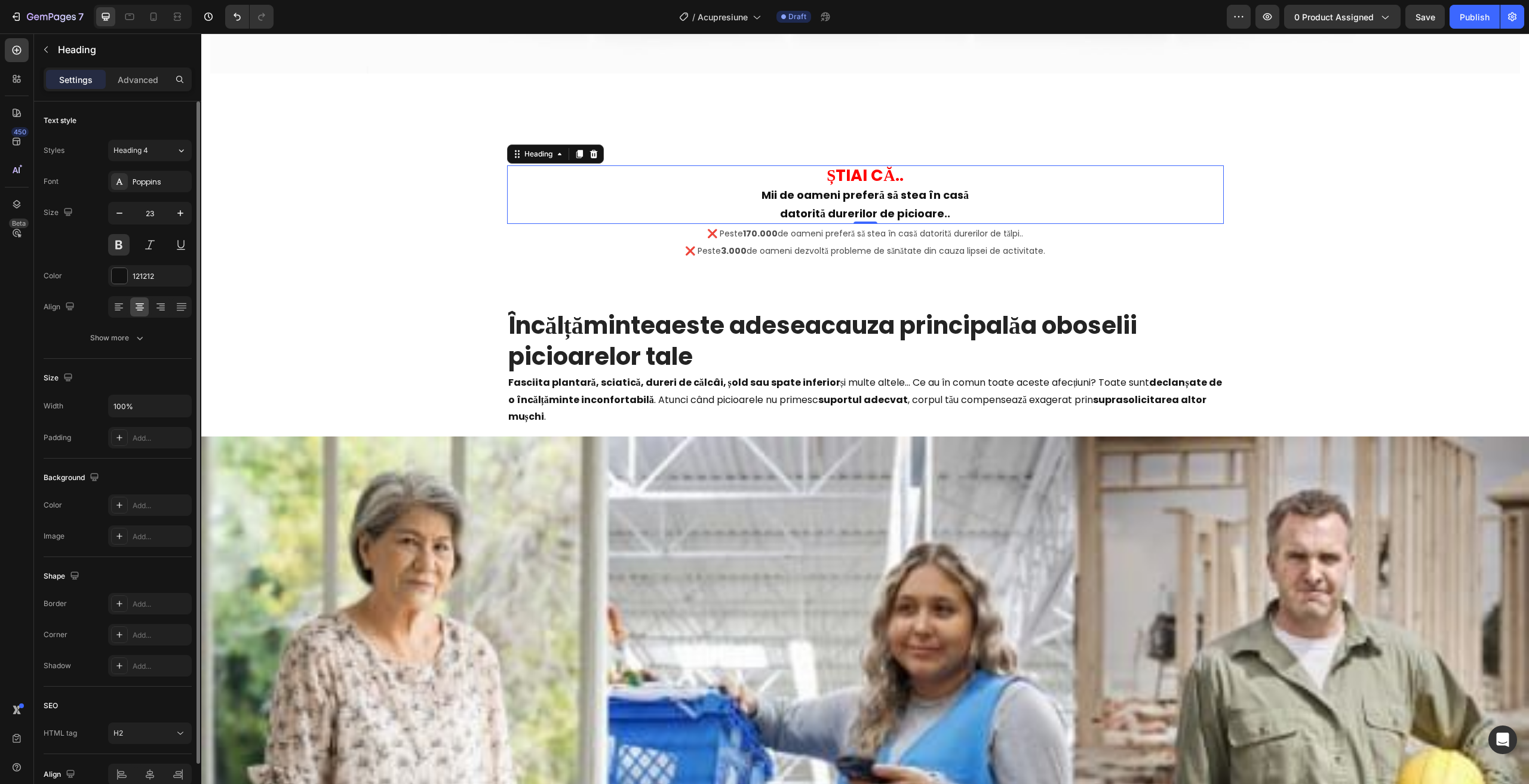
type input "22"
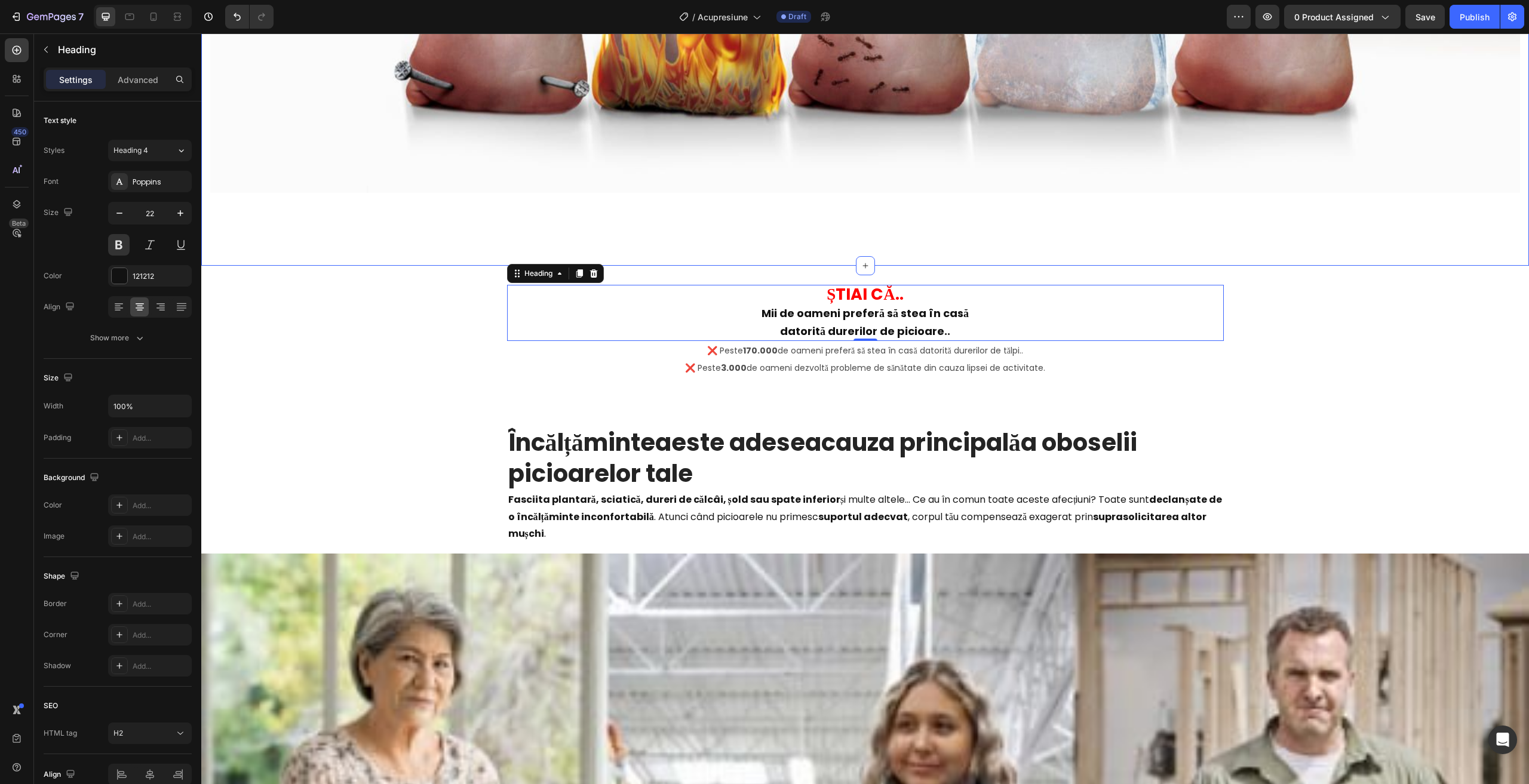
scroll to position [2149, 0]
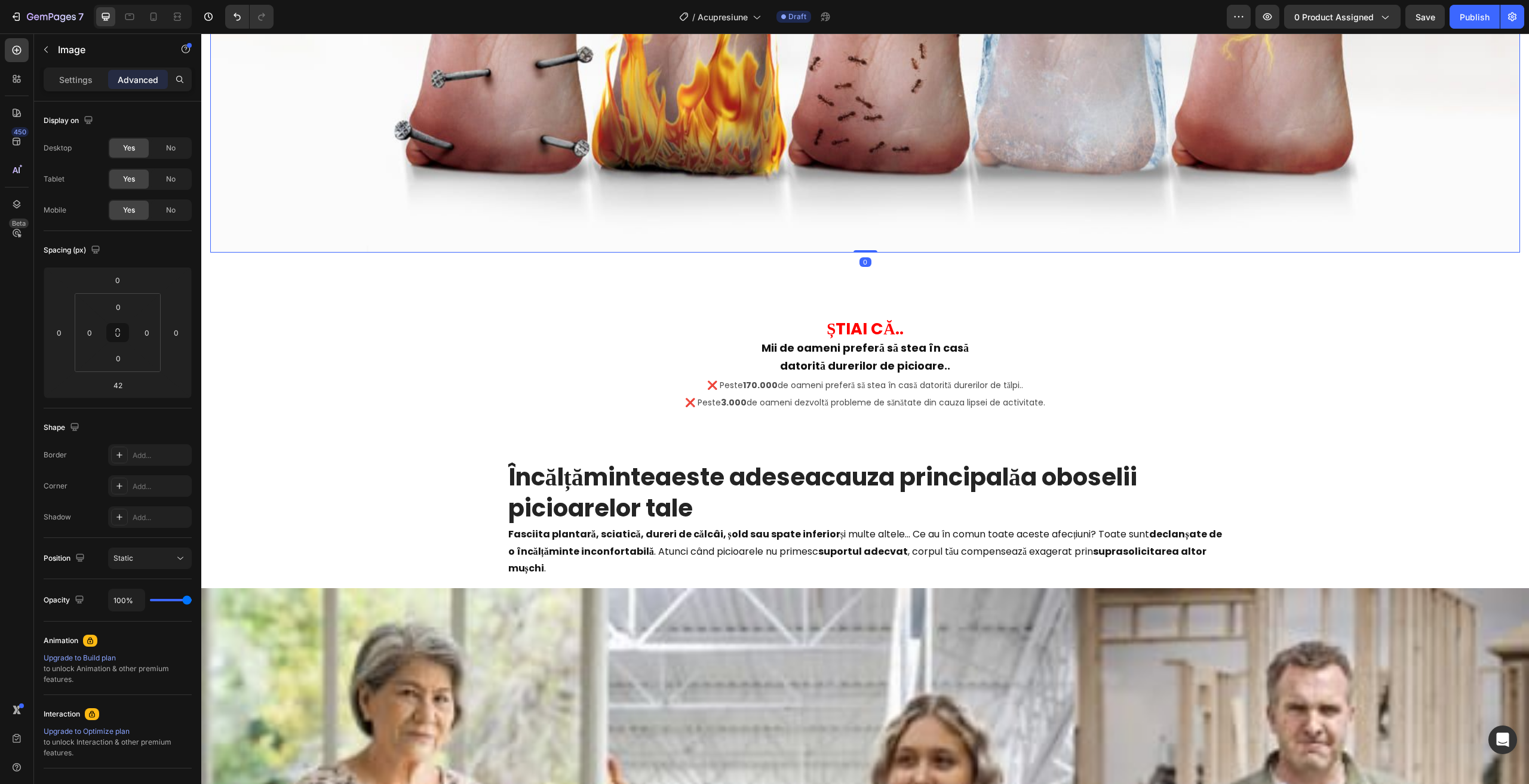
drag, startPoint x: 860, startPoint y: 274, endPoint x: 803, endPoint y: 248, distance: 62.6
type input "0"
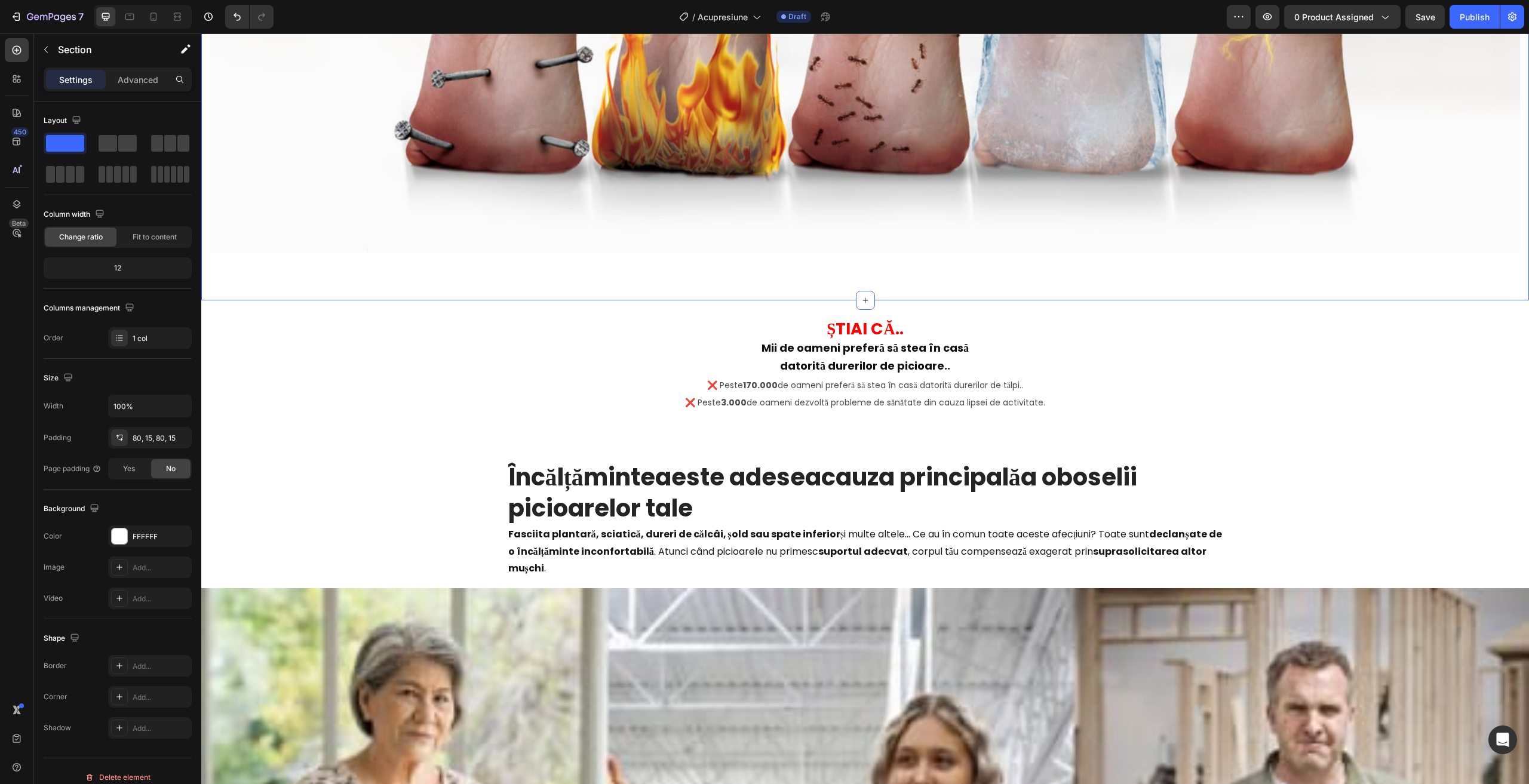
click at [638, 347] on p "⁠⁠⁠⁠⁠⁠⁠ ȘTIAI CĂ.. Mii de oameni preferă să stea în casă datorită durerilor de …" at bounding box center [865, 348] width 714 height 54
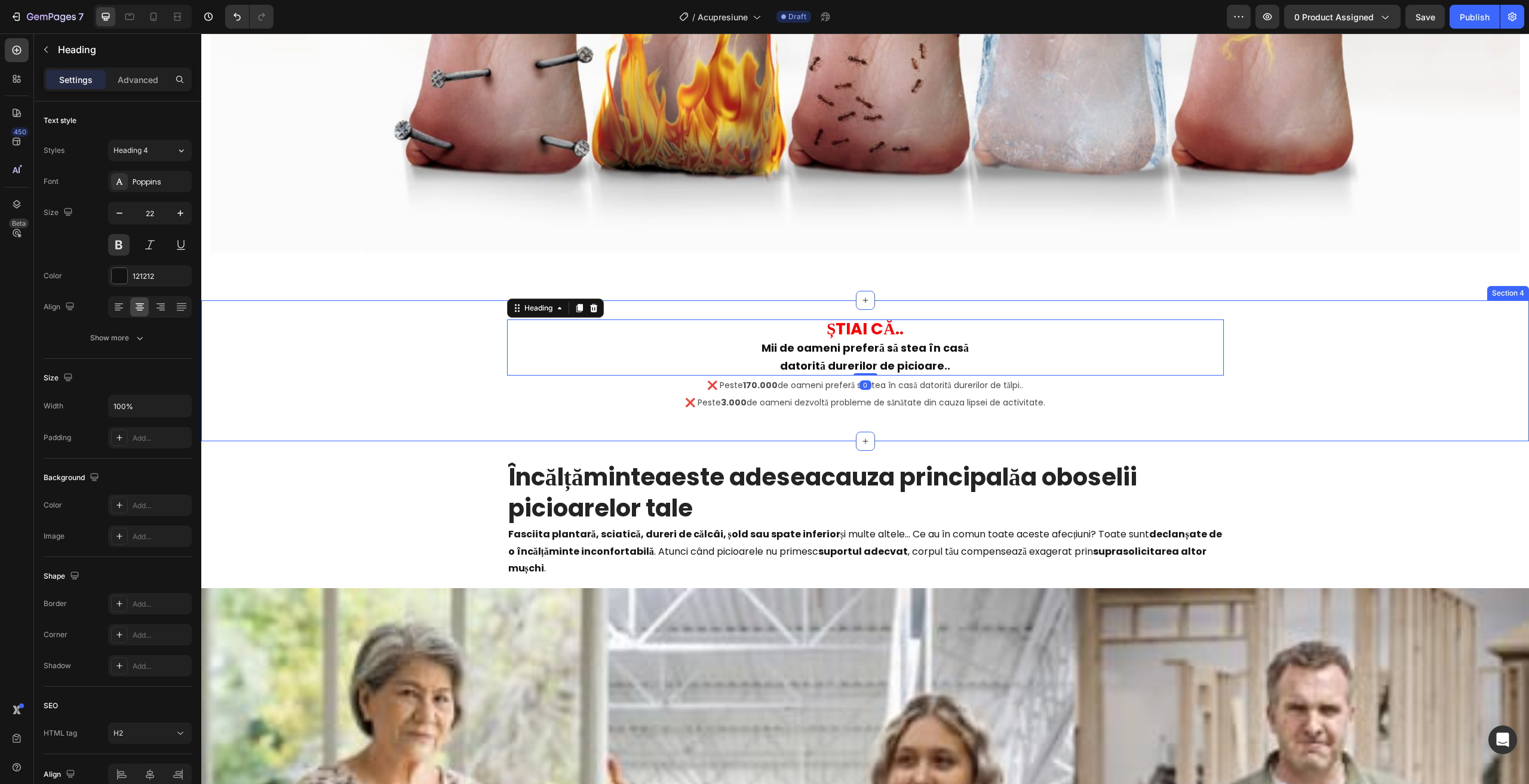
click at [728, 300] on div "⁠⁠⁠⁠⁠⁠⁠ ȘTIAI CĂ.. Mii de oameni preferă să stea în casă datorită durerilor de …" at bounding box center [865, 370] width 1328 height 141
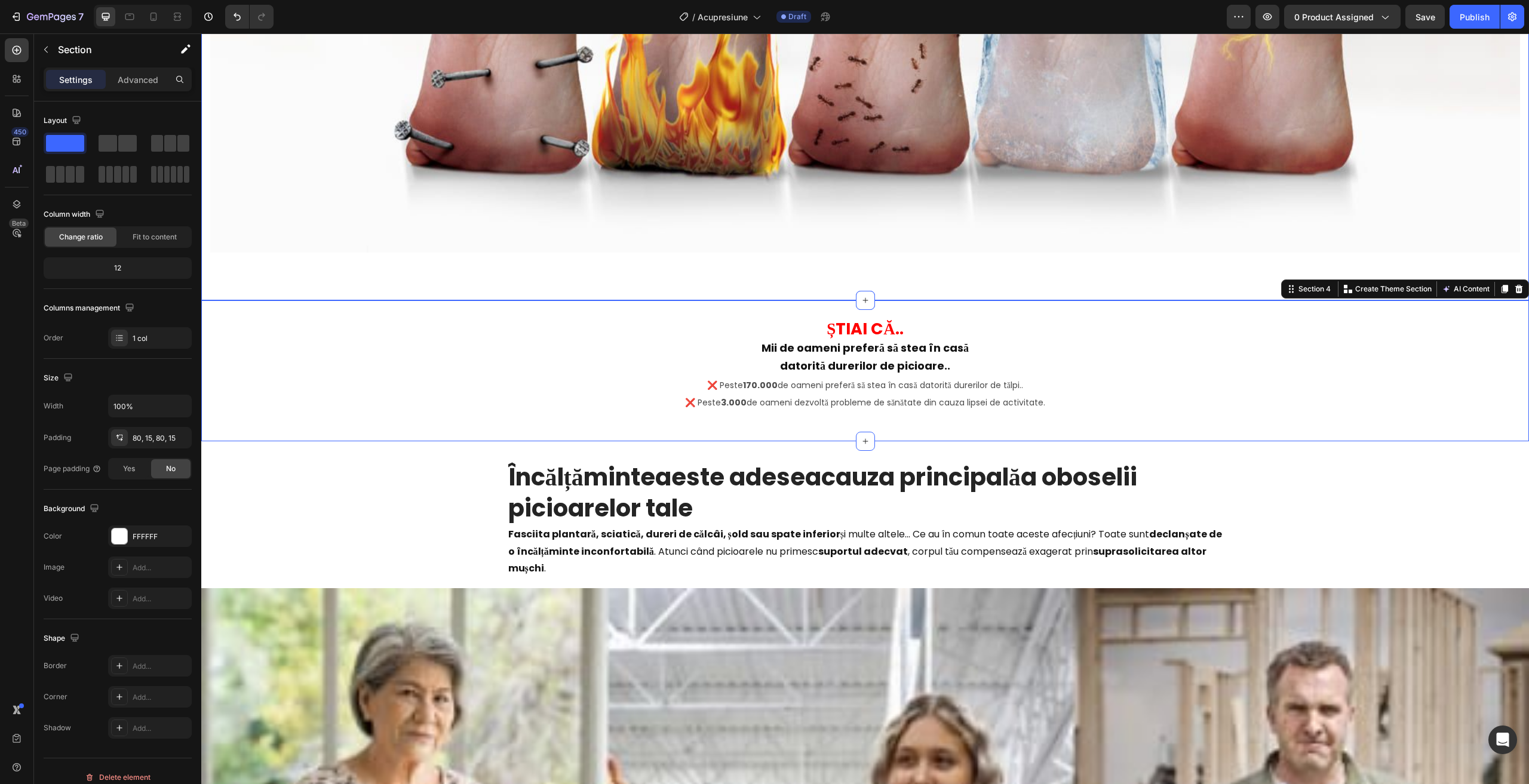
click at [123, 75] on p "Advanced" at bounding box center [138, 79] width 40 height 13
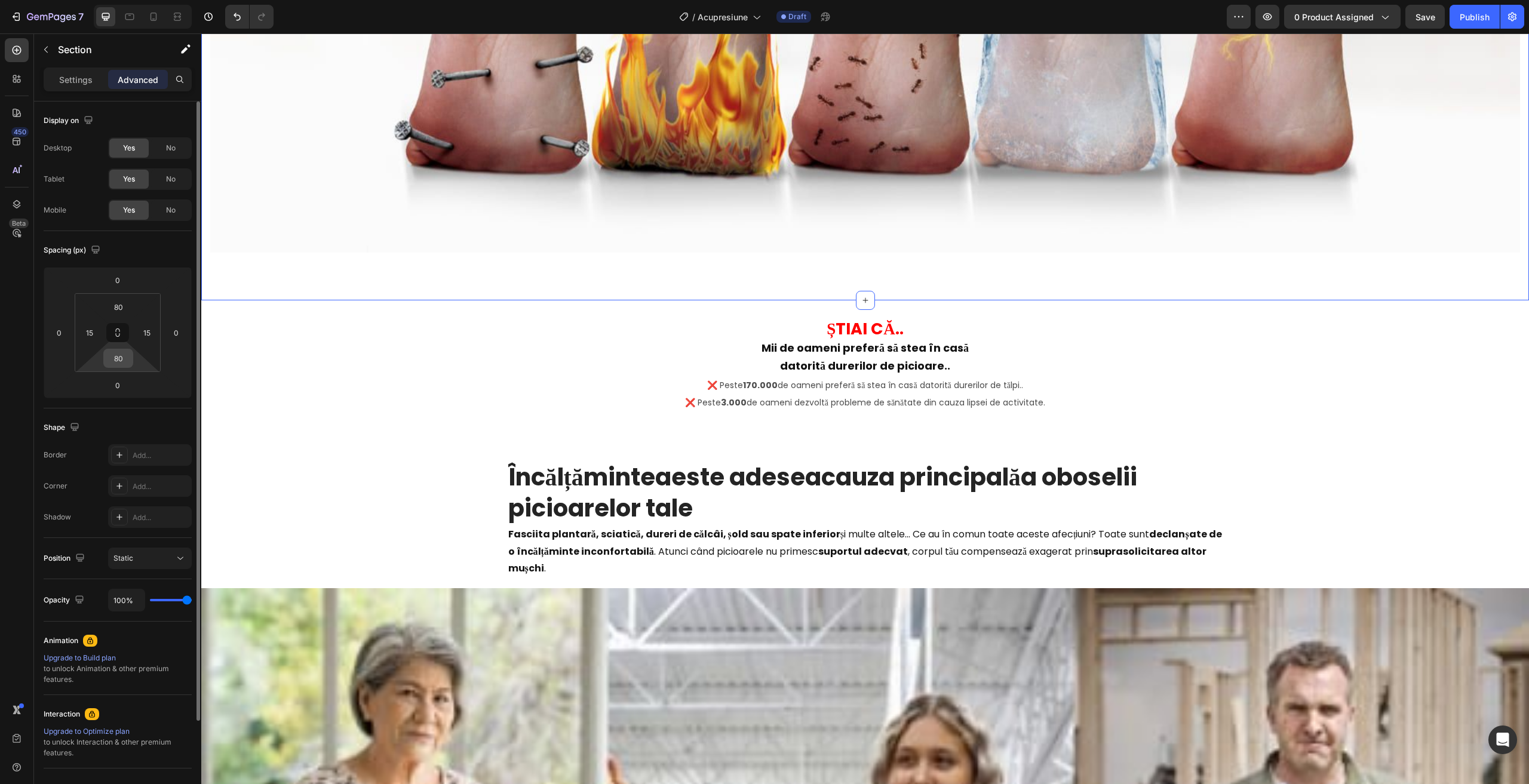
click at [114, 349] on input "80" at bounding box center [118, 357] width 24 height 18
type input "9"
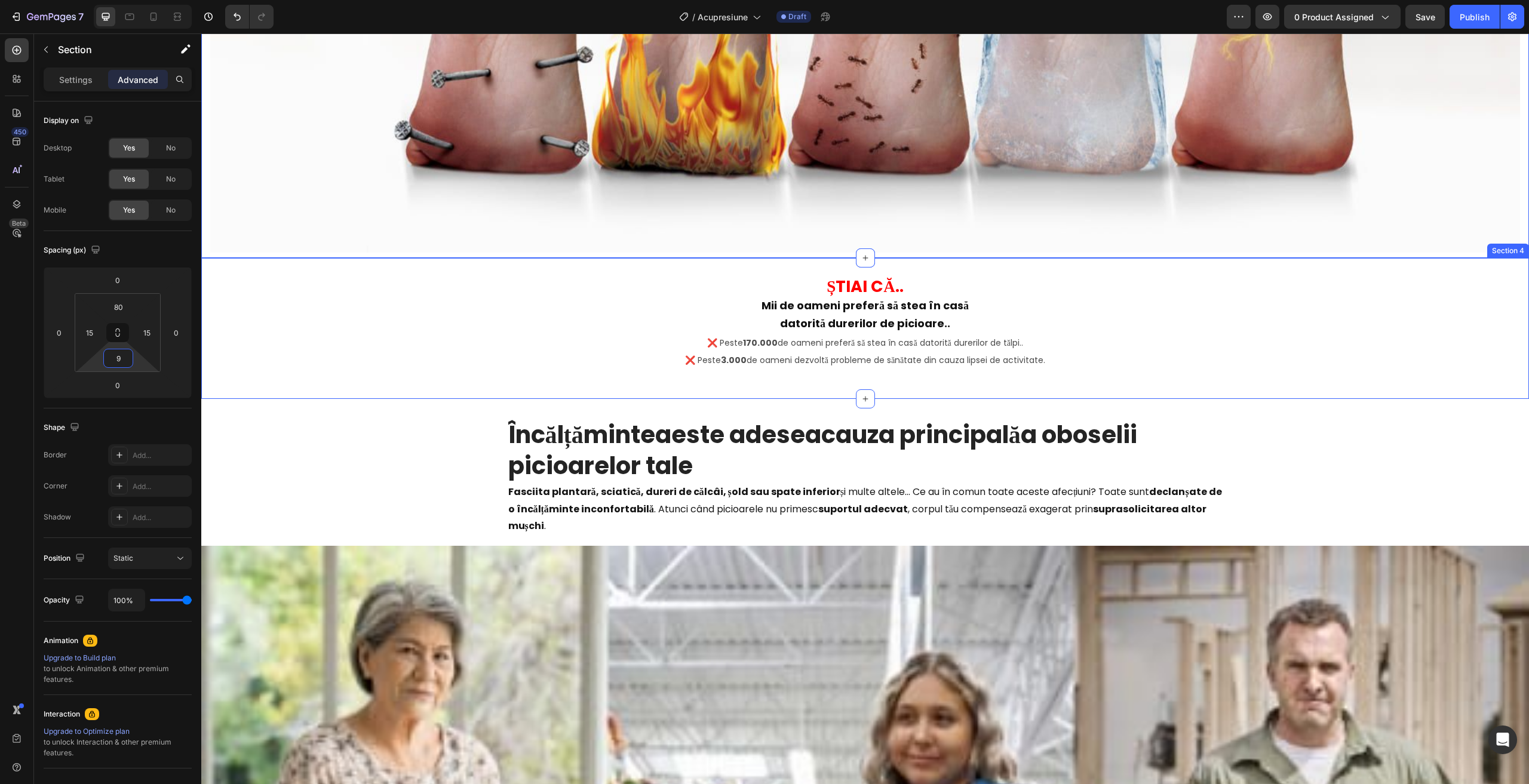
click at [632, 262] on div "⁠⁠⁠⁠⁠⁠⁠ ȘTIAI CĂ.. Mii de oameni preferă să stea în casă datorită durerilor de …" at bounding box center [865, 328] width 1328 height 141
type input "0"
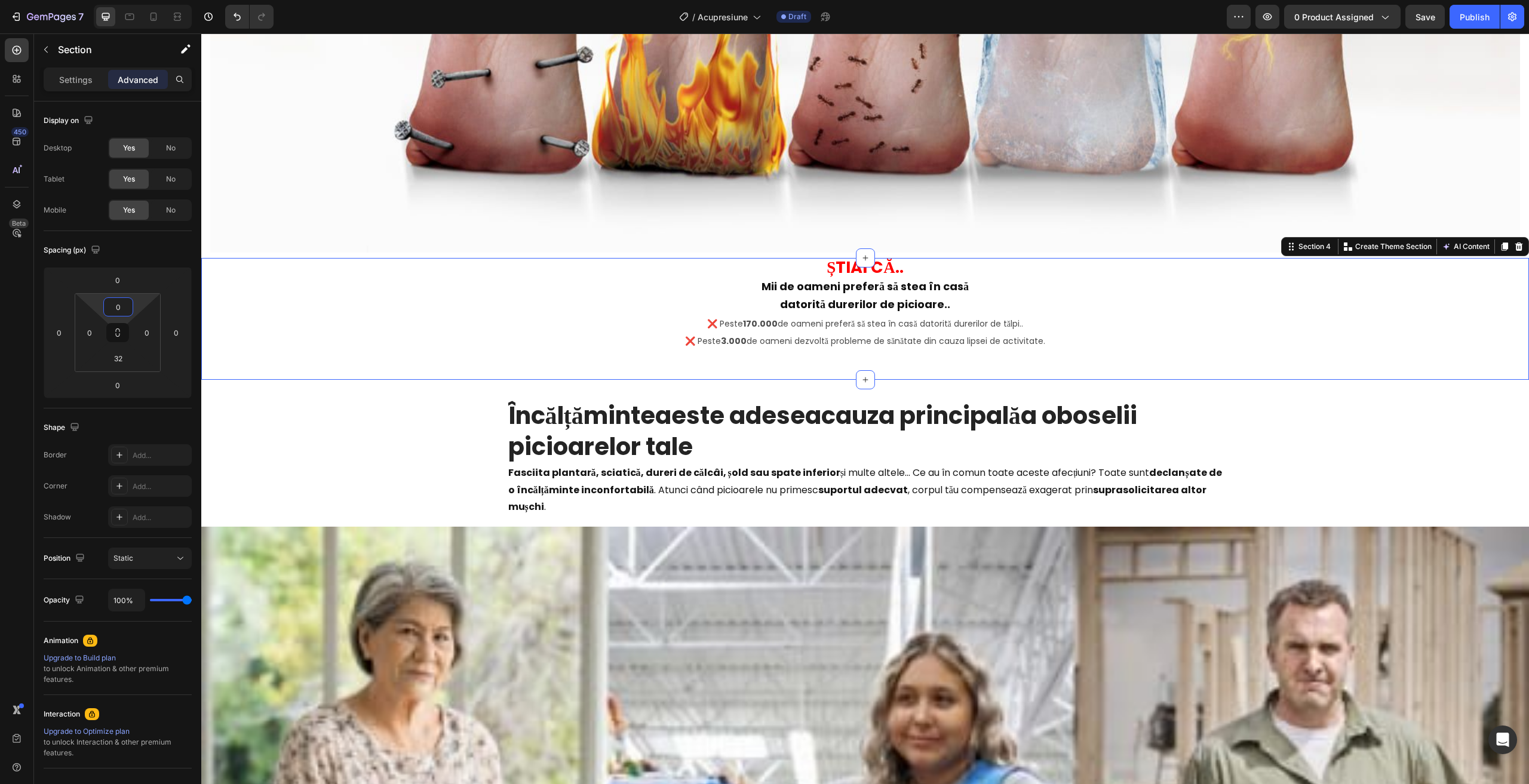
drag, startPoint x: 96, startPoint y: 313, endPoint x: 97, endPoint y: 326, distance: 13.0
click at [97, 0] on html "7 / Acupresiune Draft Preview 0 product assigned Save Publish 450 Beta Sections…" at bounding box center [764, 0] width 1529 height 0
drag, startPoint x: 104, startPoint y: 354, endPoint x: 106, endPoint y: 399, distance: 45.0
click at [0, 0] on div "Spacing (px) 0 0 0 0 0 0 32 0" at bounding box center [0, 0] width 0 height 0
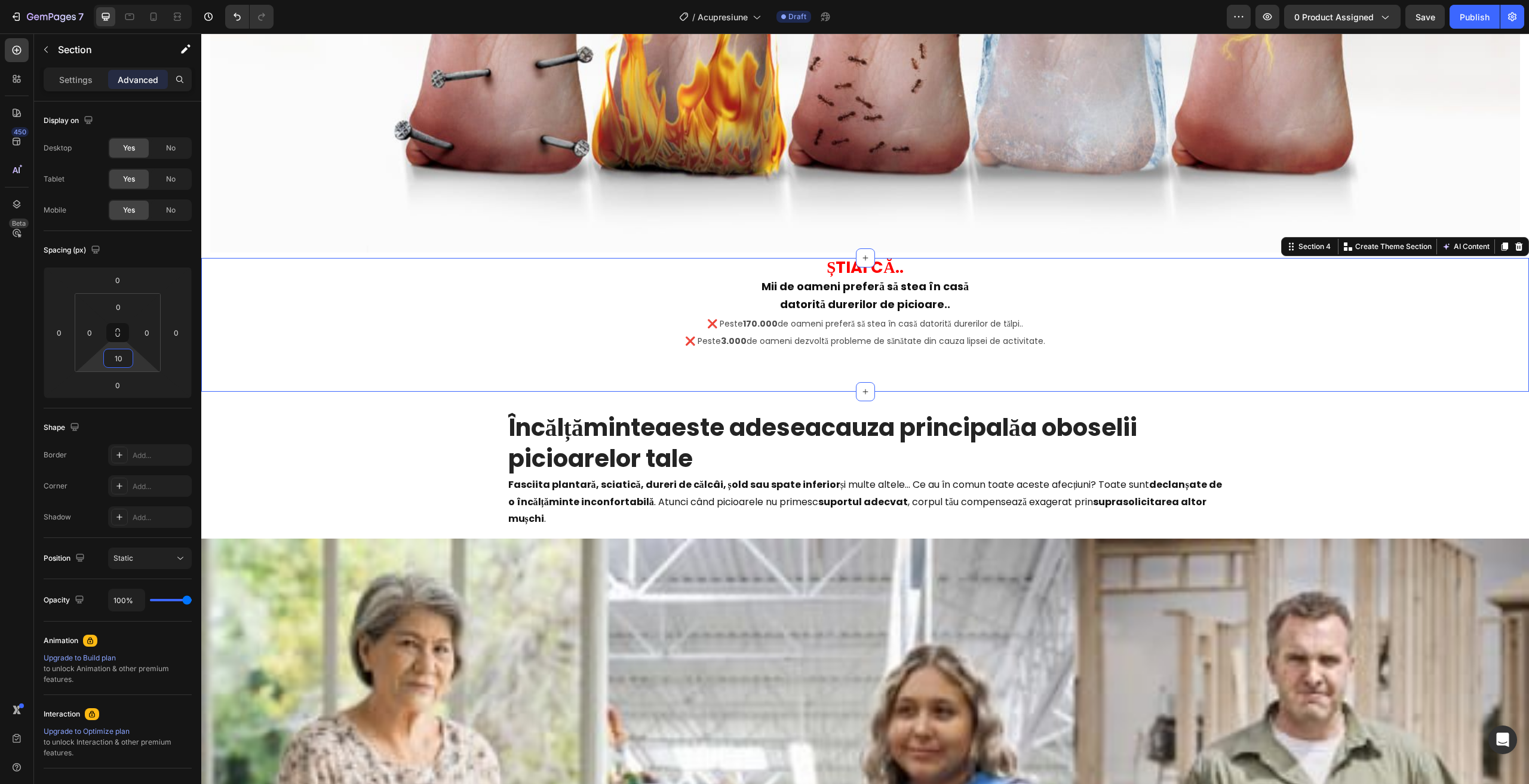
type input "0"
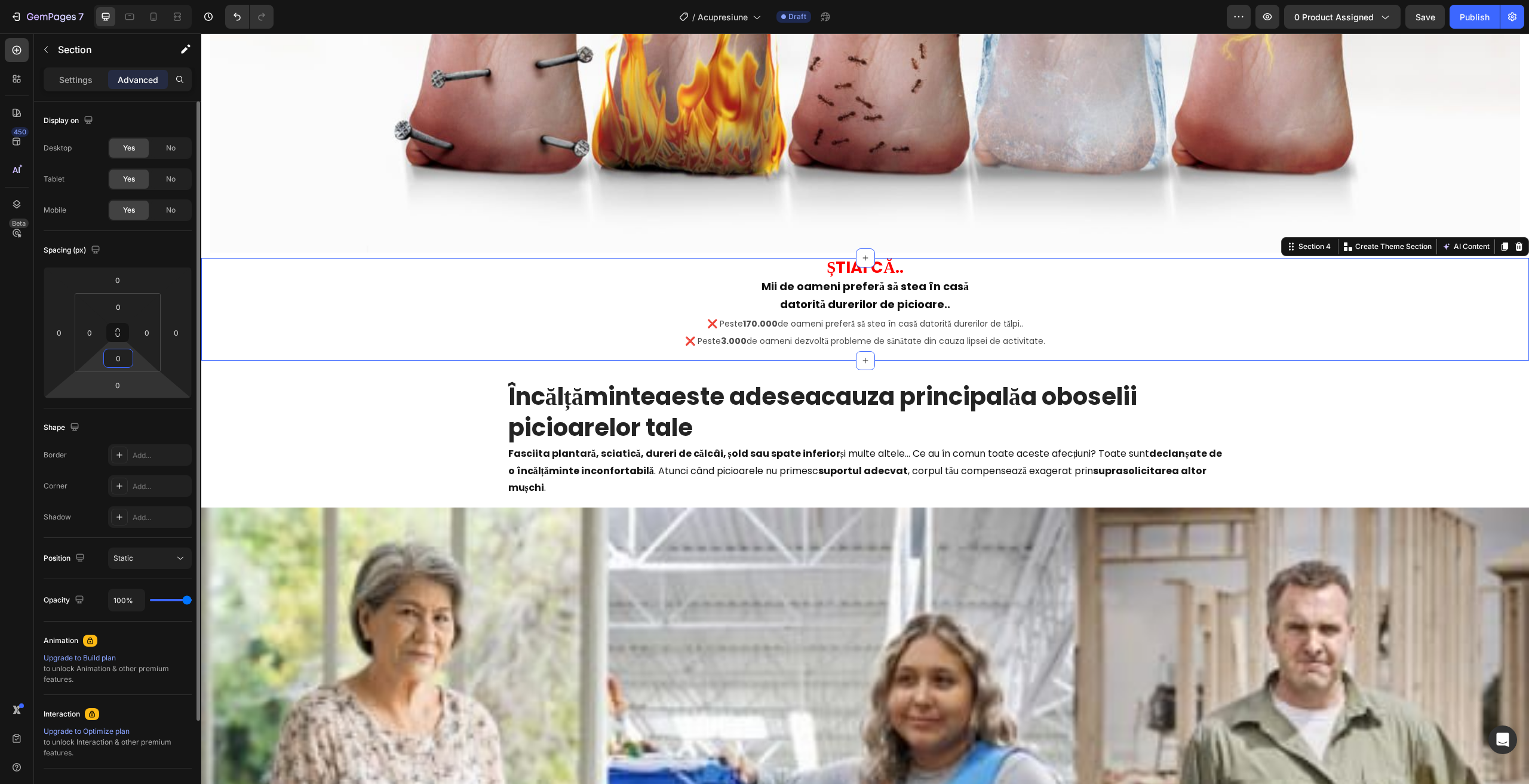
drag, startPoint x: 100, startPoint y: 368, endPoint x: 92, endPoint y: 389, distance: 22.5
click at [94, 0] on html "7 / Acupresiune Draft Preview 0 product assigned Save Publish 450 Beta Sections…" at bounding box center [764, 0] width 1529 height 0
type input "12"
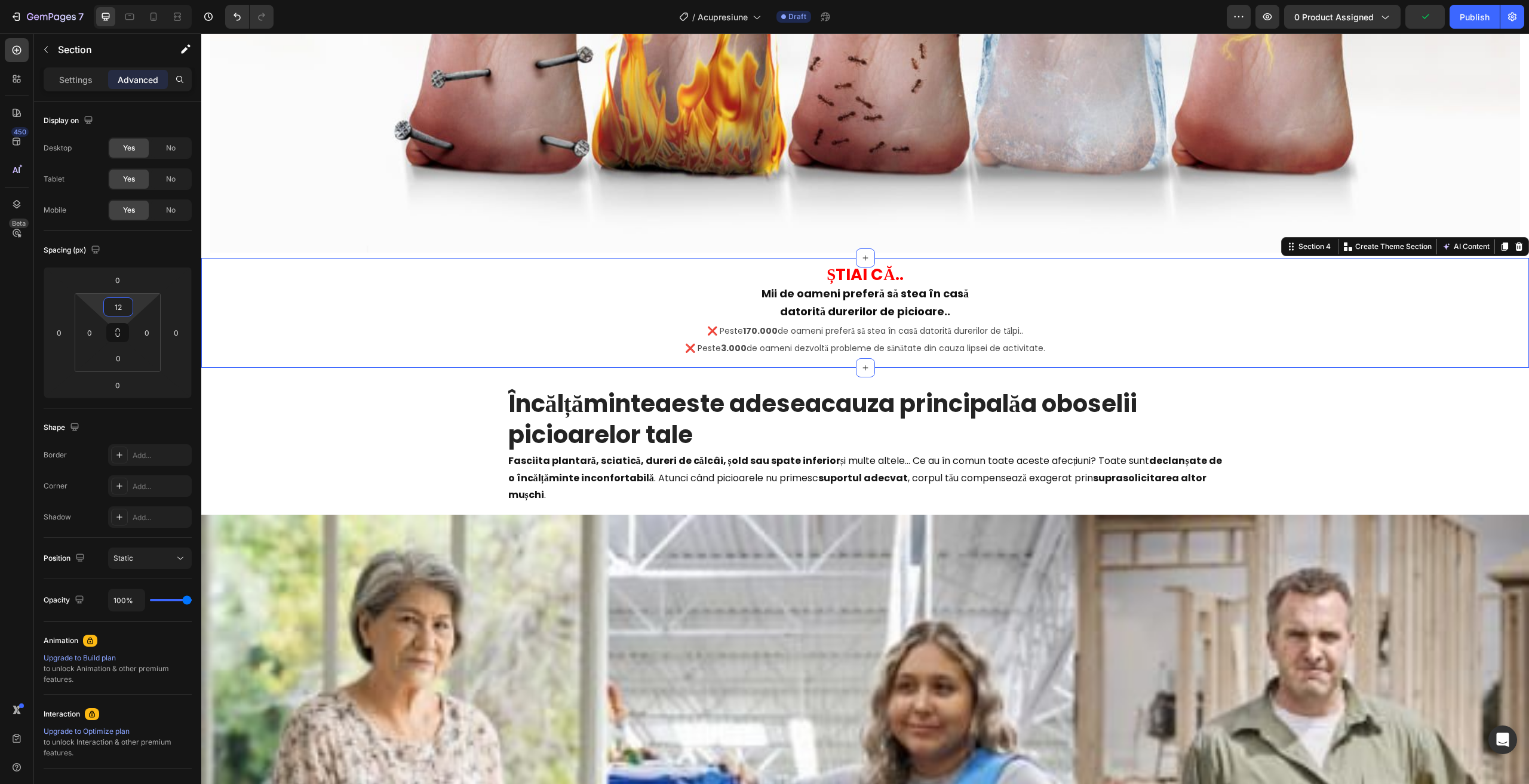
click at [99, 0] on html "7 / Acupresiune Draft Preview 0 product assigned Publish 450 Beta Sections(18) …" at bounding box center [764, 0] width 1529 height 0
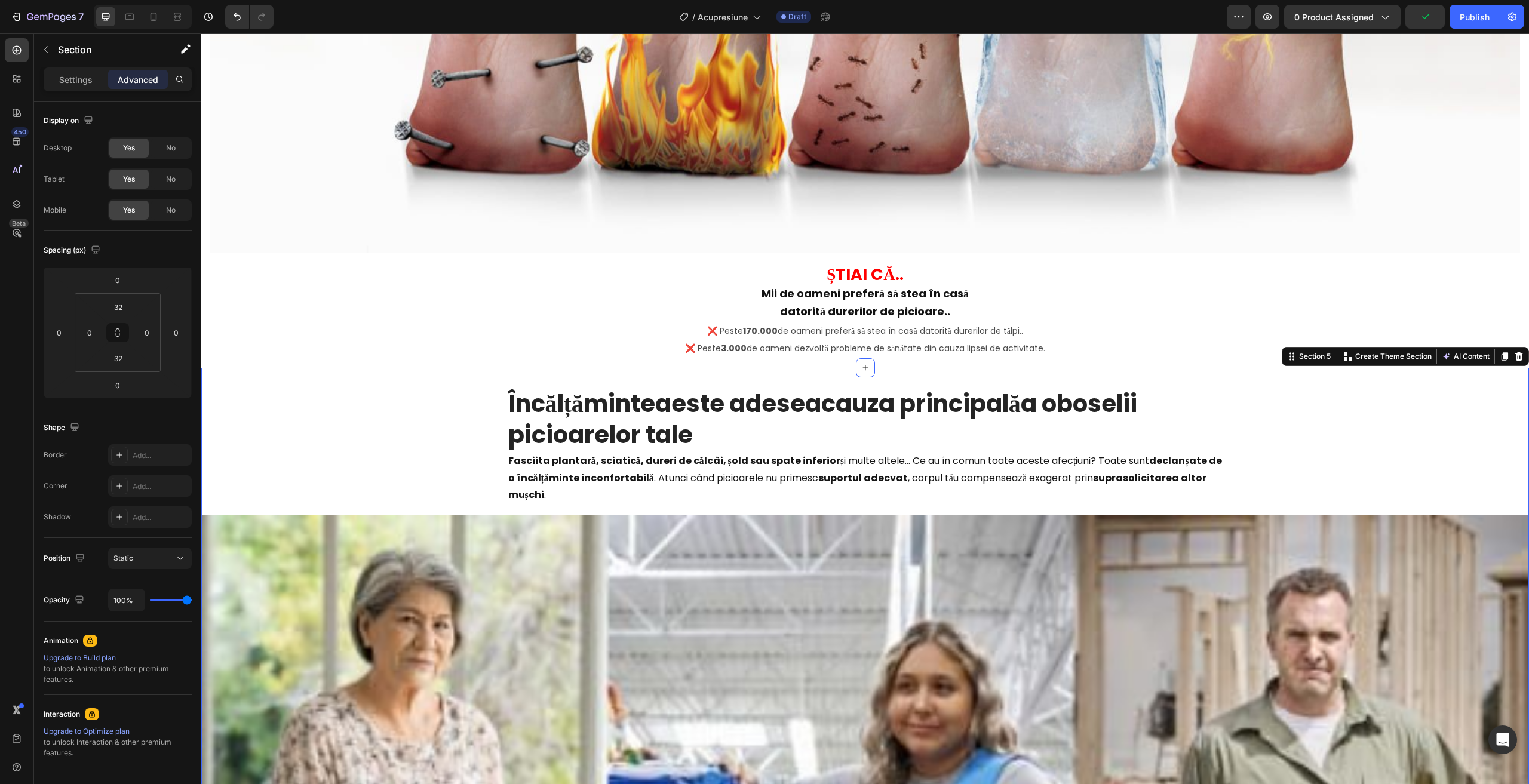
click at [536, 393] on strong "Încălțămintea" at bounding box center [589, 403] width 163 height 34
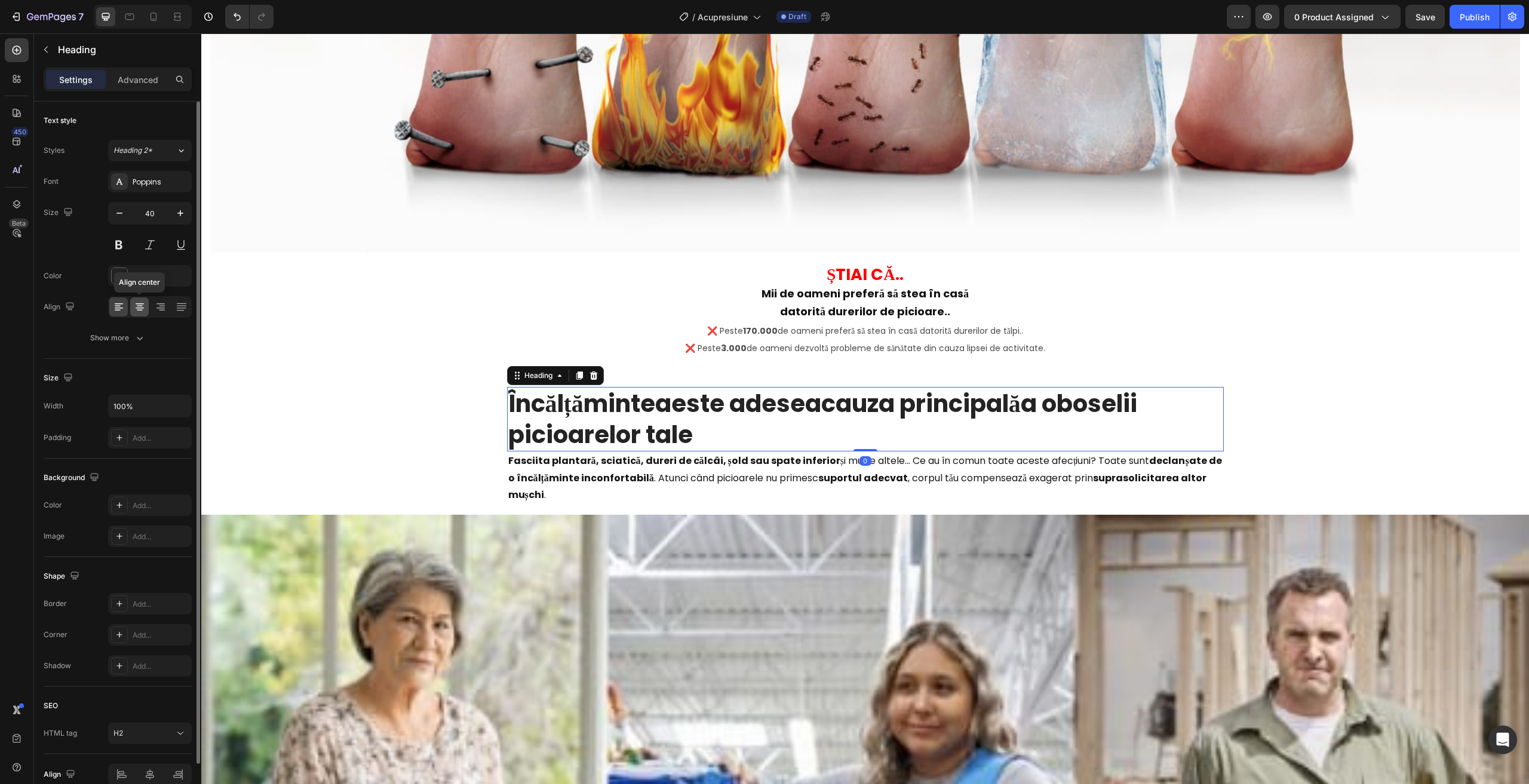
click at [136, 309] on icon at bounding box center [140, 307] width 12 height 12
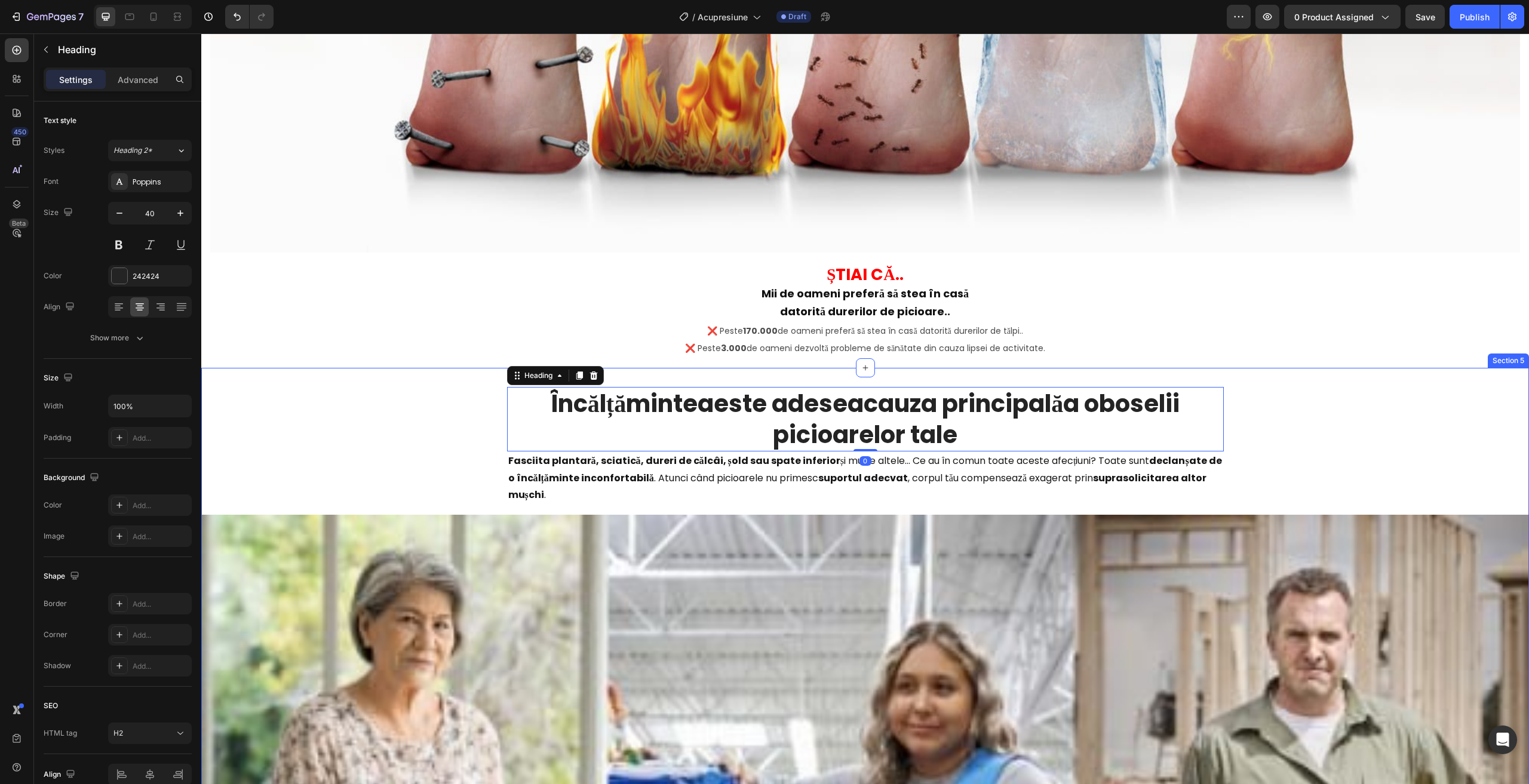
click at [721, 490] on p "Fasciita plantară, sciatică, dureri de călcâi, șold sau spate inferior și multe…" at bounding box center [865, 478] width 714 height 51
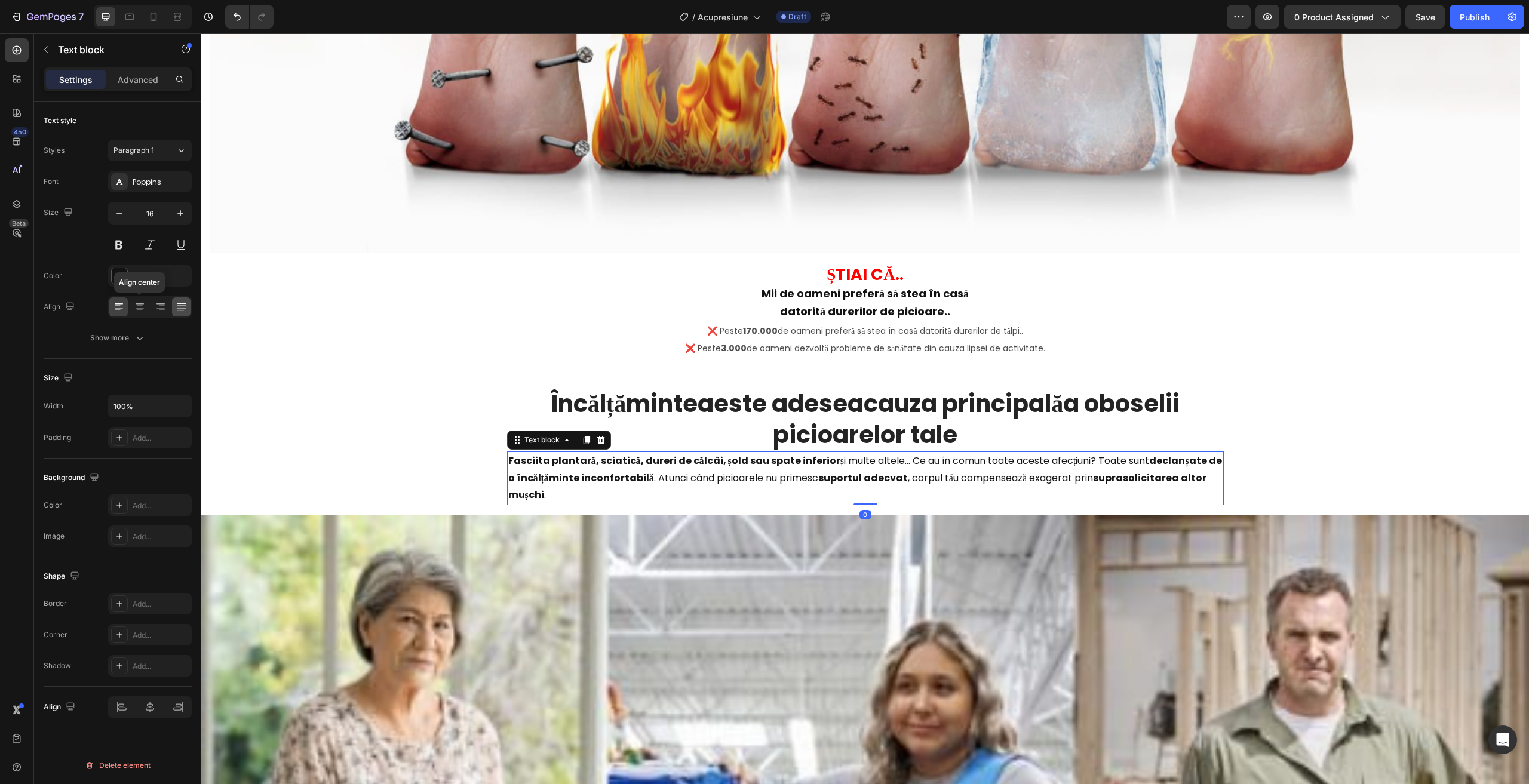
click at [139, 304] on icon at bounding box center [140, 307] width 12 height 12
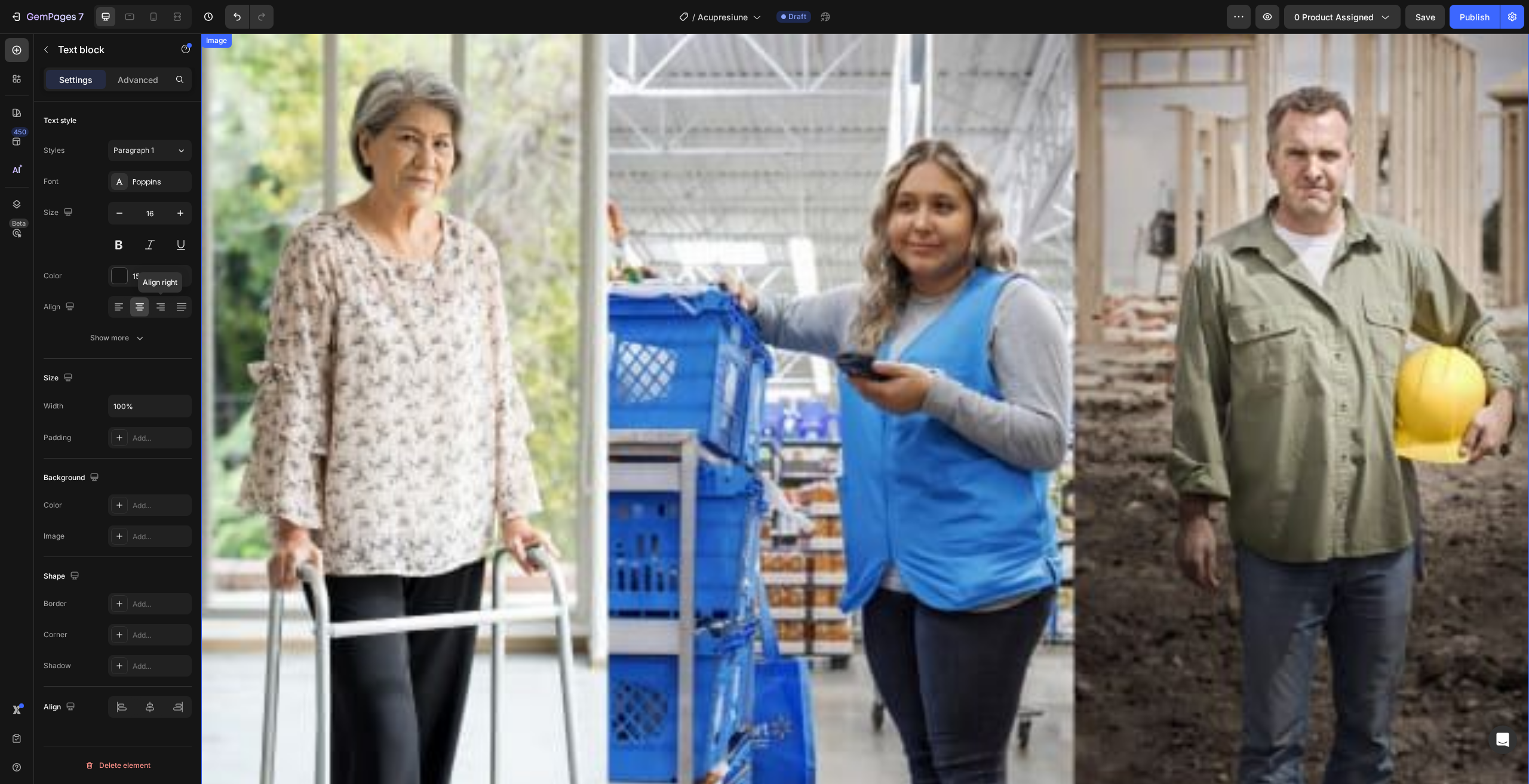
scroll to position [2268, 0]
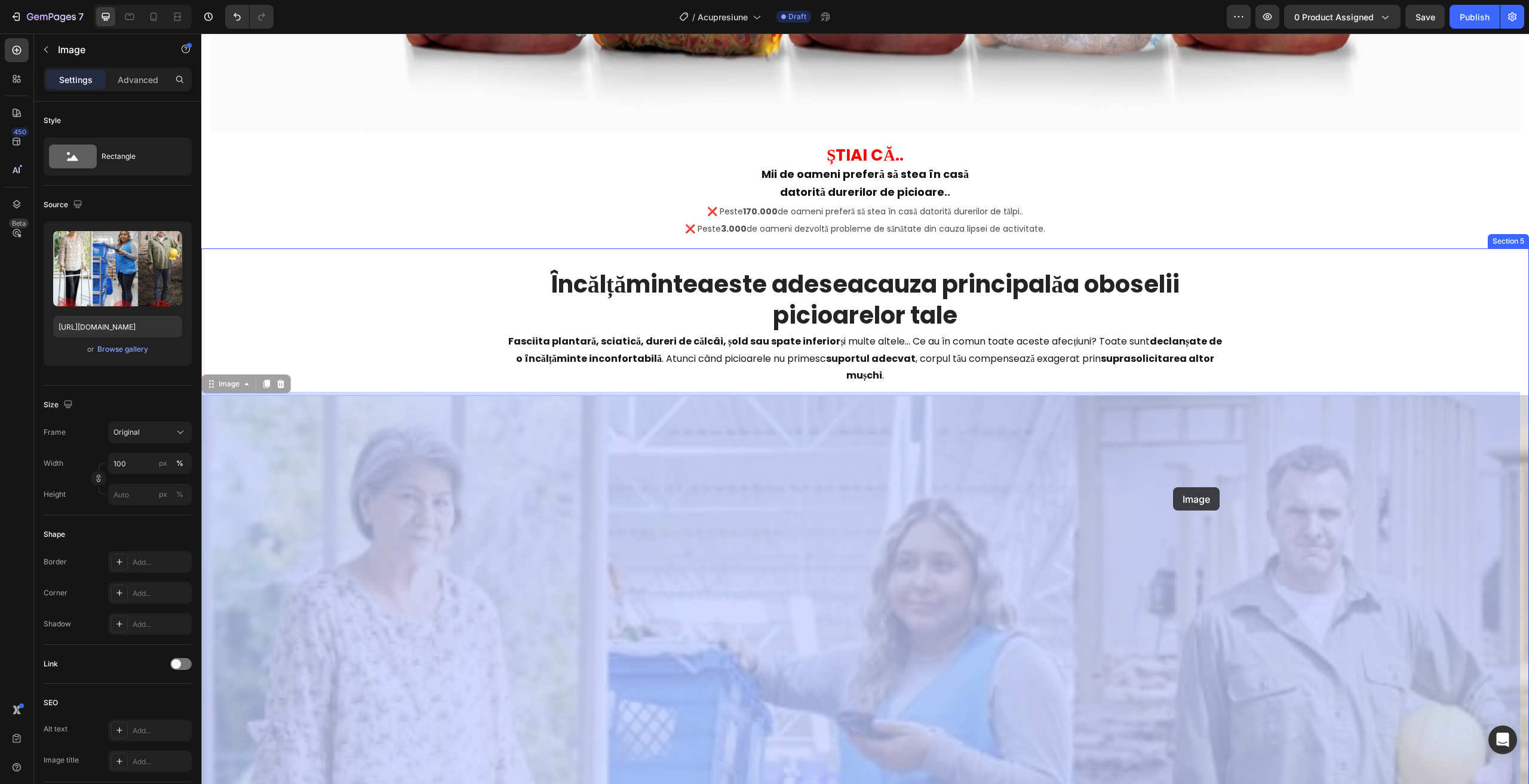
drag, startPoint x: 526, startPoint y: 529, endPoint x: 1015, endPoint y: 439, distance: 497.2
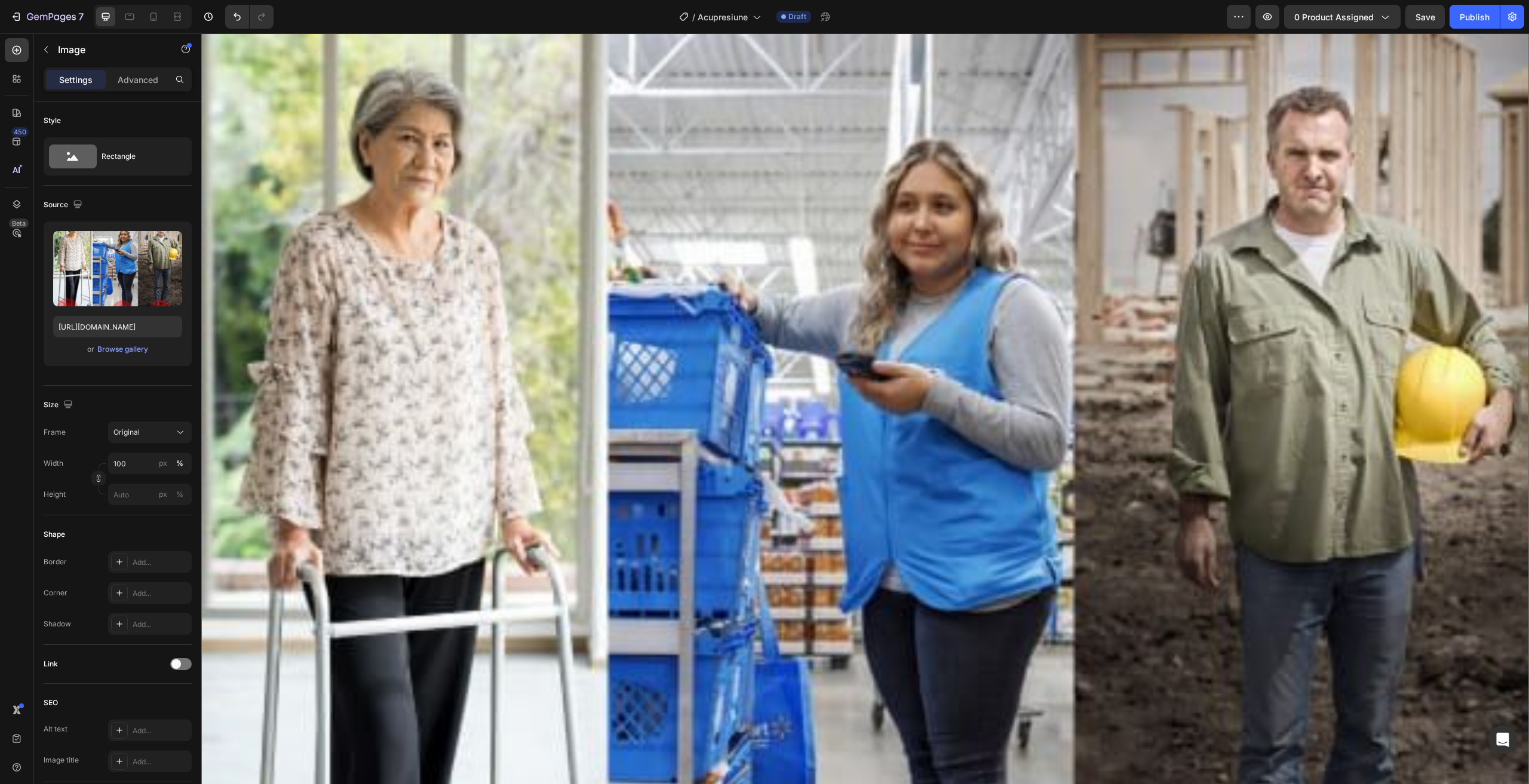
scroll to position [2208, 0]
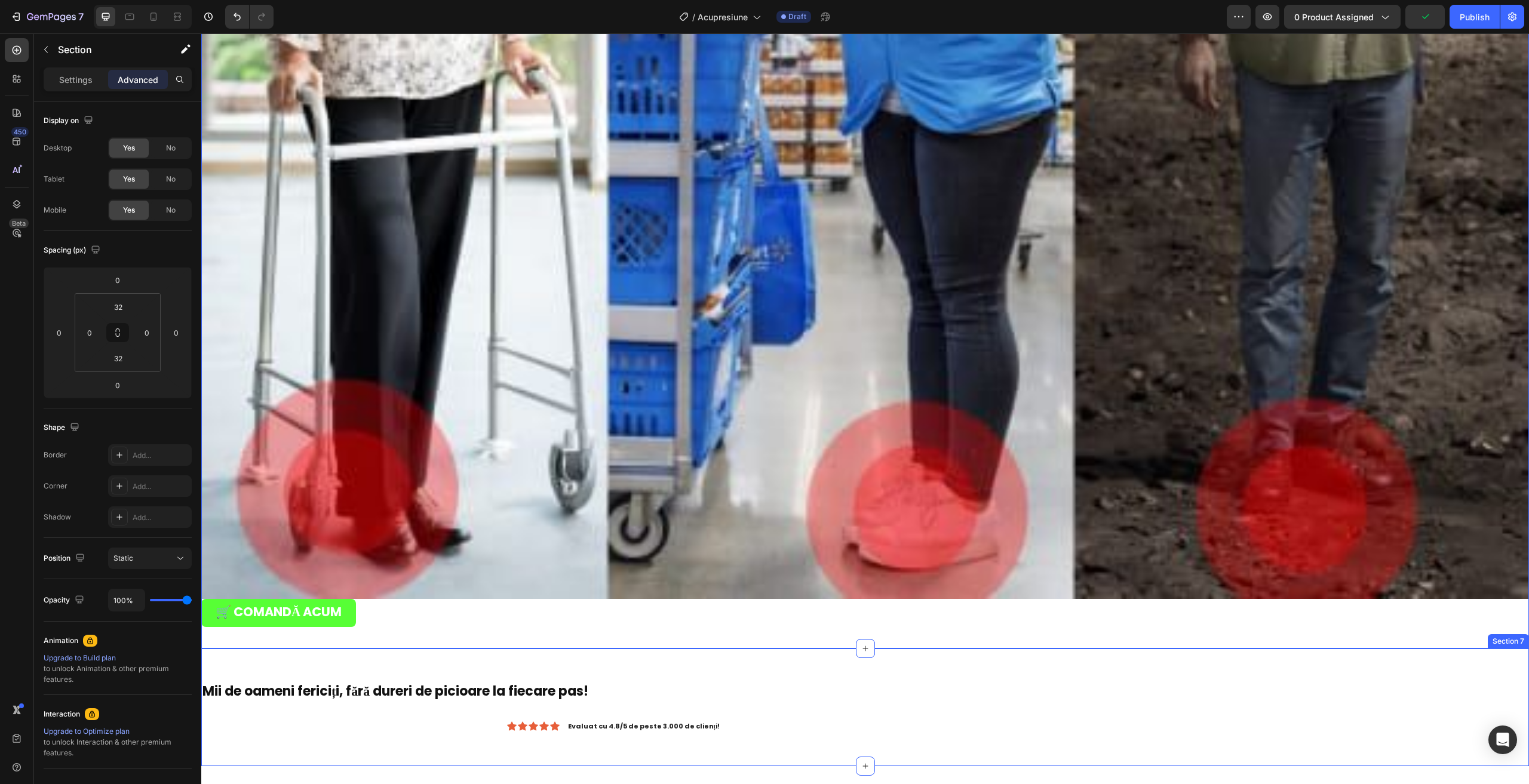
scroll to position [3581, 0]
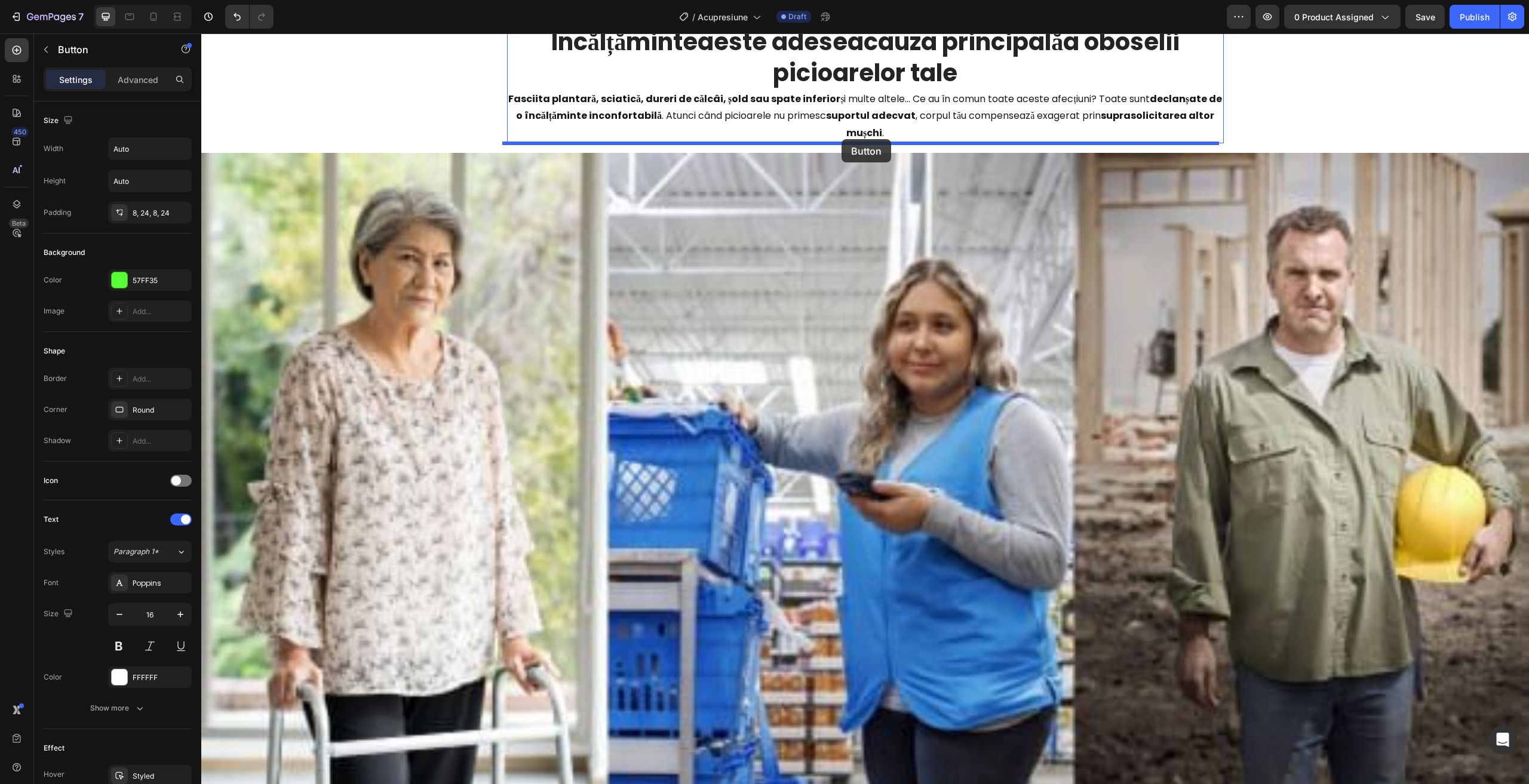
drag, startPoint x: 319, startPoint y: 134, endPoint x: 837, endPoint y: 140, distance: 518.0
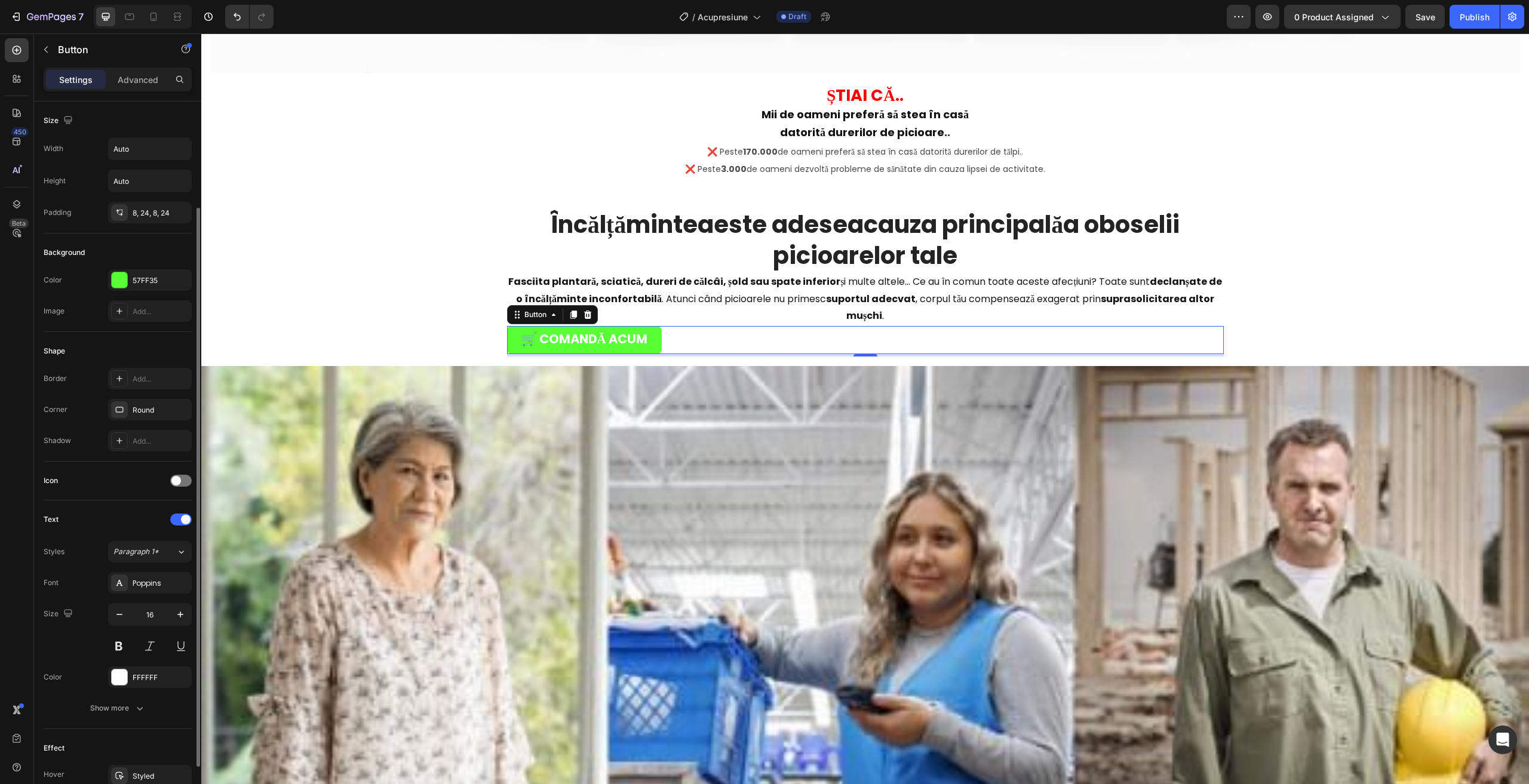
scroll to position [202, 0]
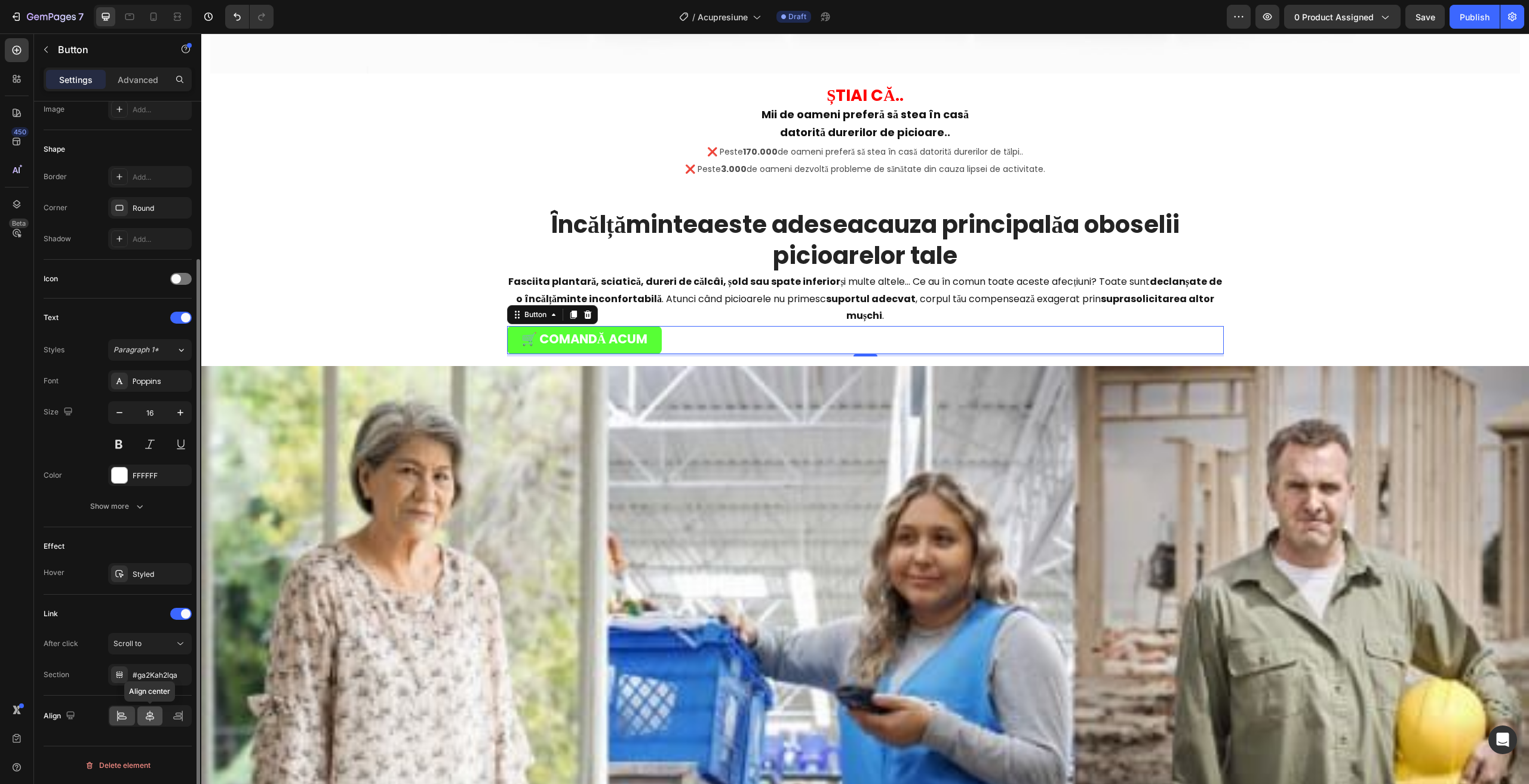
click at [144, 714] on icon at bounding box center [150, 716] width 12 height 12
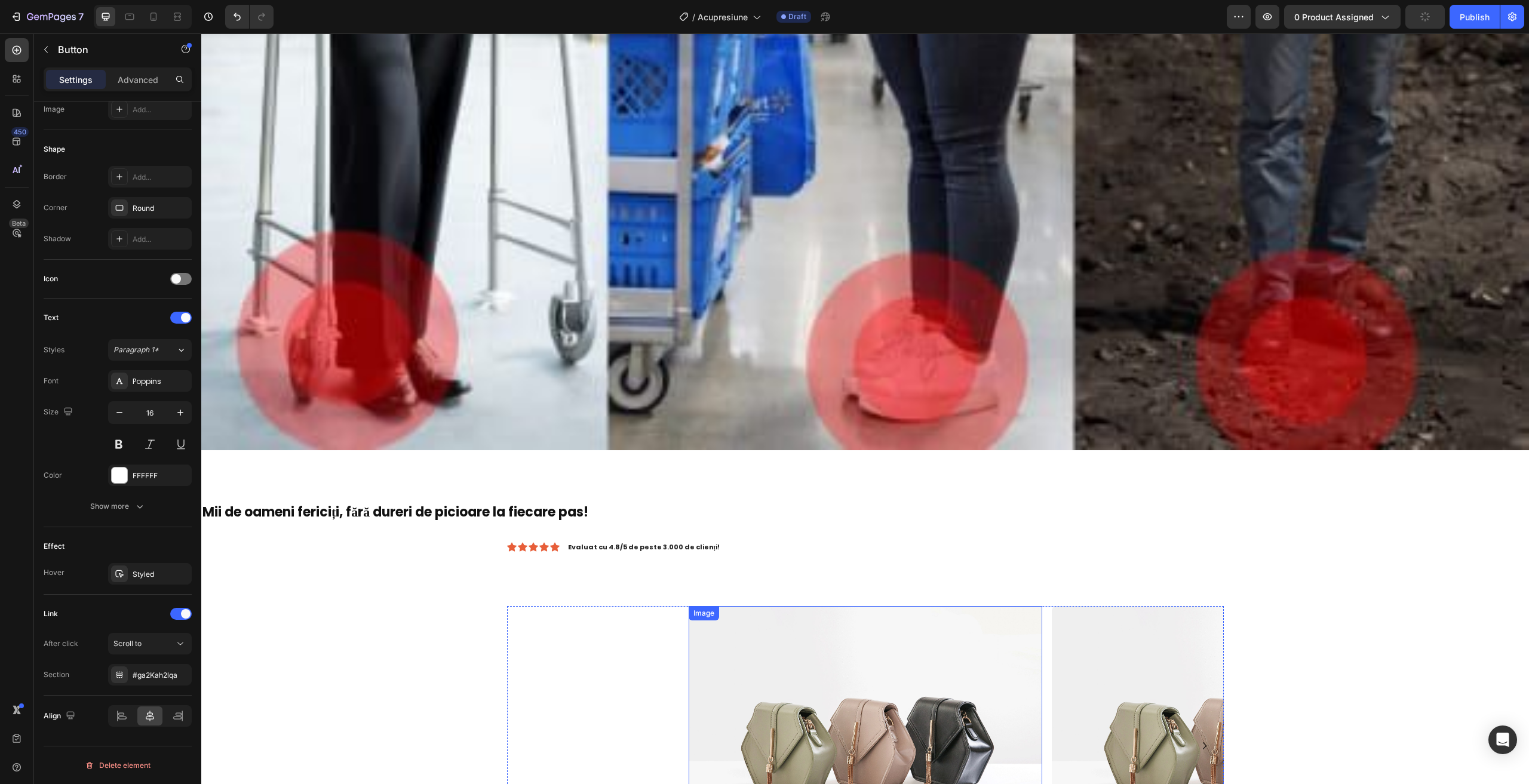
scroll to position [3641, 0]
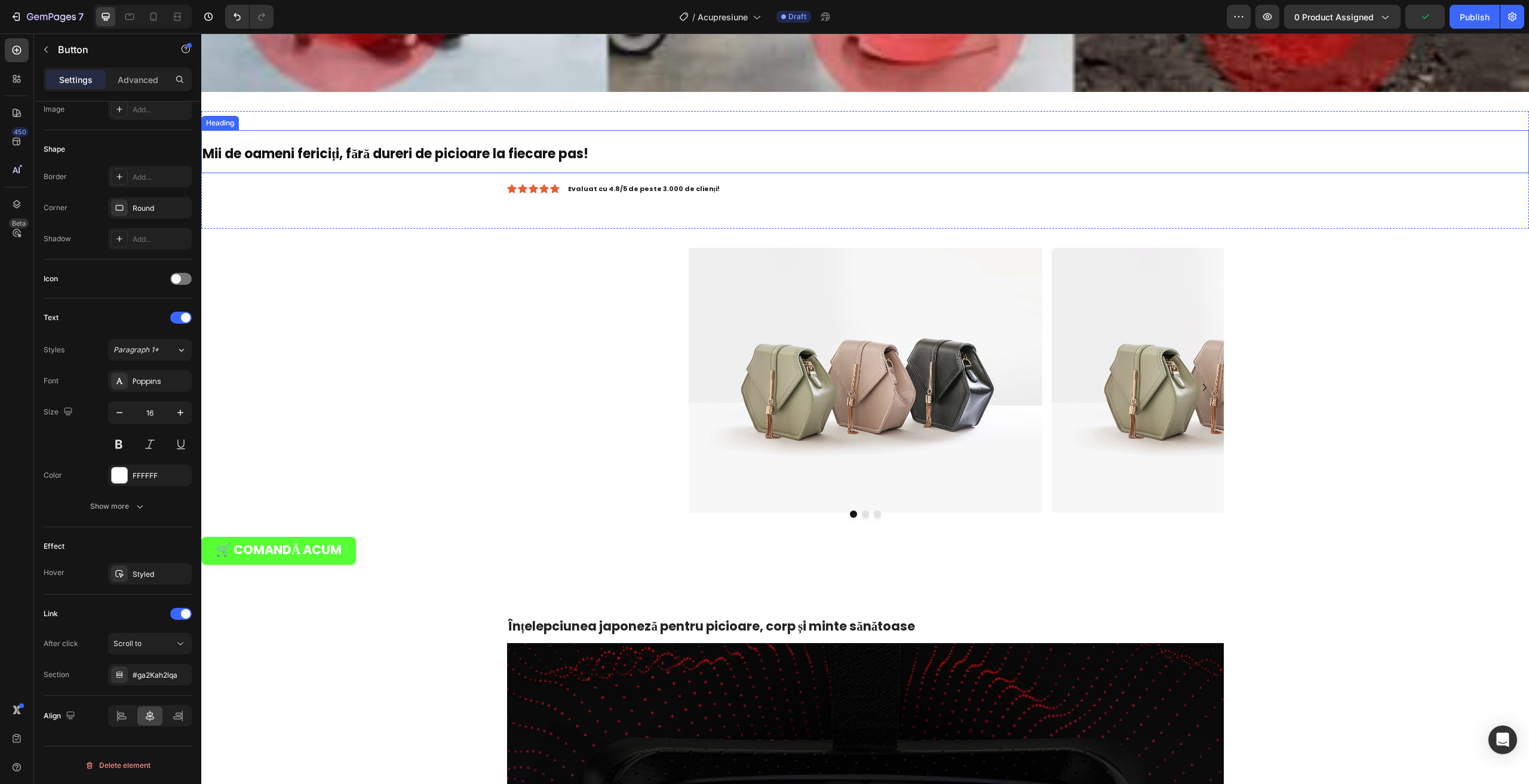
click at [422, 157] on h2 "Mii de oameni fericiți, fără dureri de picioare la fiecare pas!" at bounding box center [865, 152] width 1328 height 43
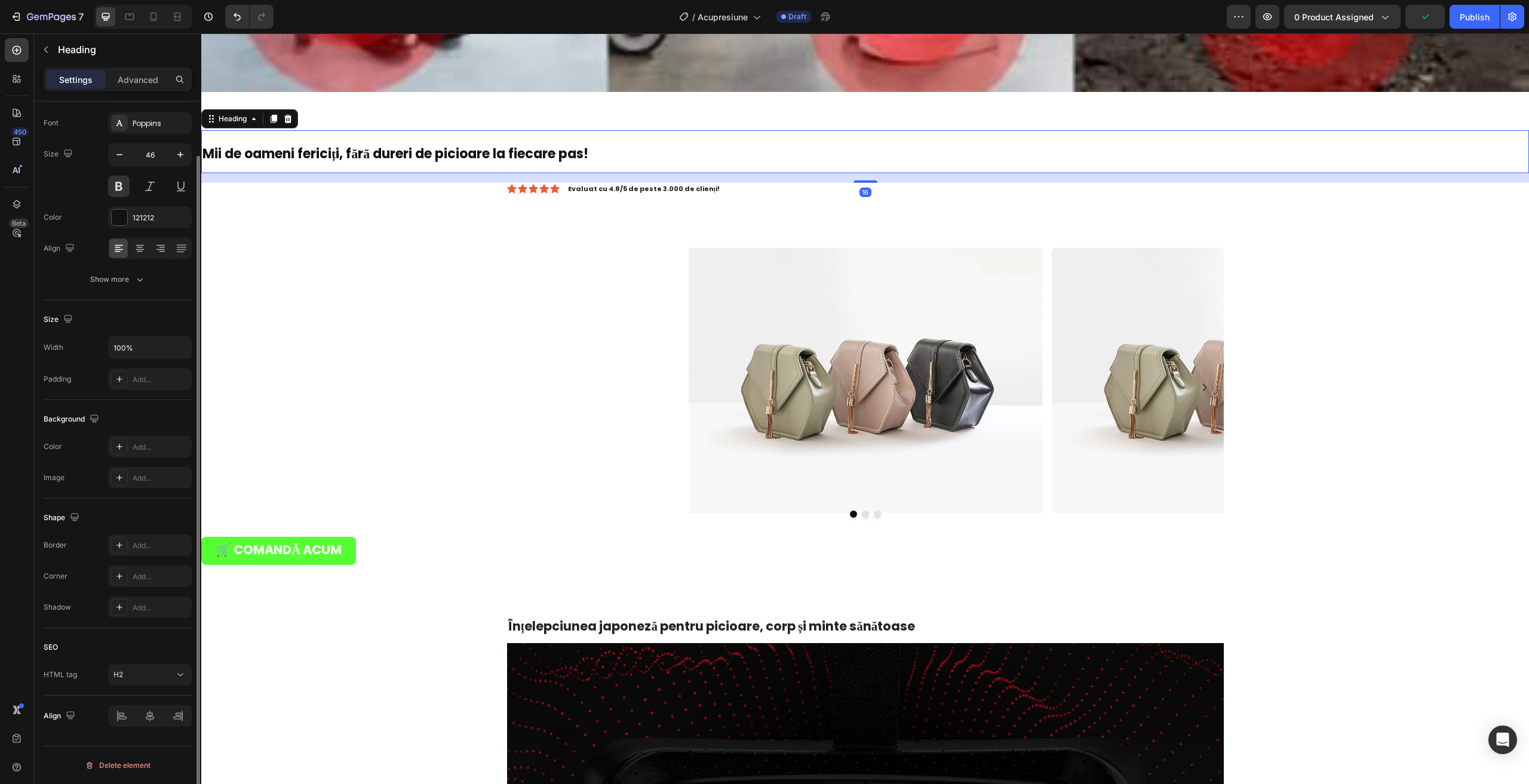
scroll to position [0, 0]
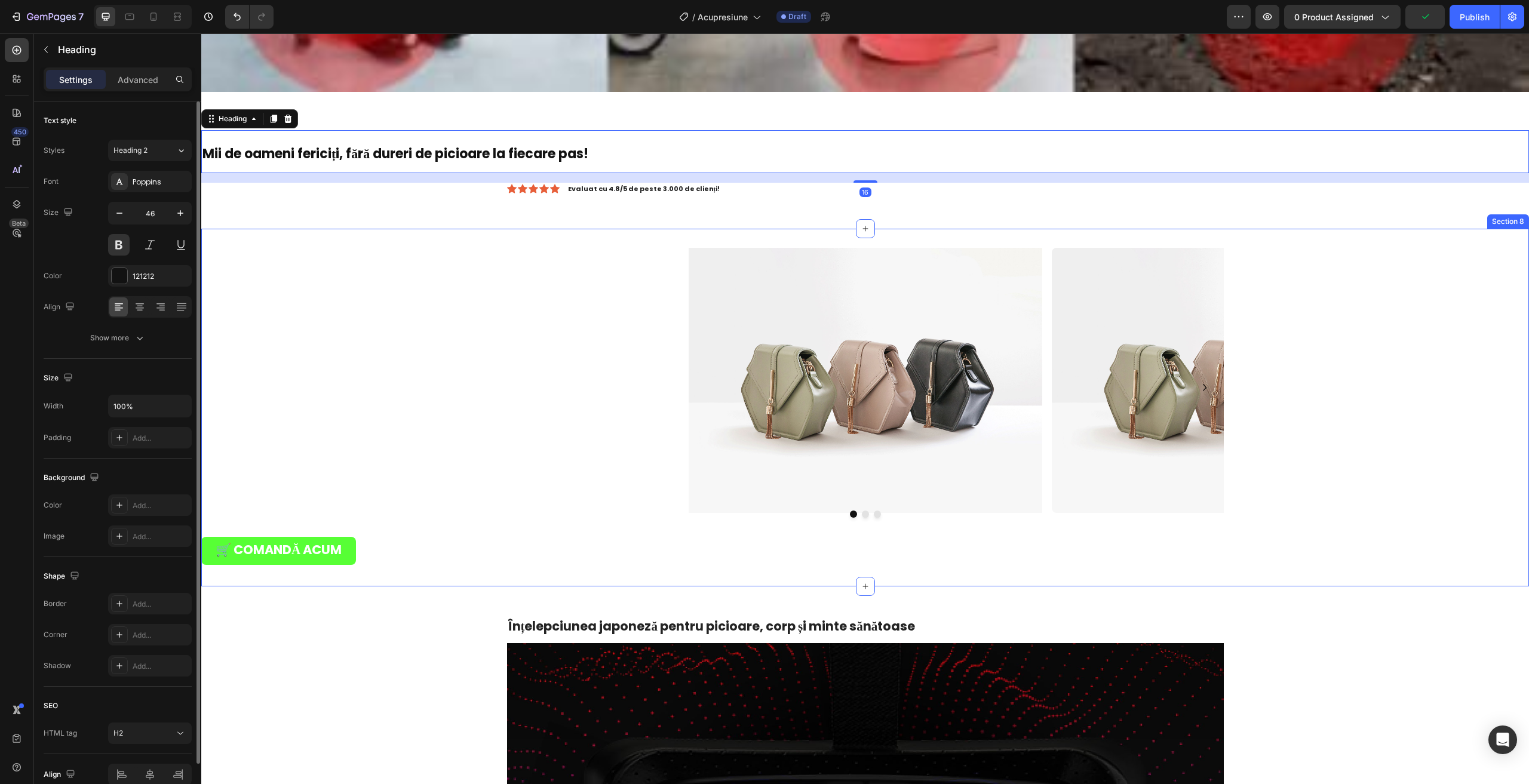
click at [916, 392] on img at bounding box center [865, 380] width 353 height 265
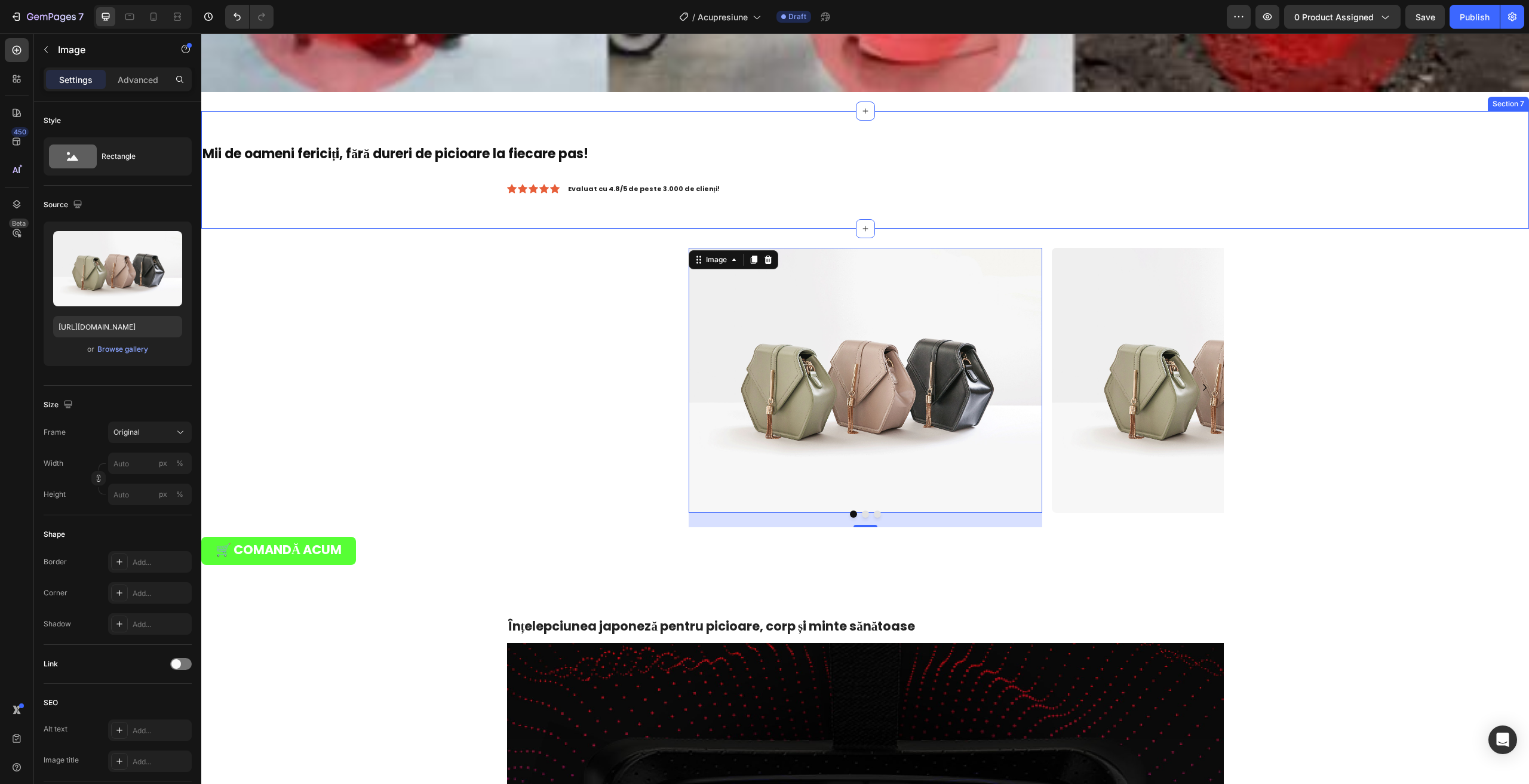
click at [1152, 111] on div "Mii de oameni fericiți, fără dureri de picioare la fiecare pas! Heading Icon Ic…" at bounding box center [865, 170] width 1328 height 117
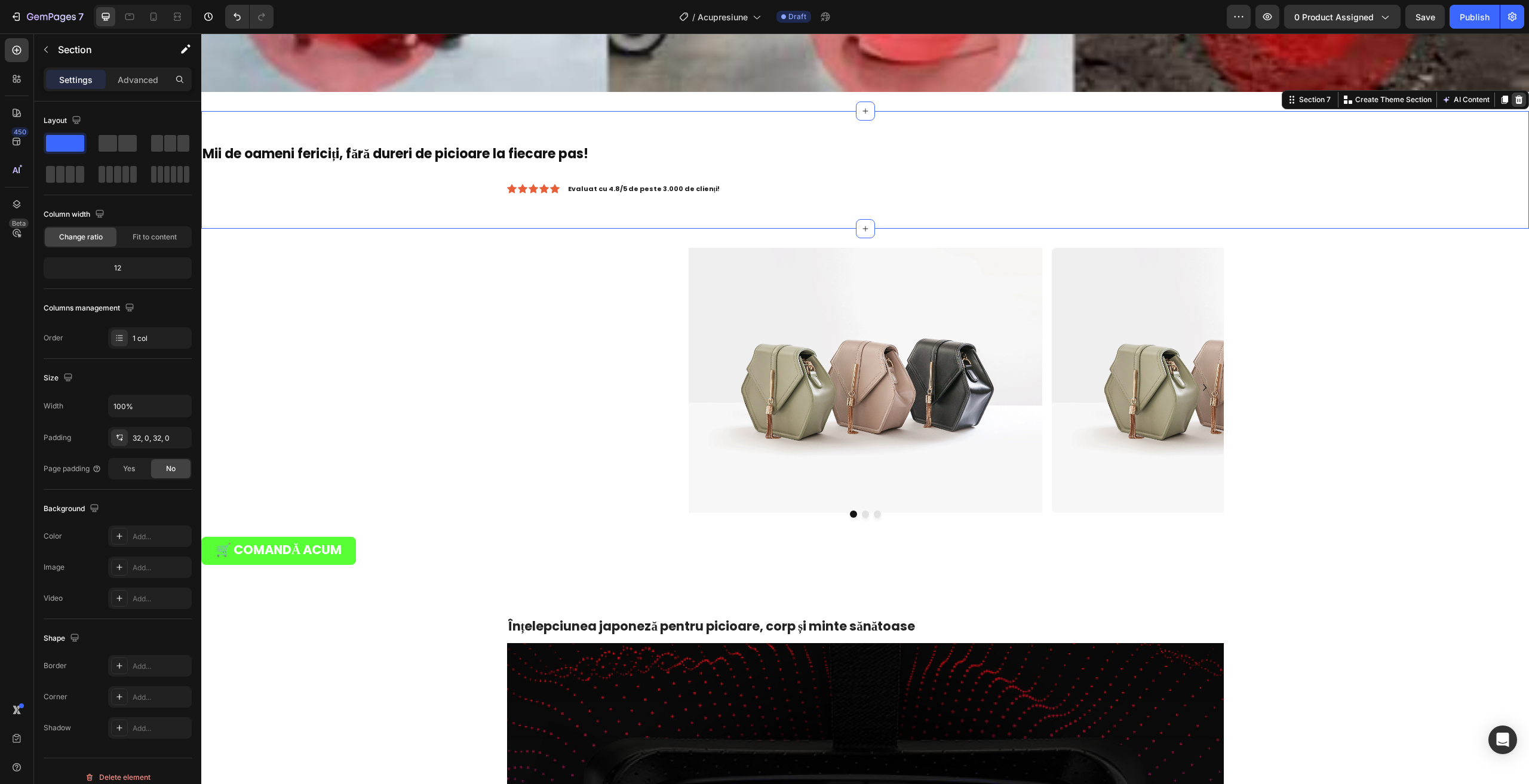
click at [1514, 95] on icon at bounding box center [1519, 100] width 10 height 10
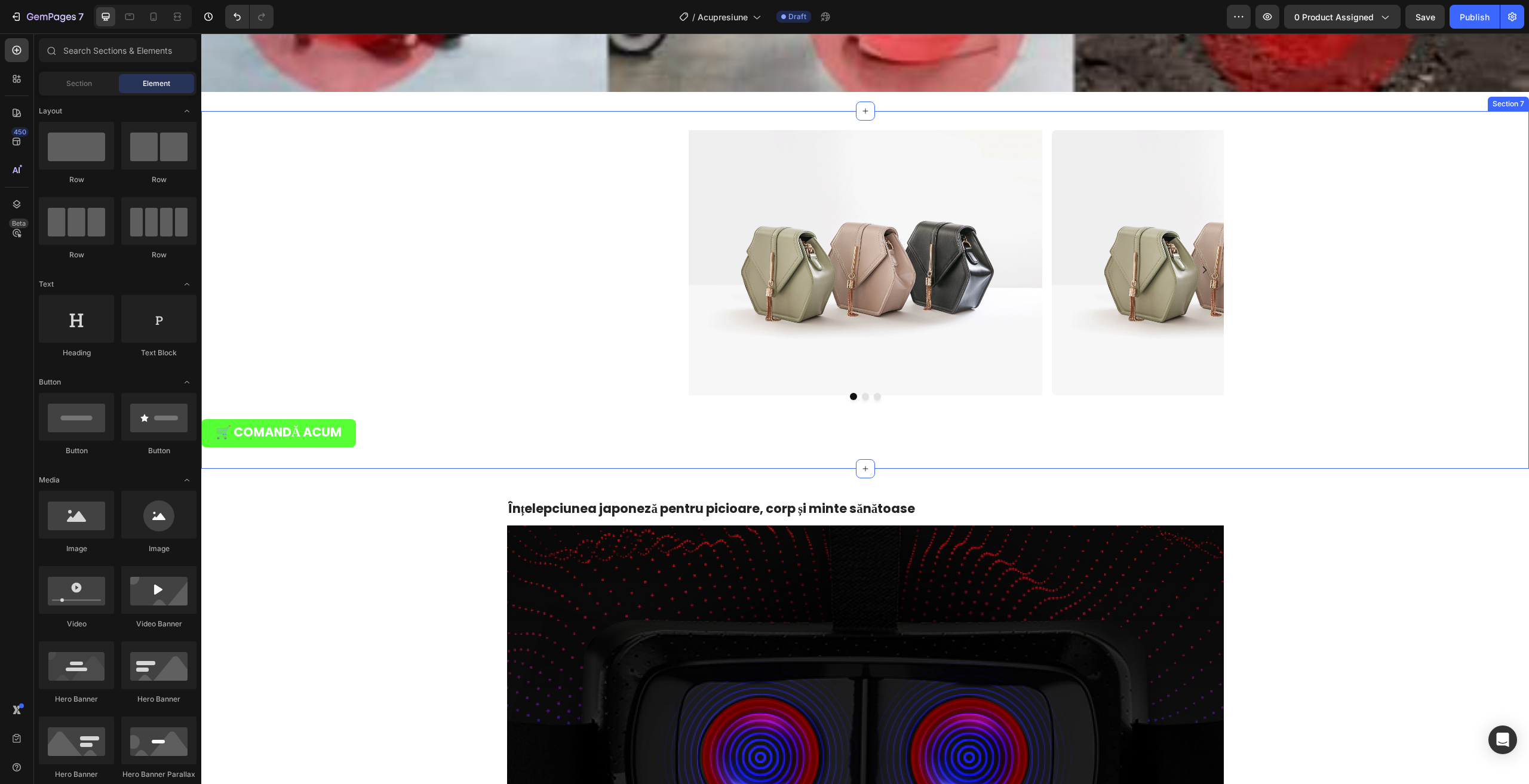
click at [474, 185] on div "Image Image Image Carousel Row 🛒 COMANDĂ ACUM Button" at bounding box center [865, 290] width 1328 height 320
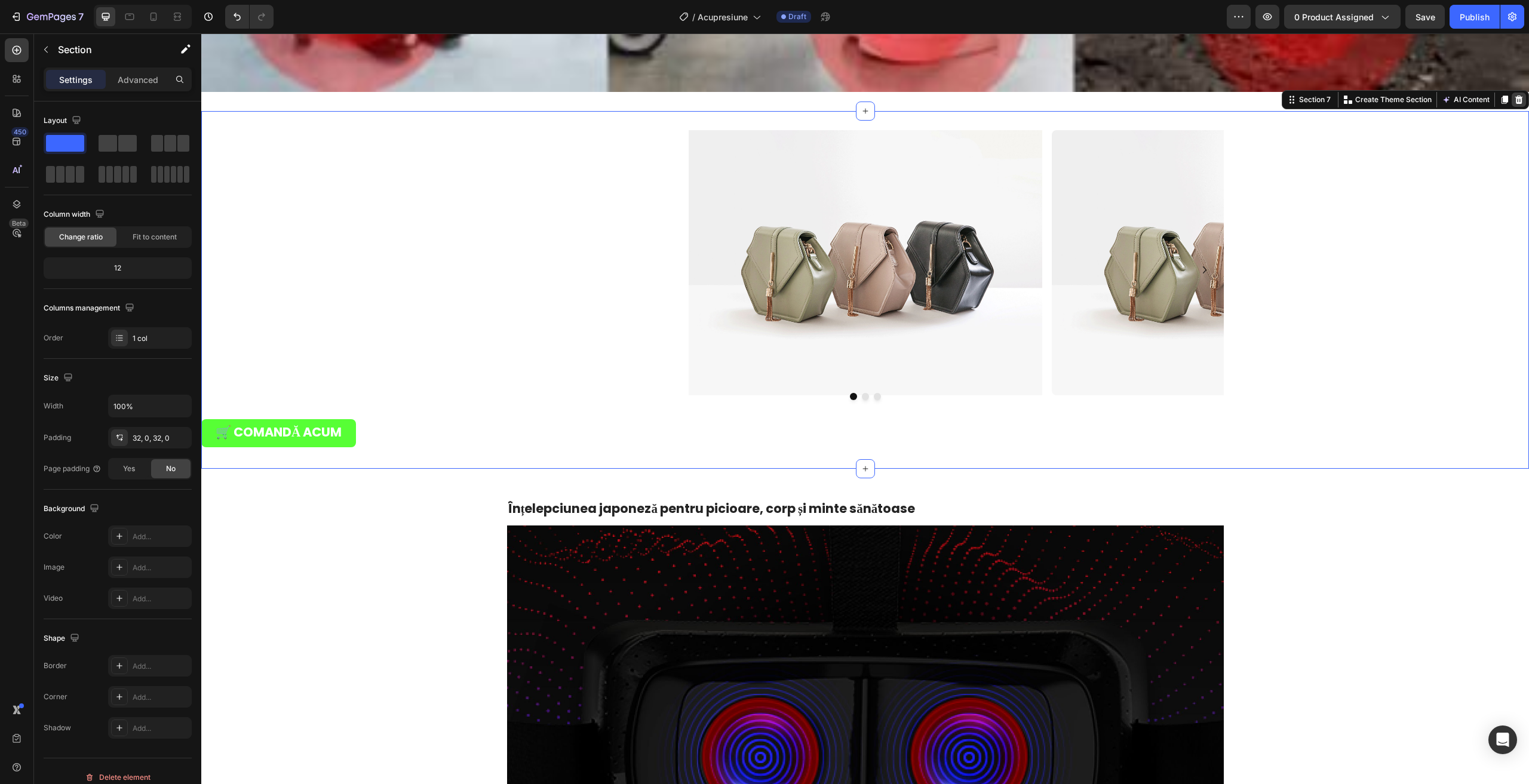
click at [1514, 95] on icon at bounding box center [1519, 100] width 10 height 10
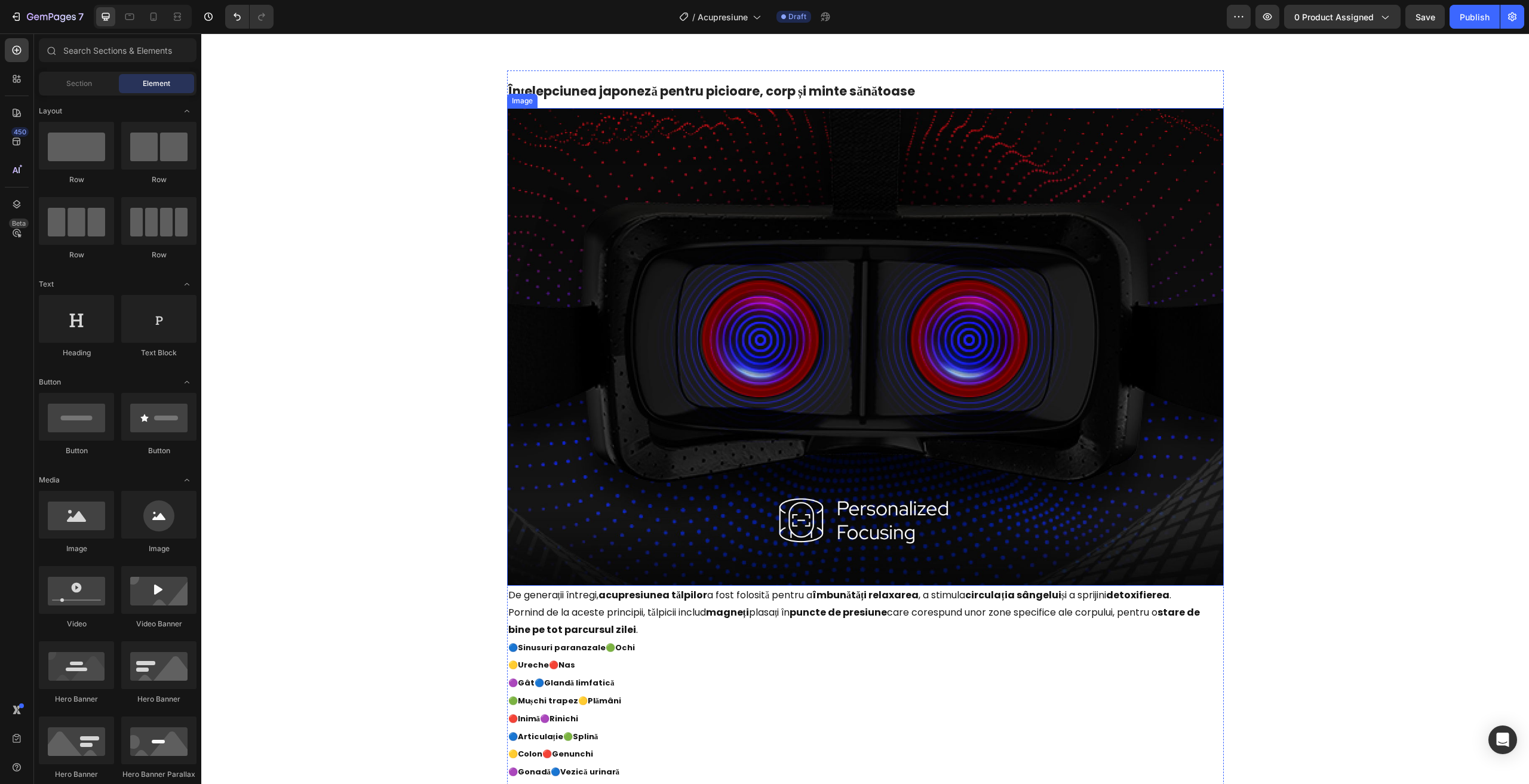
click at [787, 294] on img at bounding box center [865, 346] width 717 height 477
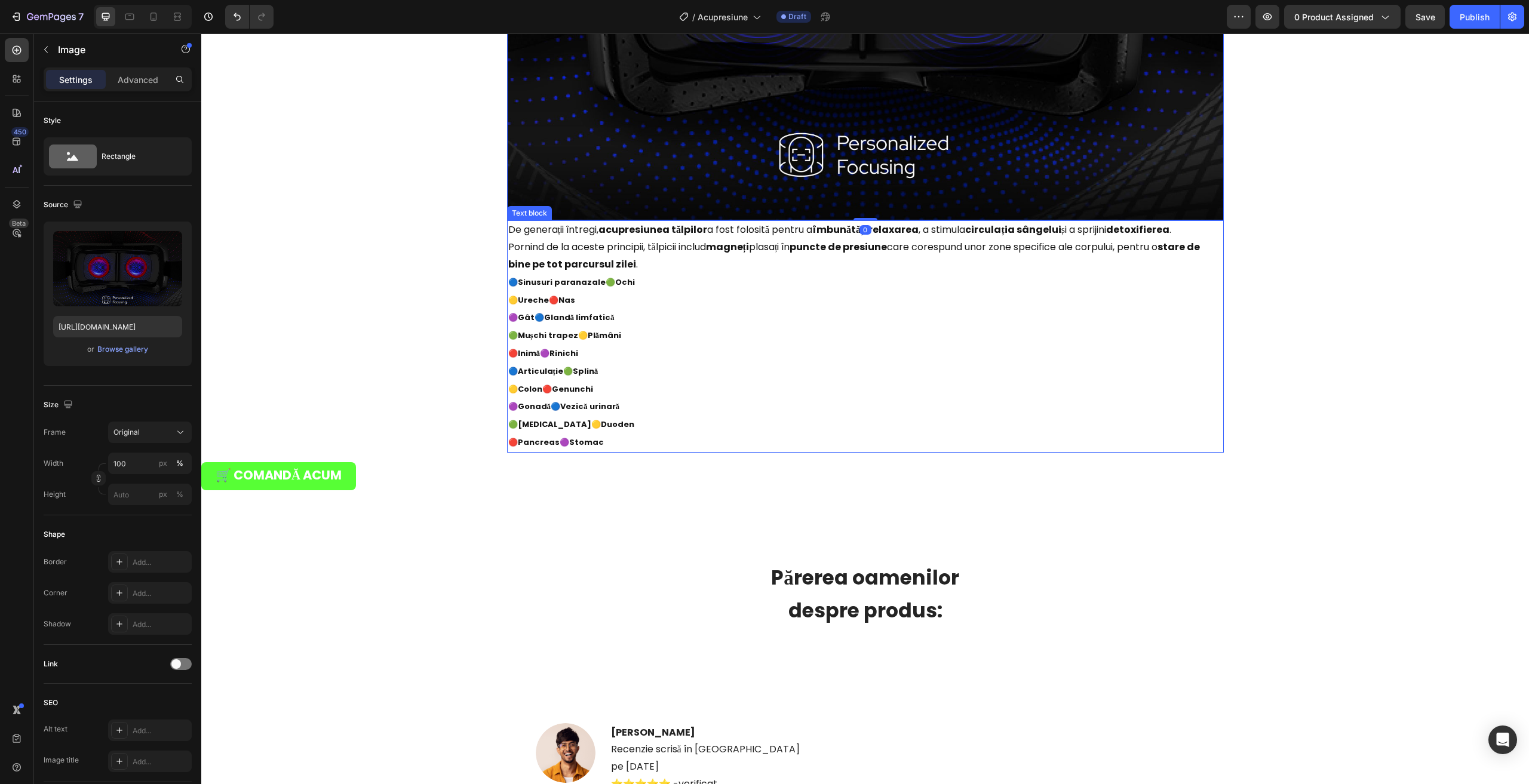
scroll to position [4537, 0]
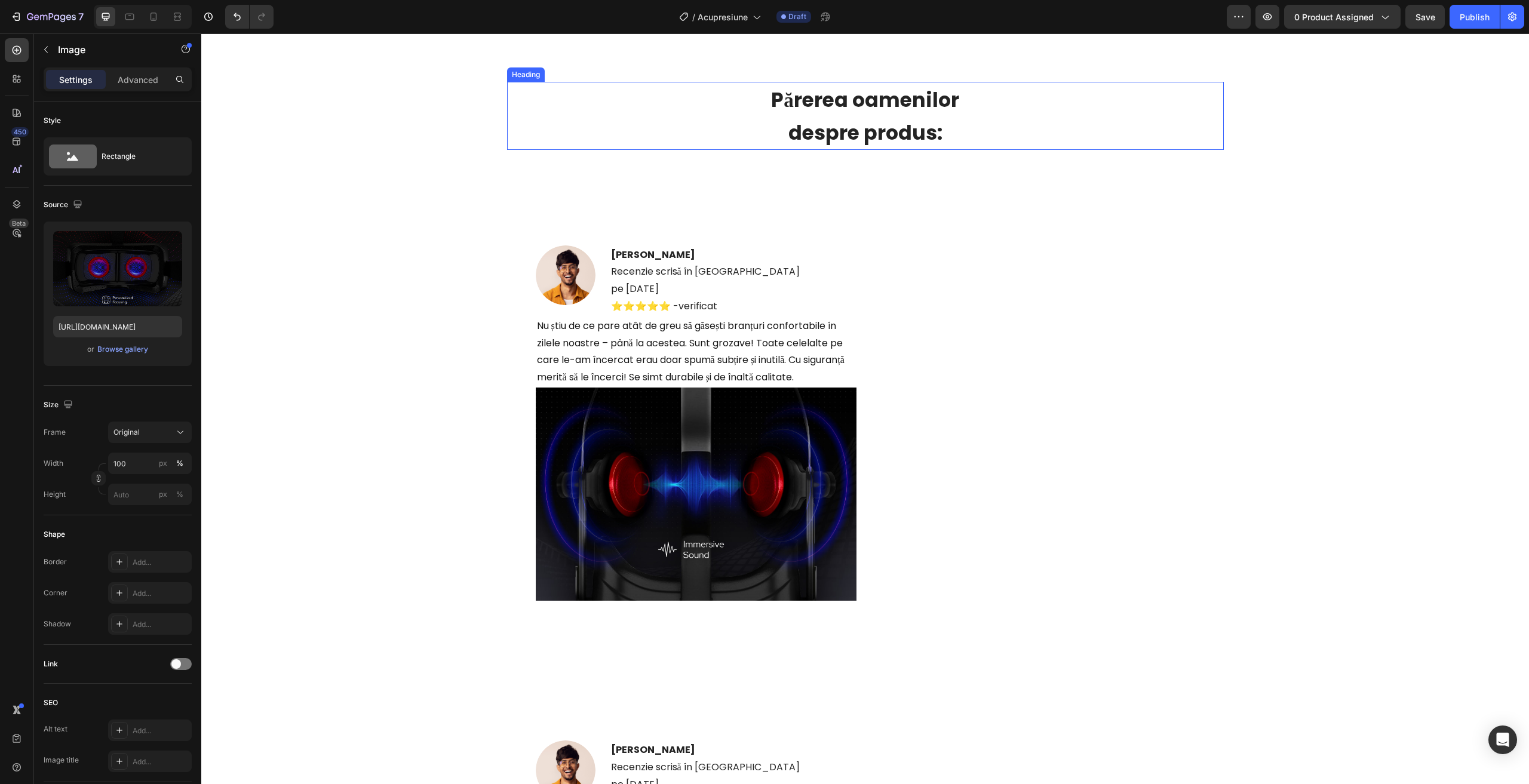
click at [616, 140] on h2 "Părerea oamenilor despre produs:" at bounding box center [865, 115] width 717 height 68
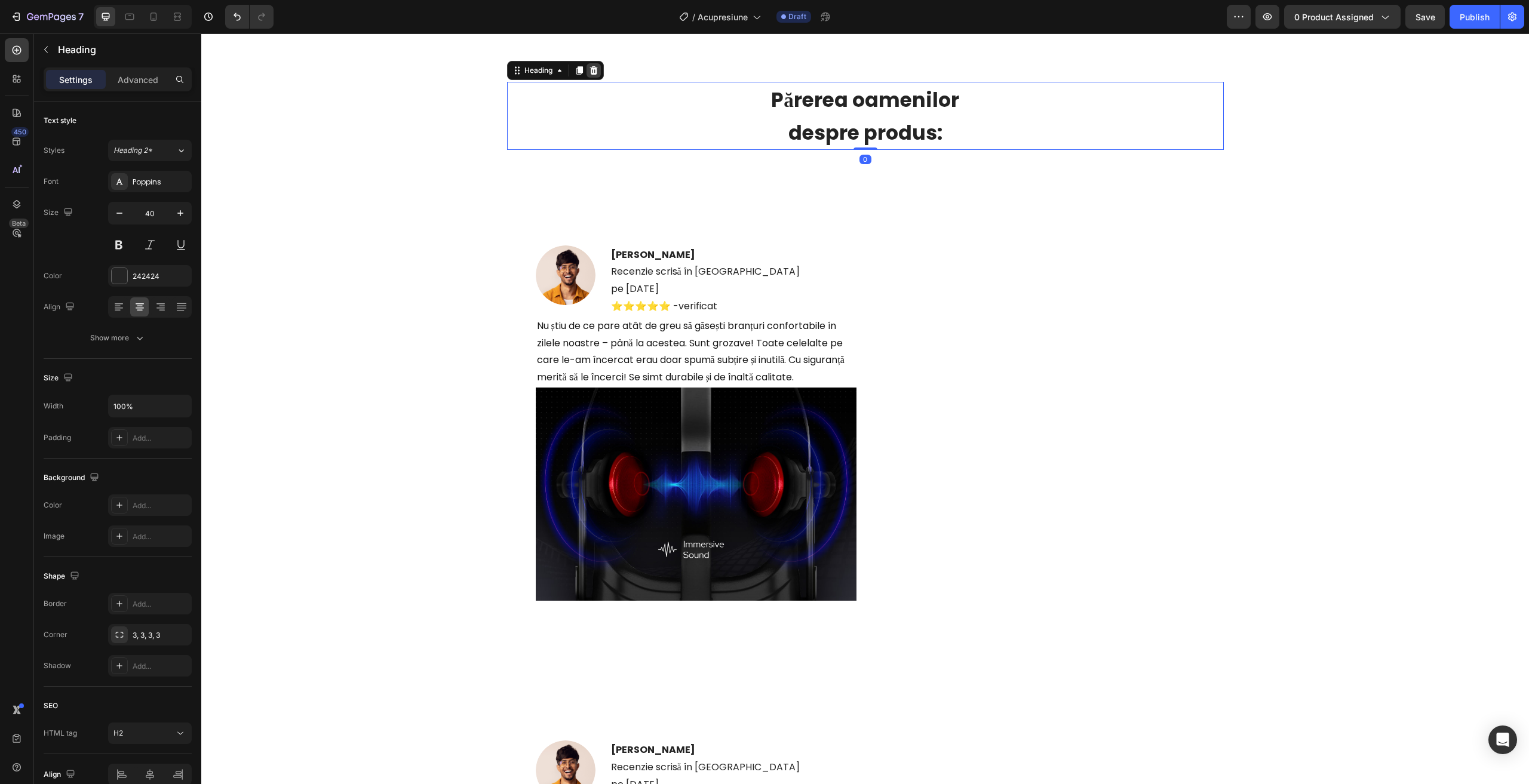
click at [586, 64] on div at bounding box center [593, 70] width 14 height 14
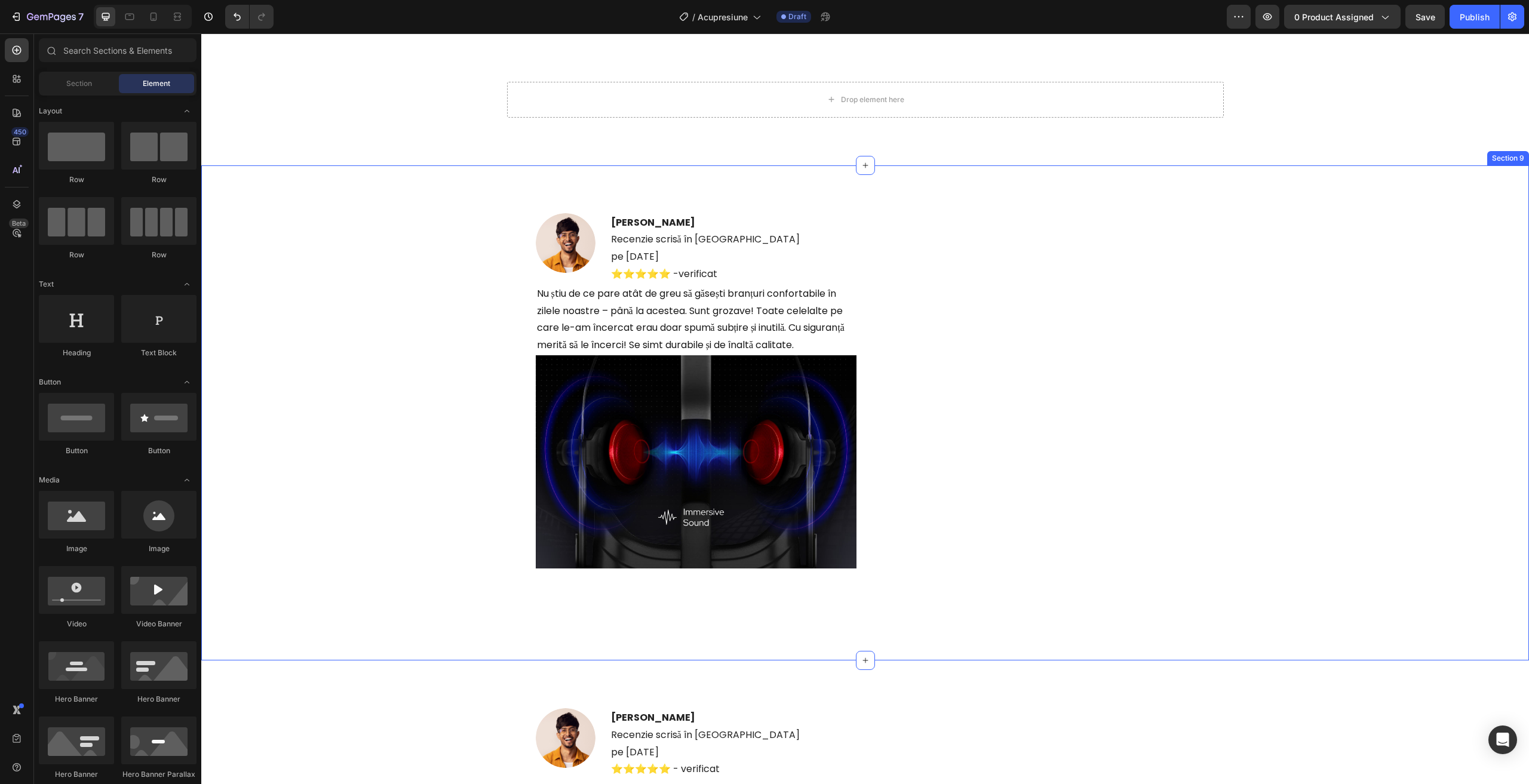
click at [306, 306] on div "Image [PERSON_NAME] scrisă în [GEOGRAPHIC_DATA] pe [DATE] ⭐️⭐️⭐️⭐️⭐️ -verificat…" at bounding box center [865, 413] width 1310 height 400
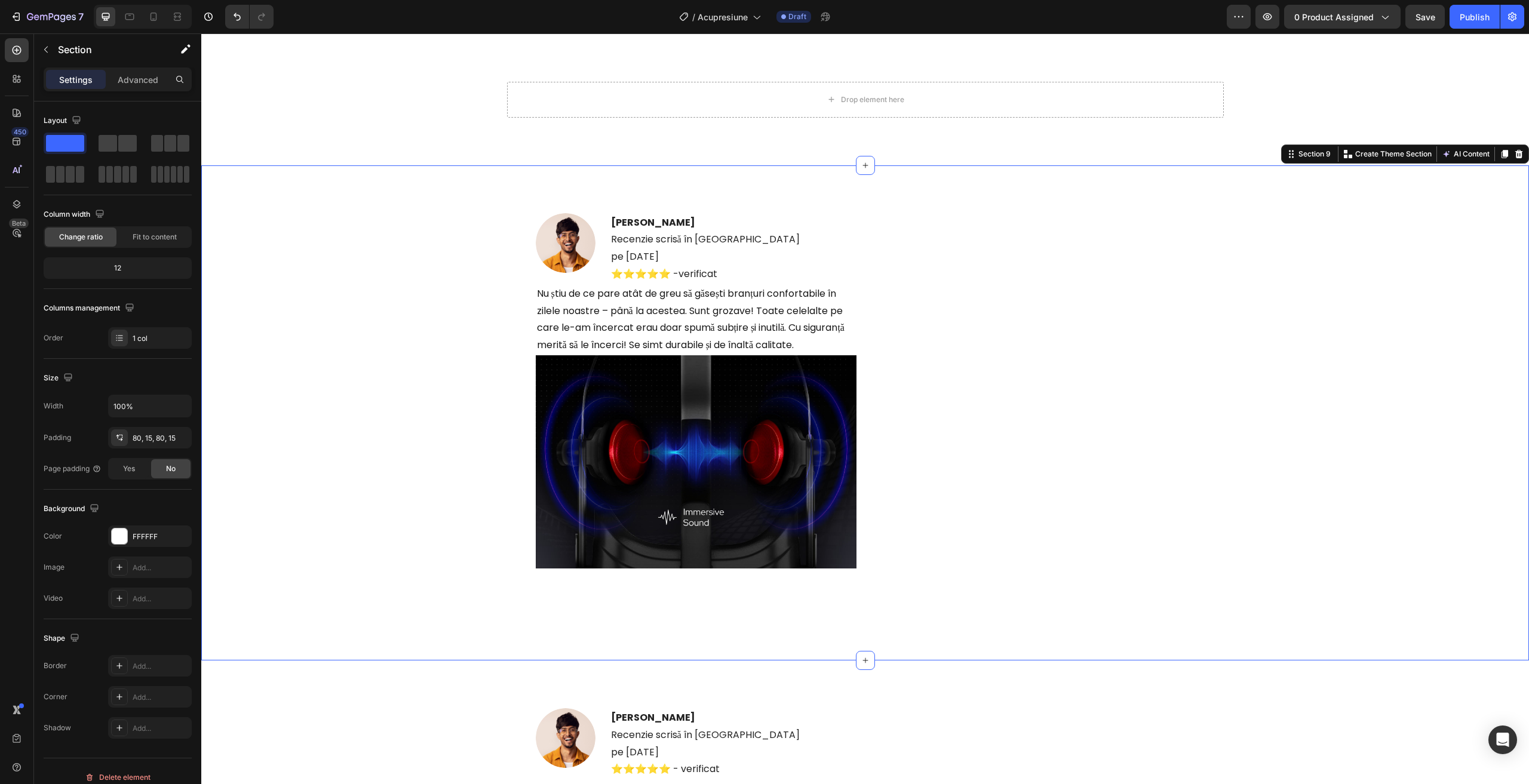
click at [1514, 152] on icon at bounding box center [1519, 154] width 10 height 10
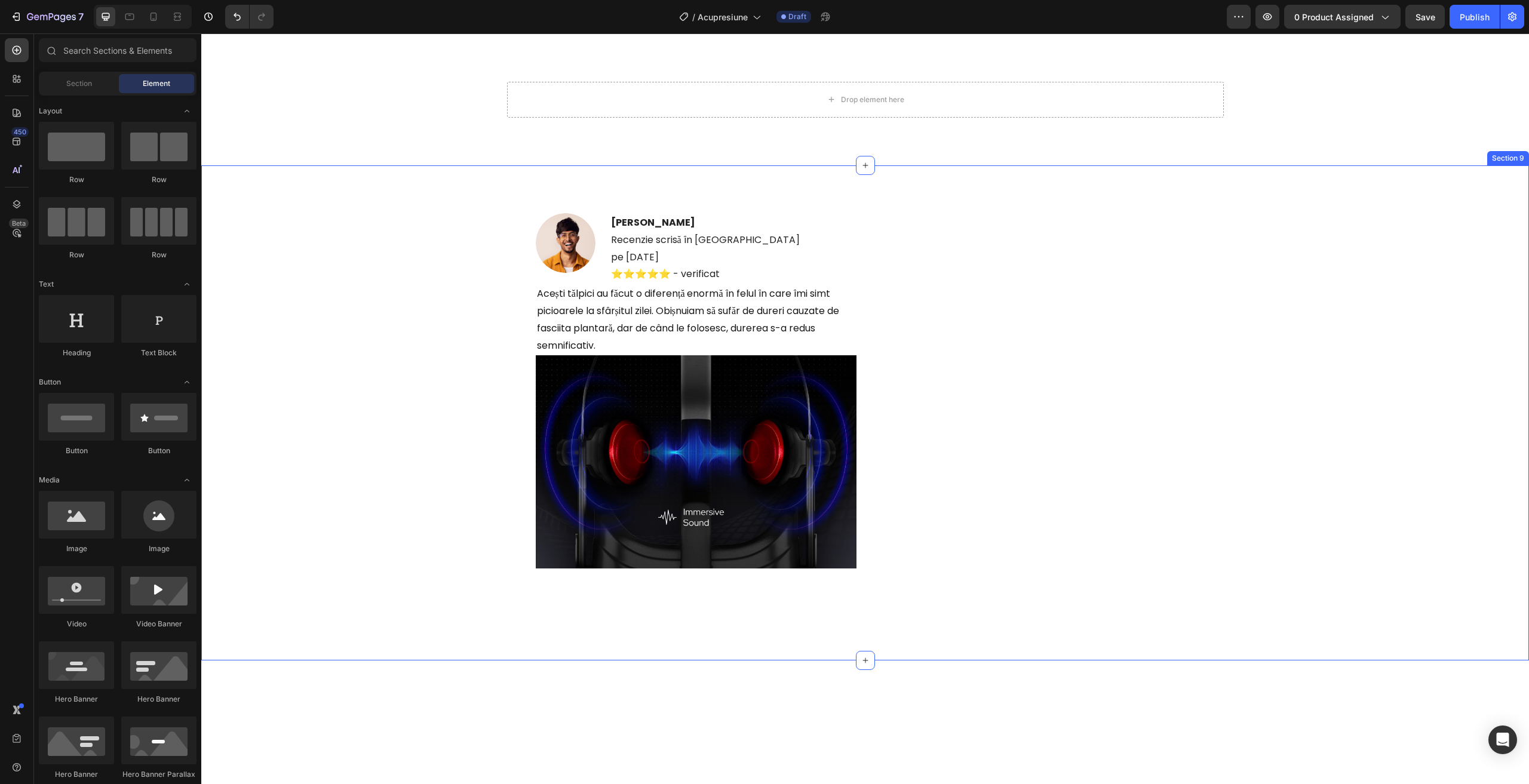
click at [1137, 244] on div "Image [PERSON_NAME] Recenzie scrisă în [GEOGRAPHIC_DATA] pe [DATE] ⭐️⭐️⭐️⭐️⭐️ -…" at bounding box center [865, 403] width 659 height 380
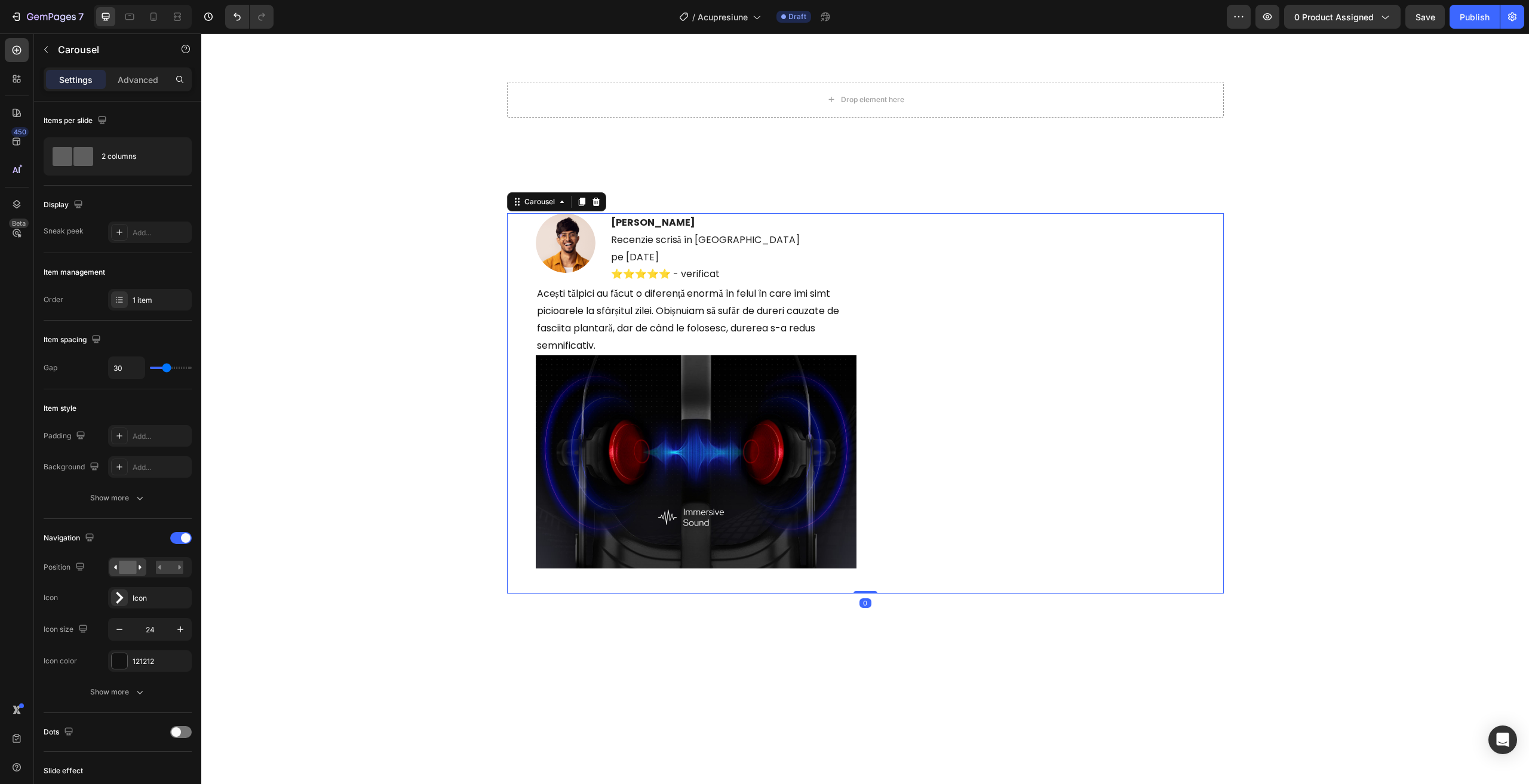
click at [885, 296] on div "Image [PERSON_NAME] Recenzie scrisă în [GEOGRAPHIC_DATA] pe [DATE] ⭐️⭐️⭐️⭐️⭐️ -…" at bounding box center [865, 403] width 659 height 380
click at [594, 203] on icon at bounding box center [595, 201] width 8 height 9
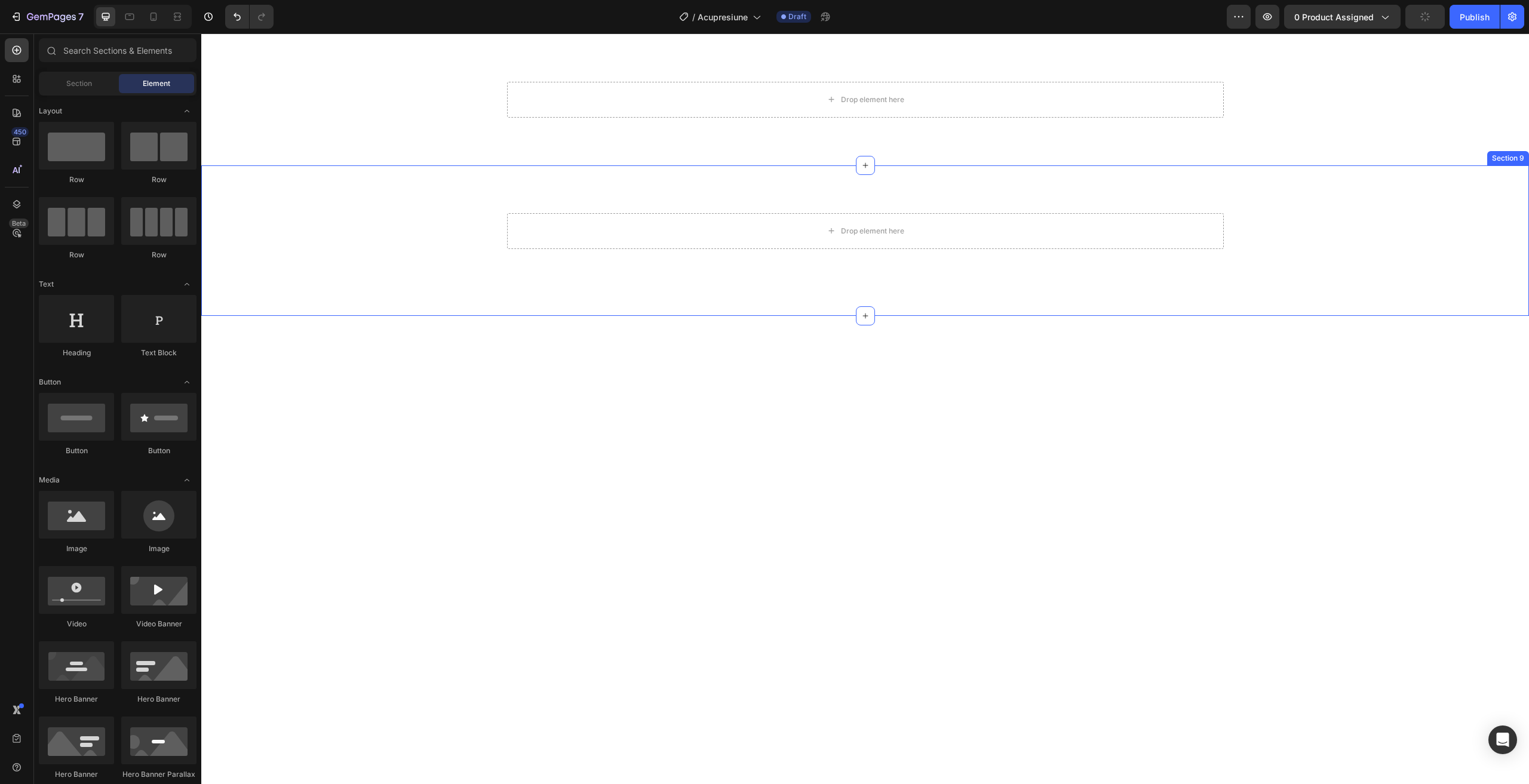
click at [627, 249] on div "Drop element here Row" at bounding box center [865, 241] width 1310 height 55
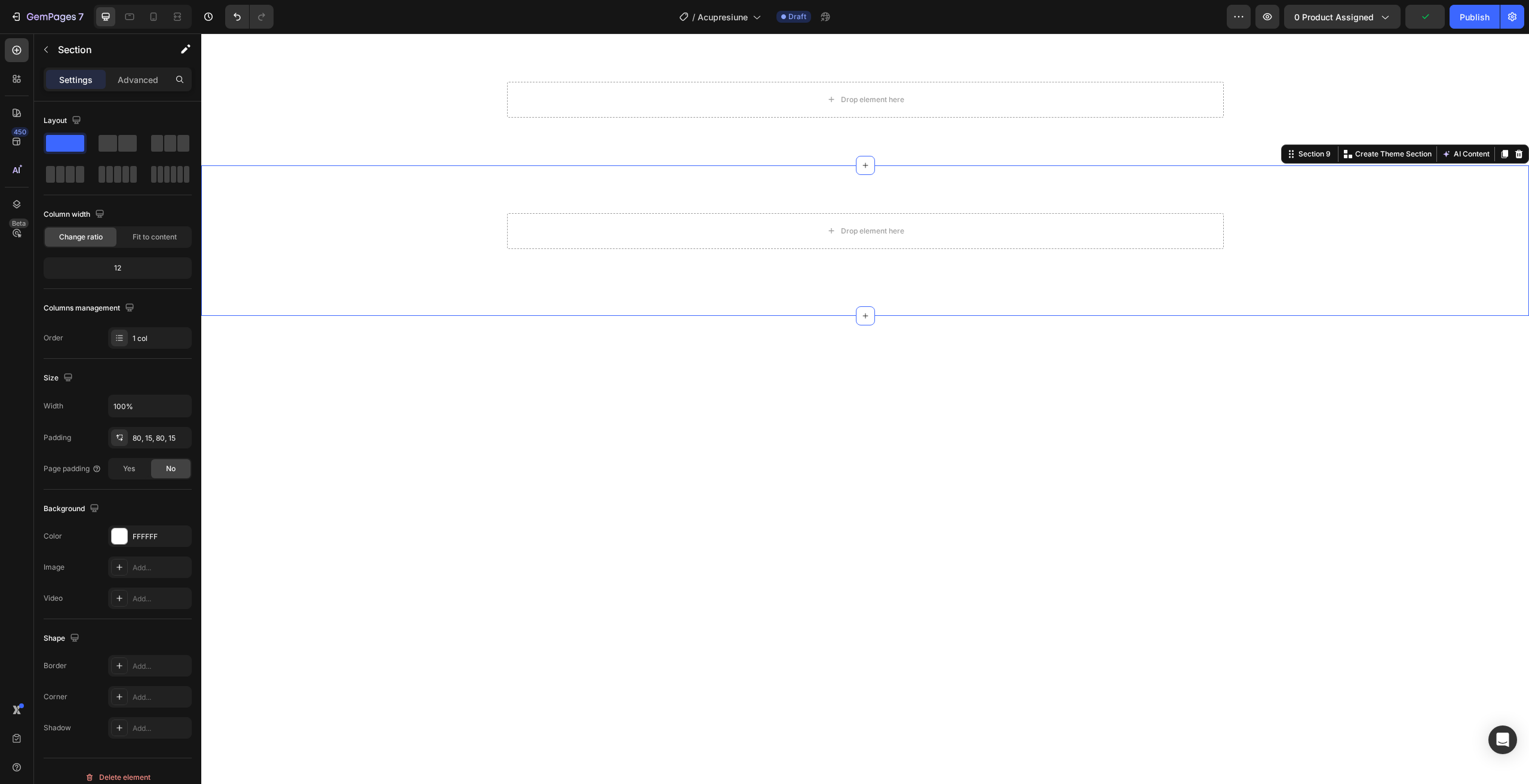
drag, startPoint x: 1508, startPoint y: 152, endPoint x: 1047, endPoint y: 245, distance: 470.3
click at [1515, 152] on icon at bounding box center [1519, 153] width 8 height 9
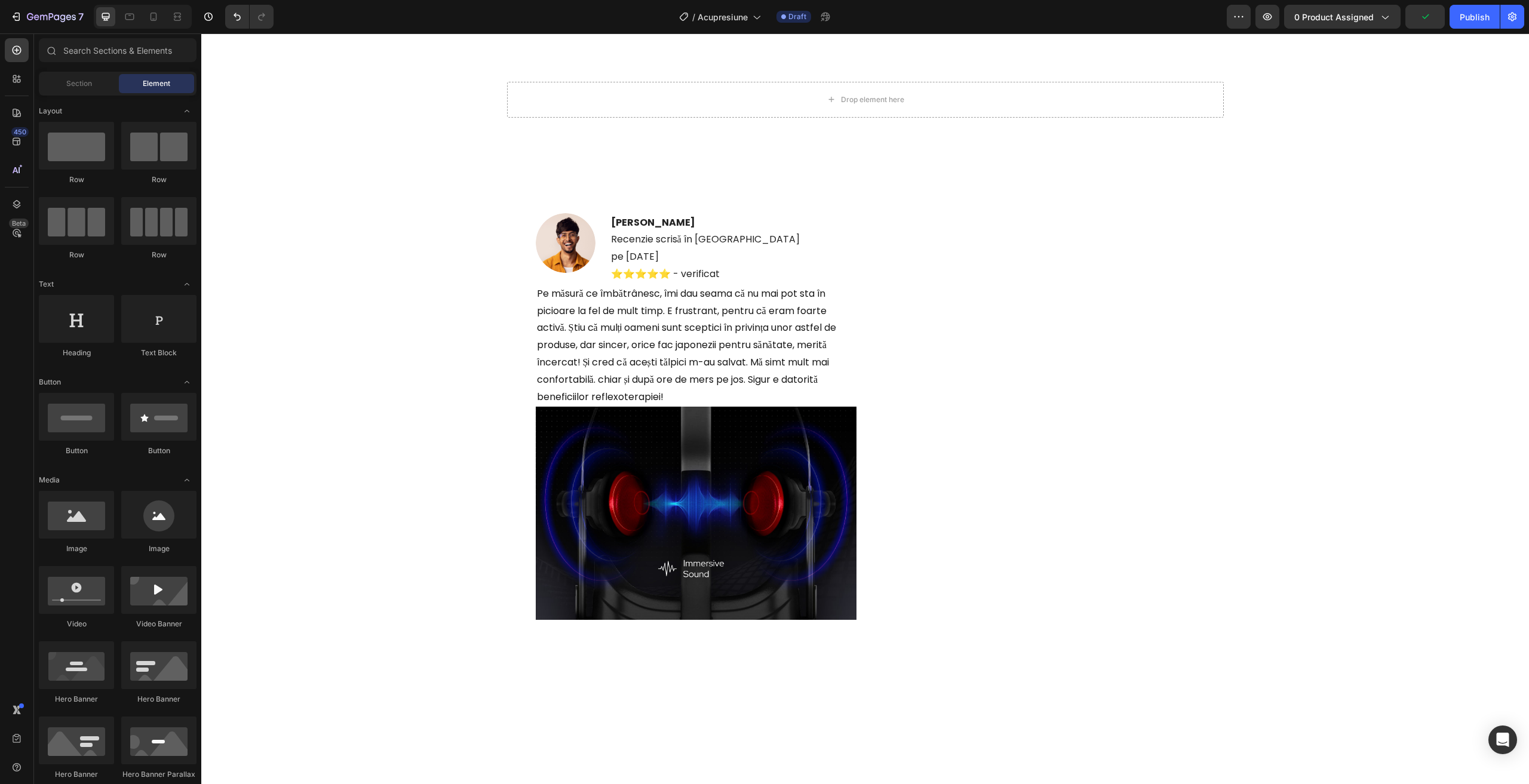
scroll to position [4238, 0]
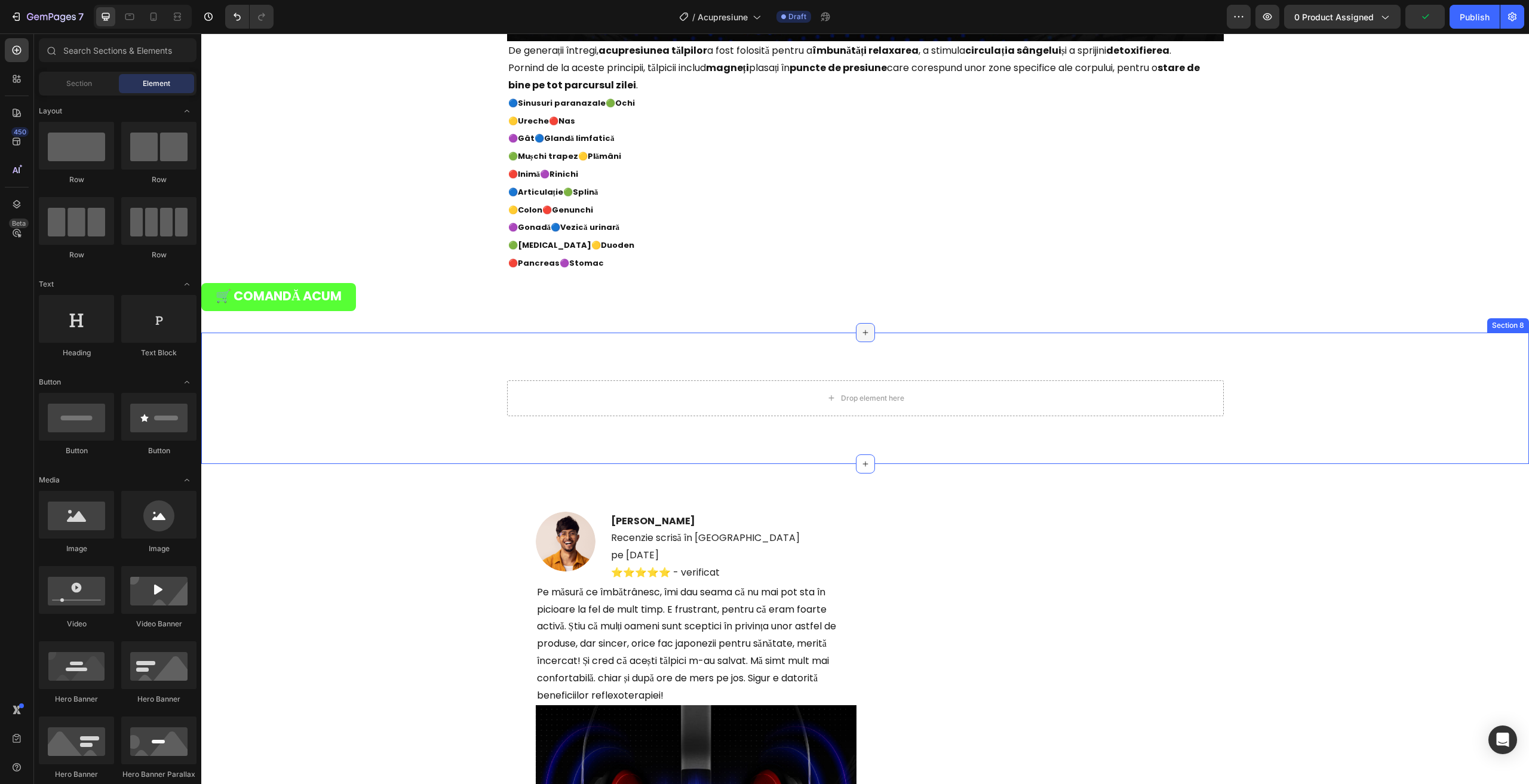
click at [414, 410] on div "Drop element here Row" at bounding box center [865, 398] width 1310 height 36
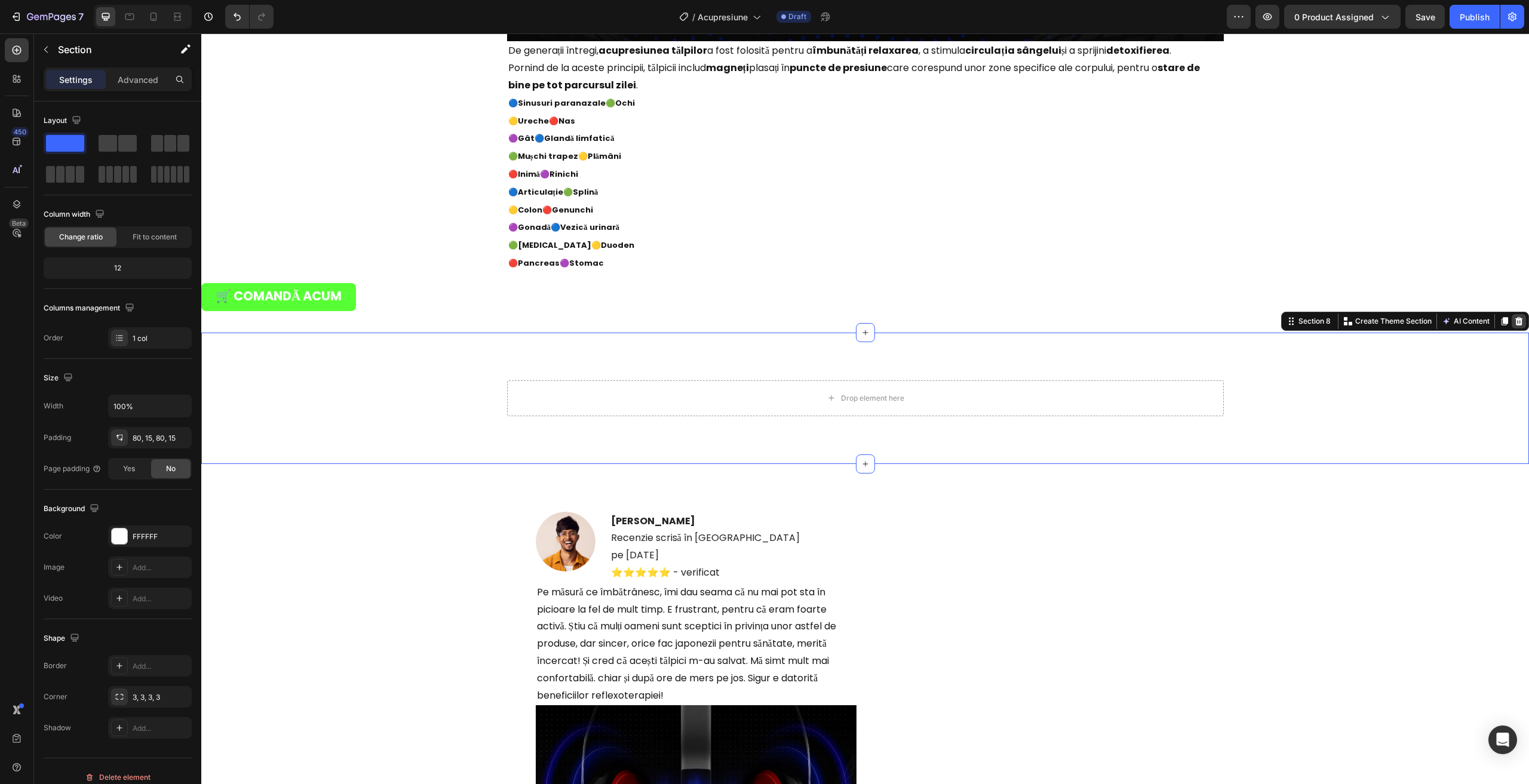
click at [1515, 323] on icon at bounding box center [1519, 321] width 8 height 9
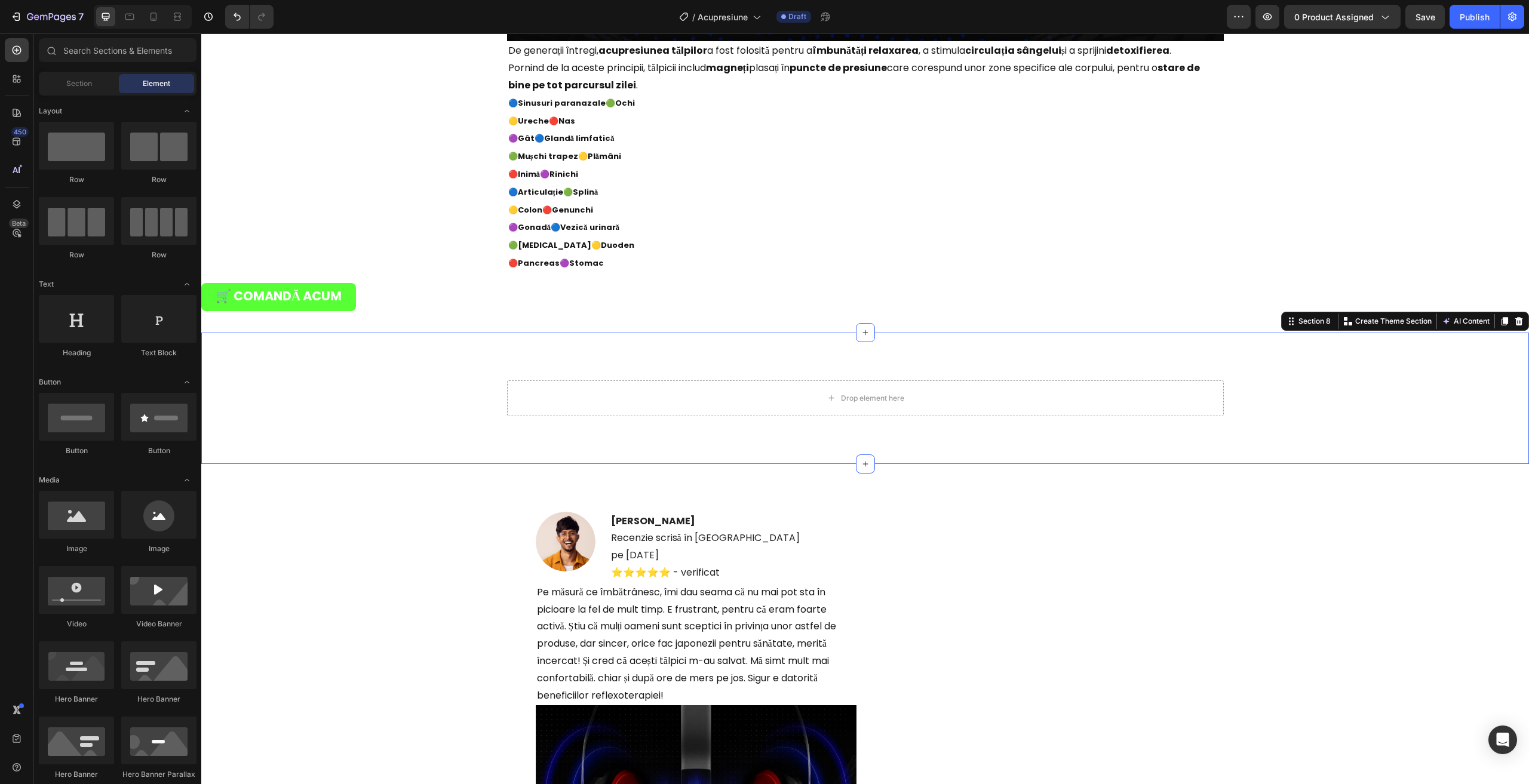
drag, startPoint x: 1171, startPoint y: 489, endPoint x: 1147, endPoint y: 474, distance: 28.3
click at [1170, 511] on div "Image [PERSON_NAME] Recenzie scrisă în [GEOGRAPHIC_DATA] pe [DATE] ⭐️⭐️⭐️⭐️⭐️ -…" at bounding box center [865, 727] width 659 height 432
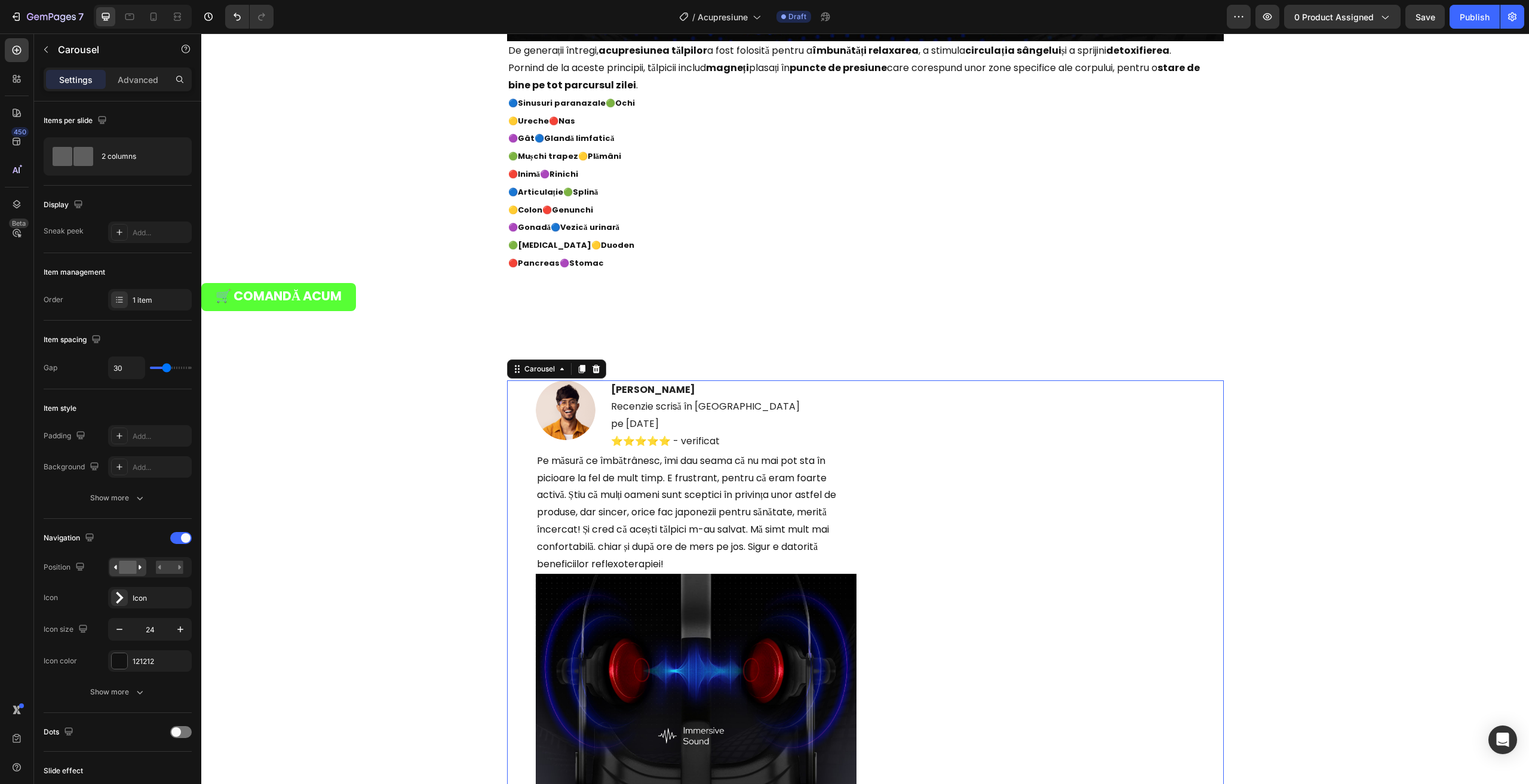
drag, startPoint x: 988, startPoint y: 427, endPoint x: 915, endPoint y: 402, distance: 77.2
click at [988, 427] on div "Image [PERSON_NAME] Recenzie scrisă în [GEOGRAPHIC_DATA] pe [DATE] ⭐️⭐️⭐️⭐️⭐️ -…" at bounding box center [865, 596] width 659 height 432
click at [606, 350] on div "Image [PERSON_NAME] Recenzie scrisă în [GEOGRAPHIC_DATA] pe [DATE] ⭐️⭐️⭐️⭐️⭐️ -…" at bounding box center [865, 606] width 1328 height 547
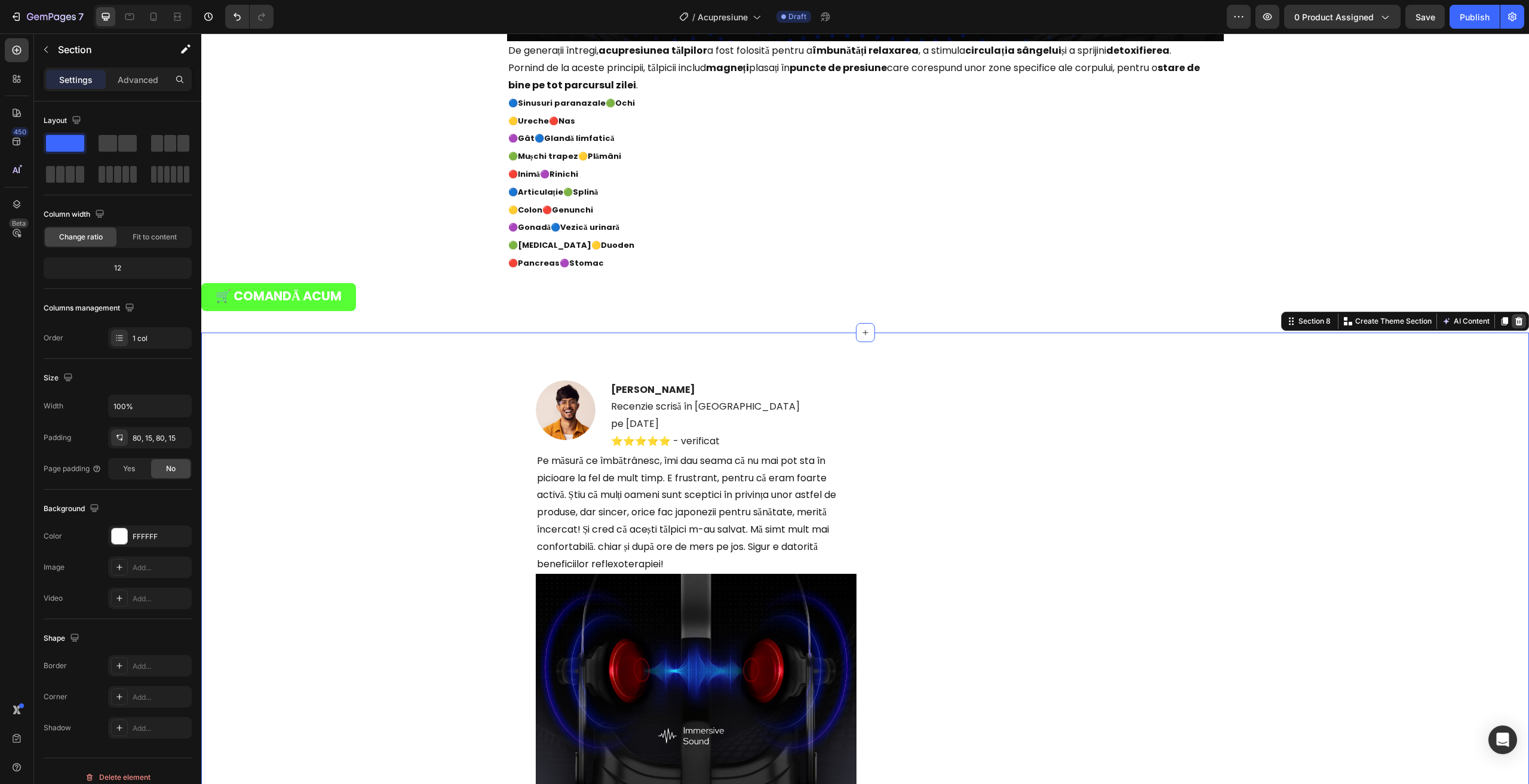
click at [1511, 321] on div at bounding box center [1518, 321] width 14 height 14
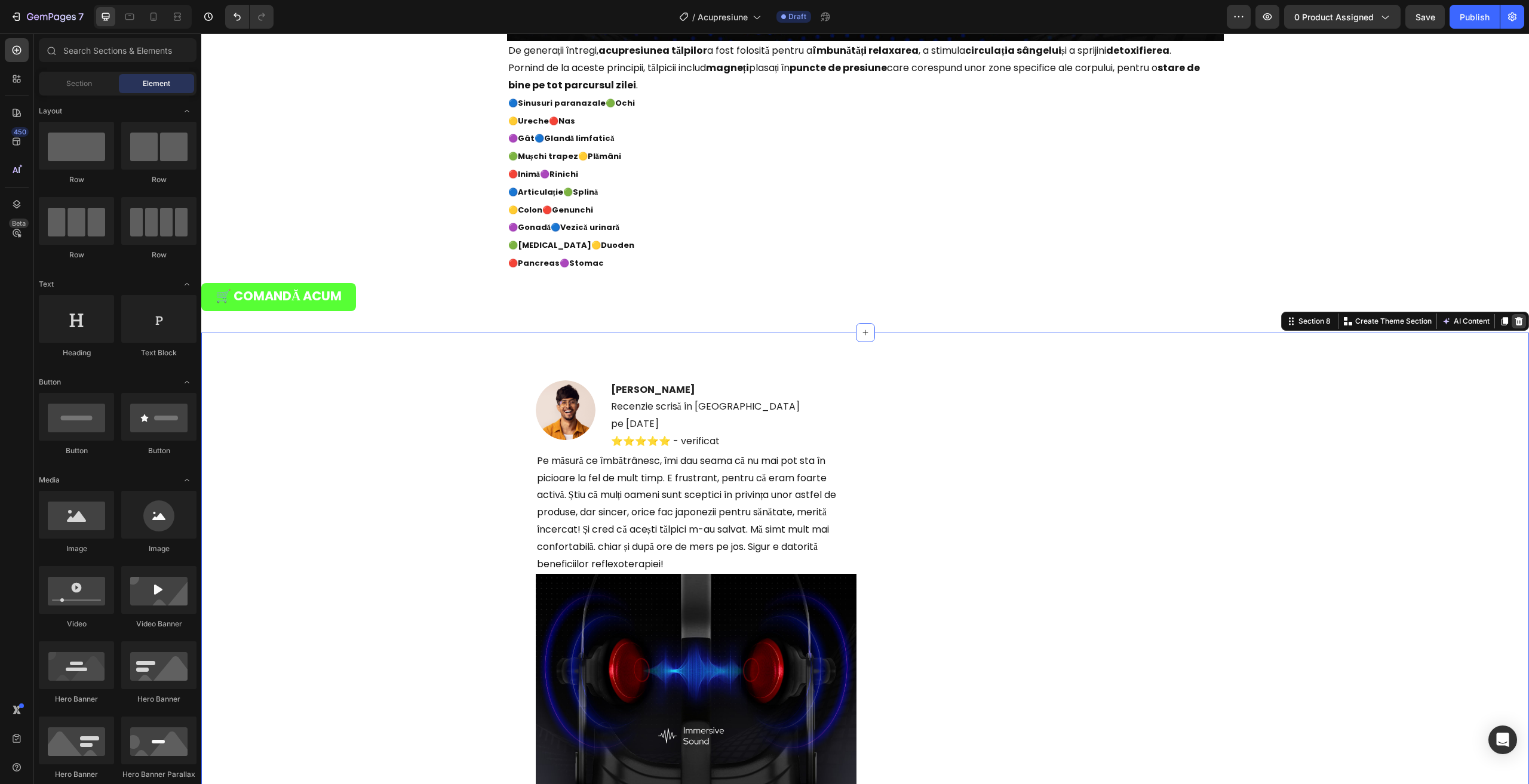
scroll to position [4074, 0]
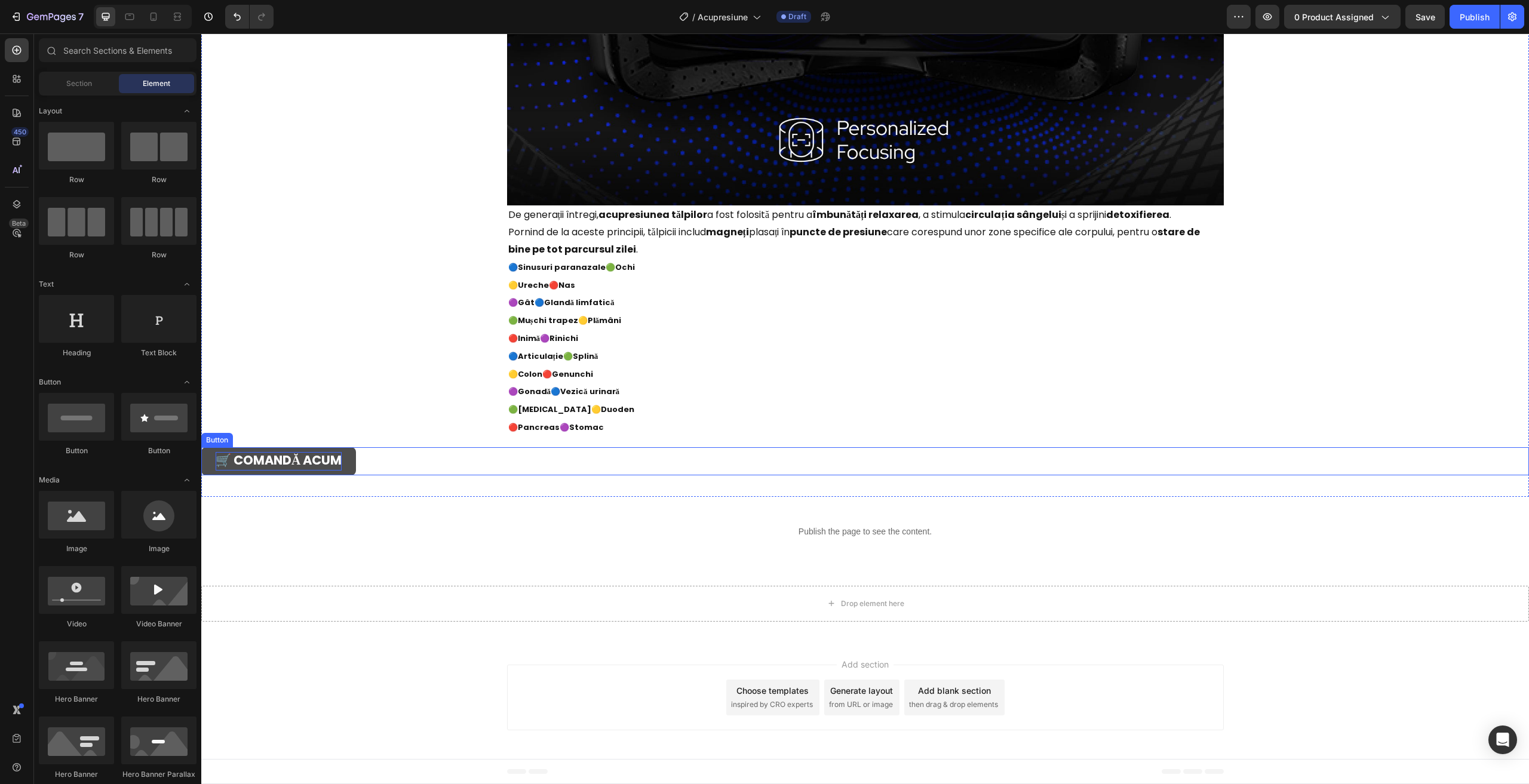
click at [293, 455] on strong "🛒 COMANDĂ ACUM" at bounding box center [279, 460] width 126 height 17
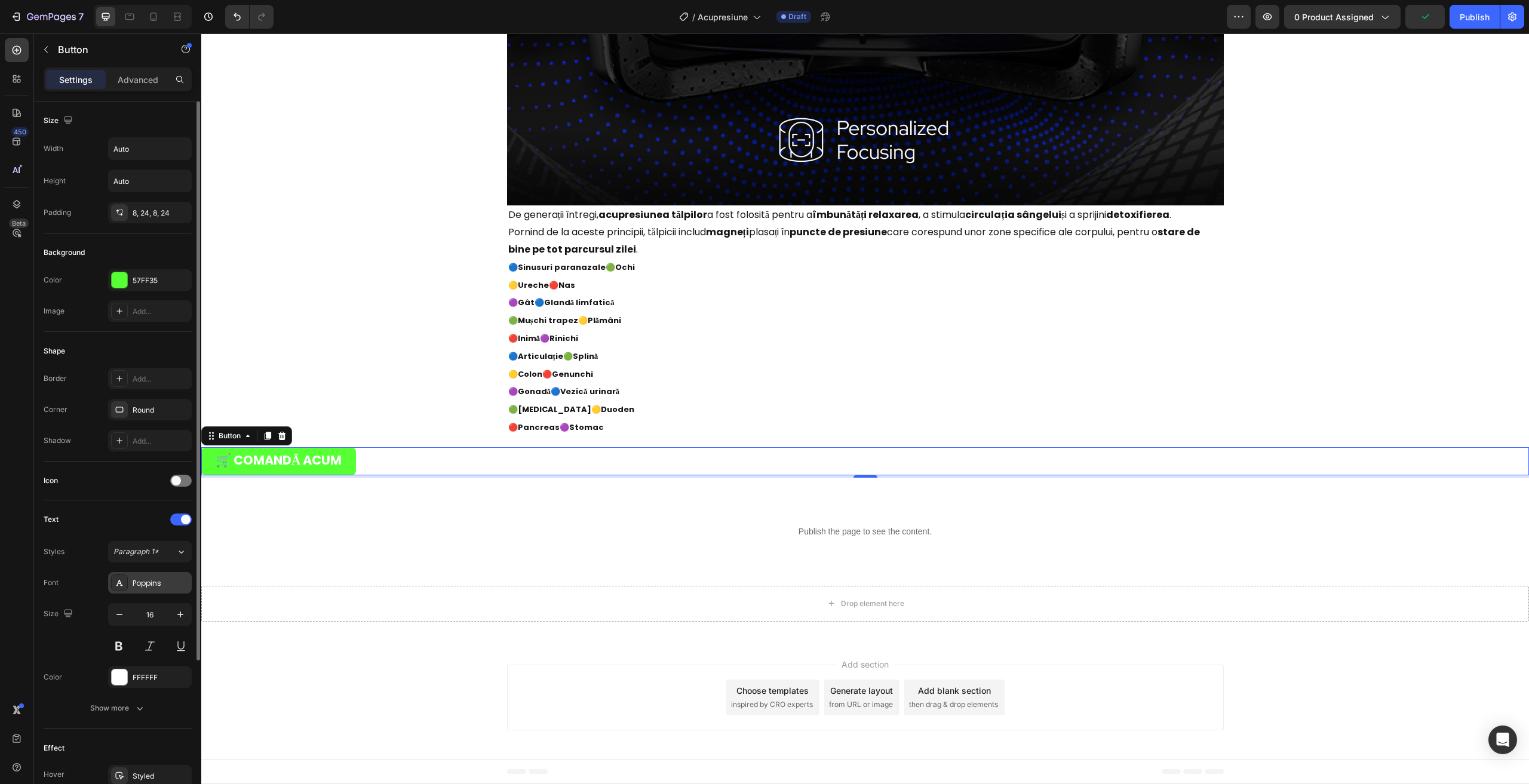
scroll to position [202, 0]
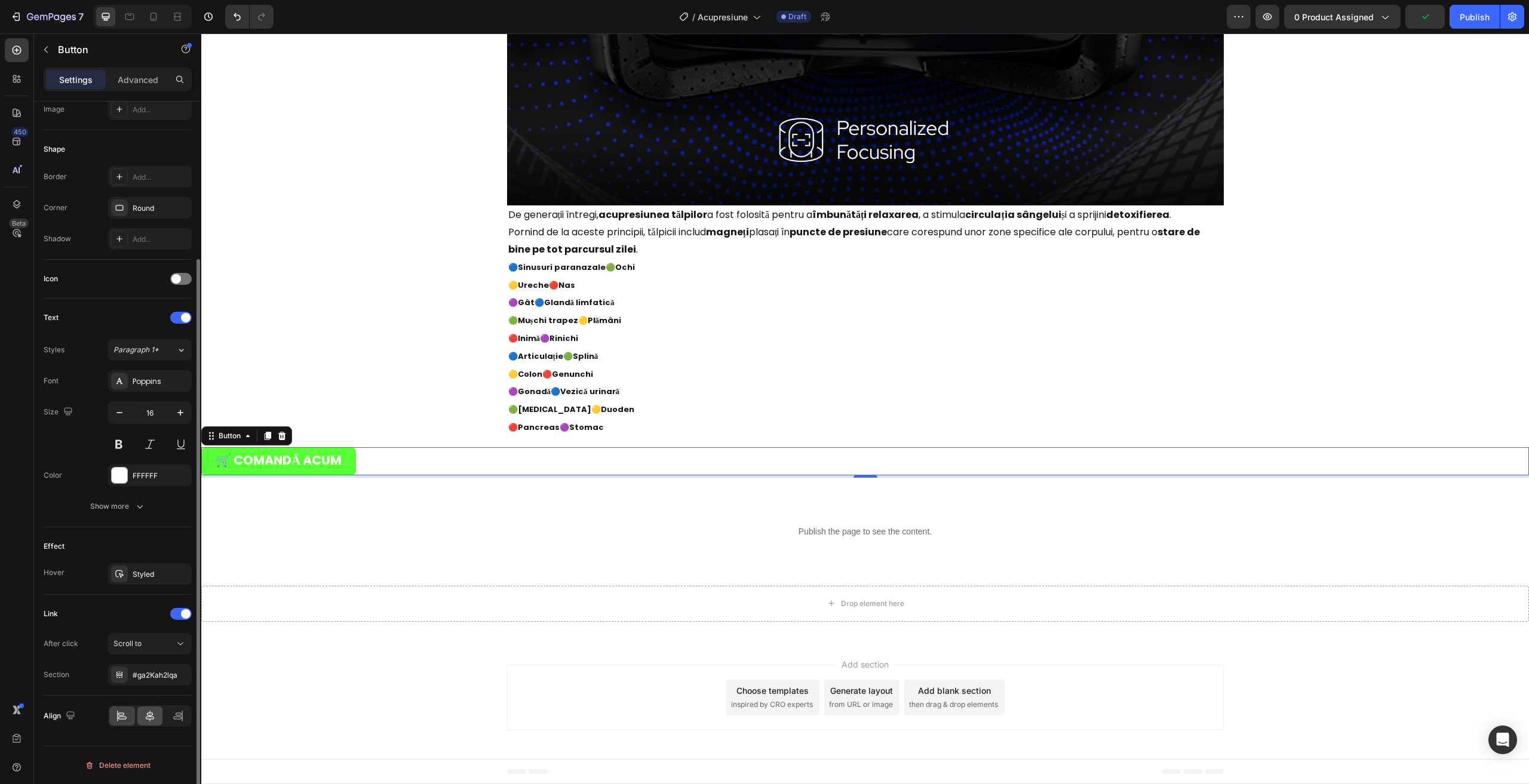
click at [157, 722] on div at bounding box center [150, 716] width 26 height 19
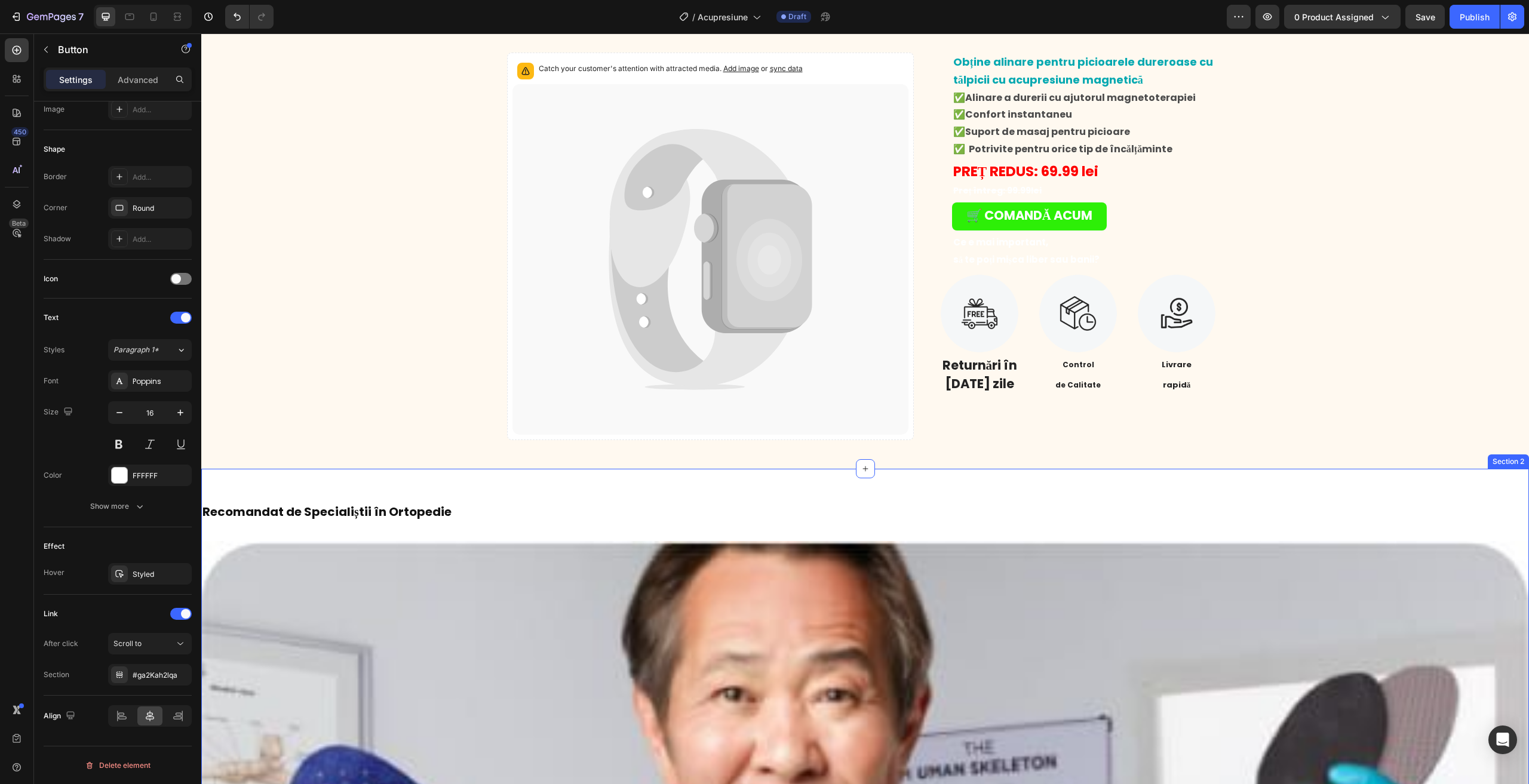
scroll to position [0, 0]
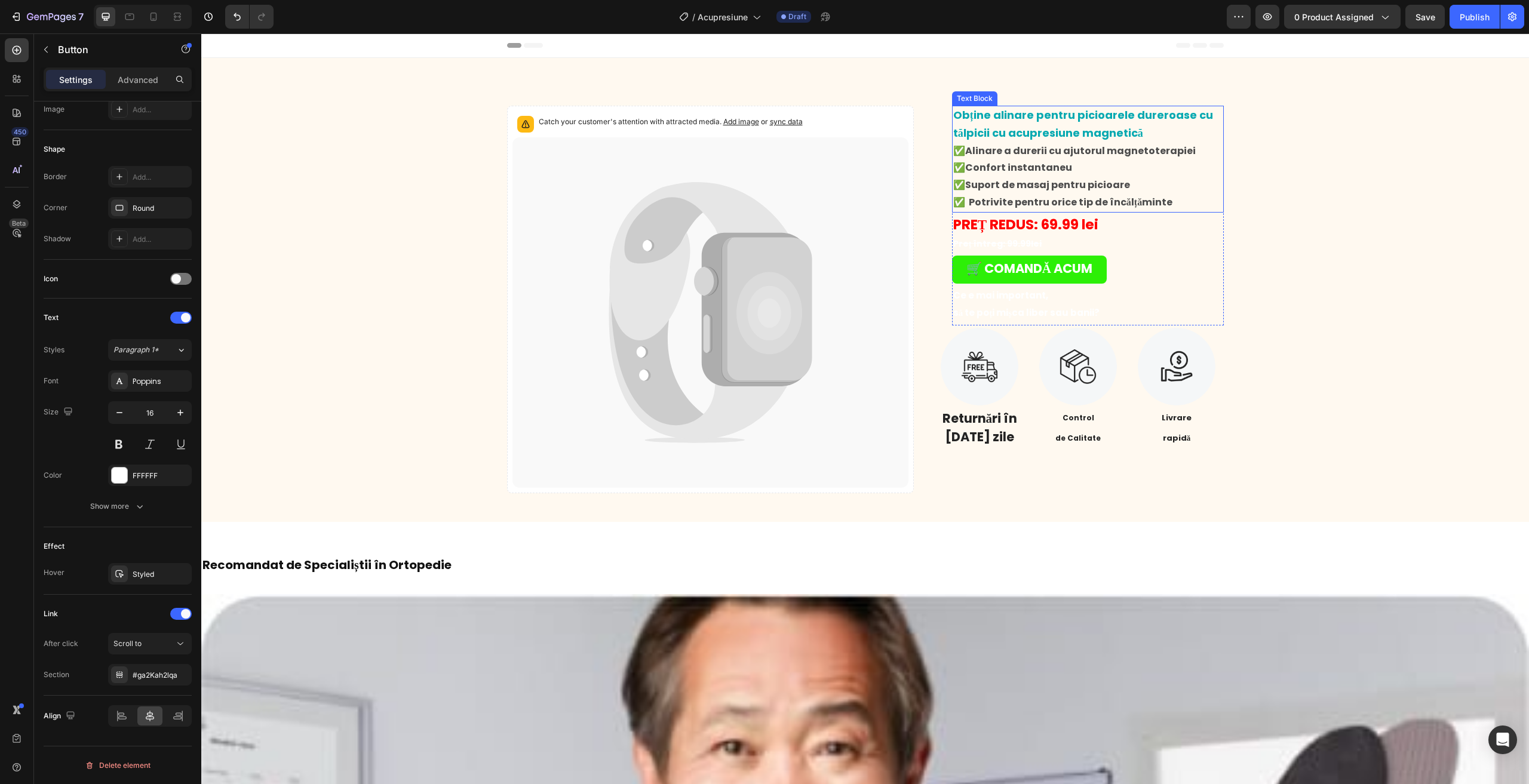
click at [1031, 165] on strong "Confort instantaneu" at bounding box center [1019, 167] width 107 height 13
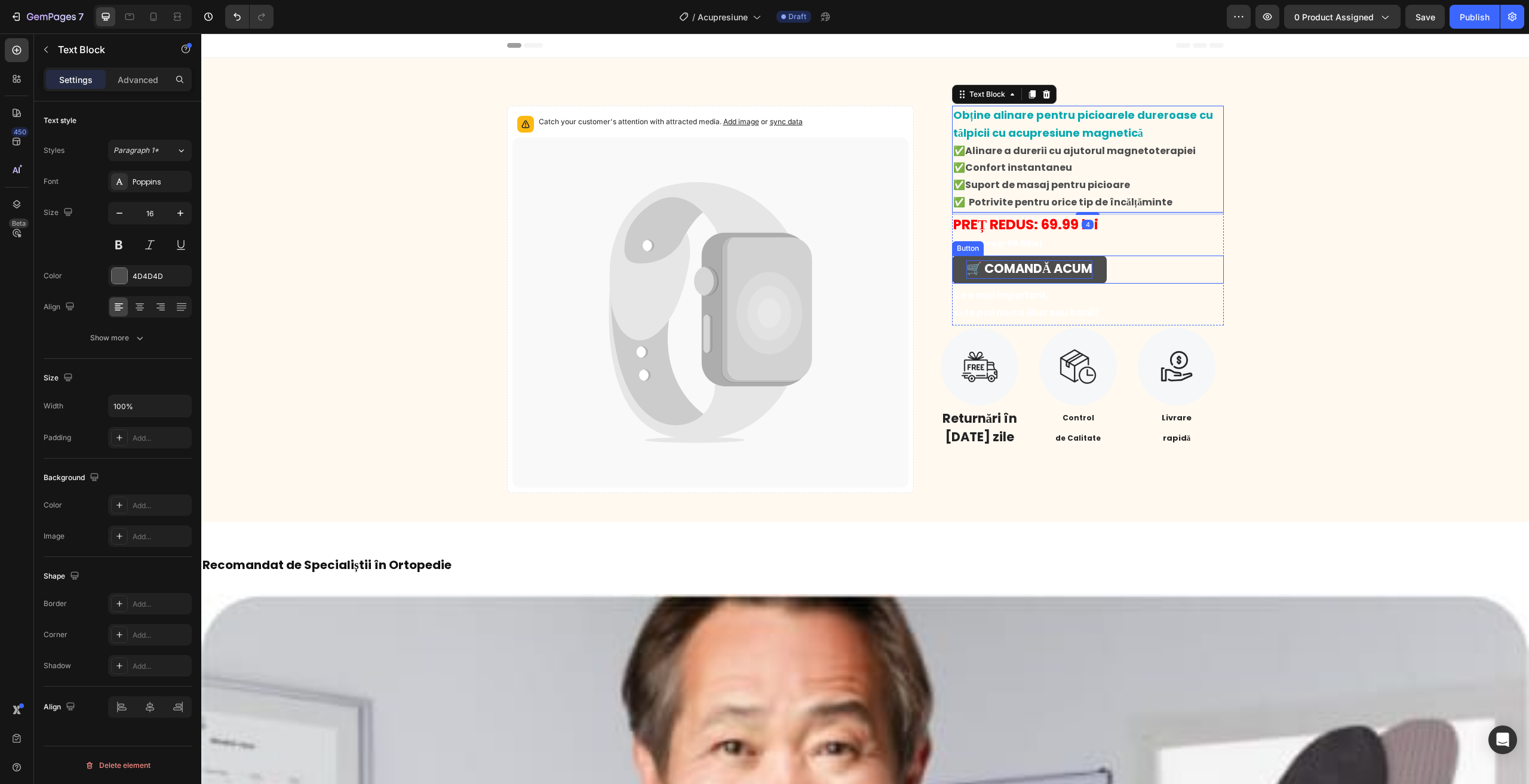
click at [1033, 274] on strong "🛒 COMANDĂ ACUM" at bounding box center [1030, 268] width 126 height 17
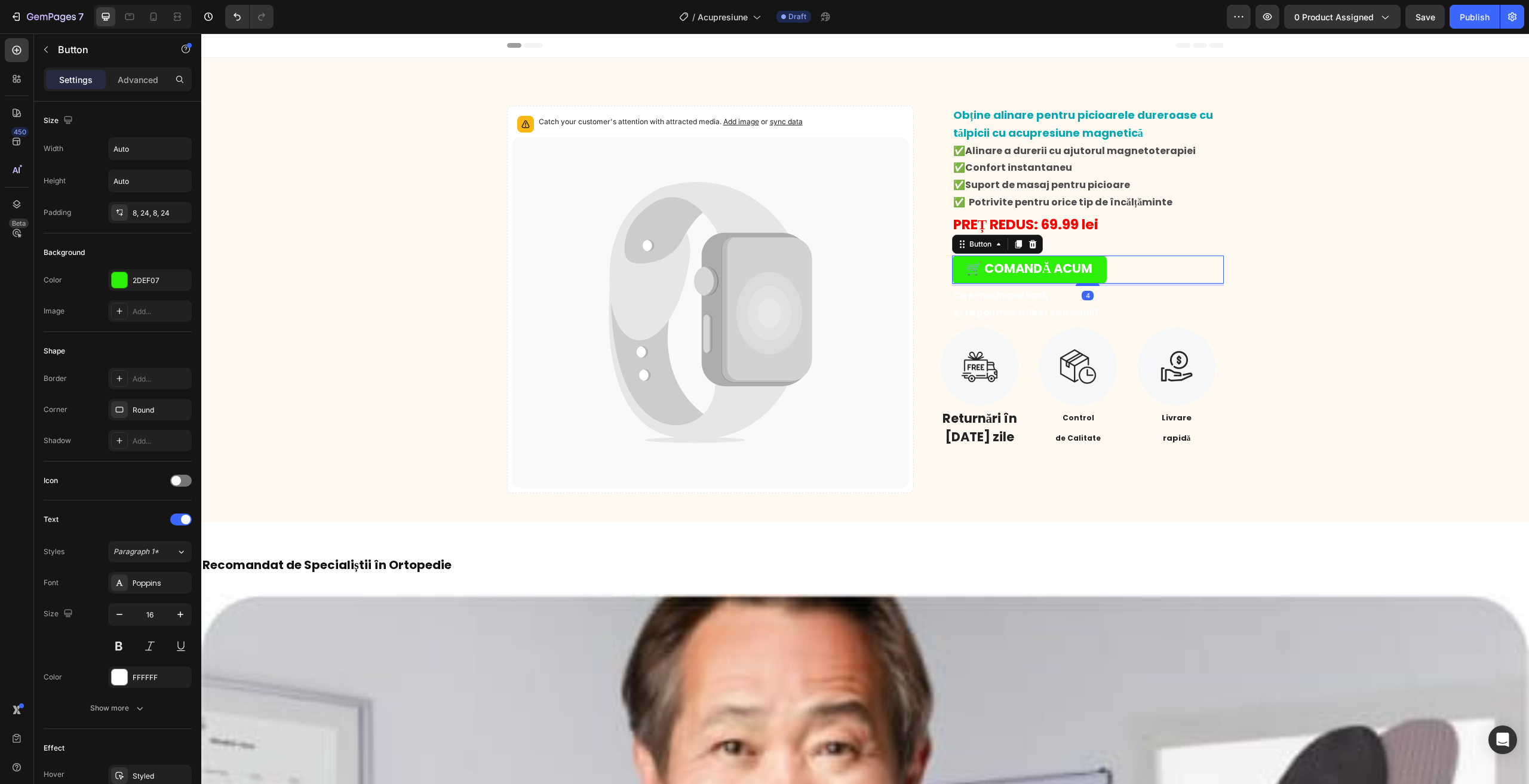
click at [1168, 153] on strong "Alinare a durerii cu ajutorul magnetoterapiei" at bounding box center [1080, 150] width 230 height 13
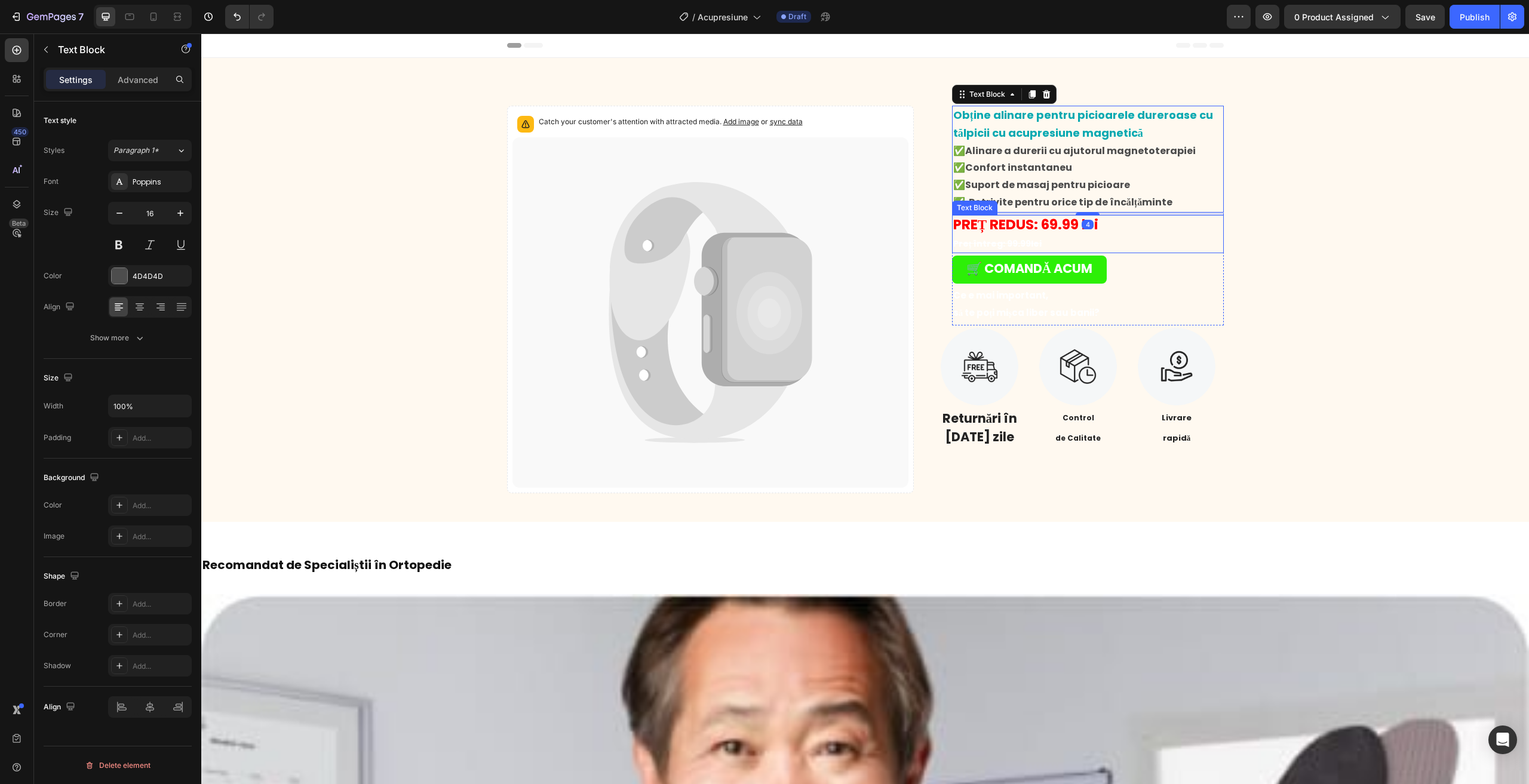
click at [1092, 227] on strong "PREȚ REDUS: 69.99 lei" at bounding box center [1025, 224] width 145 height 19
click at [1008, 255] on link "🛒 COMANDĂ ACUM" at bounding box center [1029, 269] width 155 height 28
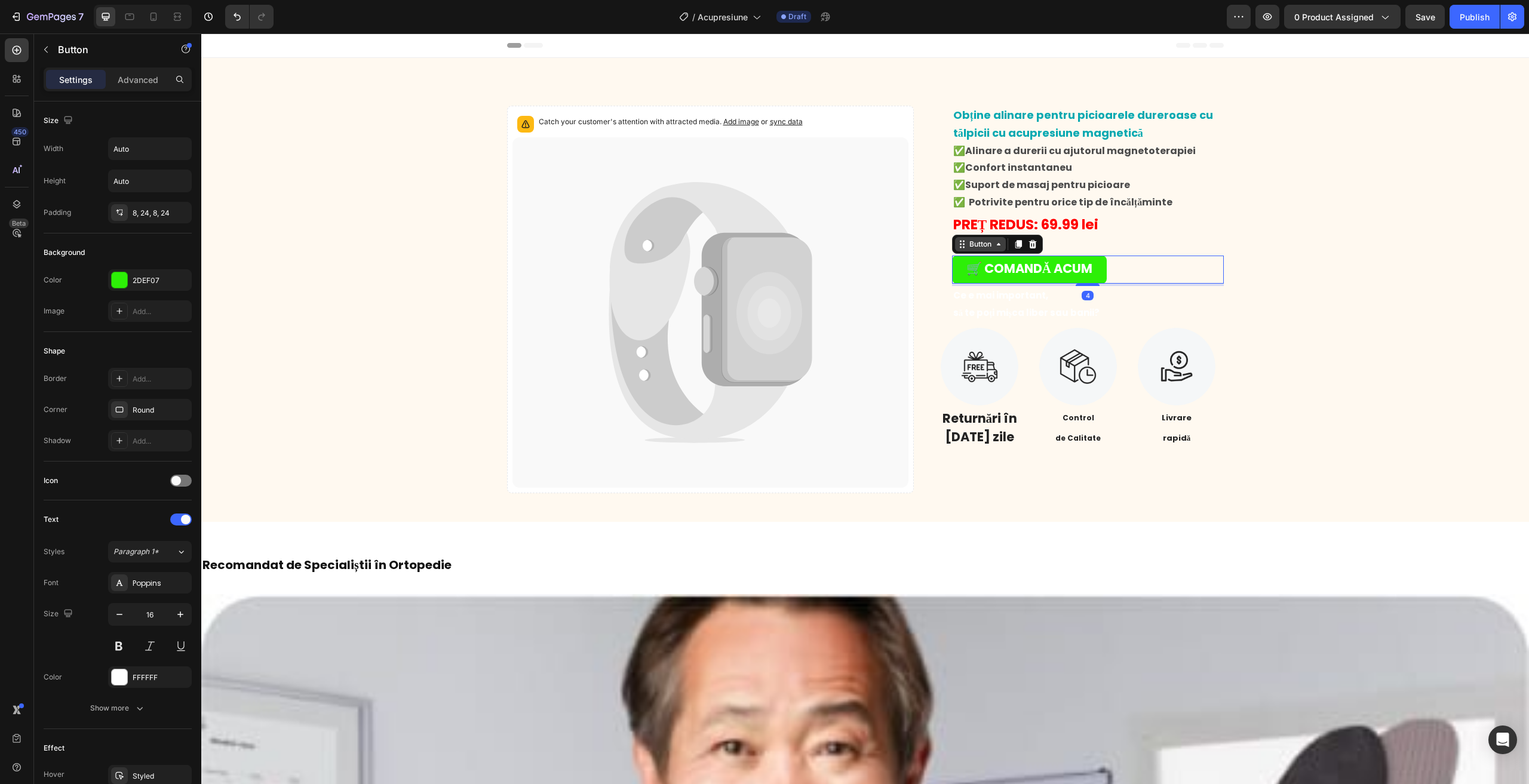
click at [984, 247] on div "Button" at bounding box center [981, 244] width 27 height 11
click at [1059, 245] on p "Preț întreg: 99.99lei" at bounding box center [1088, 244] width 270 height 17
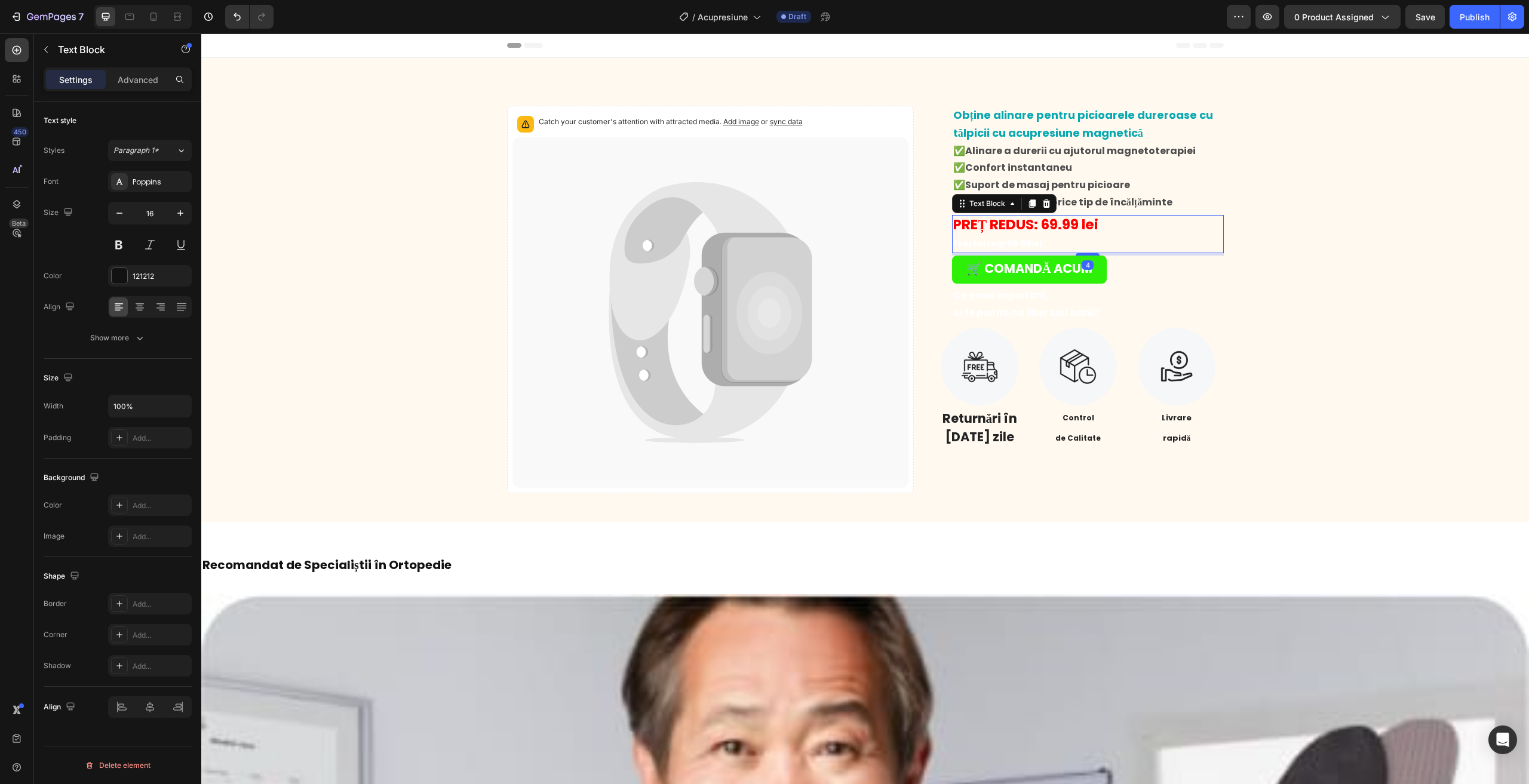
click at [1059, 245] on p "Preț întreg: 99.99lei" at bounding box center [1088, 244] width 270 height 17
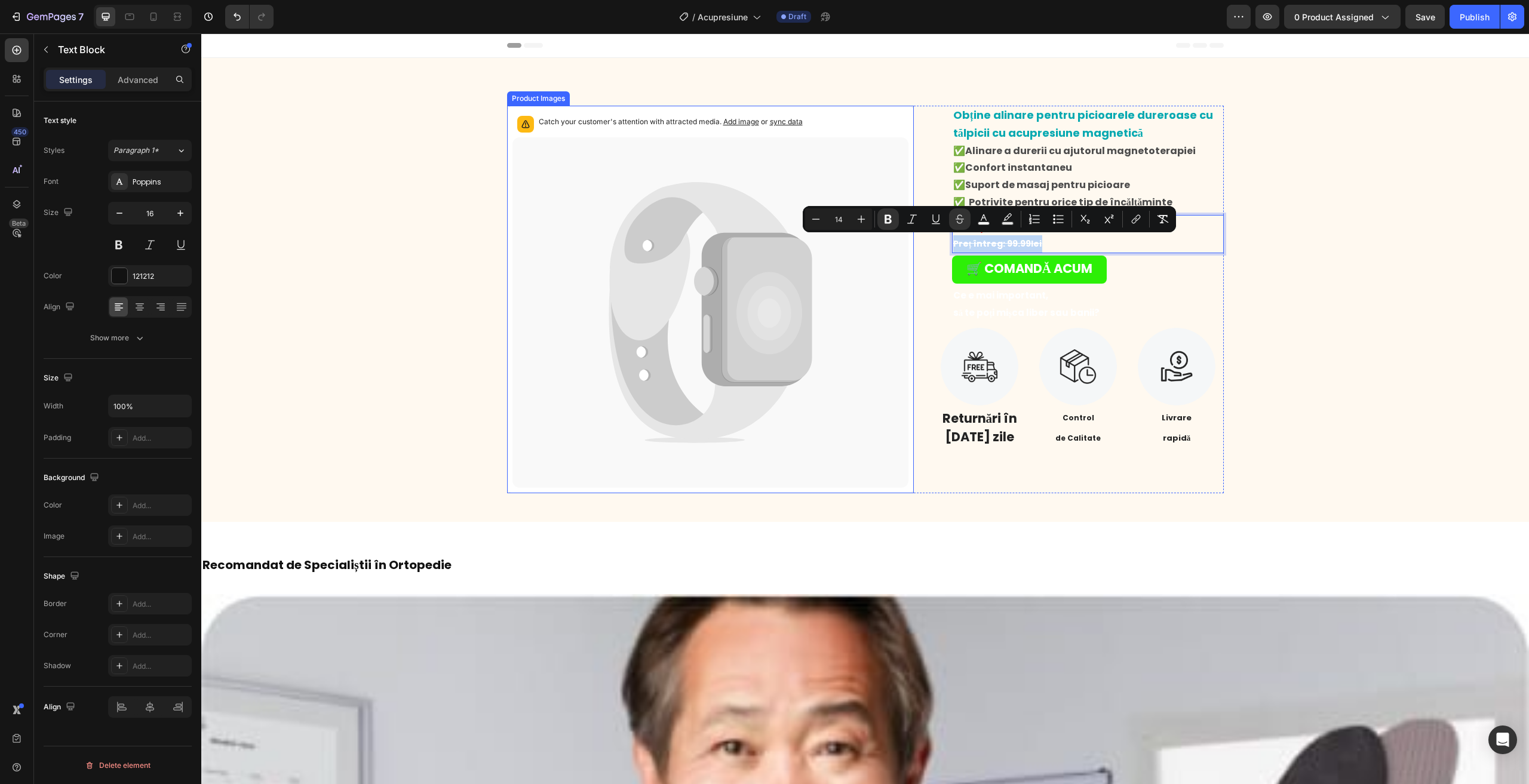
click at [226, 374] on div "Catch your customer's attention with attracted media. Add image or sync data Pr…" at bounding box center [865, 299] width 1310 height 387
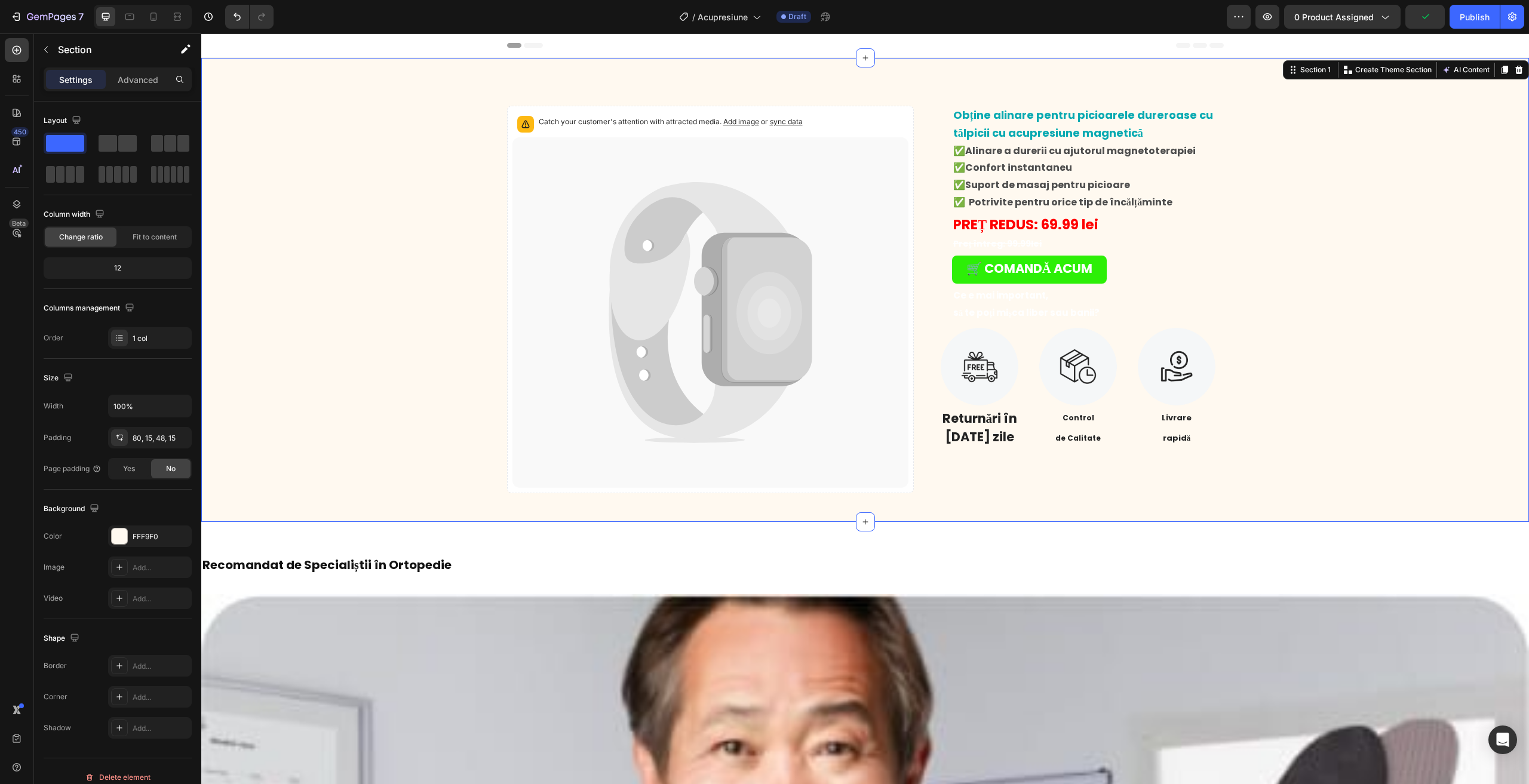
click at [133, 69] on div "Settings Advanced" at bounding box center [117, 79] width 148 height 24
click at [131, 78] on p "Advanced" at bounding box center [138, 79] width 40 height 13
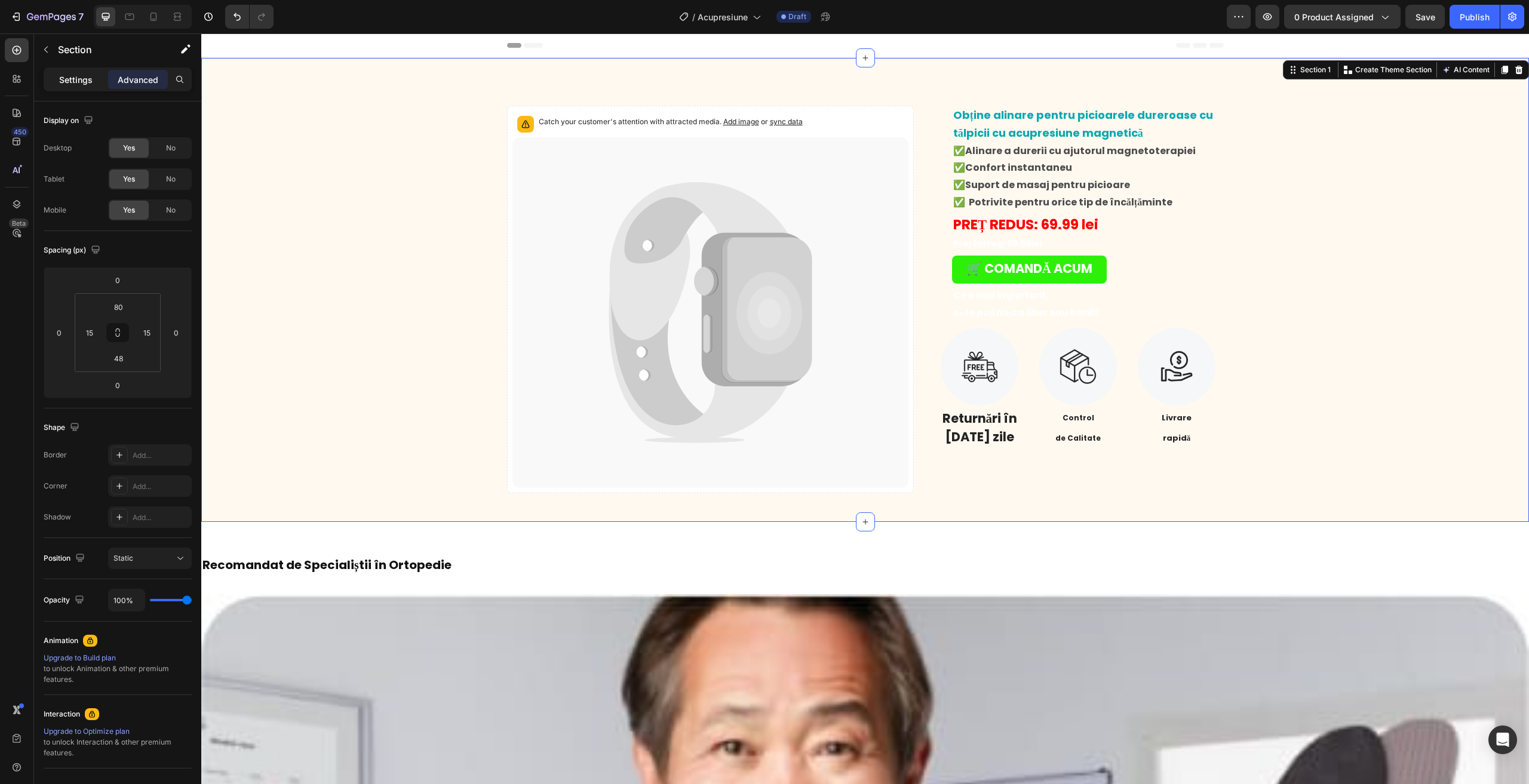
click at [62, 71] on div "Settings" at bounding box center [76, 79] width 60 height 19
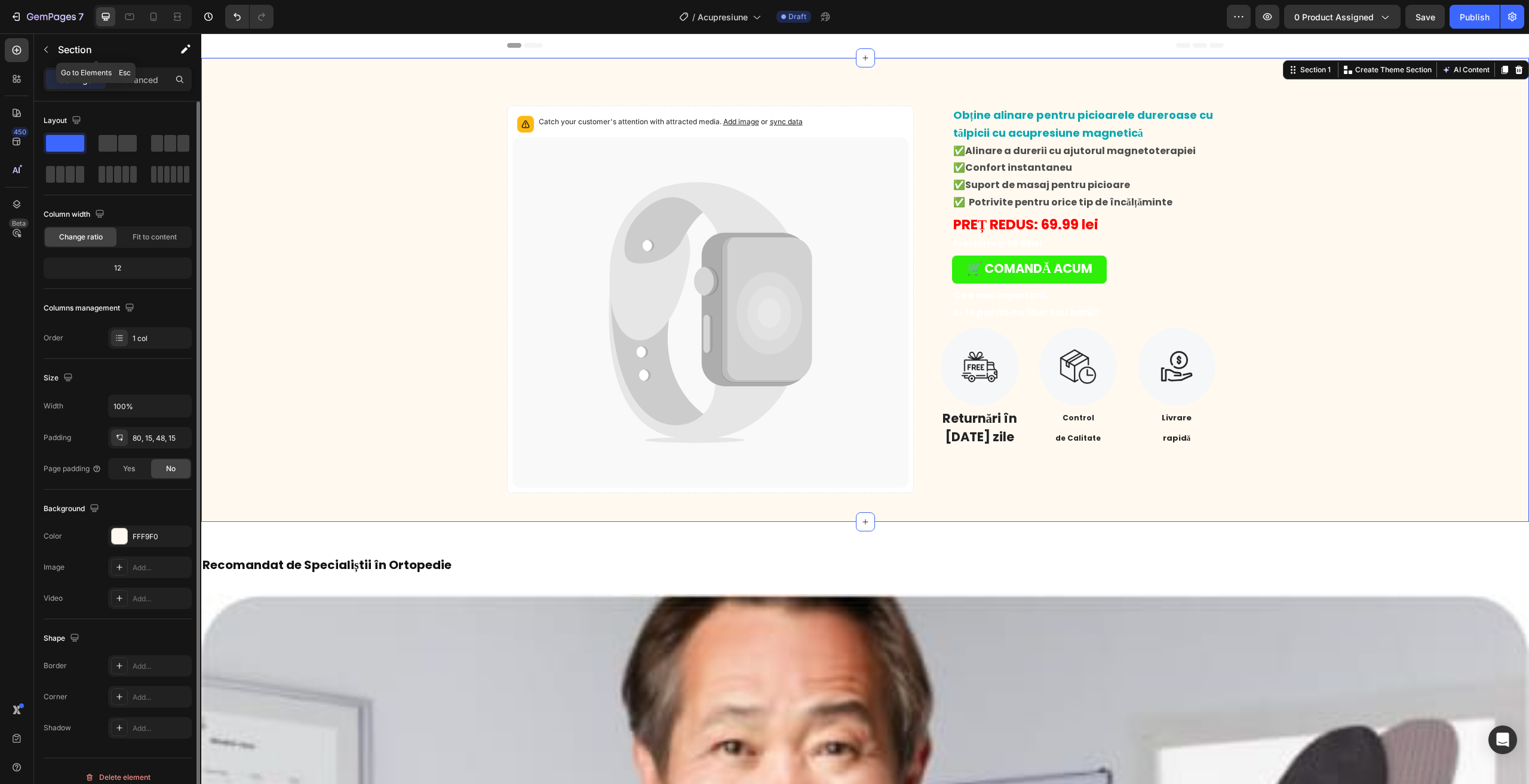
drag, startPoint x: 113, startPoint y: 237, endPoint x: 108, endPoint y: 321, distance: 84.1
drag, startPoint x: 108, startPoint y: 321, endPoint x: 74, endPoint y: 87, distance: 236.5
click at [74, 87] on div "Settings" at bounding box center [76, 79] width 60 height 19
click at [63, 79] on p "Settings" at bounding box center [76, 79] width 34 height 13
click at [119, 543] on div at bounding box center [119, 536] width 15 height 15
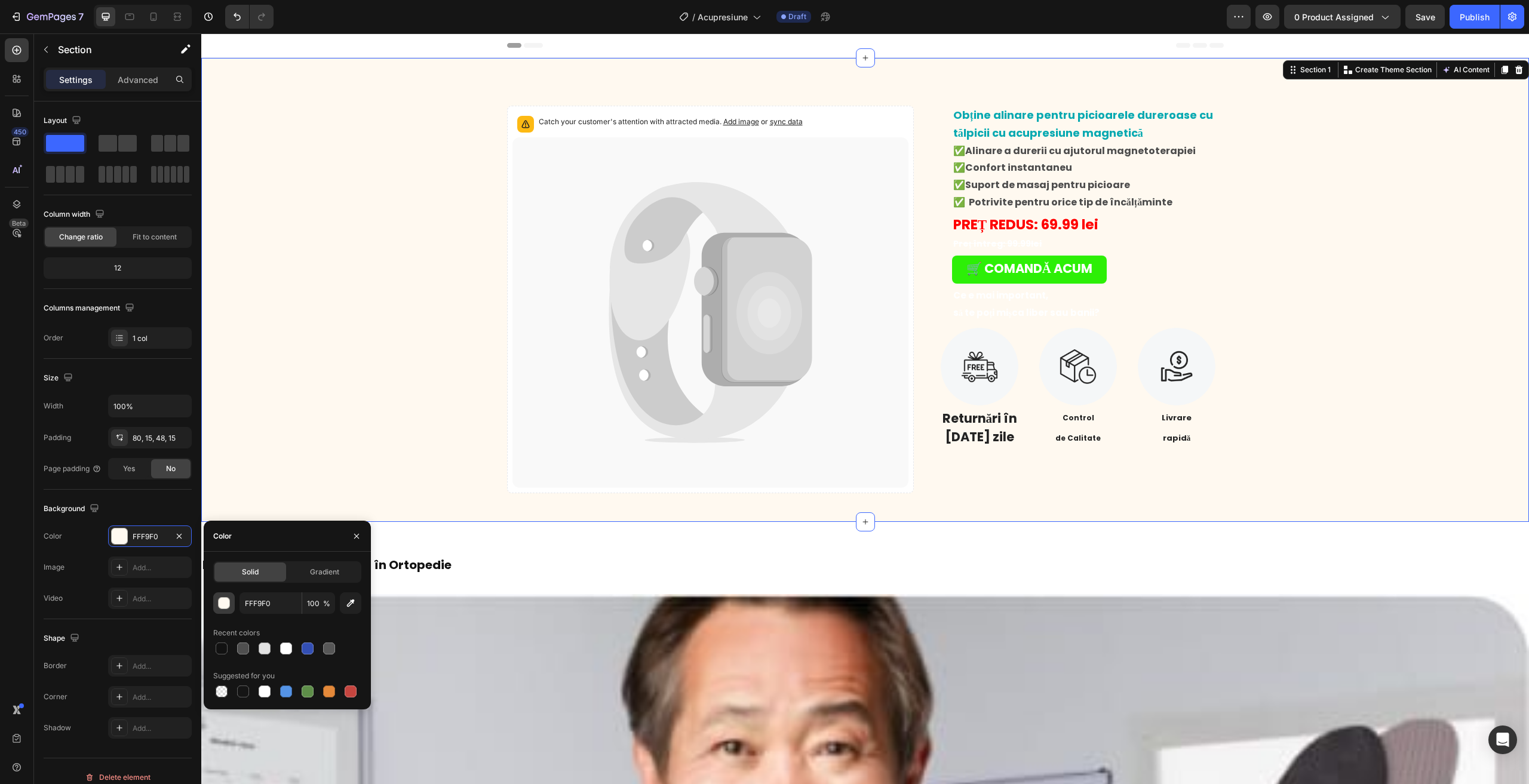
click at [220, 612] on button "button" at bounding box center [224, 603] width 21 height 21
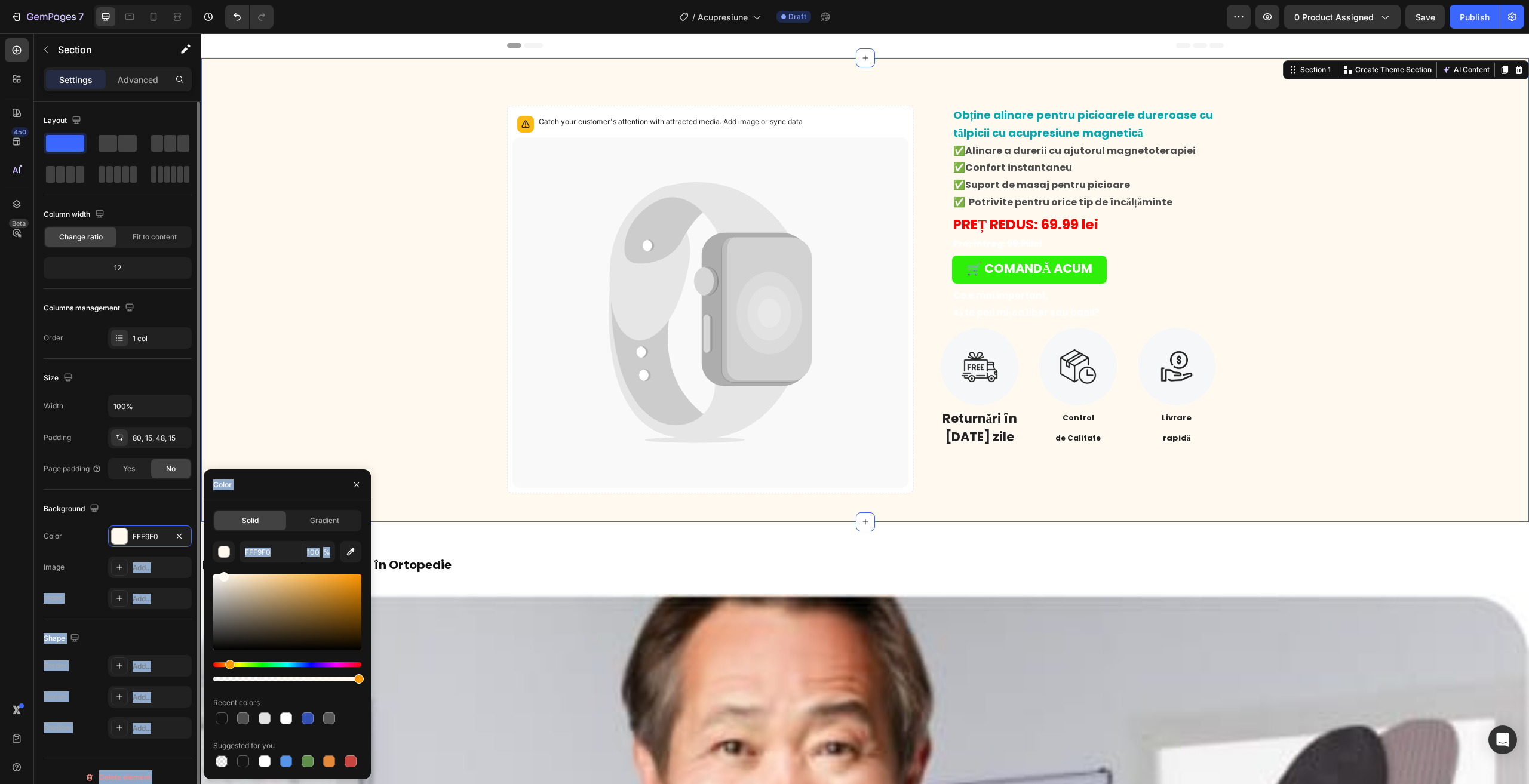
drag, startPoint x: 215, startPoint y: 571, endPoint x: 168, endPoint y: 552, distance: 50.7
click at [168, 552] on div "450 Beta Sections(18) Elements(84) Section Element Hero Section Product Detail …" at bounding box center [100, 409] width 201 height 750
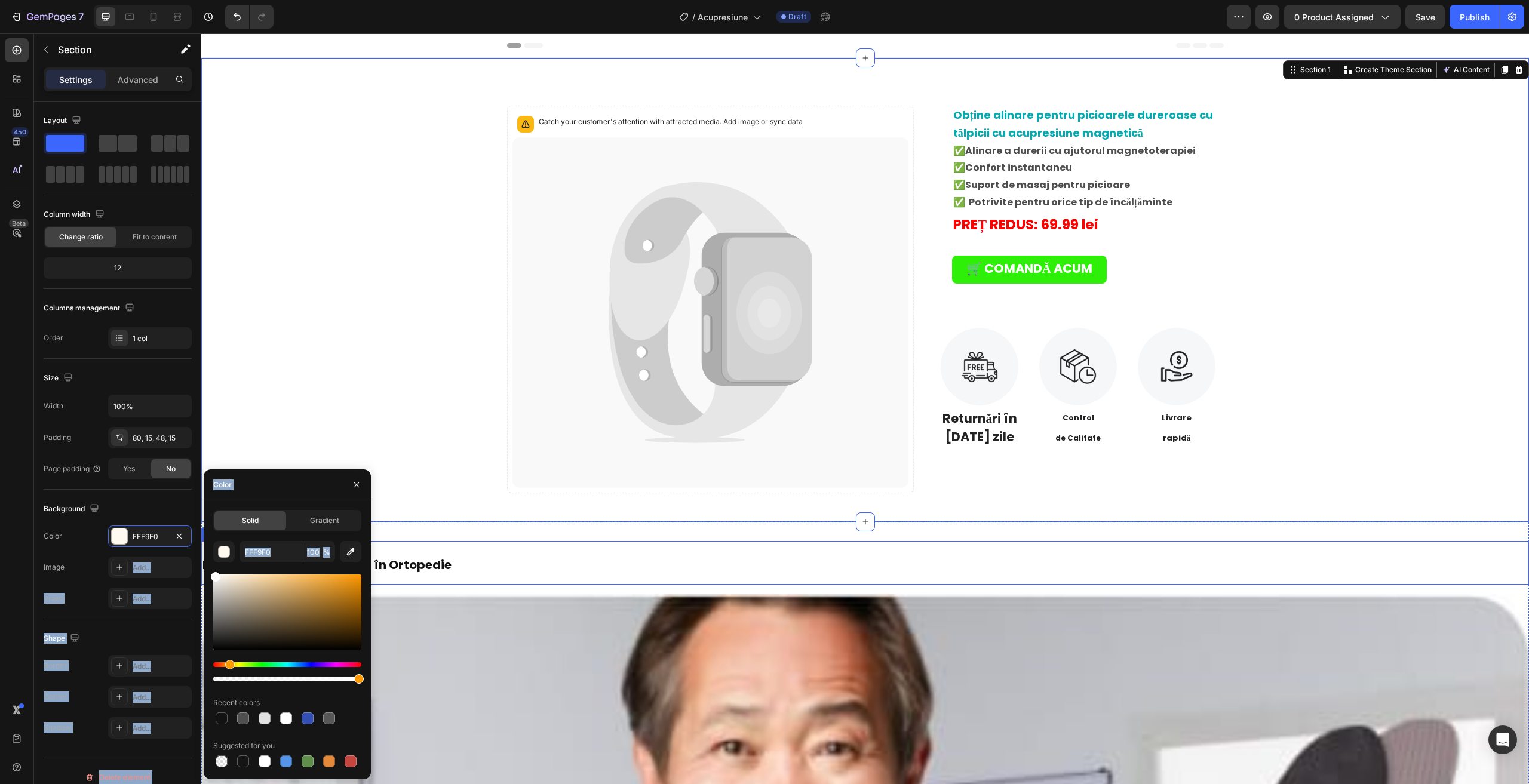
drag, startPoint x: 432, startPoint y: 625, endPoint x: 405, endPoint y: 603, distance: 34.8
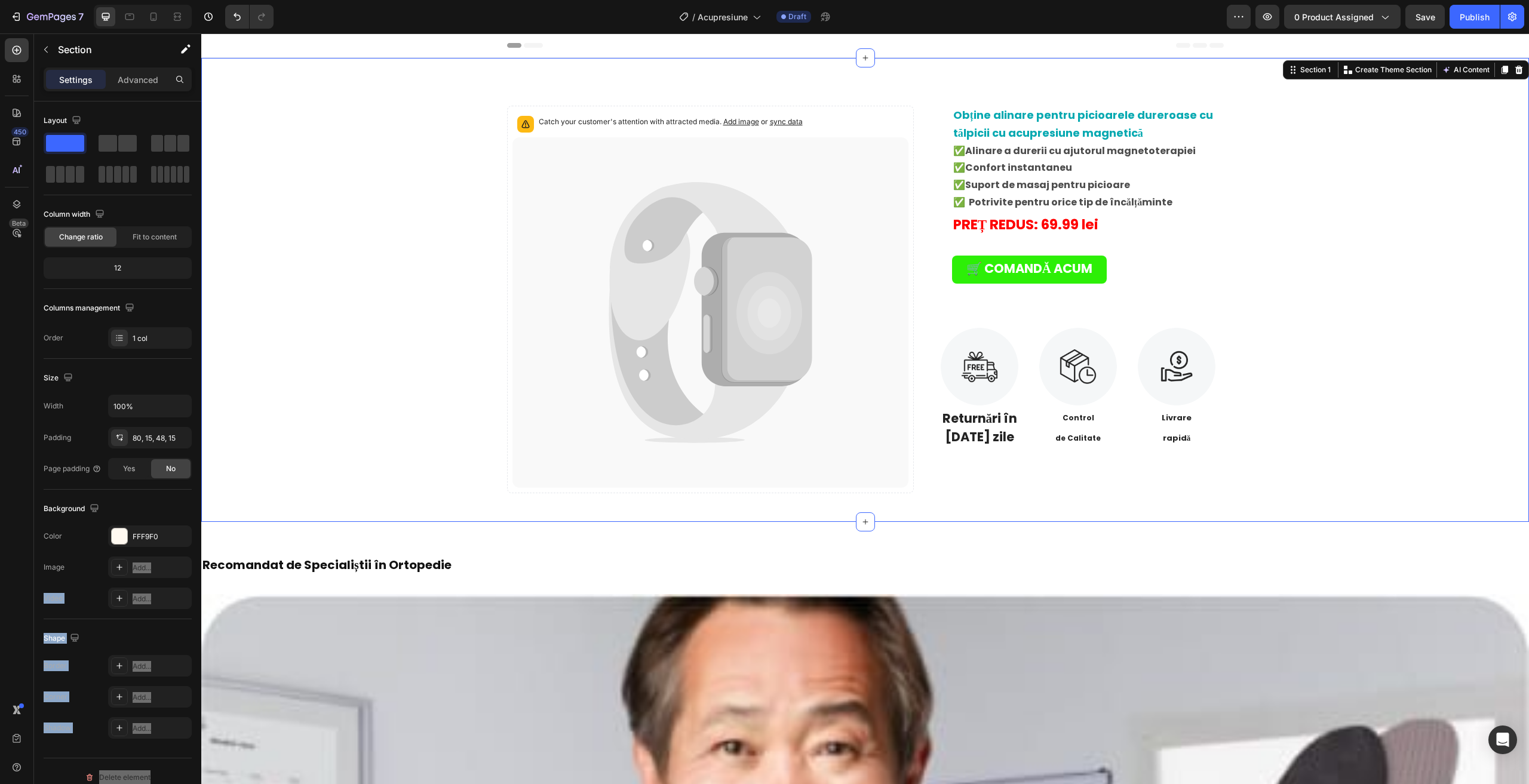
click at [348, 309] on div "Catch your customer's attention with attracted media. Add image or sync data Pr…" at bounding box center [865, 299] width 1310 height 387
click at [1007, 306] on strong "să te poți mișca liber sau banii?" at bounding box center [1026, 312] width 146 height 13
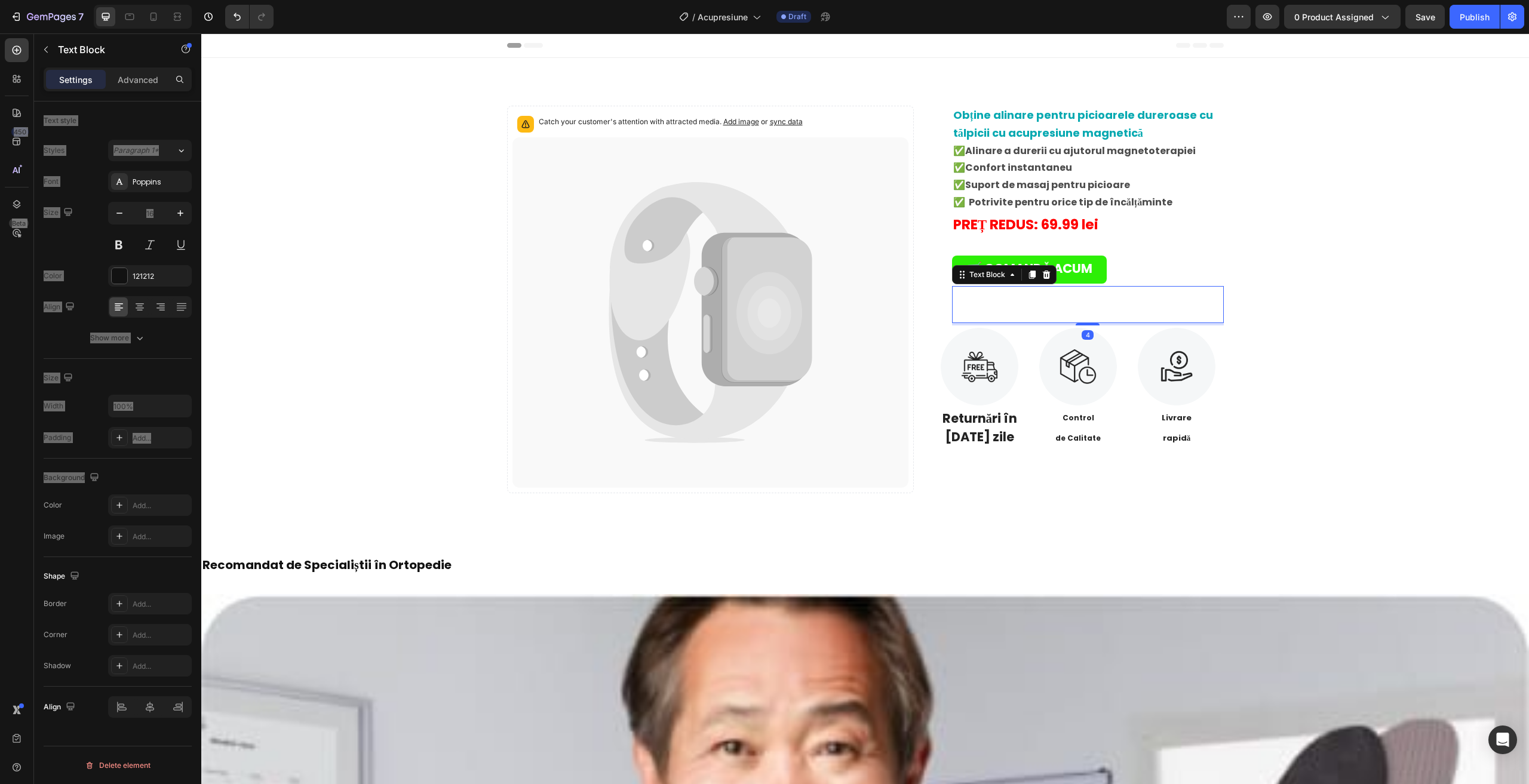
click at [1007, 306] on strong "să te poți mișca liber sau banii?" at bounding box center [1026, 312] width 146 height 13
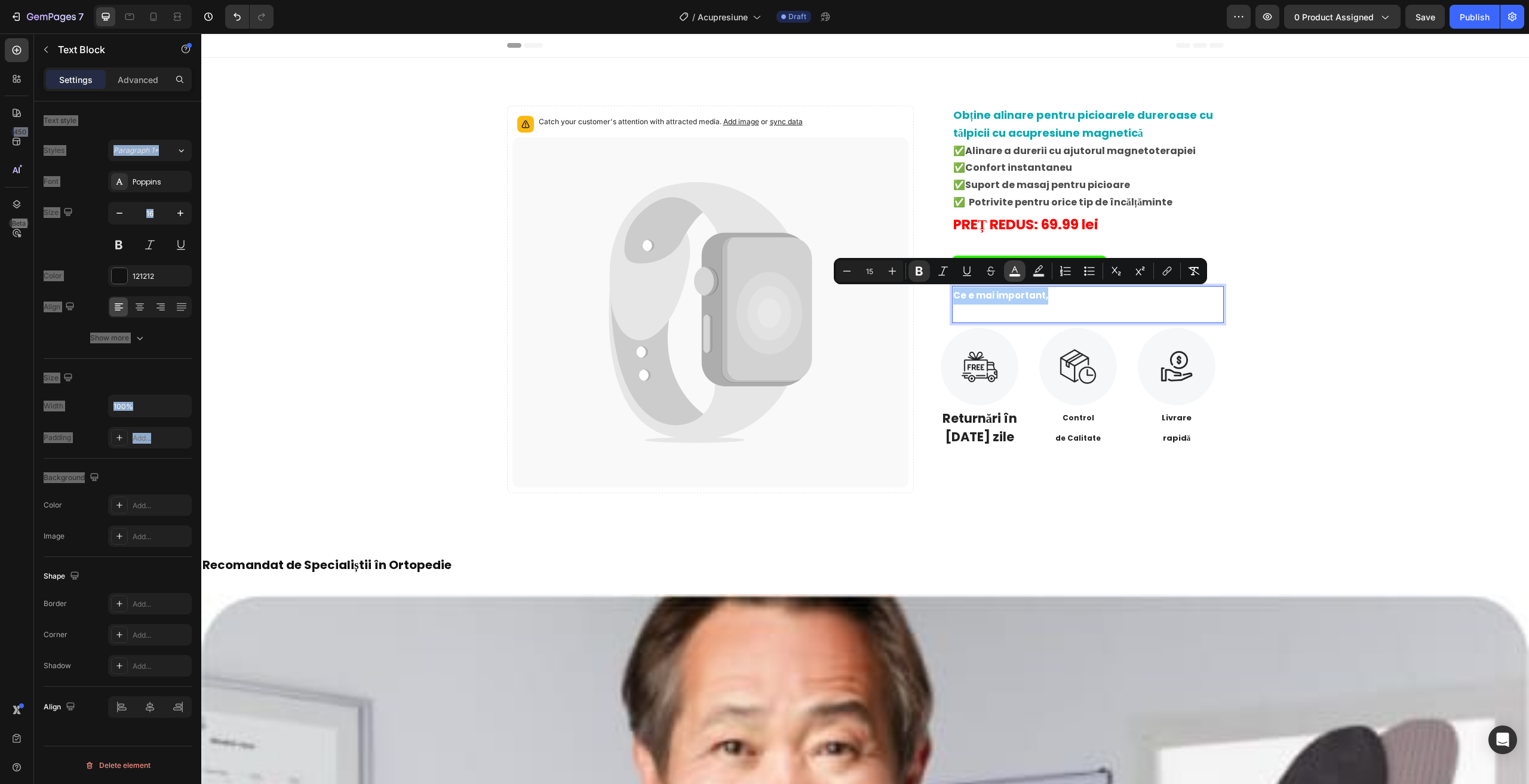
click at [1025, 269] on button "color" at bounding box center [1014, 271] width 21 height 21
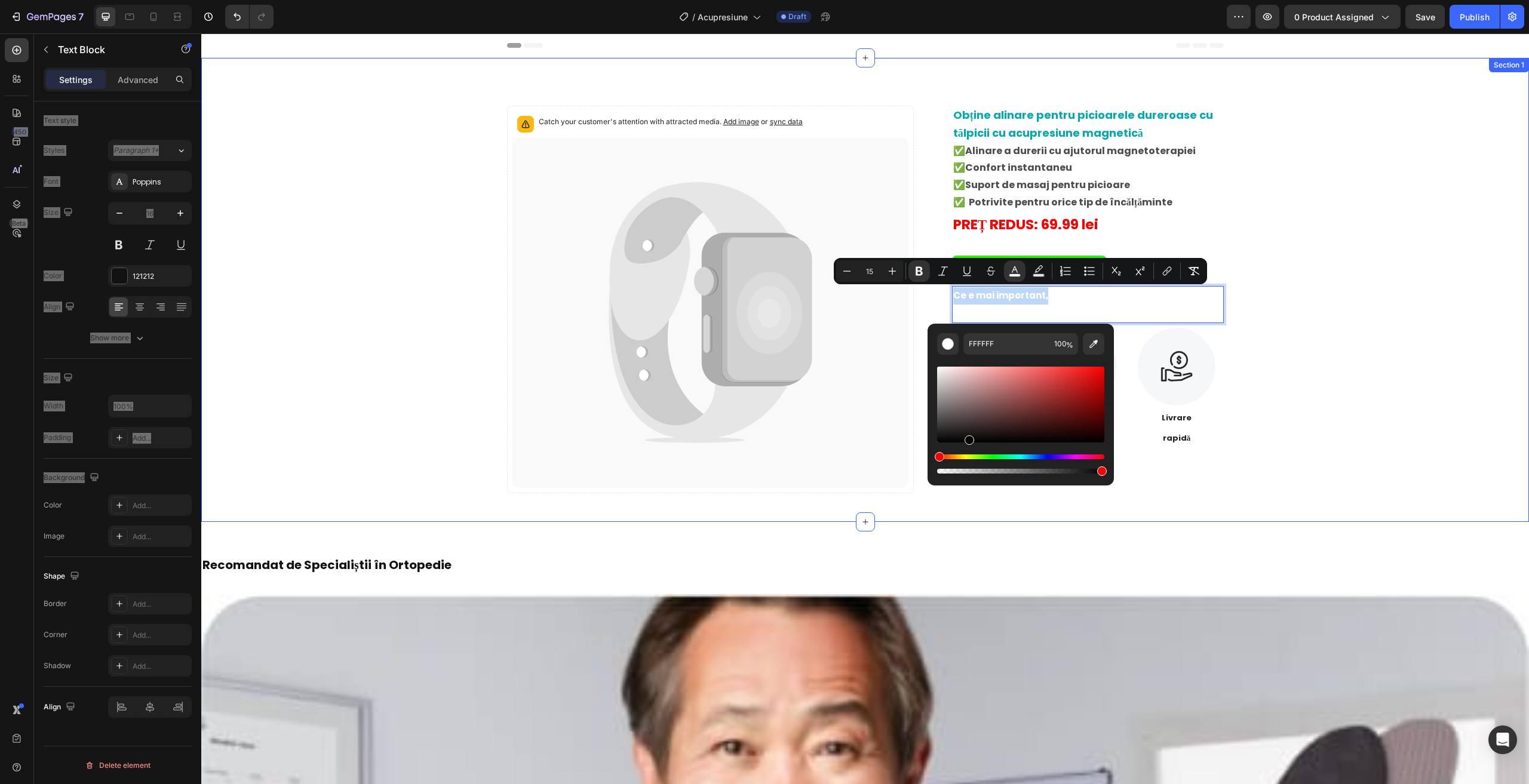
type input "000000"
drag, startPoint x: 1207, startPoint y: 436, endPoint x: 934, endPoint y: 496, distance: 279.5
click at [857, 506] on div "Catch your customer's attention with attracted media. Add image or sync data Pr…" at bounding box center [865, 290] width 1328 height 464
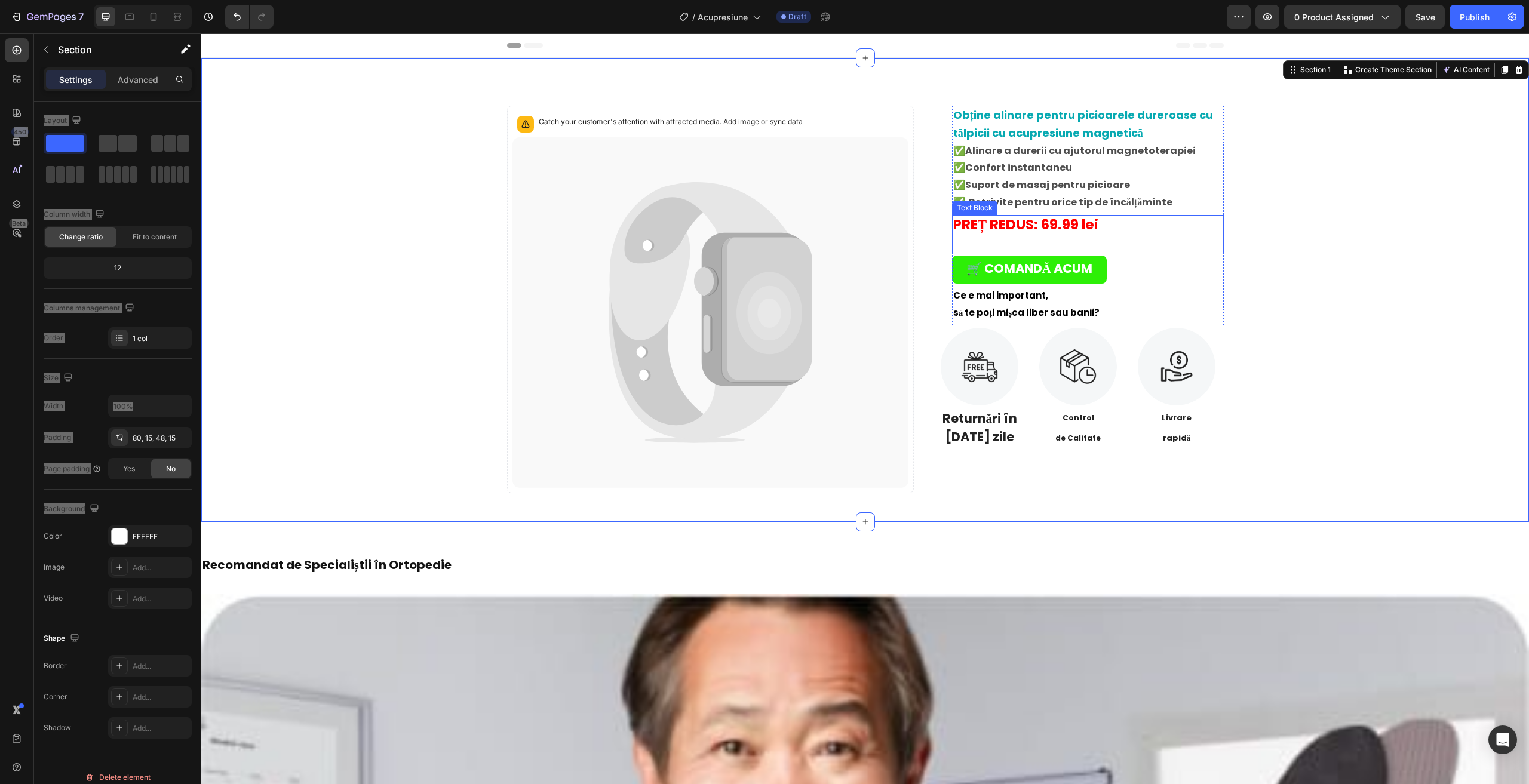
click at [1003, 251] on div "PREȚ REDUS: 69.99 lei Preț întreg: 99.99lei" at bounding box center [1088, 234] width 271 height 38
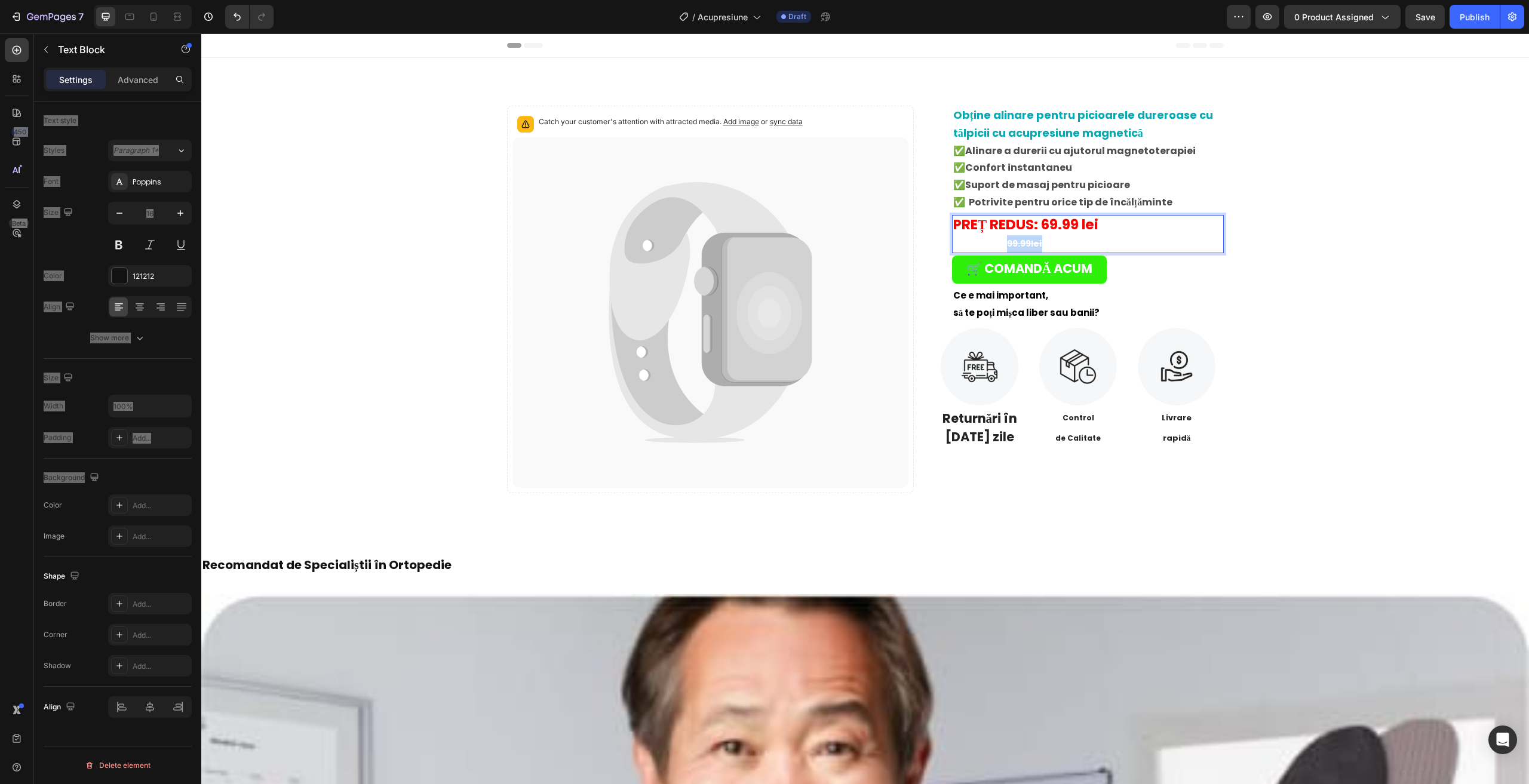
click at [1002, 245] on strong "Preț întreg: 99.99lei" at bounding box center [998, 244] width 89 height 12
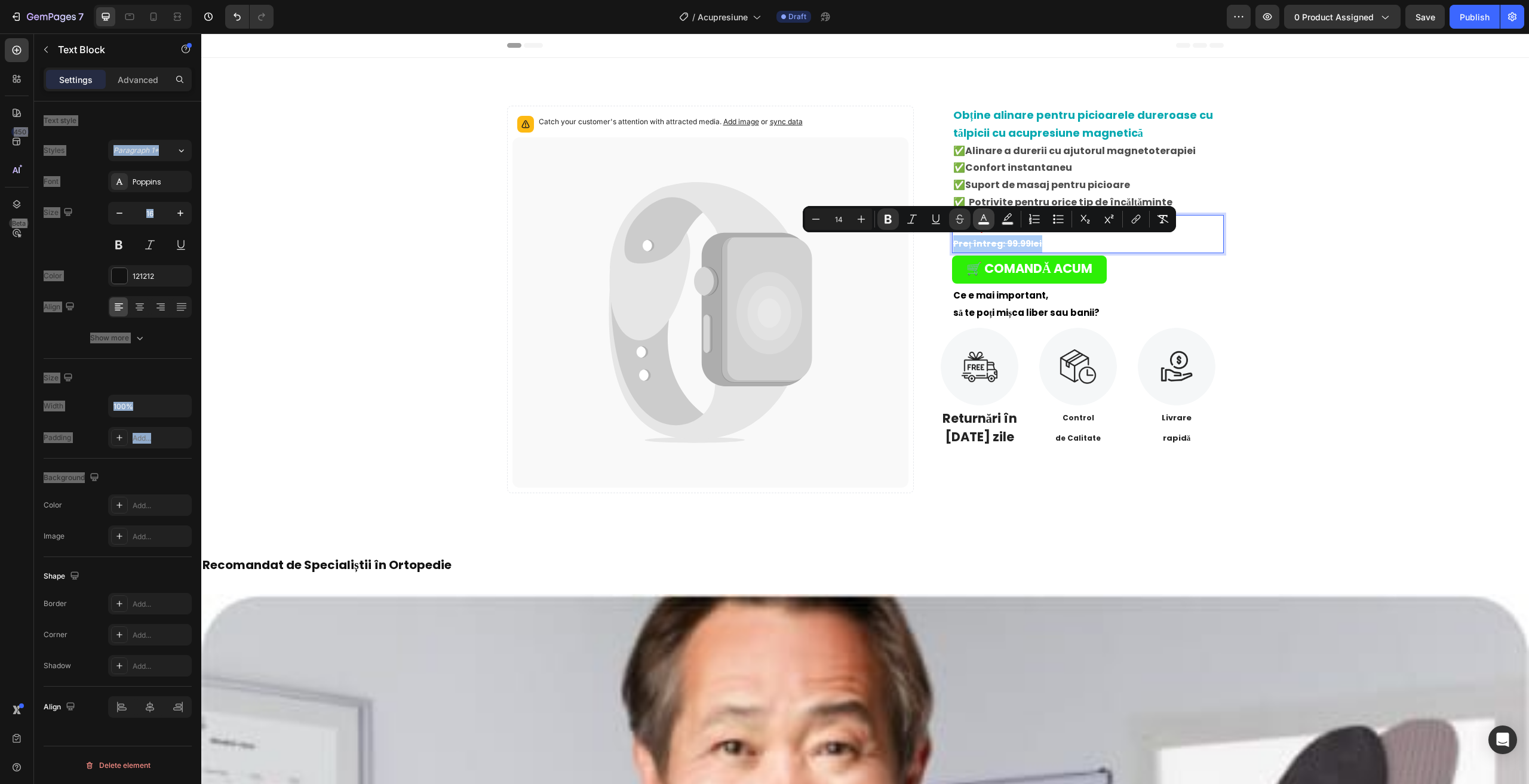
click at [982, 220] on icon "Editor contextual toolbar" at bounding box center [984, 219] width 12 height 12
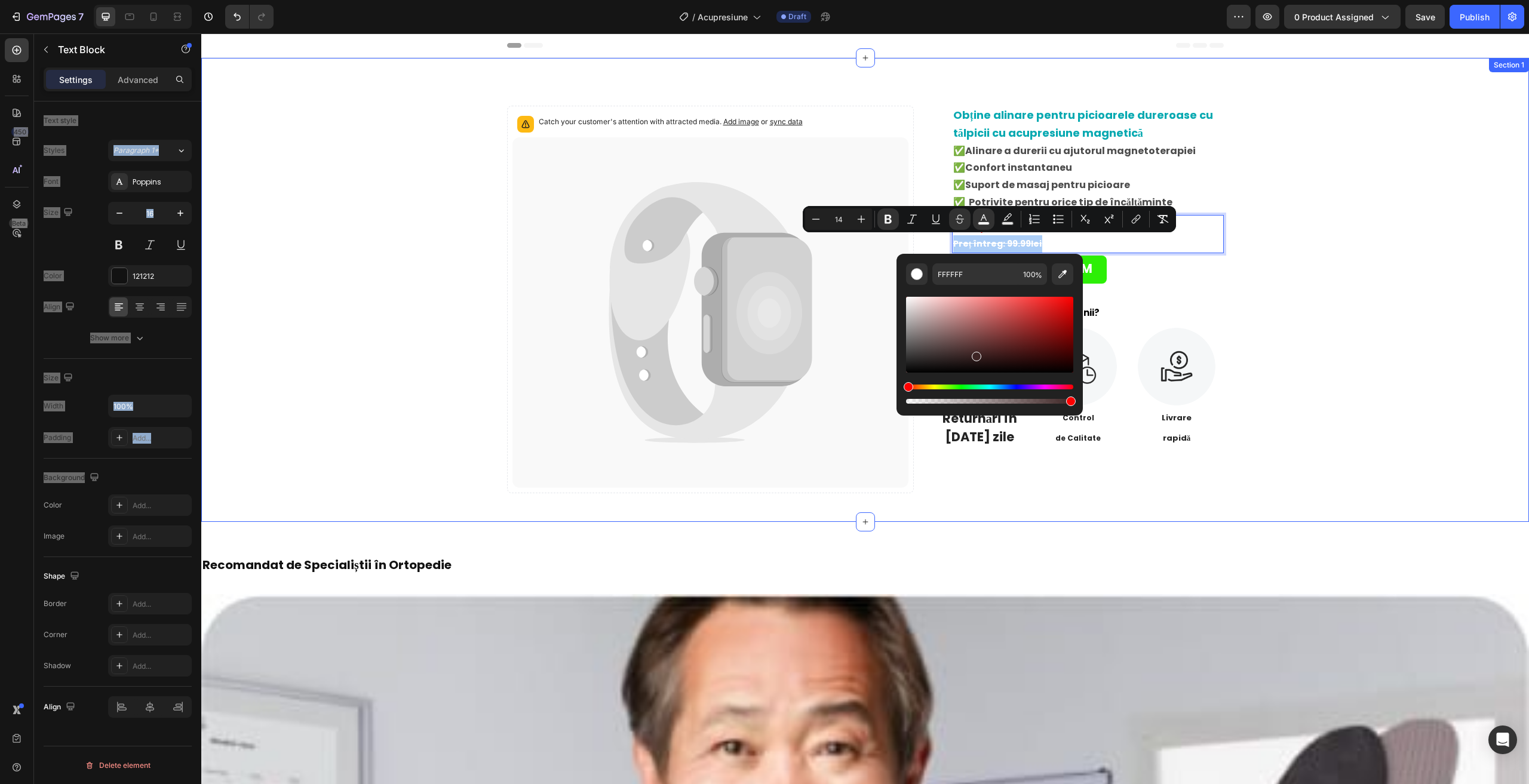
drag, startPoint x: 1176, startPoint y: 387, endPoint x: 730, endPoint y: 530, distance: 468.4
type input "000000"
click at [1445, 290] on div "Catch your customer's attention with attracted media. Add image or sync data Pr…" at bounding box center [865, 299] width 1310 height 387
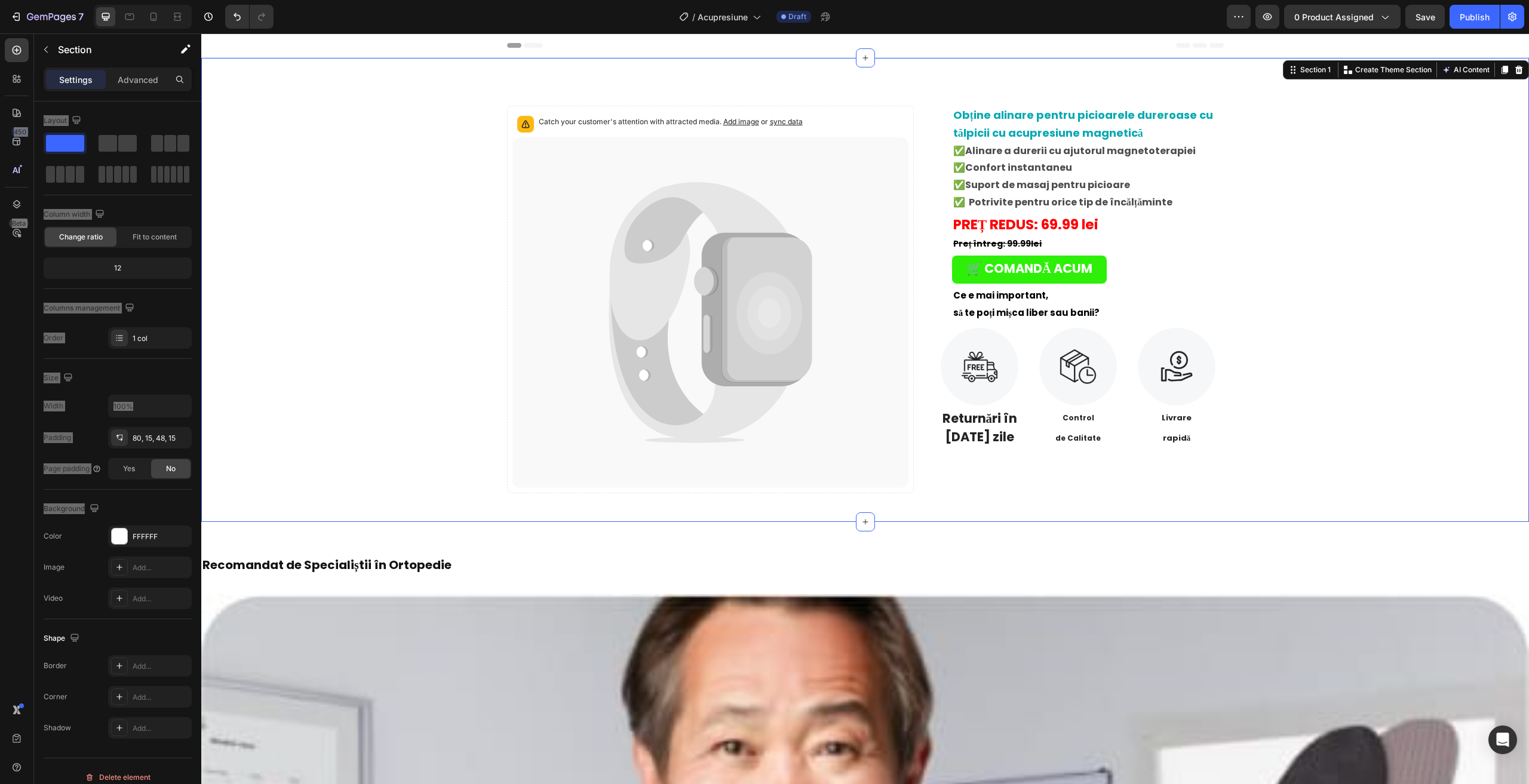
click at [1268, 375] on div "Catch your customer's attention with attracted media. Add image or sync data Pr…" at bounding box center [865, 299] width 1310 height 387
click at [1037, 311] on strong "să te poți mișca liber sau banii?" at bounding box center [1026, 312] width 146 height 13
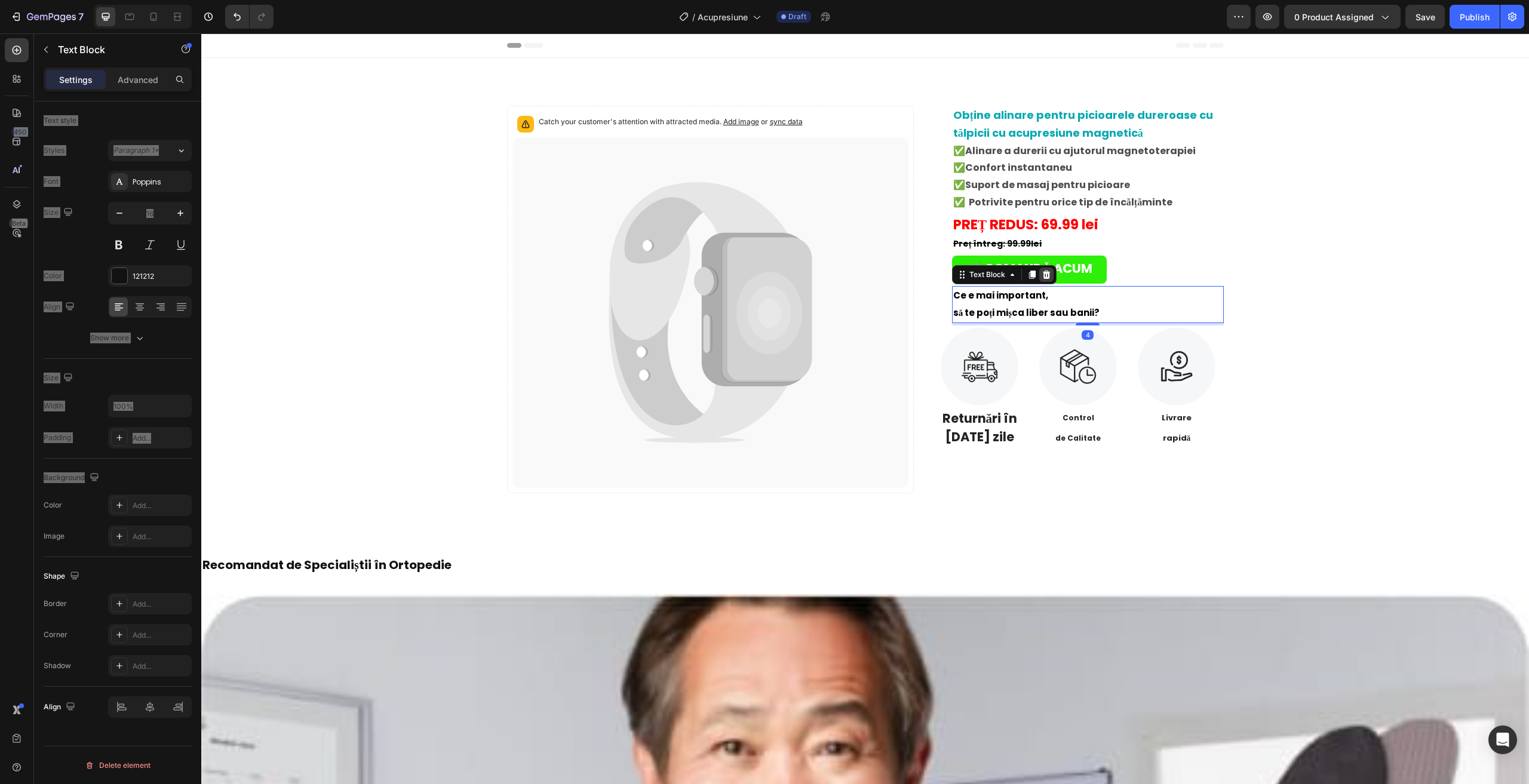
click at [1039, 273] on div at bounding box center [1046, 274] width 14 height 14
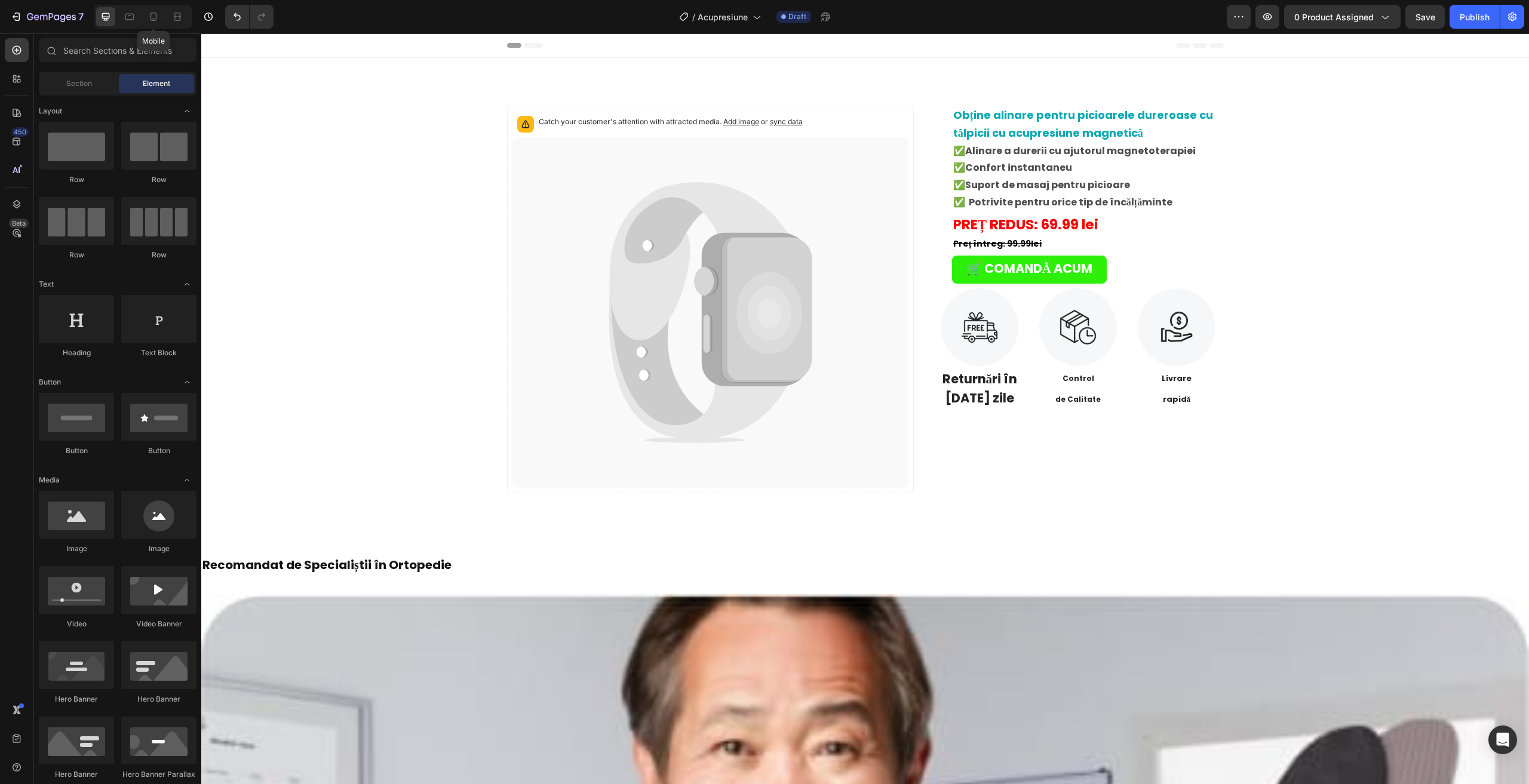
click at [136, 2] on div "7 Mobile / Acupresiune Draft Preview 0 product assigned Save Publish" at bounding box center [764, 17] width 1529 height 34
click at [161, 15] on div at bounding box center [153, 16] width 19 height 19
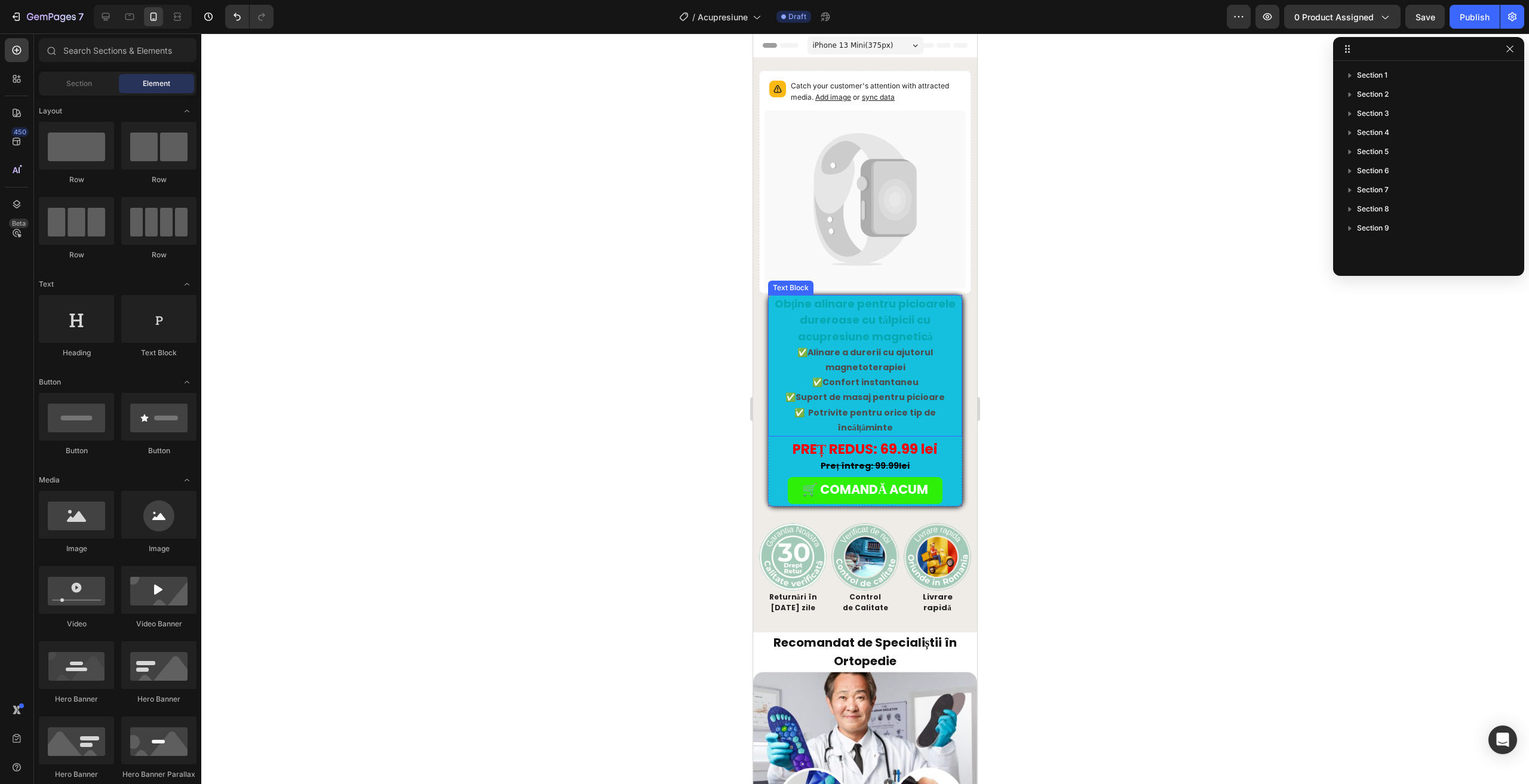
click at [803, 299] on strong "Obține alinare pentru picioarele dureroase cu tălpicii cu acupresiune magnetică" at bounding box center [865, 320] width 182 height 47
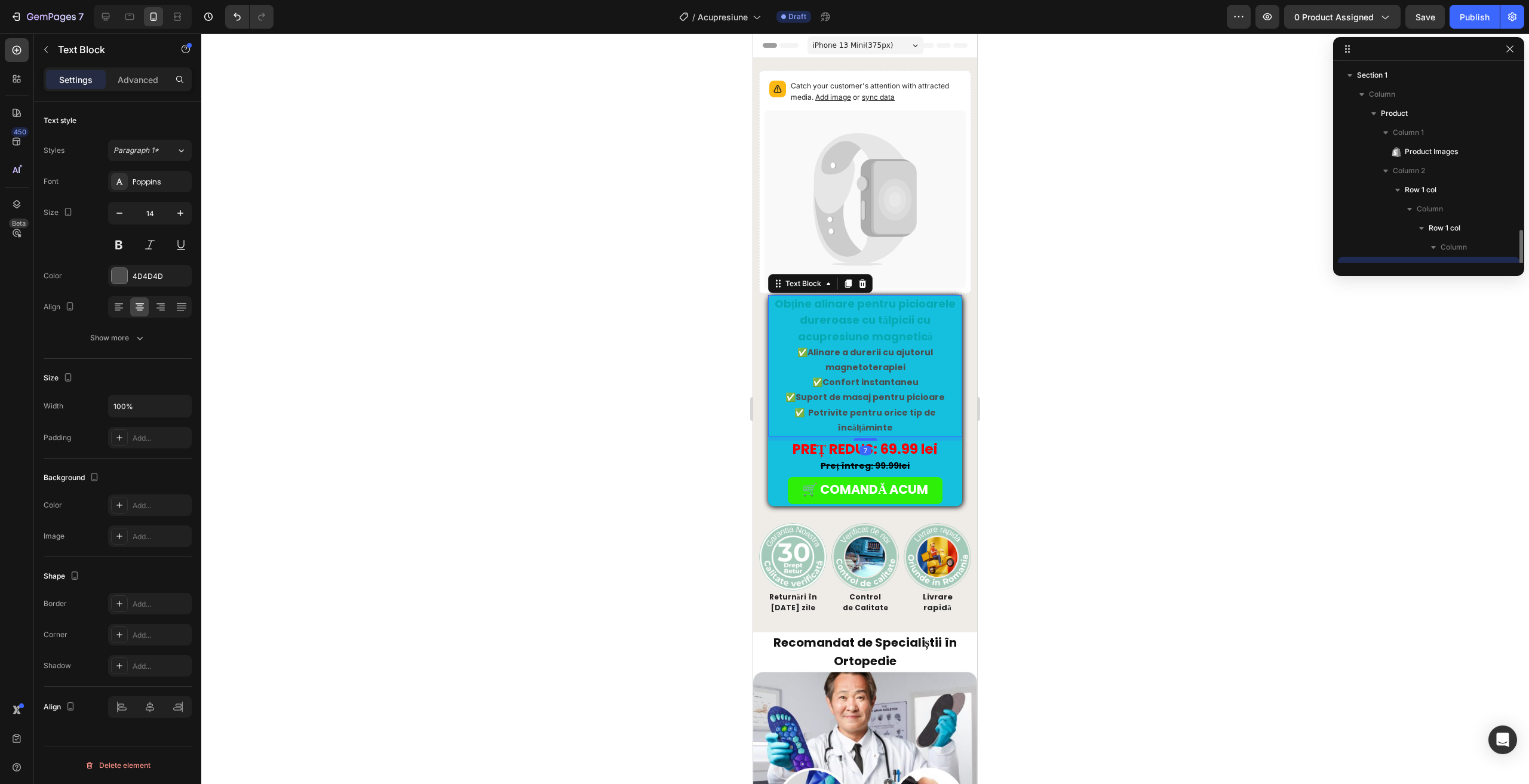
scroll to position [112, 0]
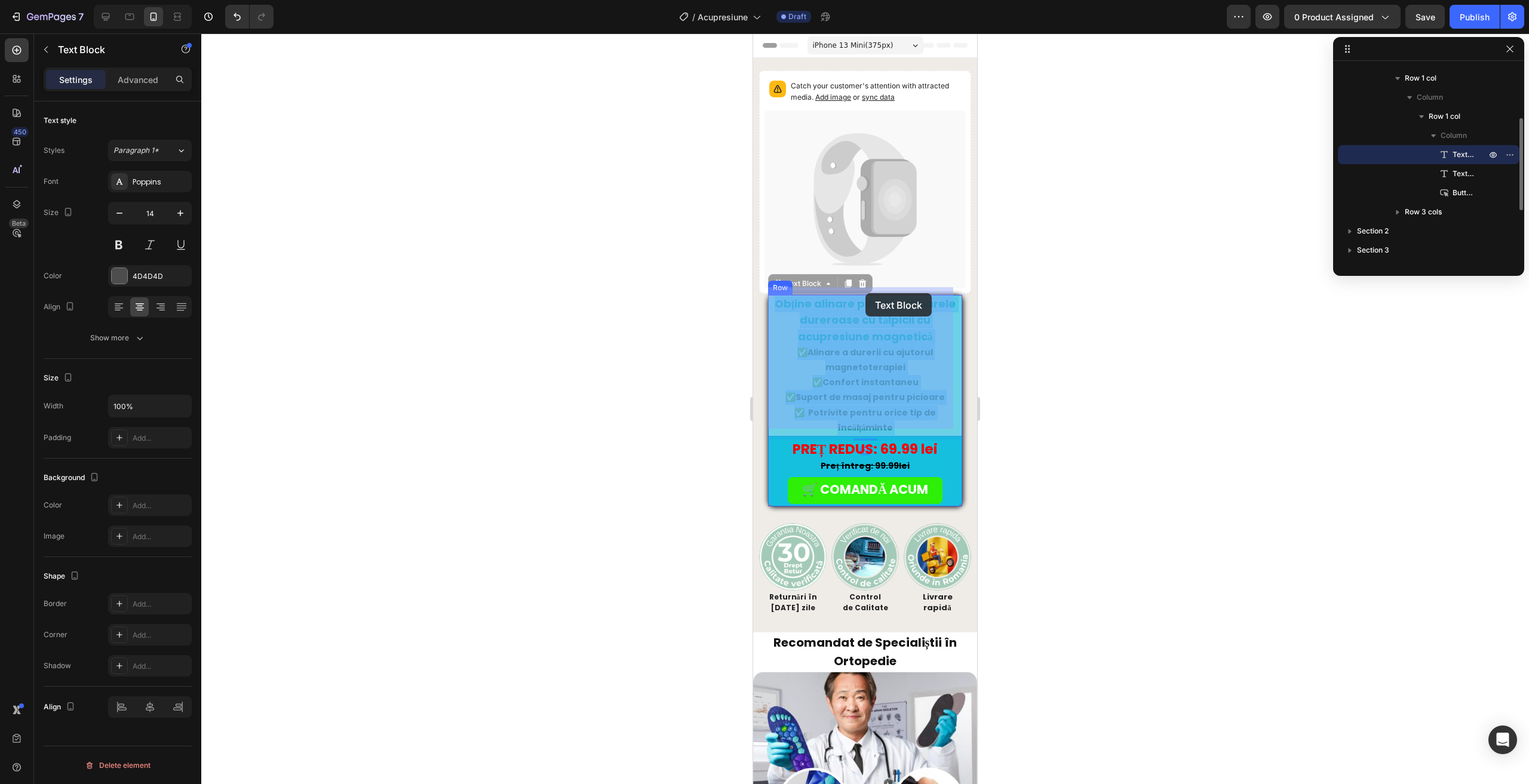
drag, startPoint x: 869, startPoint y: 312, endPoint x: 814, endPoint y: 322, distance: 55.9
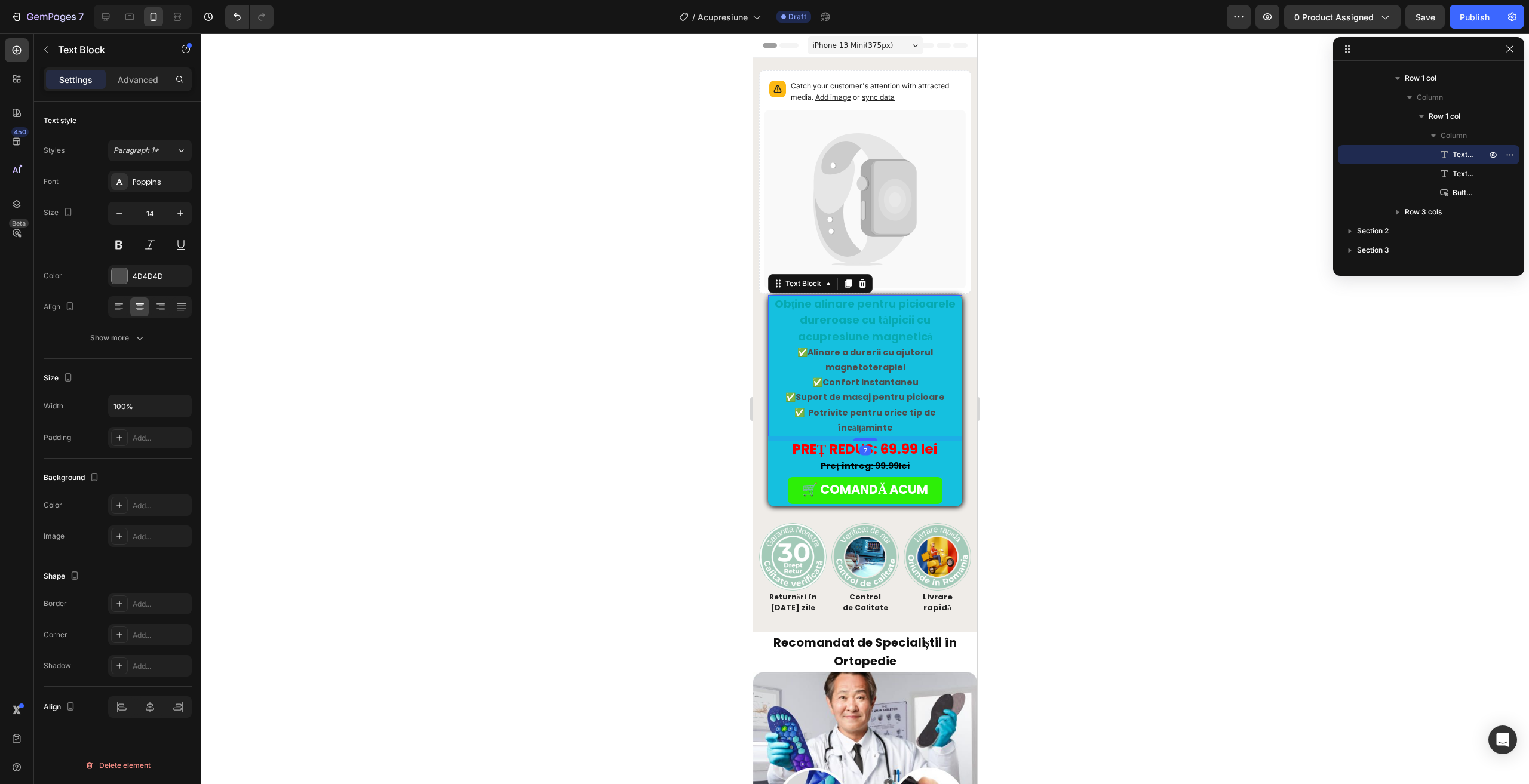
drag, startPoint x: 798, startPoint y: 327, endPoint x: 1383, endPoint y: 390, distance: 588.4
click at [630, 356] on div at bounding box center [865, 409] width 1328 height 750
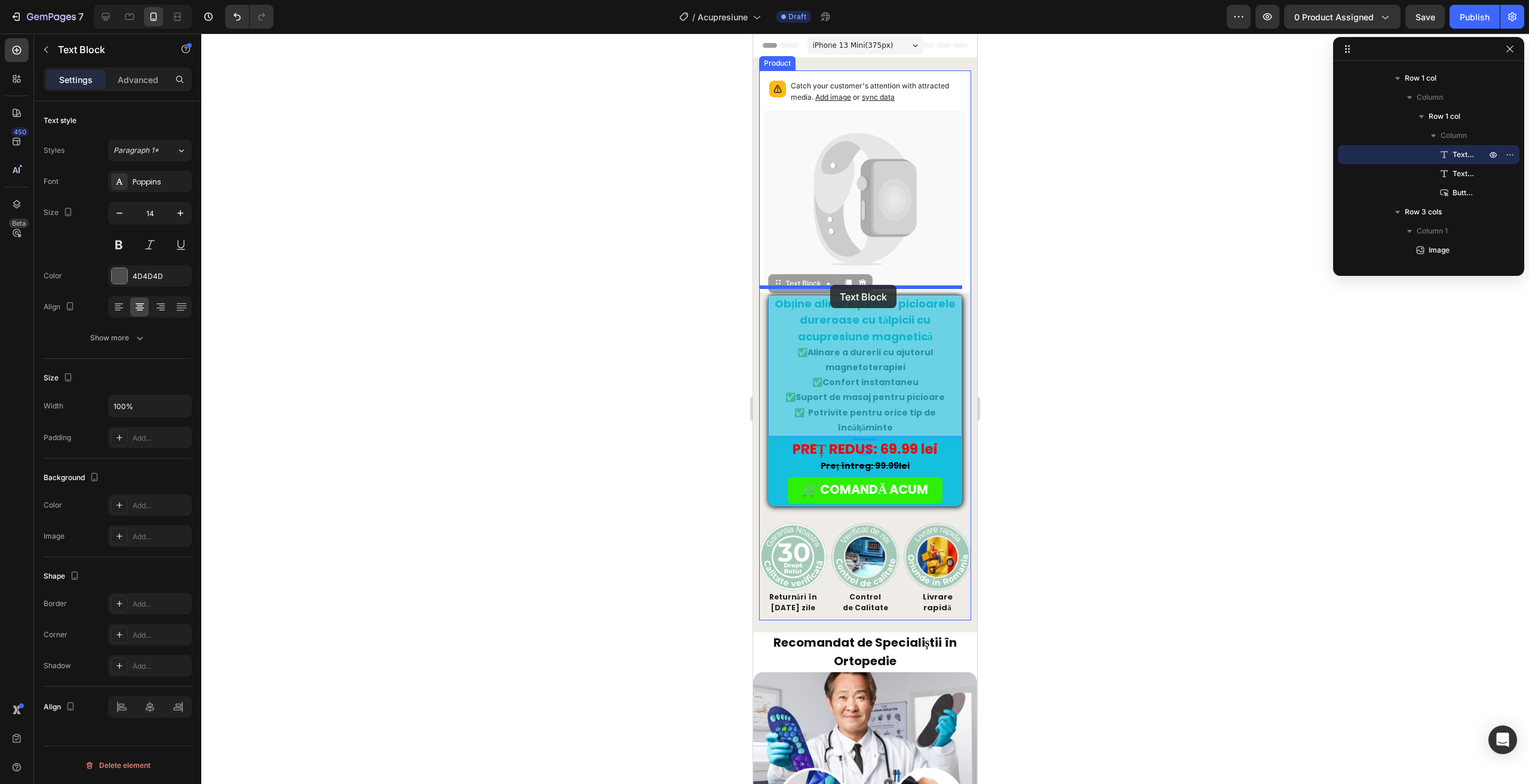
drag, startPoint x: 823, startPoint y: 337, endPoint x: 1270, endPoint y: 368, distance: 448.1
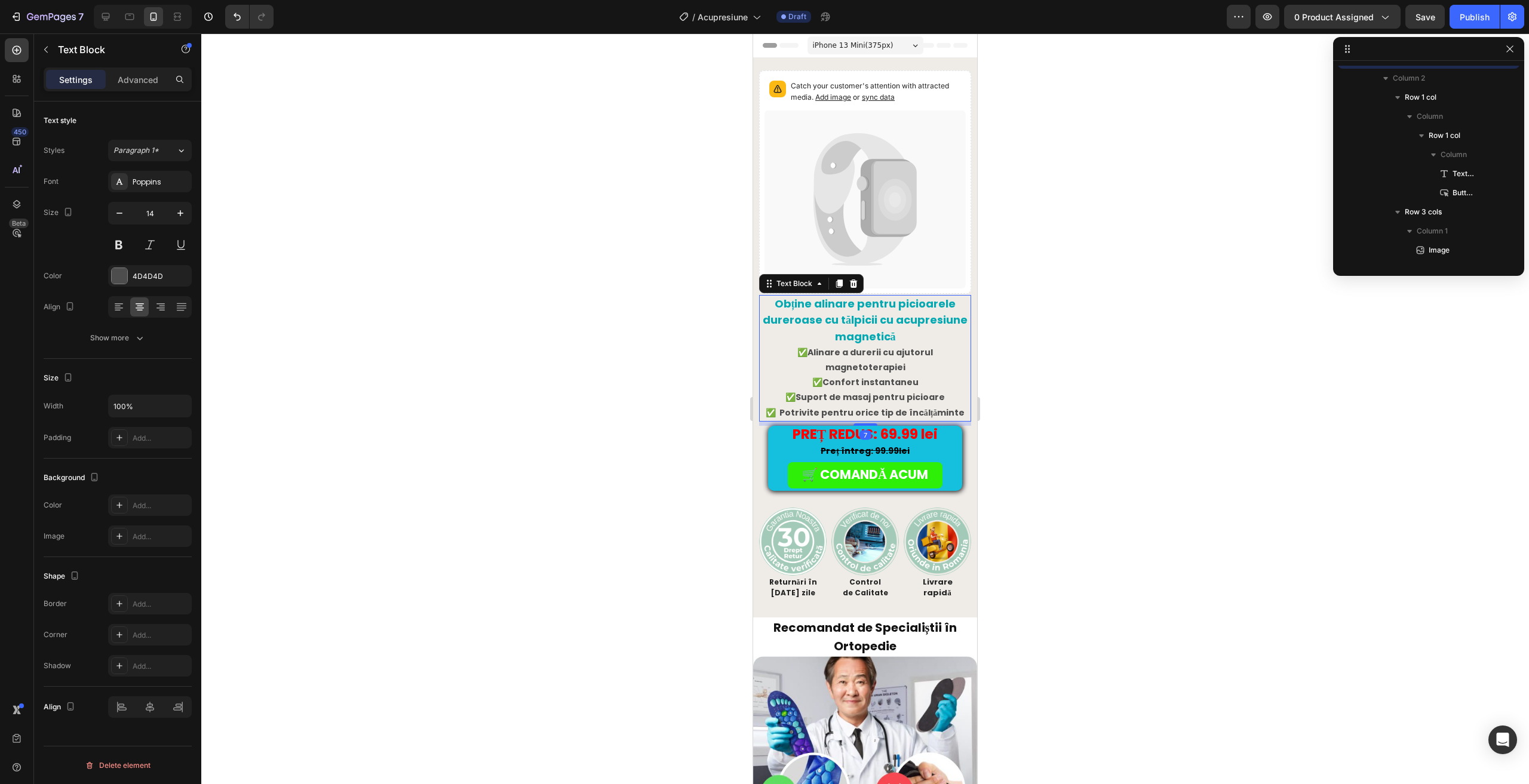
click at [517, 334] on div at bounding box center [865, 409] width 1328 height 750
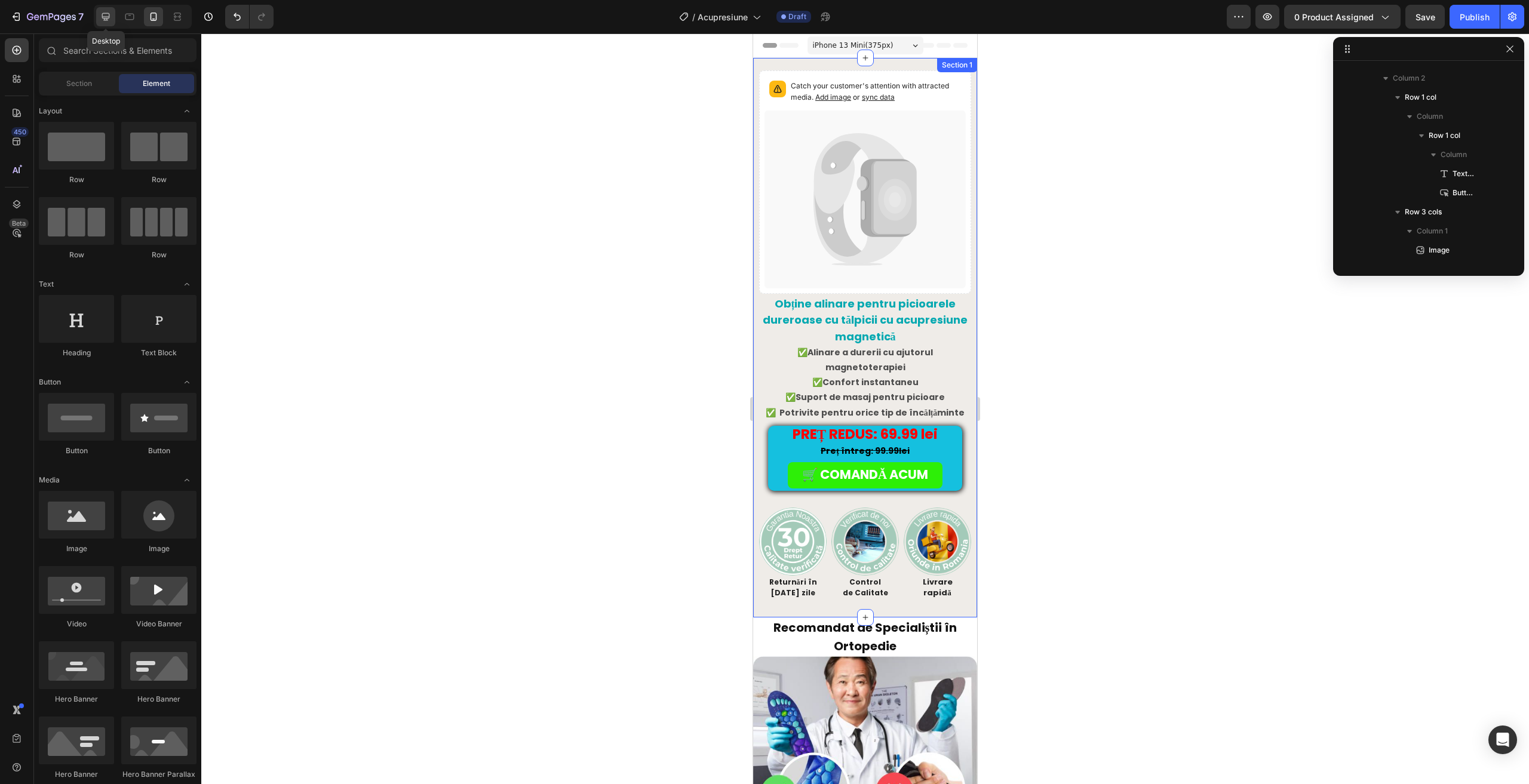
click at [103, 13] on icon at bounding box center [106, 16] width 8 height 8
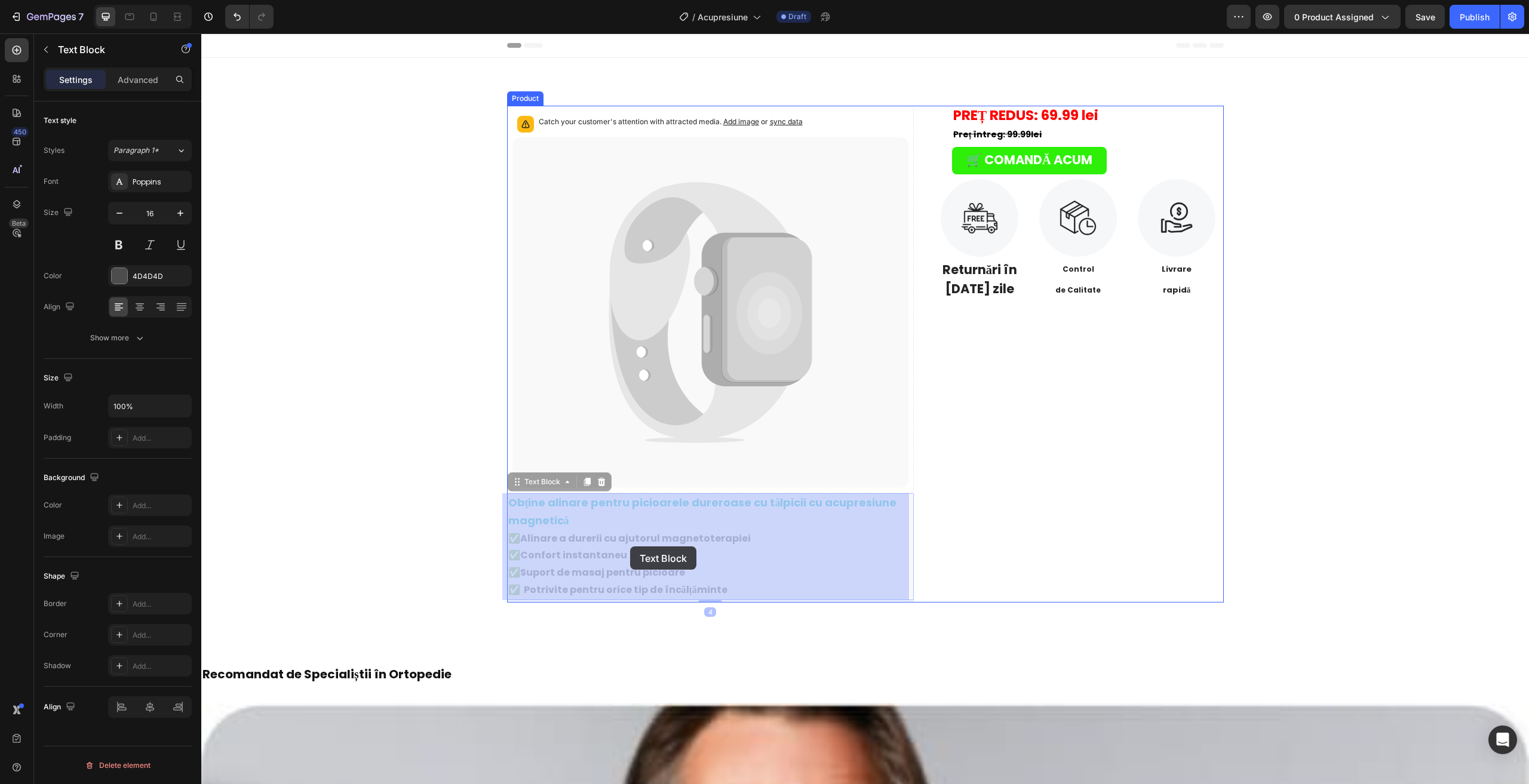
drag, startPoint x: 675, startPoint y: 544, endPoint x: 634, endPoint y: 537, distance: 41.6
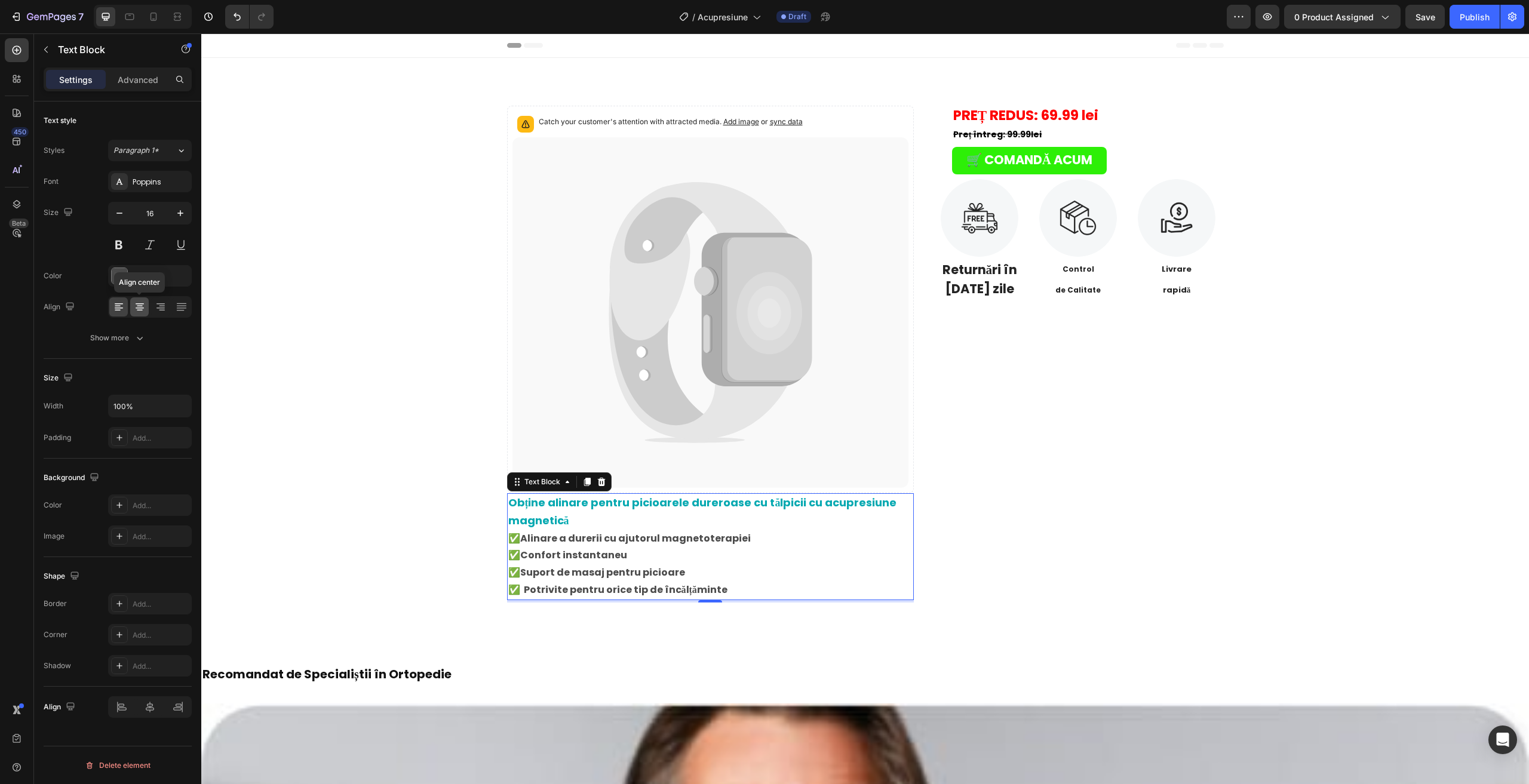
click at [139, 313] on div at bounding box center [139, 306] width 18 height 19
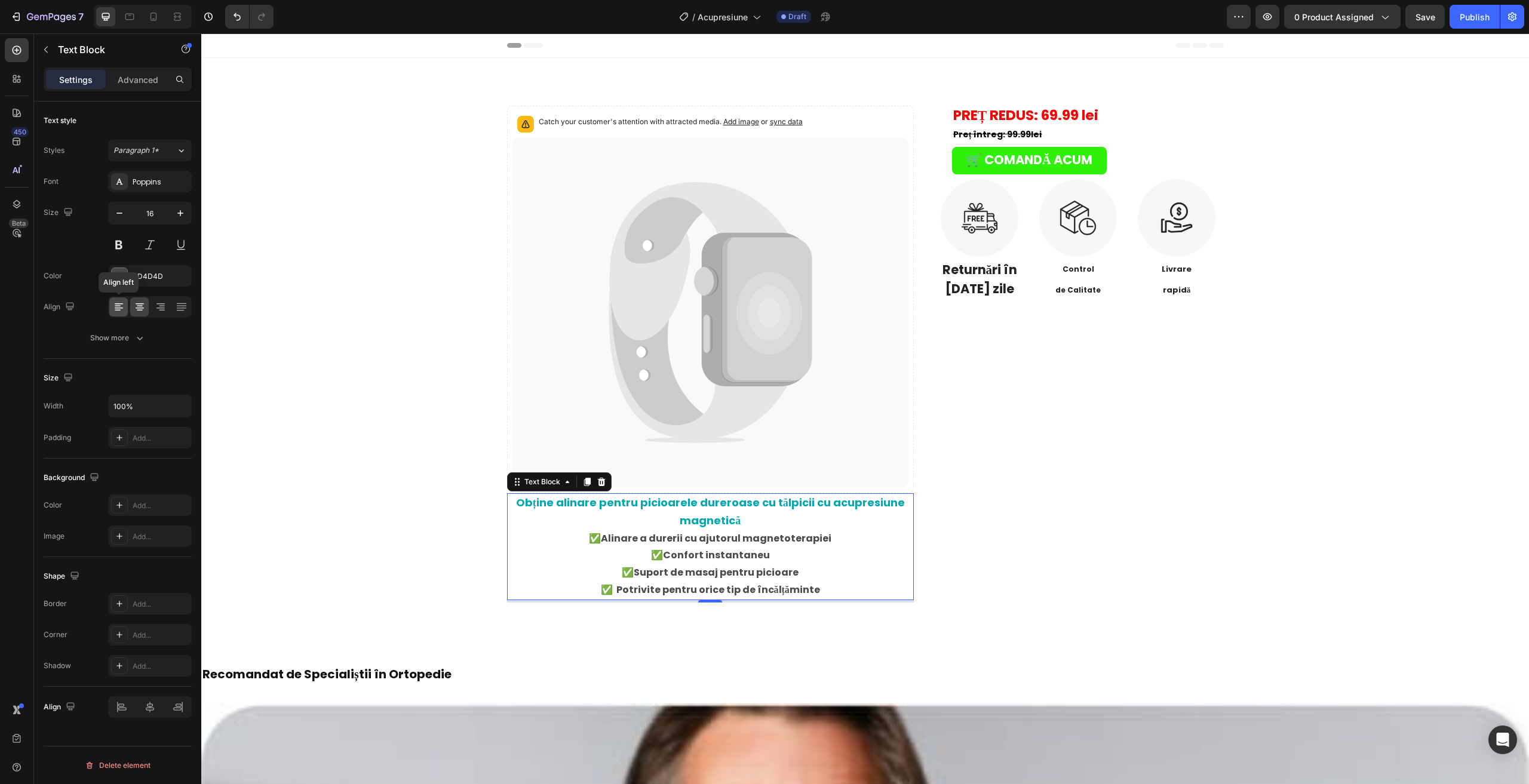
click at [116, 307] on icon at bounding box center [119, 307] width 12 height 12
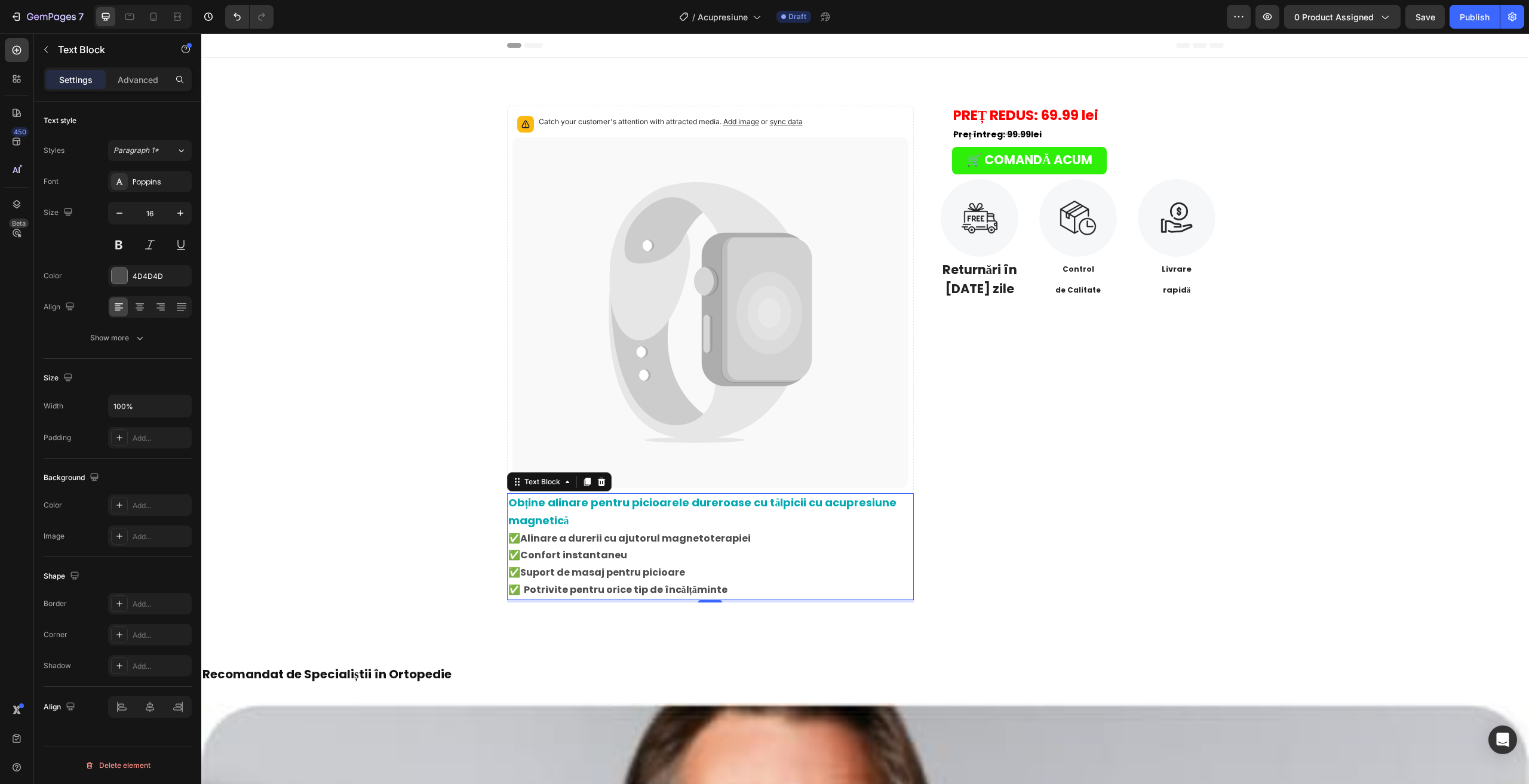
click at [166, 13] on div at bounding box center [142, 16] width 98 height 24
click at [152, 12] on icon at bounding box center [153, 17] width 12 height 12
type input "14"
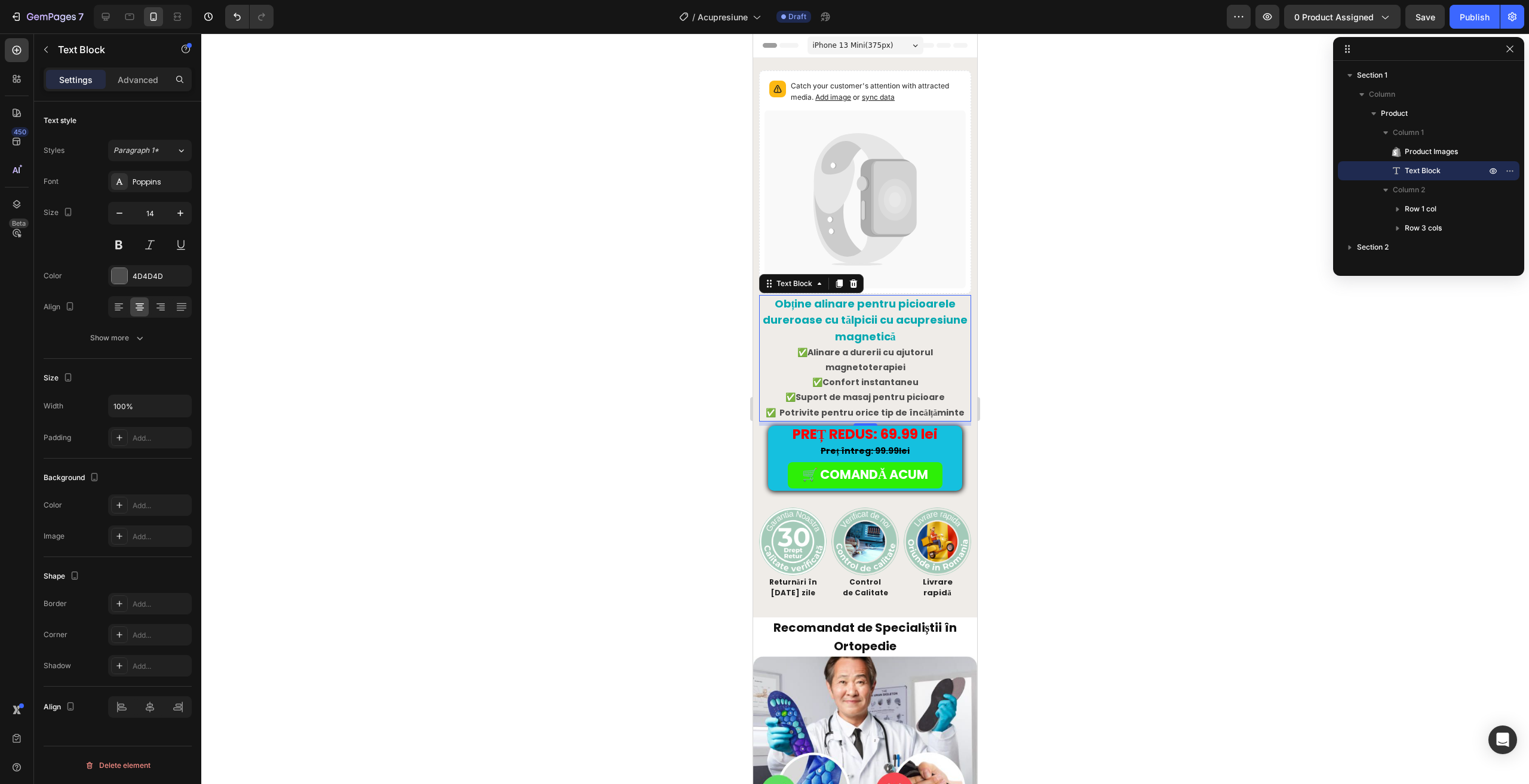
drag, startPoint x: 769, startPoint y: 383, endPoint x: 773, endPoint y: 396, distance: 13.6
click at [770, 383] on p "✅ Alinare a durerii cu ajutorul magnetoterapiei ✅ Confort instantaneu ✅ Suport …" at bounding box center [865, 375] width 210 height 60
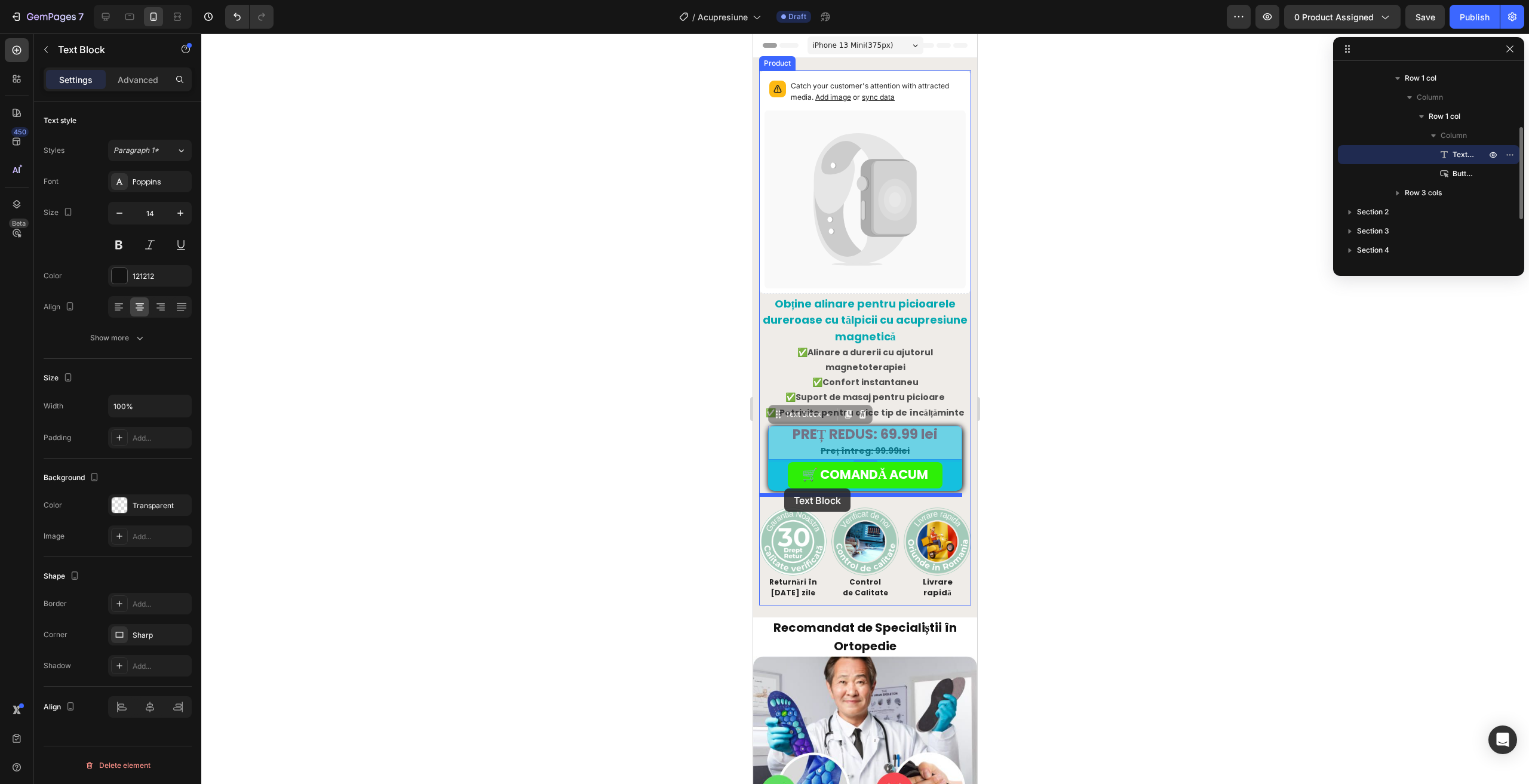
drag, startPoint x: 779, startPoint y: 446, endPoint x: 784, endPoint y: 488, distance: 42.3
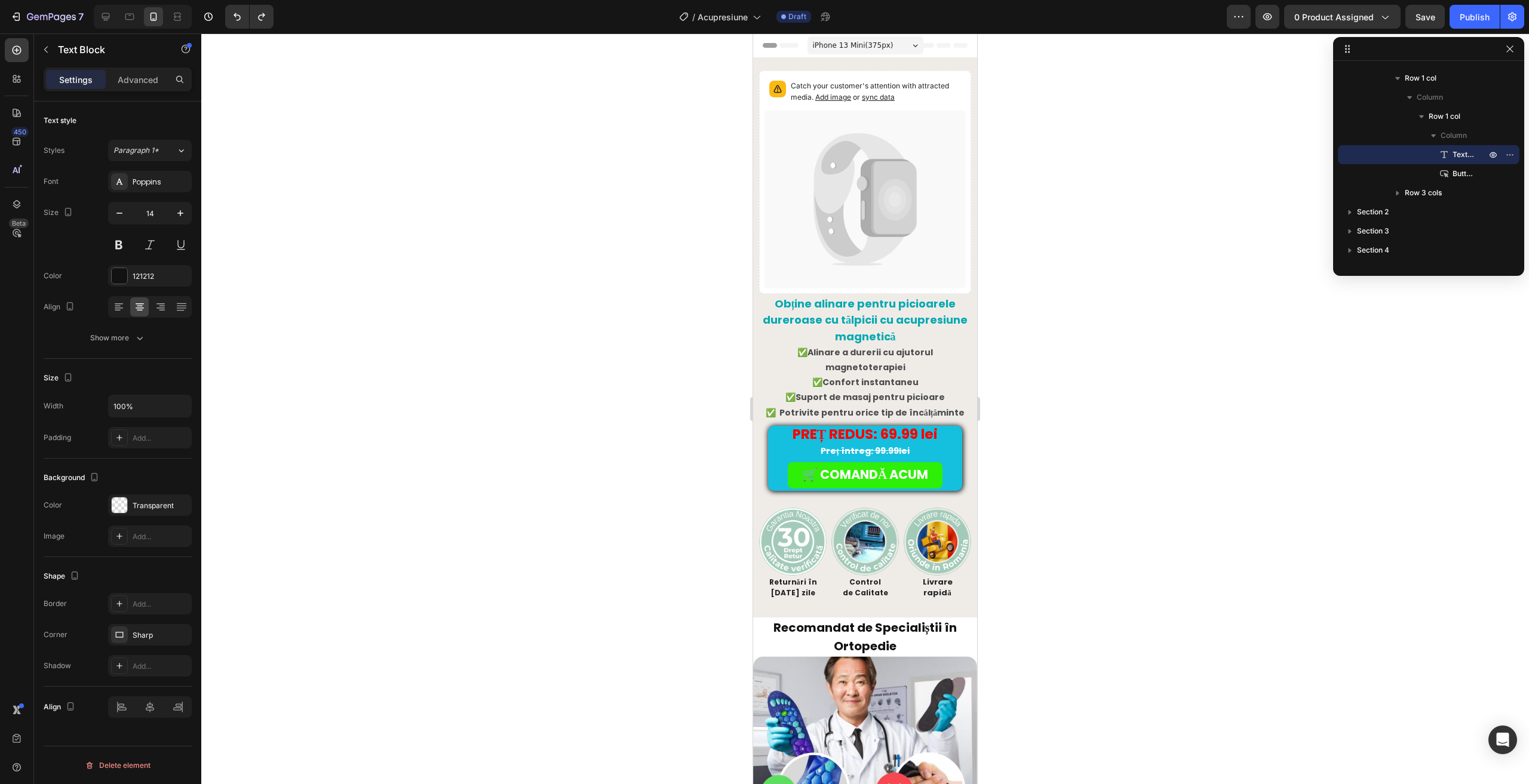
click at [775, 451] on div "PREȚ REDUS: 69.99 lei Preț întreg: 99.99lei" at bounding box center [864, 442] width 194 height 34
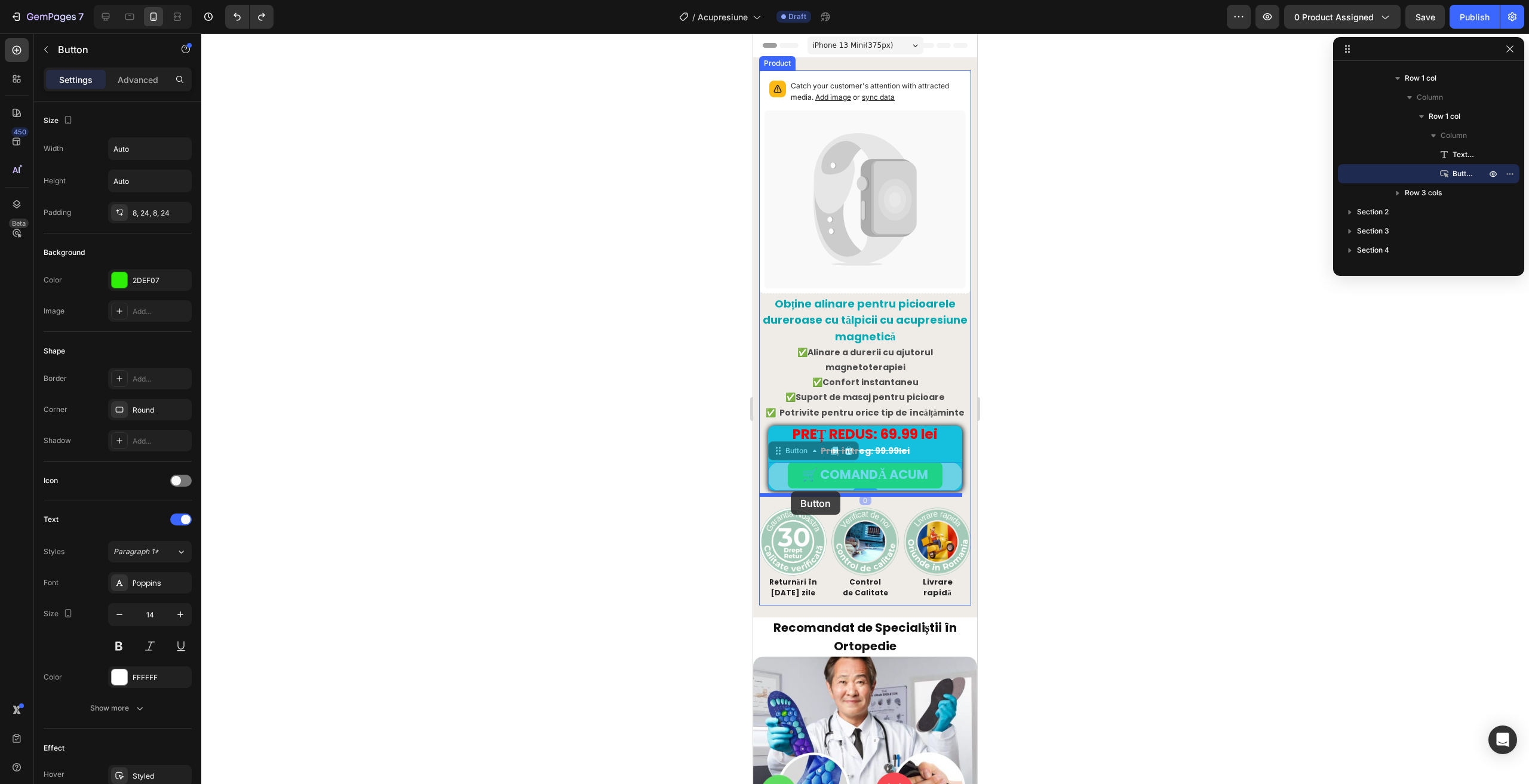
drag, startPoint x: 773, startPoint y: 463, endPoint x: 790, endPoint y: 491, distance: 32.8
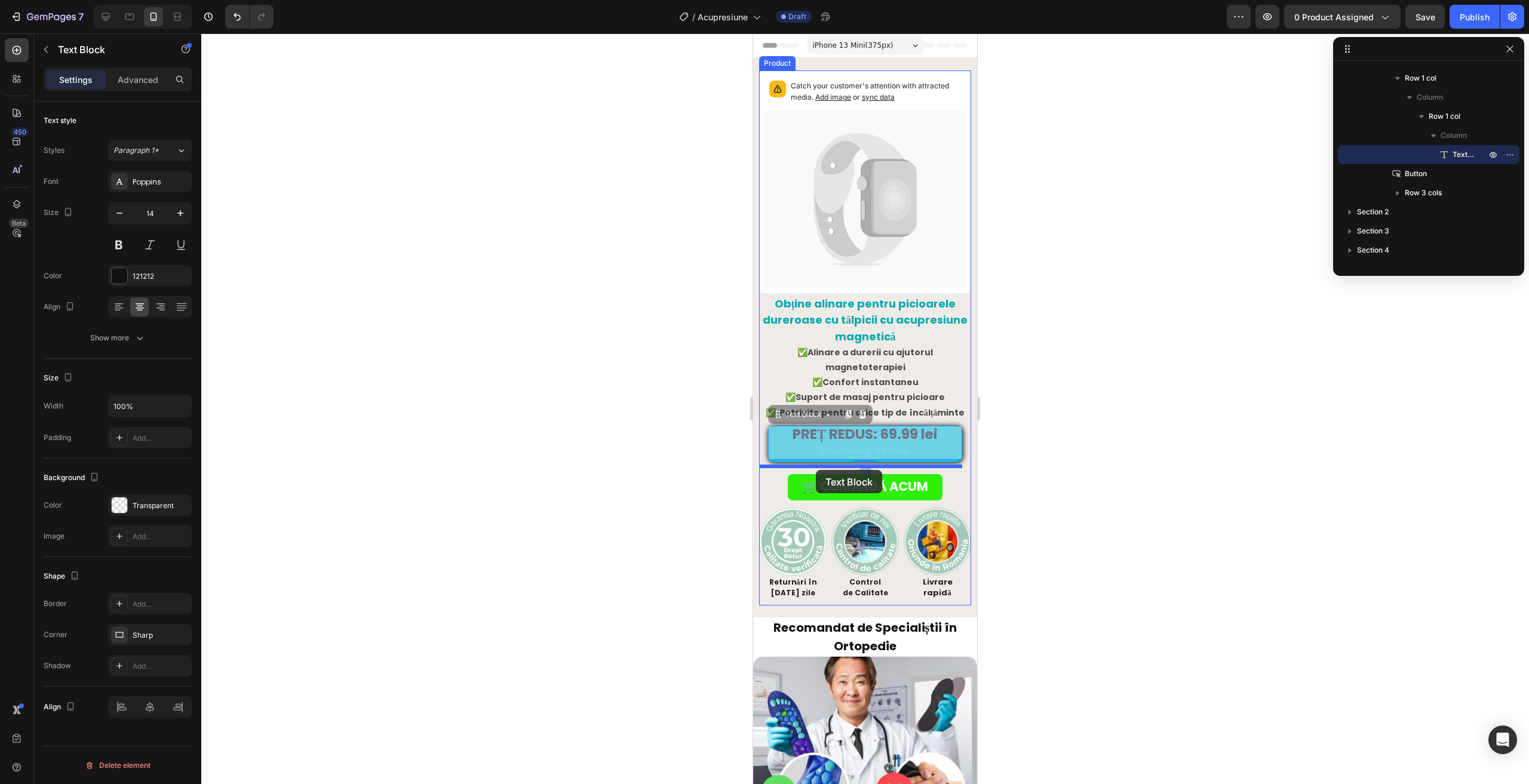
drag, startPoint x: 779, startPoint y: 449, endPoint x: 816, endPoint y: 470, distance: 42.5
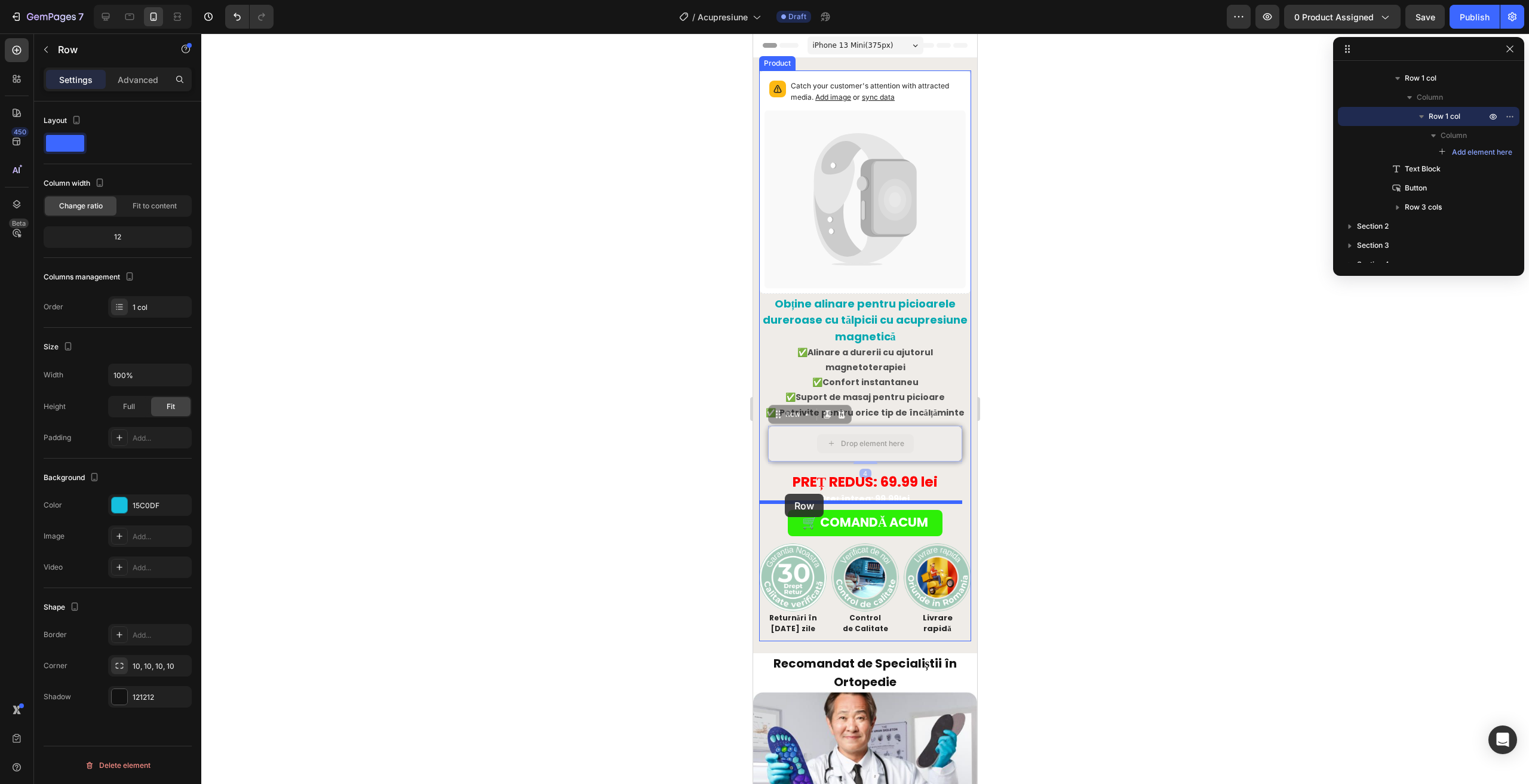
drag, startPoint x: 771, startPoint y: 441, endPoint x: 785, endPoint y: 494, distance: 54.8
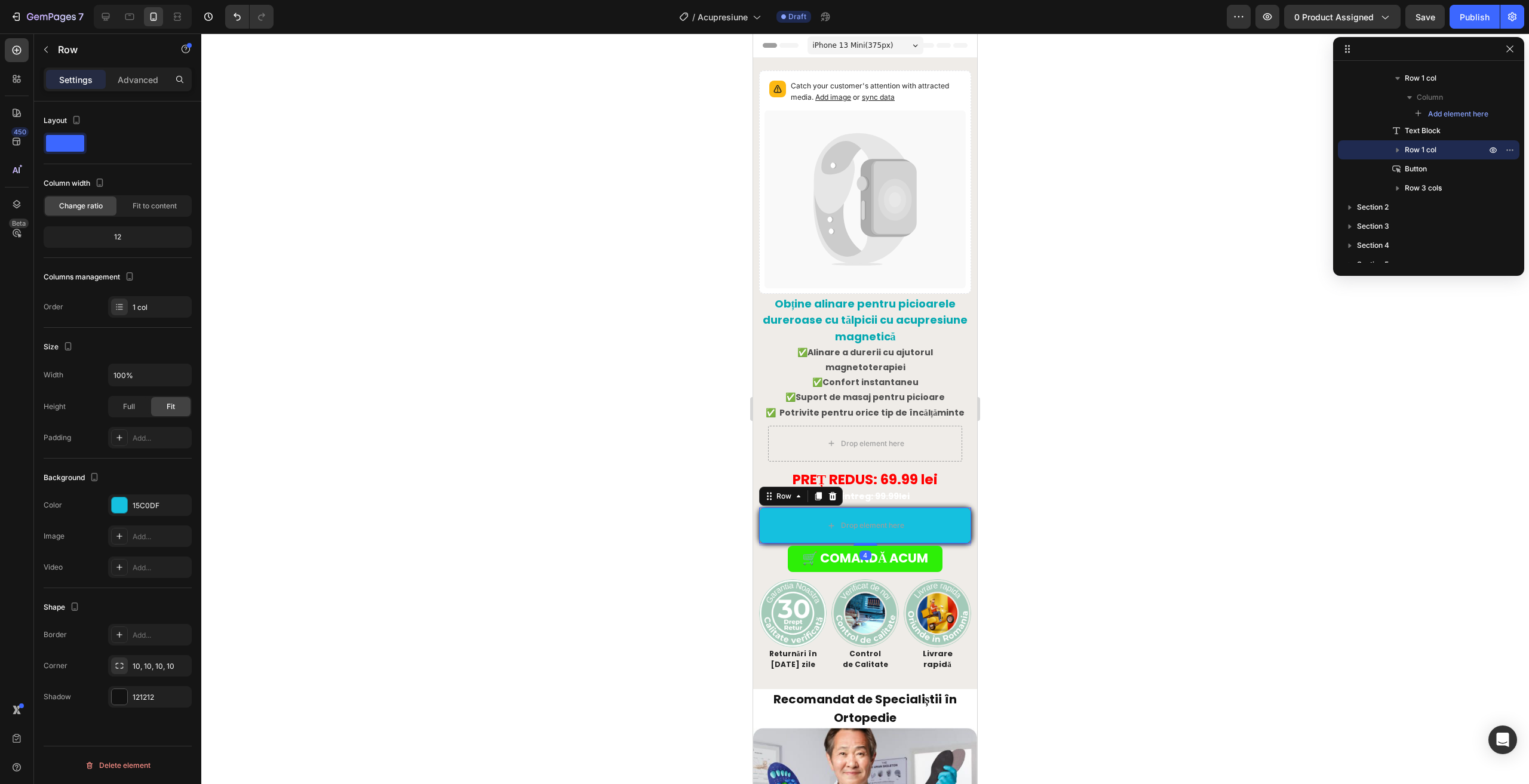
click at [713, 491] on div at bounding box center [865, 409] width 1328 height 750
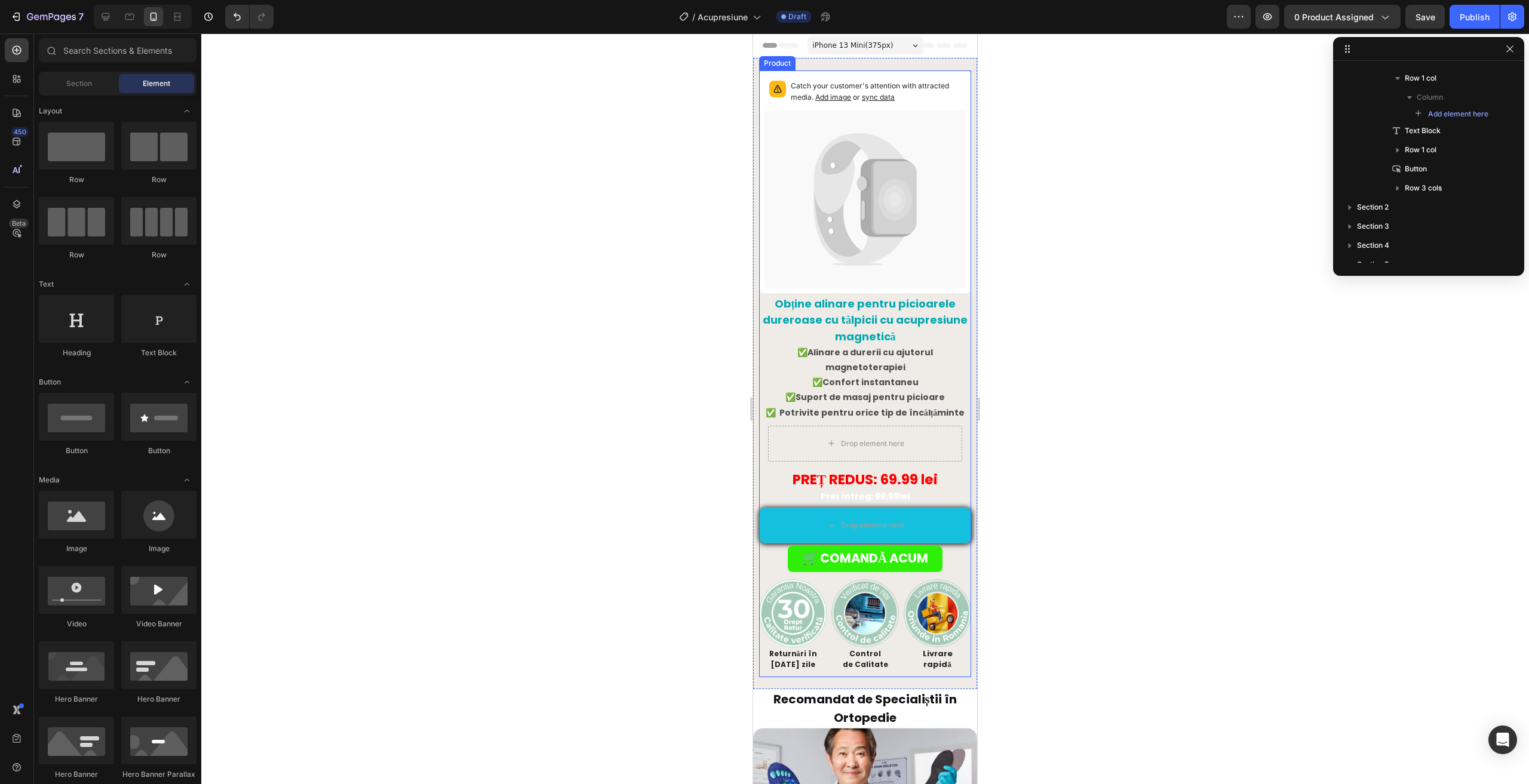
click at [797, 445] on div "Drop element here" at bounding box center [864, 443] width 194 height 36
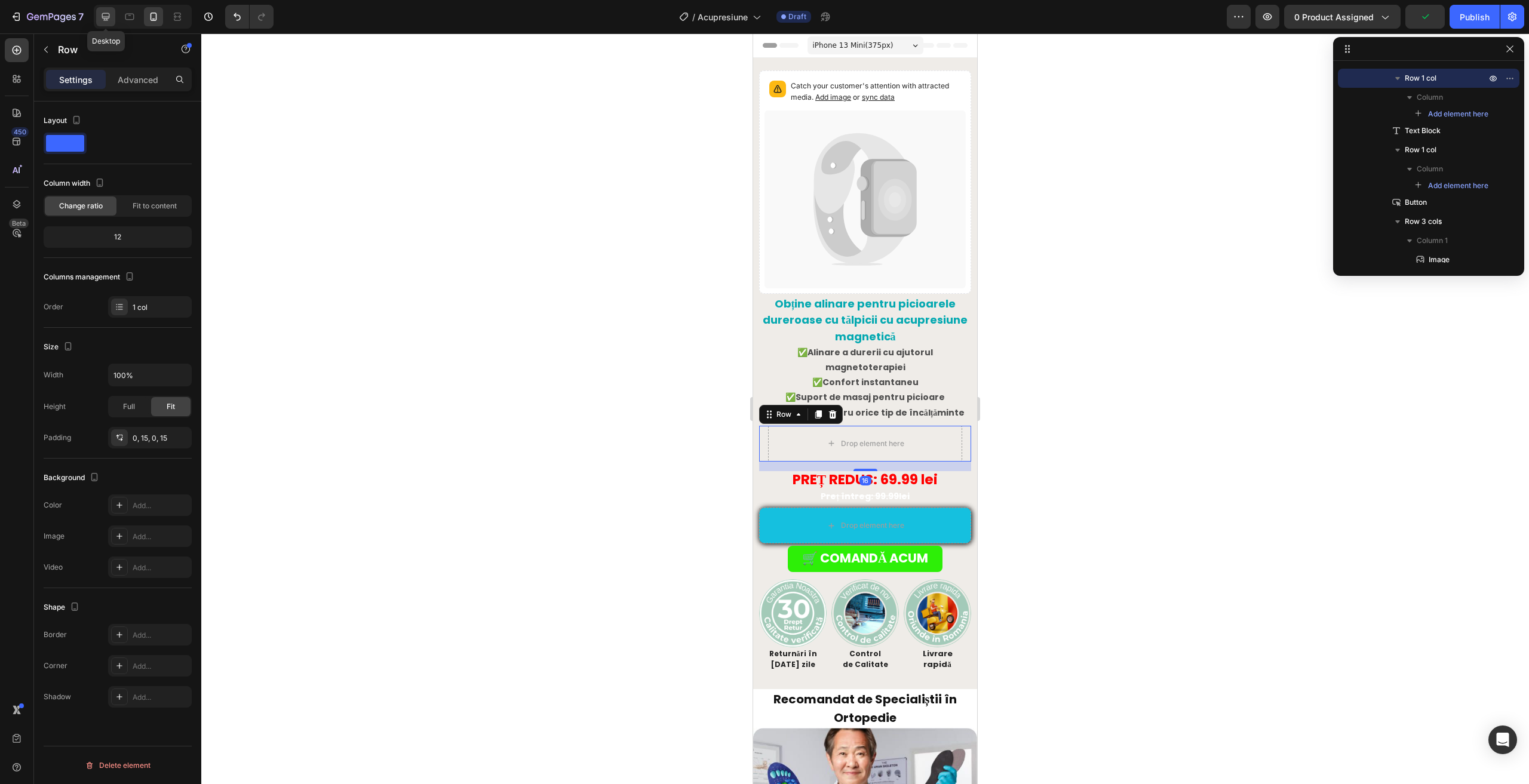
click at [110, 12] on icon at bounding box center [106, 17] width 12 height 12
type input "1200"
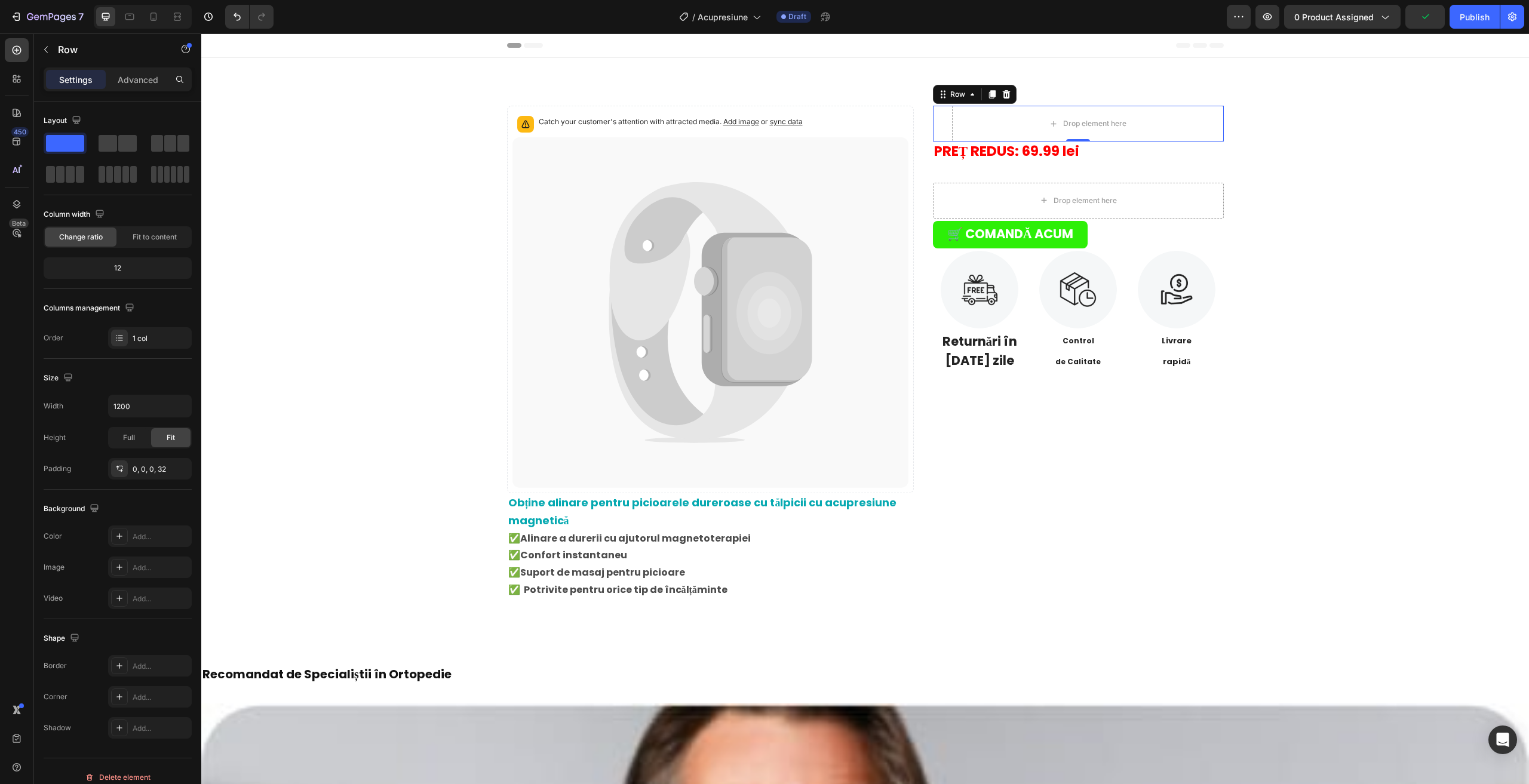
scroll to position [31, 0]
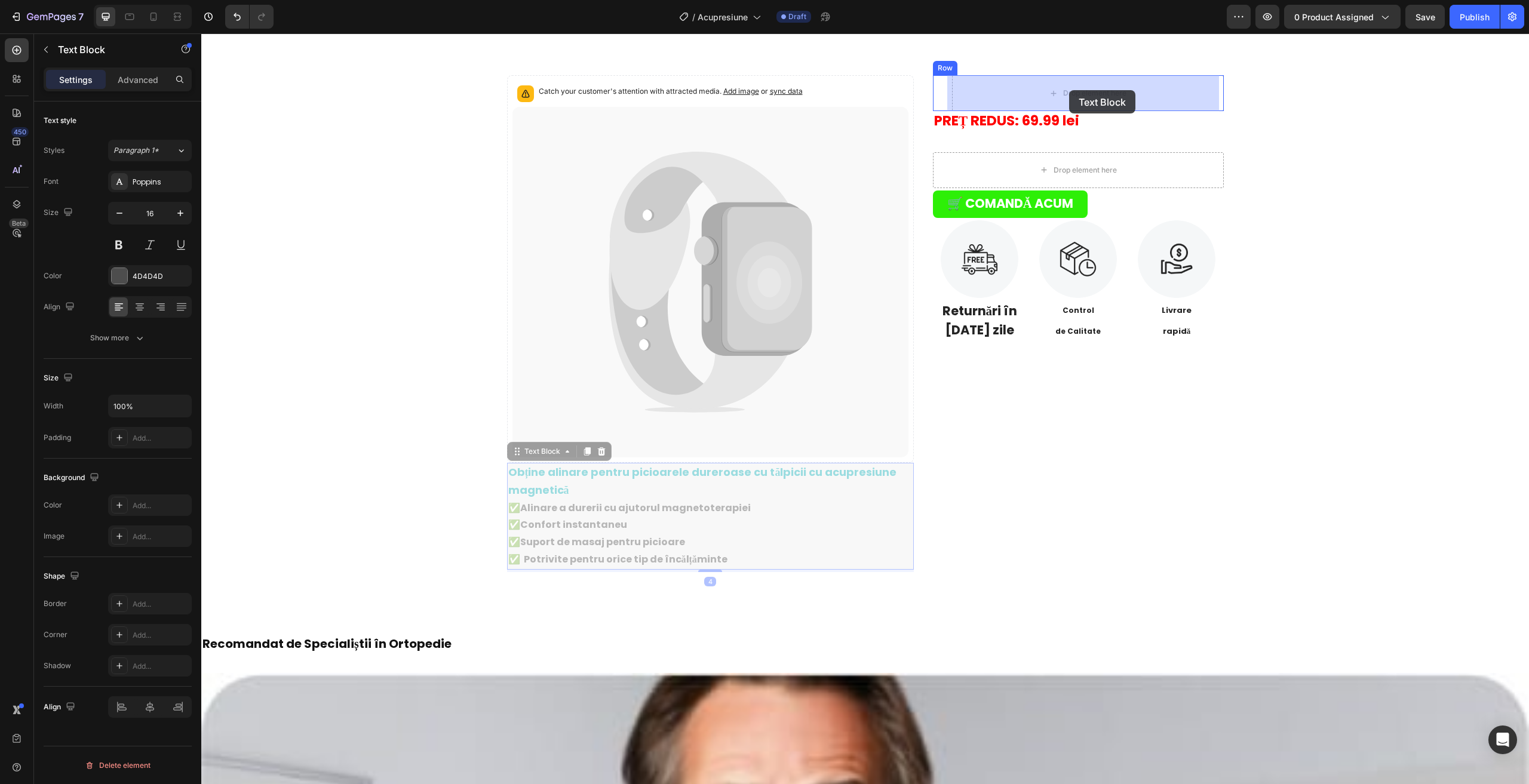
drag, startPoint x: 595, startPoint y: 504, endPoint x: 1069, endPoint y: 90, distance: 629.3
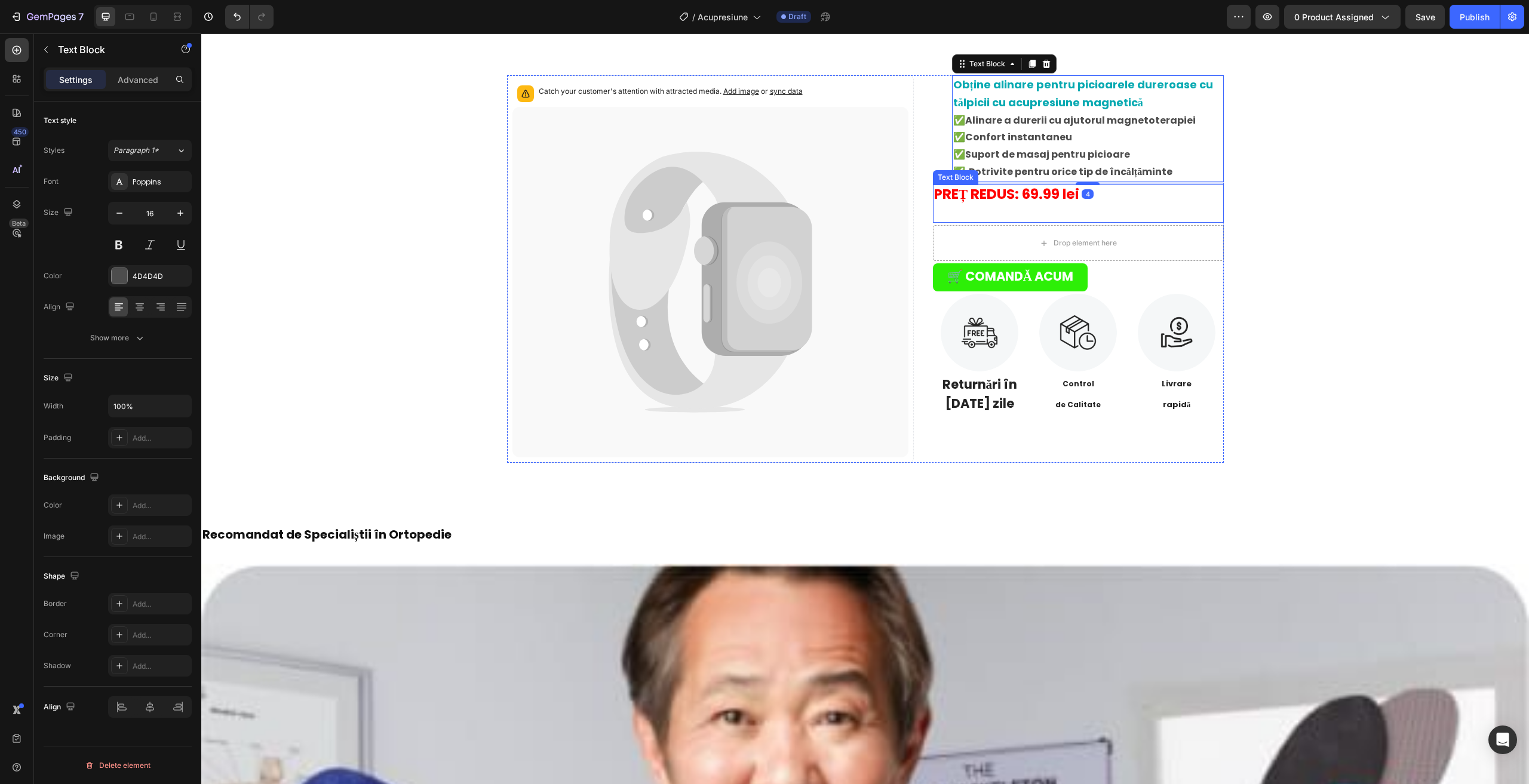
click at [1023, 188] on strong "PREȚ REDUS: 69.99 lei" at bounding box center [1006, 194] width 145 height 19
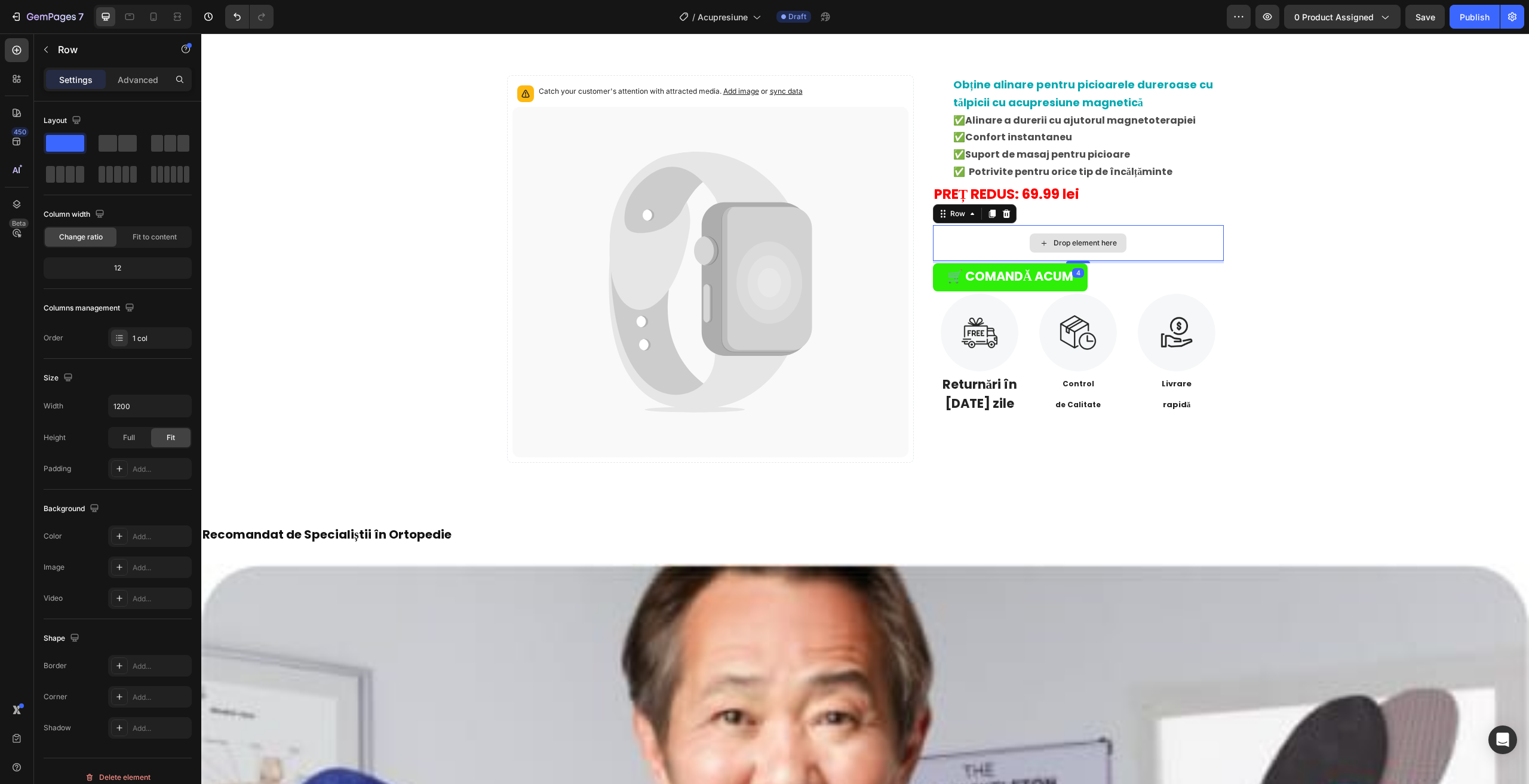
click at [993, 254] on div "Drop element here" at bounding box center [1078, 243] width 291 height 36
